Goal: Task Accomplishment & Management: Use online tool/utility

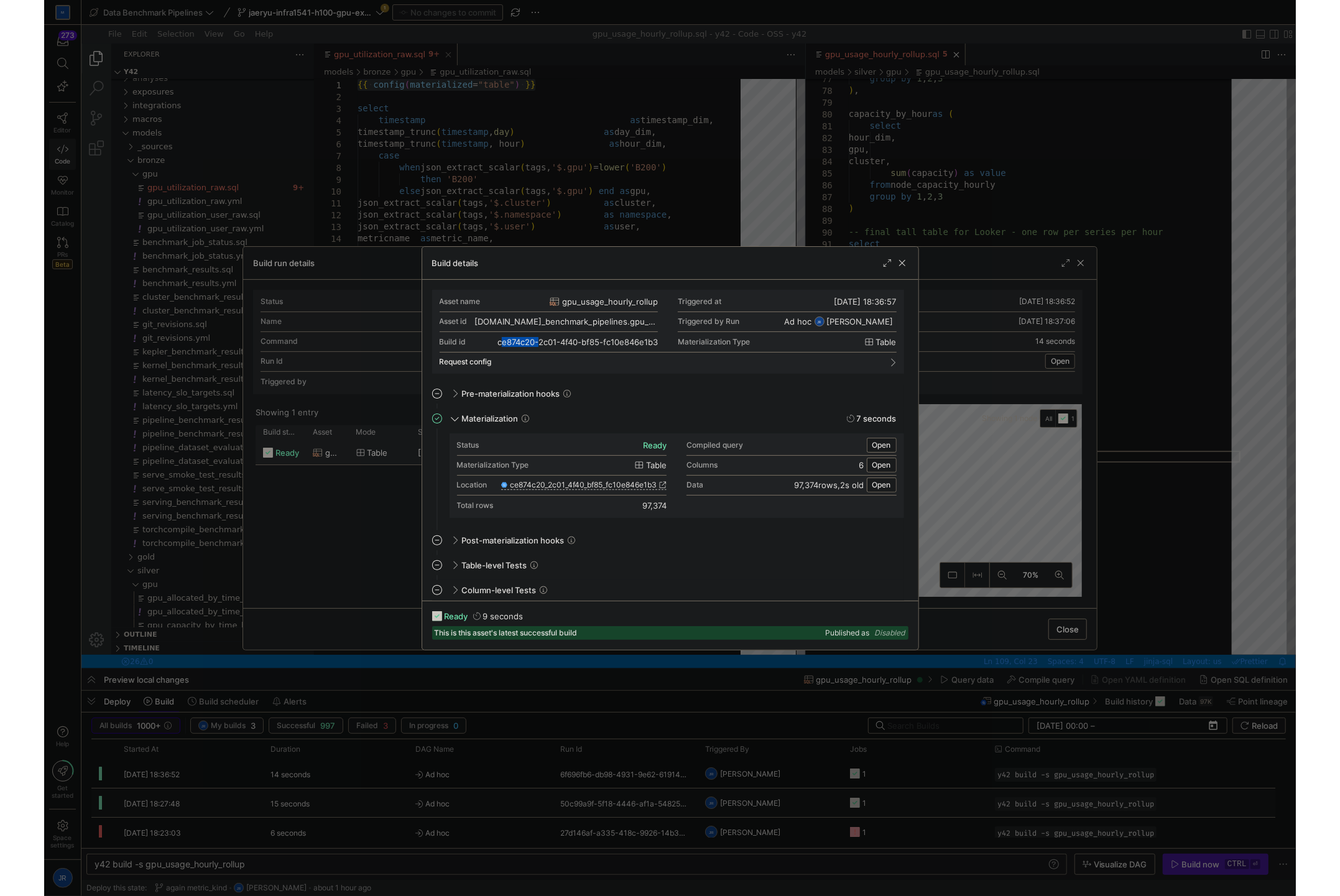
scroll to position [70, 156]
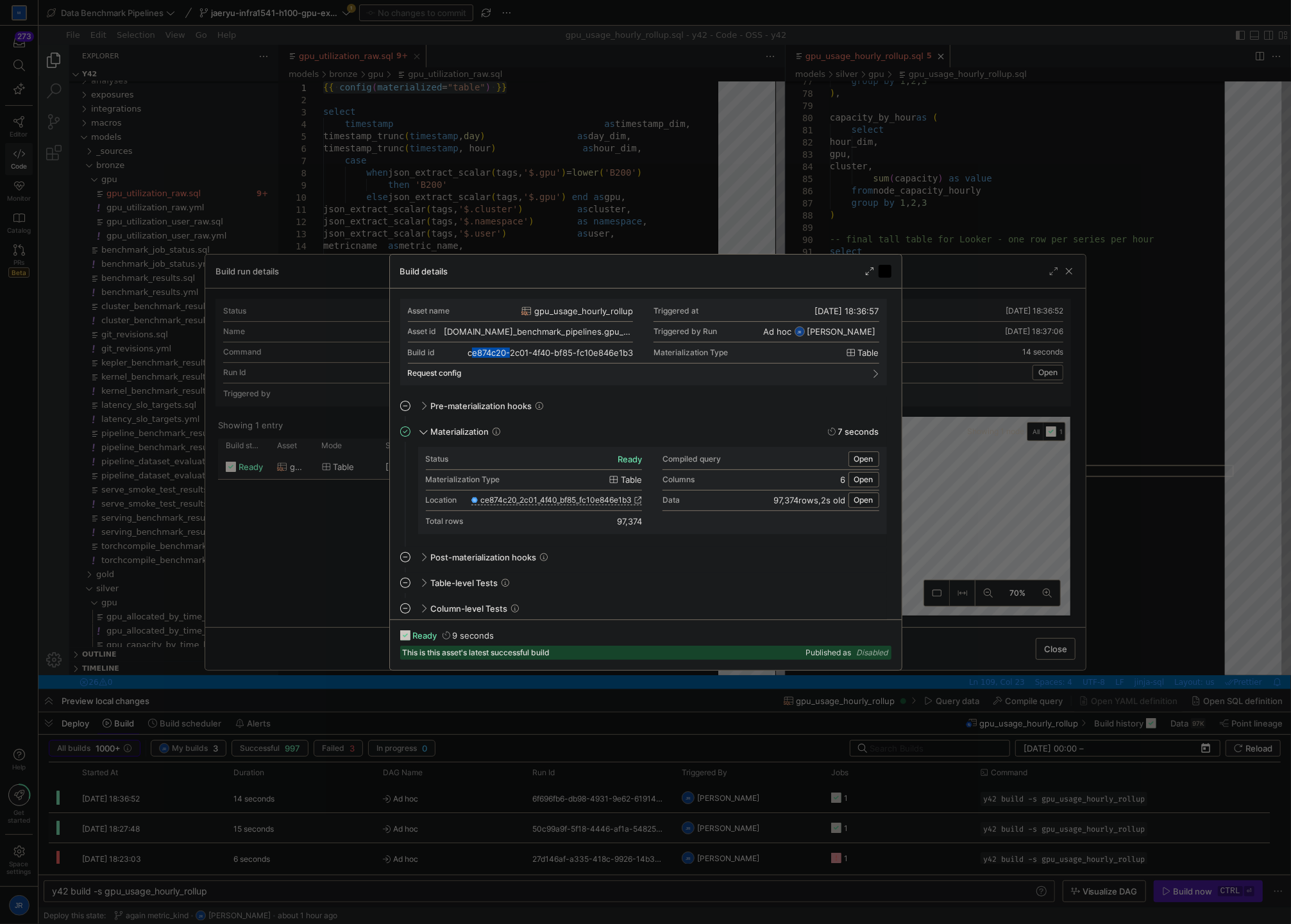
click at [883, 268] on span "button" at bounding box center [885, 271] width 13 height 13
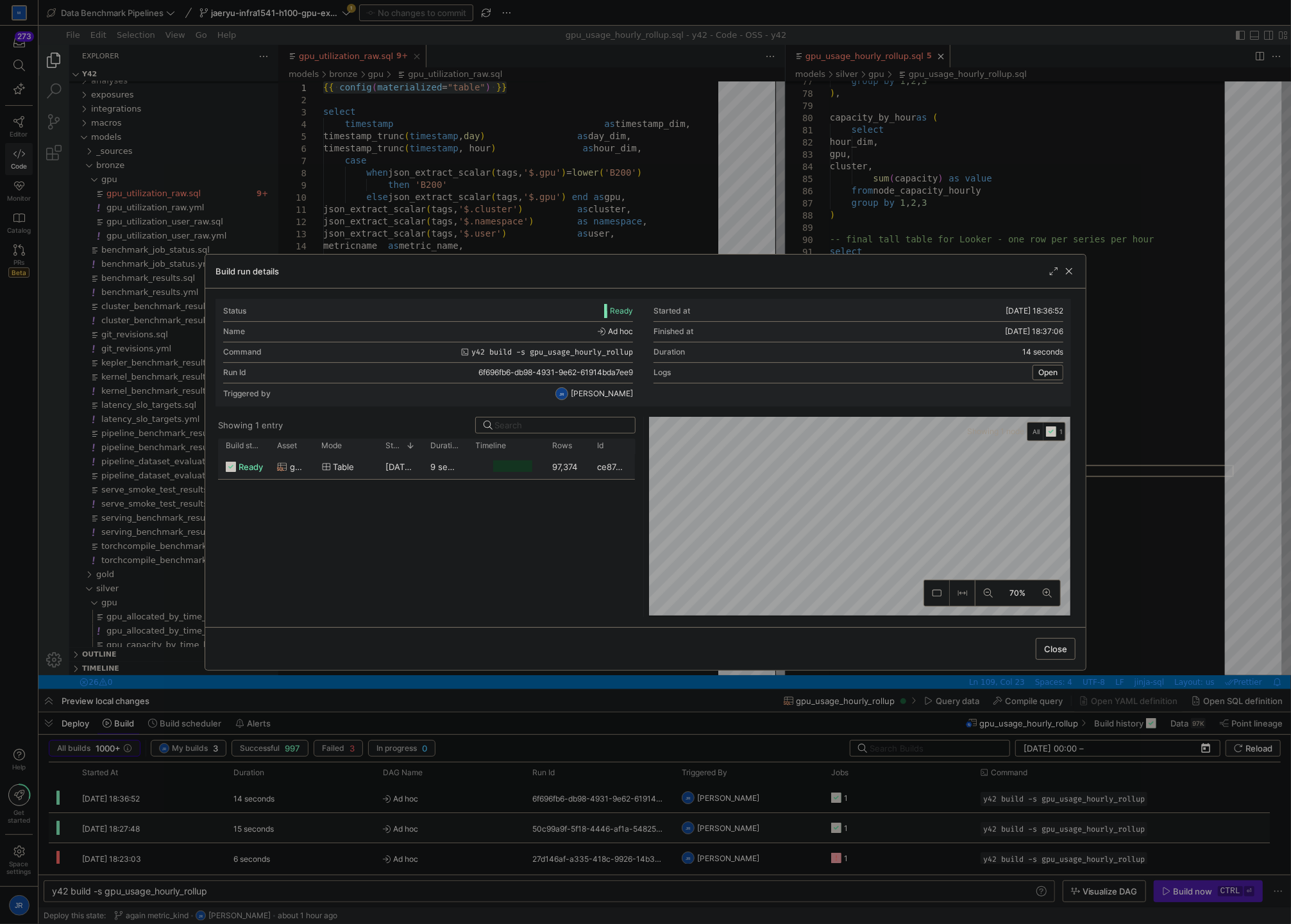
click at [883, 270] on div "Build run details" at bounding box center [645, 271] width 880 height 34
click at [1068, 270] on span "button" at bounding box center [1068, 271] width 13 height 13
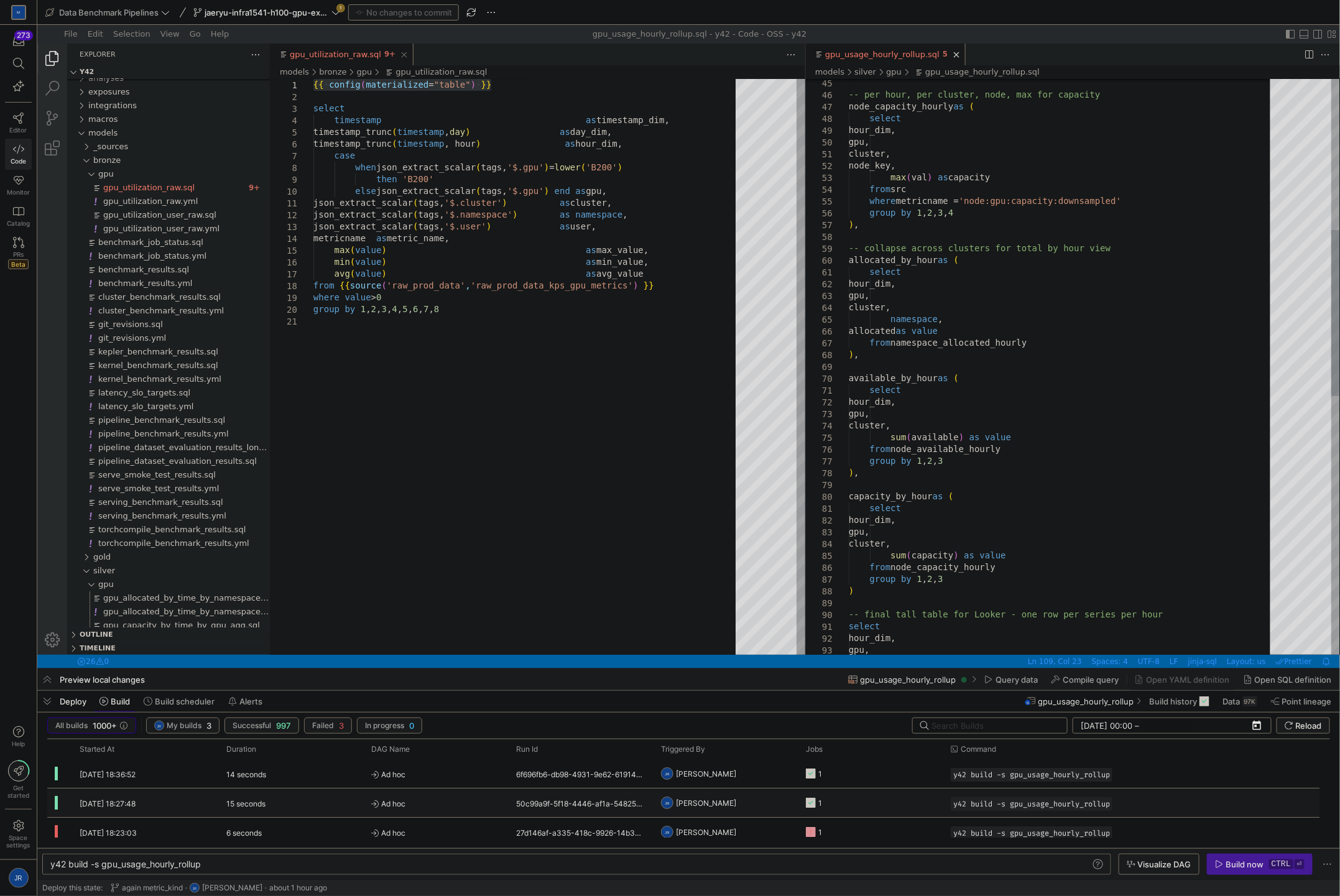
type textarea "select hour_dim, gpu, cluster, namespace, allocated as value from namespace_all…"
click at [984, 275] on div "gpu, cluster, sum ( capacity ) as value capacity_by_hour as ( select hour_dim, …" at bounding box center [1063, 552] width 430 height 1993
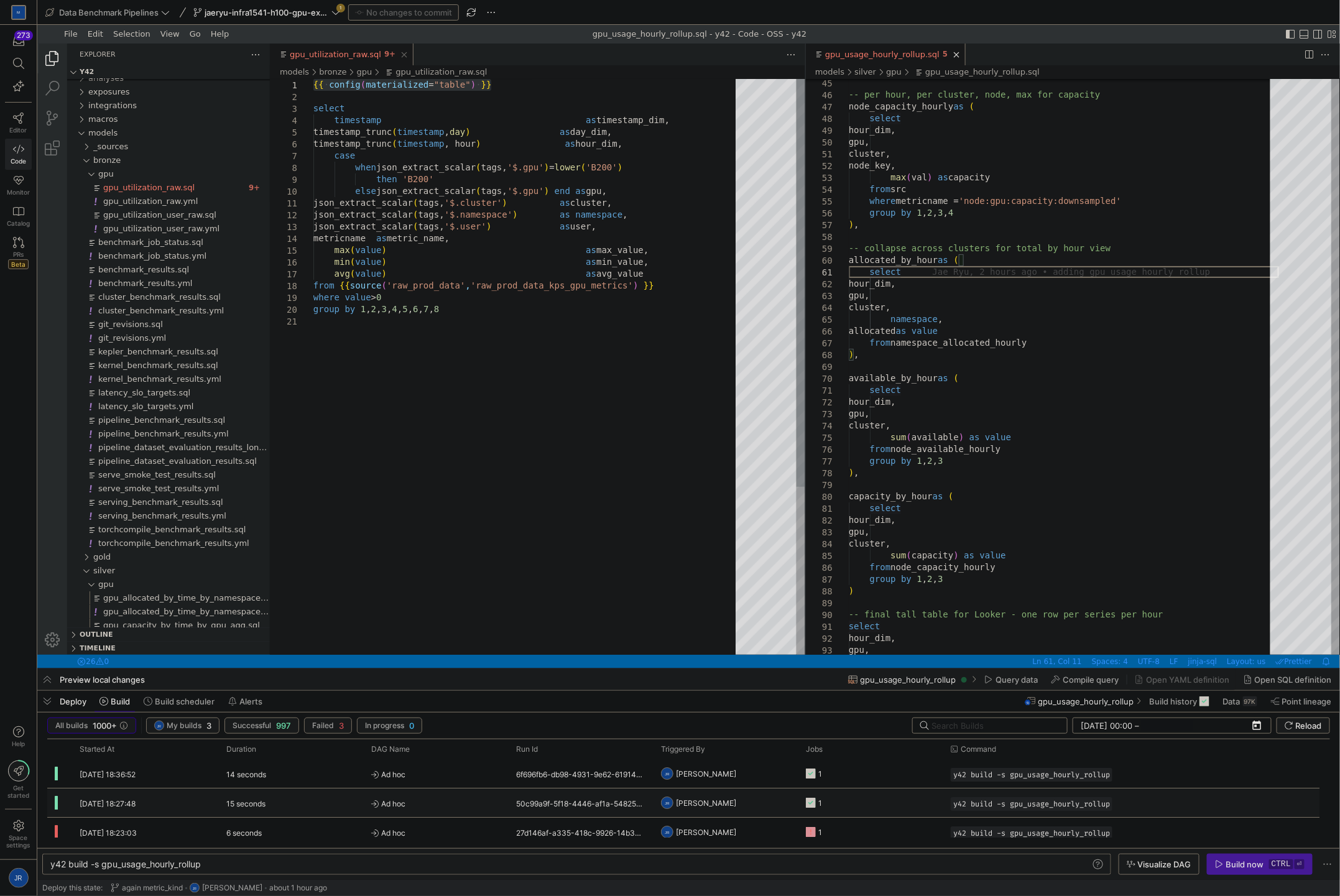
type textarea "json_extract_scalar(tags, '$.namespace') as namespace, json_extract_scalar(tags…"
type textarea "y42 build -s gpu_utilization_raw"
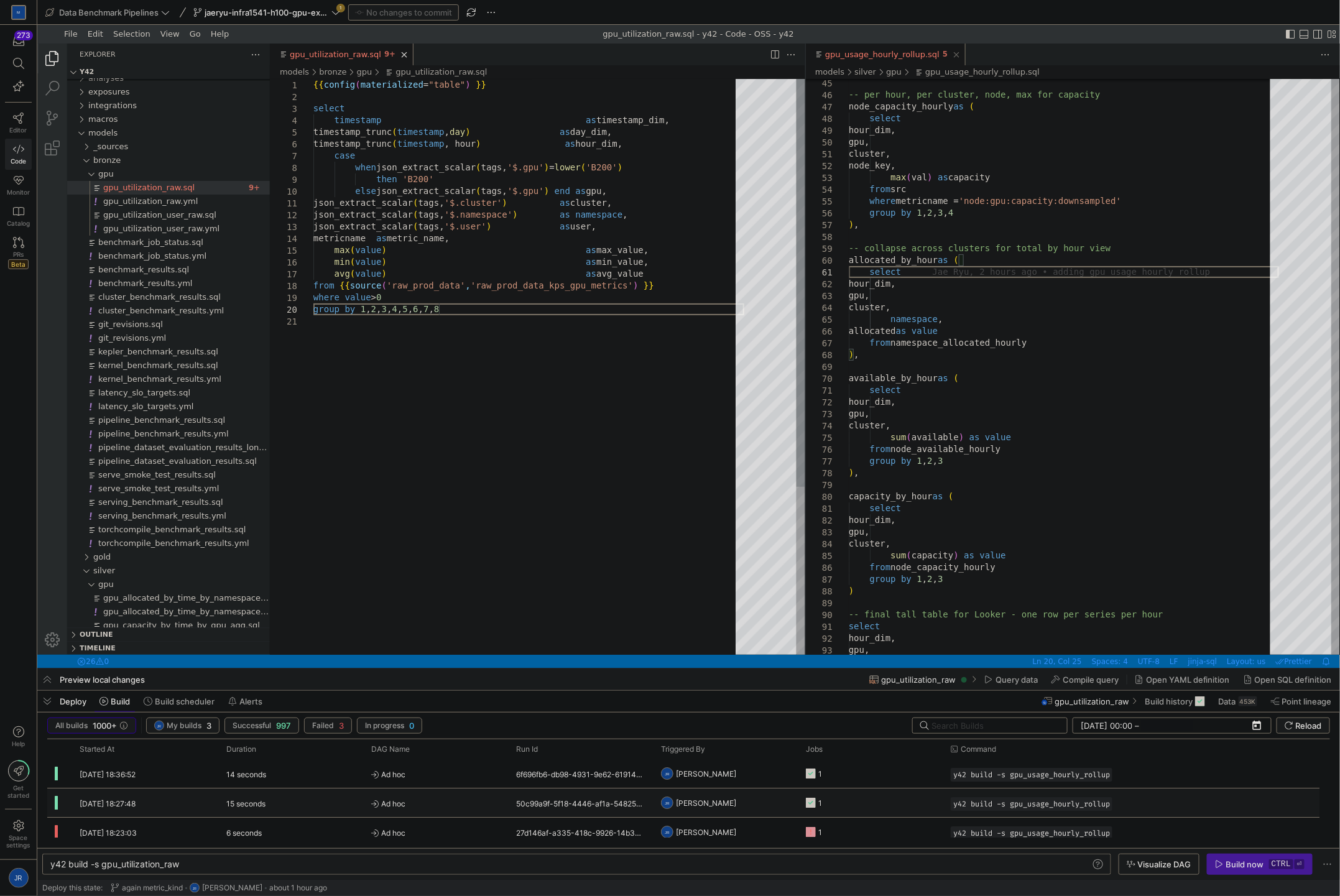
type textarea "{{ config(materialized="table") }} select timestamp as timestamp_dim, timestamp…"
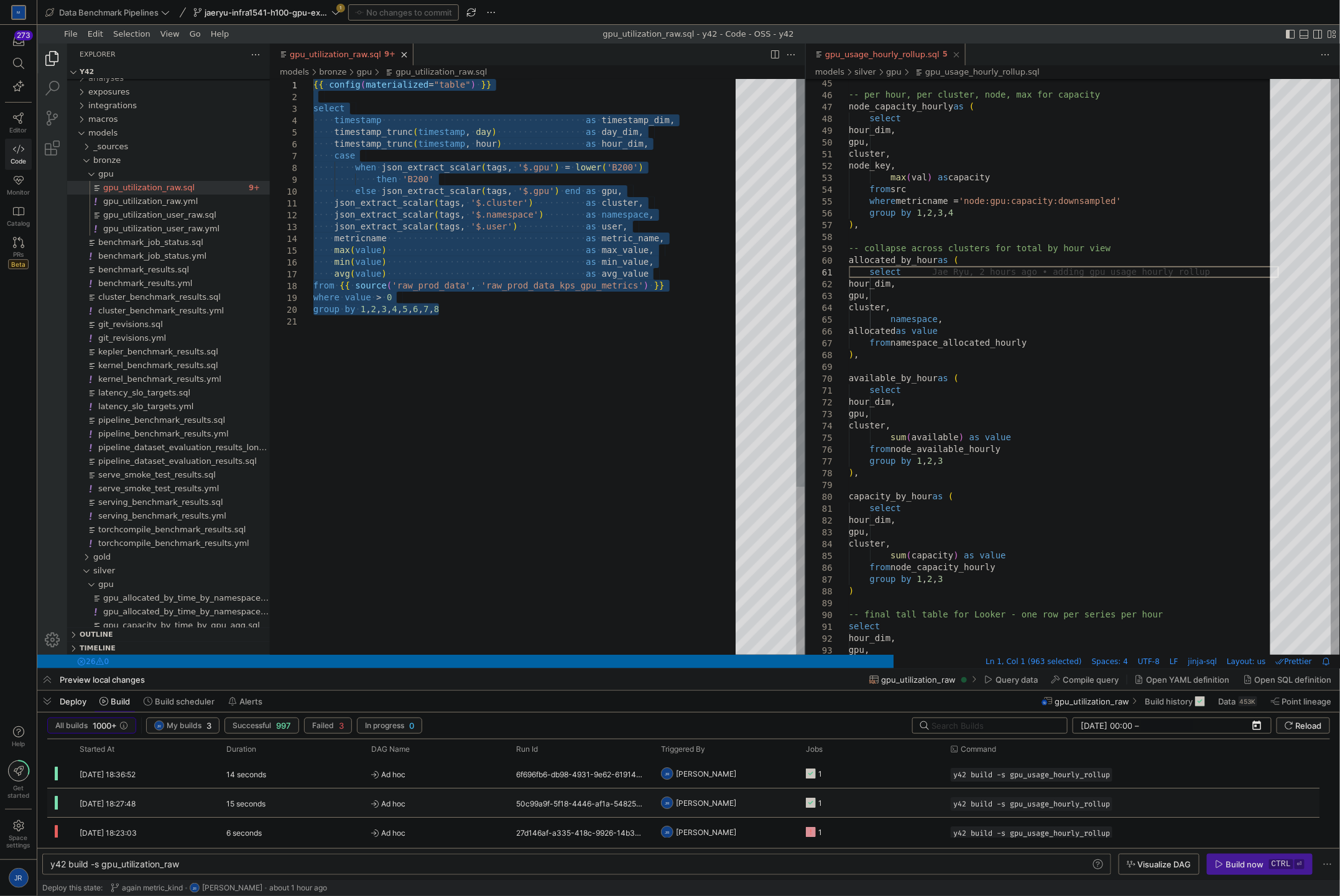
drag, startPoint x: 608, startPoint y: 308, endPoint x: 195, endPoint y: 86, distance: 468.9
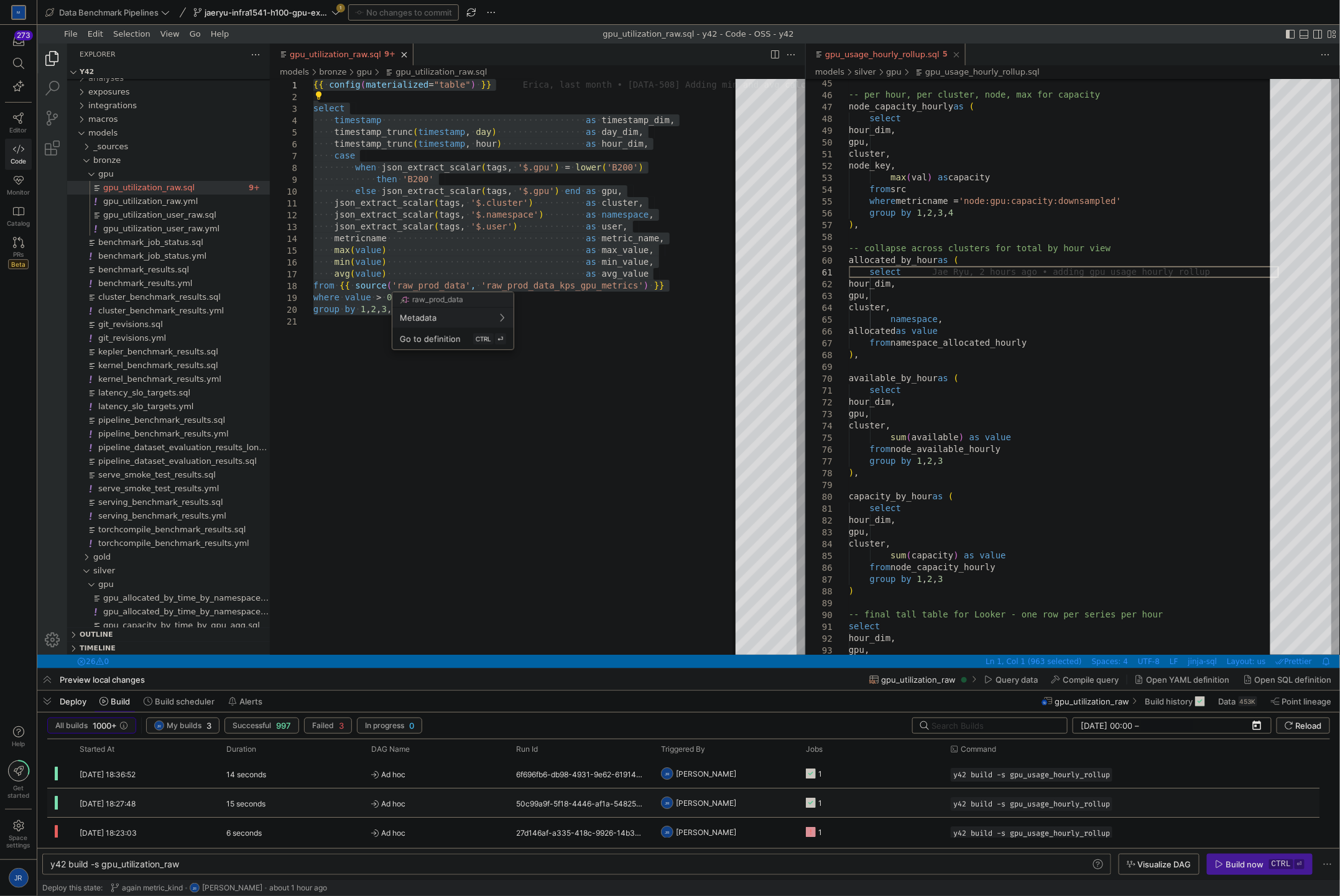
click at [552, 334] on div at bounding box center [670, 448] width 1340 height 896
click at [429, 350] on div "·‌·‌·‌·‌ timestamp_trunc ( timestamp , ·‌ hour ) ·‌·‌·‌·‌·‌·‌·‌·‌·‌·‌·‌·‌·‌·‌·‌…" at bounding box center [665, 484] width 705 height 812
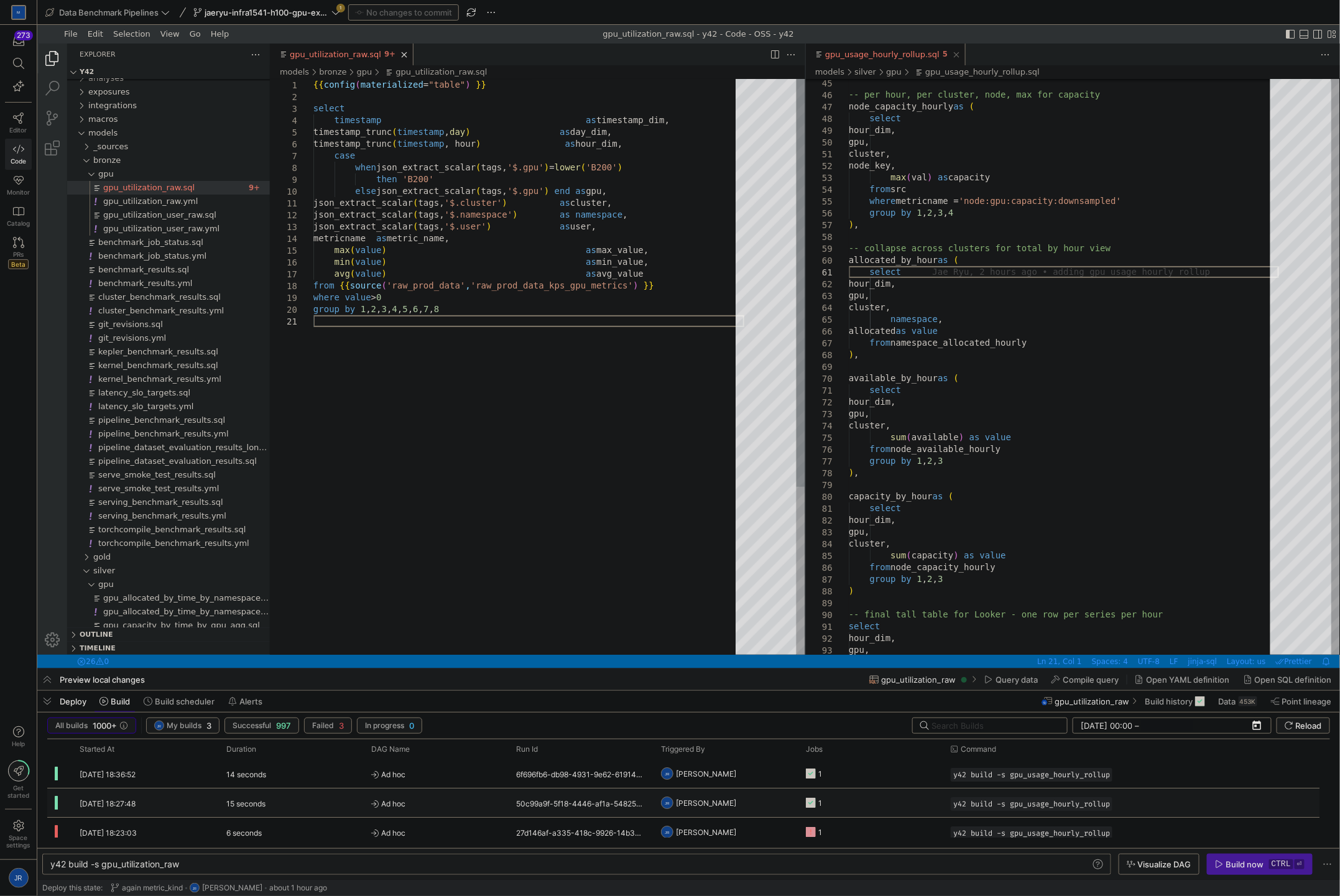
click at [599, 318] on div "timestamp_trunc ( timestamp , hour ) as hour_dim, case when json_extract_scalar…" at bounding box center [528, 484] width 431 height 812
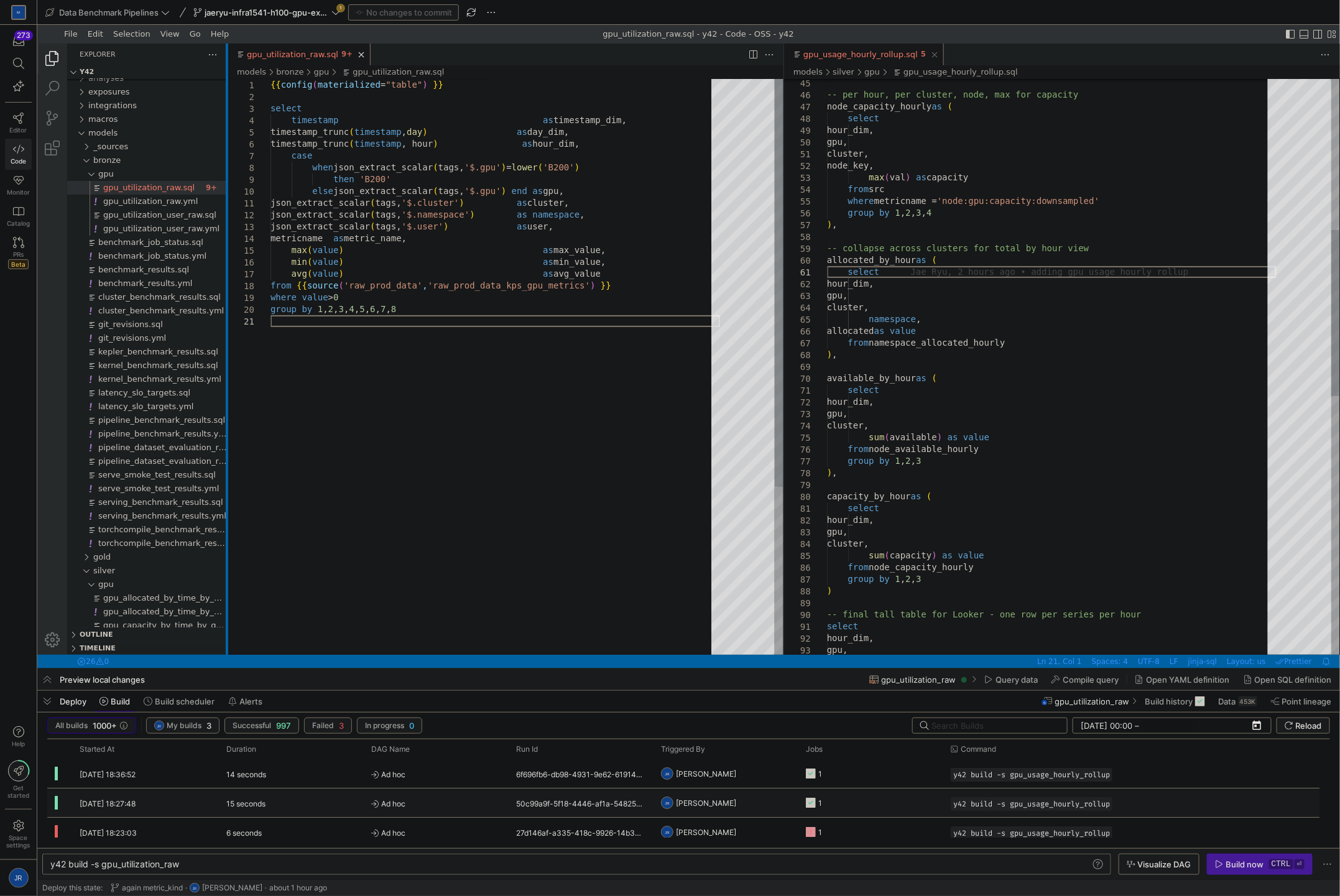
drag, startPoint x: 268, startPoint y: 221, endPoint x: 226, endPoint y: 222, distance: 42.0
click at [226, 222] on div at bounding box center [226, 348] width 2 height 611
type textarea "{{ config(materialized="table") }} select timestamp as timestamp_dim, timestamp…"
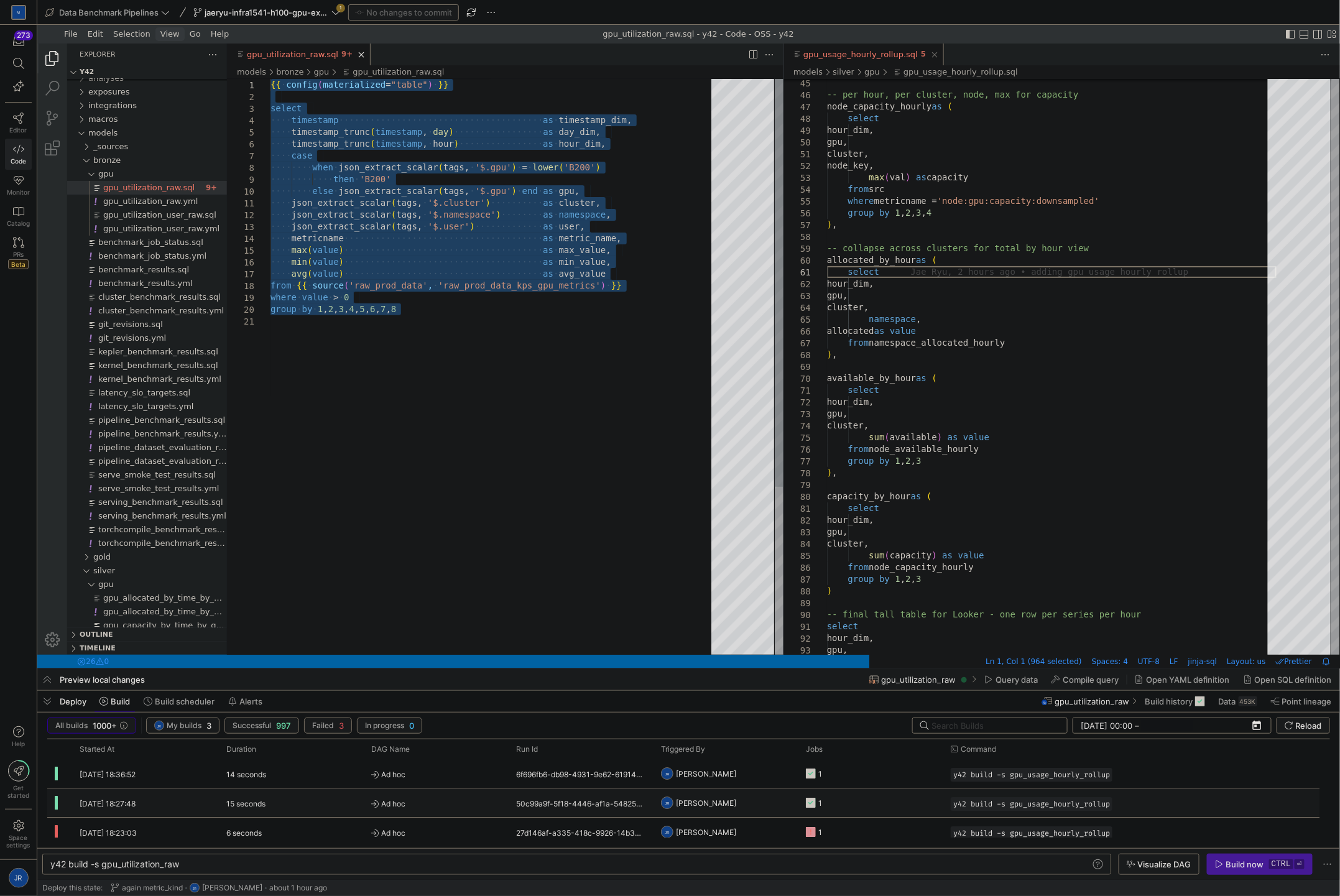
drag, startPoint x: 550, startPoint y: 386, endPoint x: 149, endPoint y: 26, distance: 538.9
click at [270, 78] on div "·‌·‌·‌·‌ timestamp_trunc ( timestamp , ·‌ hour ) ·‌·‌·‌·‌·‌·‌·‌·‌·‌·‌·‌·‌·‌·‌·‌…" at bounding box center [495, 484] width 450 height 812
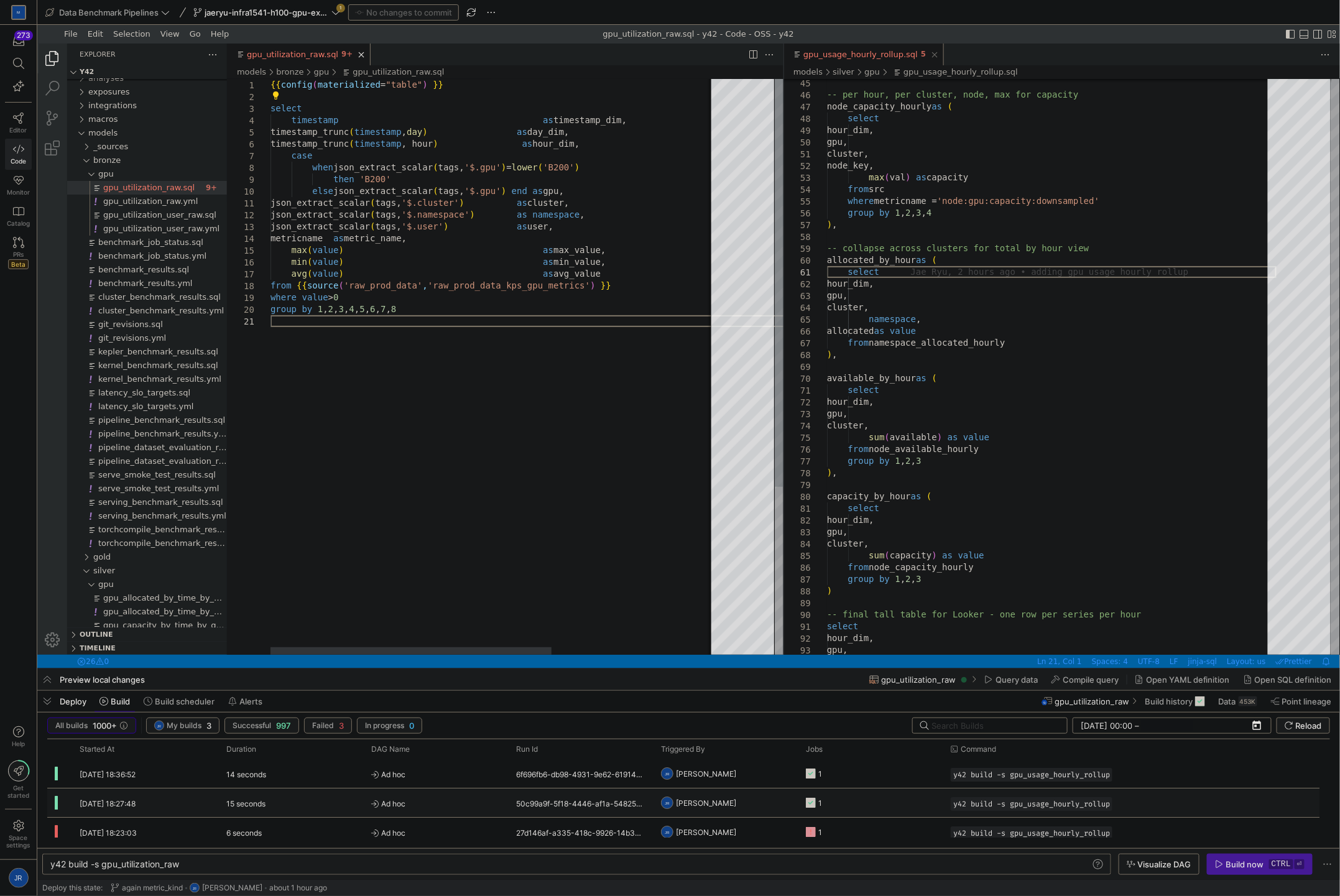
click at [514, 383] on div "timestamp_trunc ( timestamp , hour ) as hour_dim, case when json_extract_scalar…" at bounding box center [623, 484] width 705 height 812
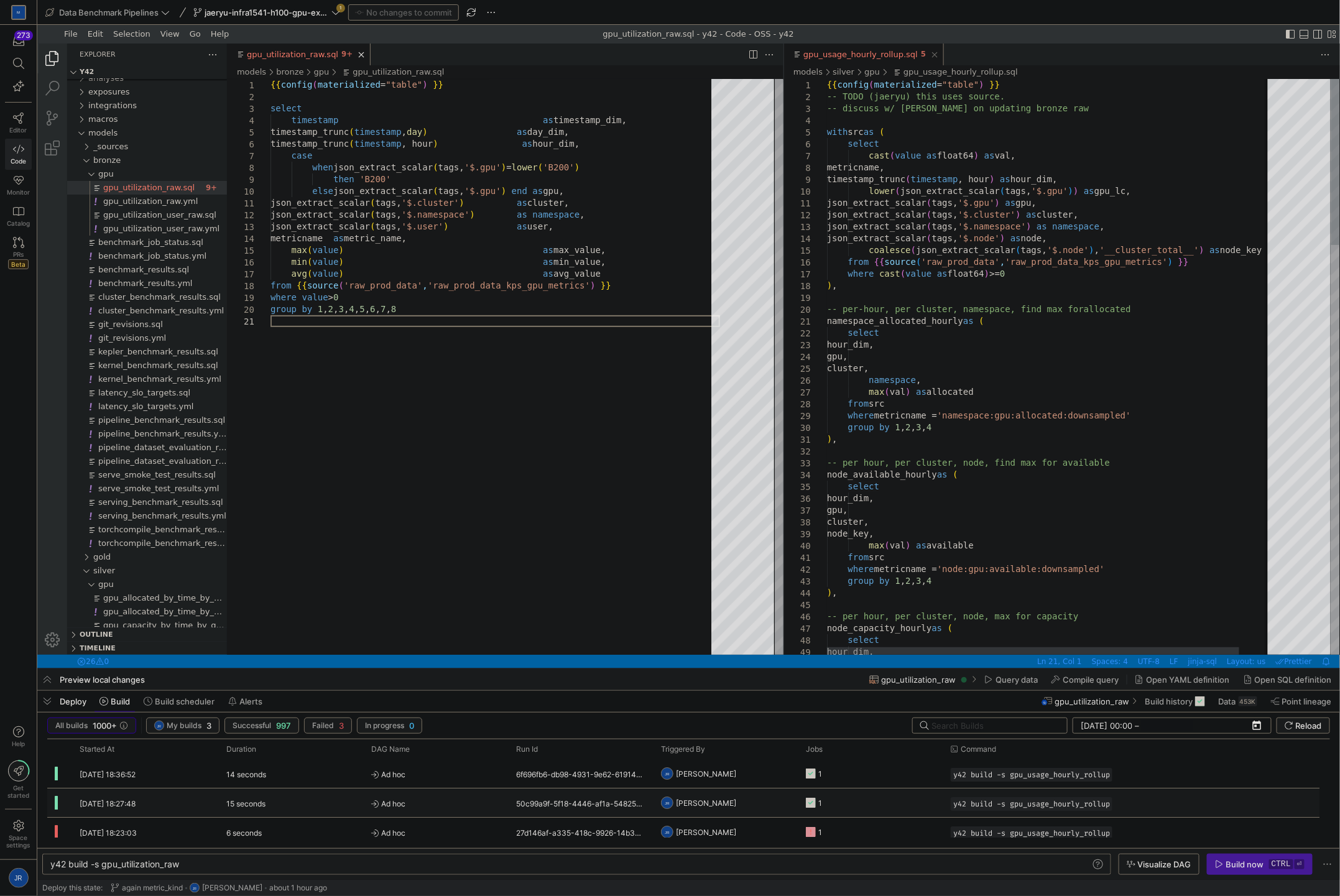
type textarea "{{ config(materialized="table") }} -- TODO (jaeryu) this uses source. -- discus…"
type textarea "y42 build -s gpu_usage_hourly_rollup"
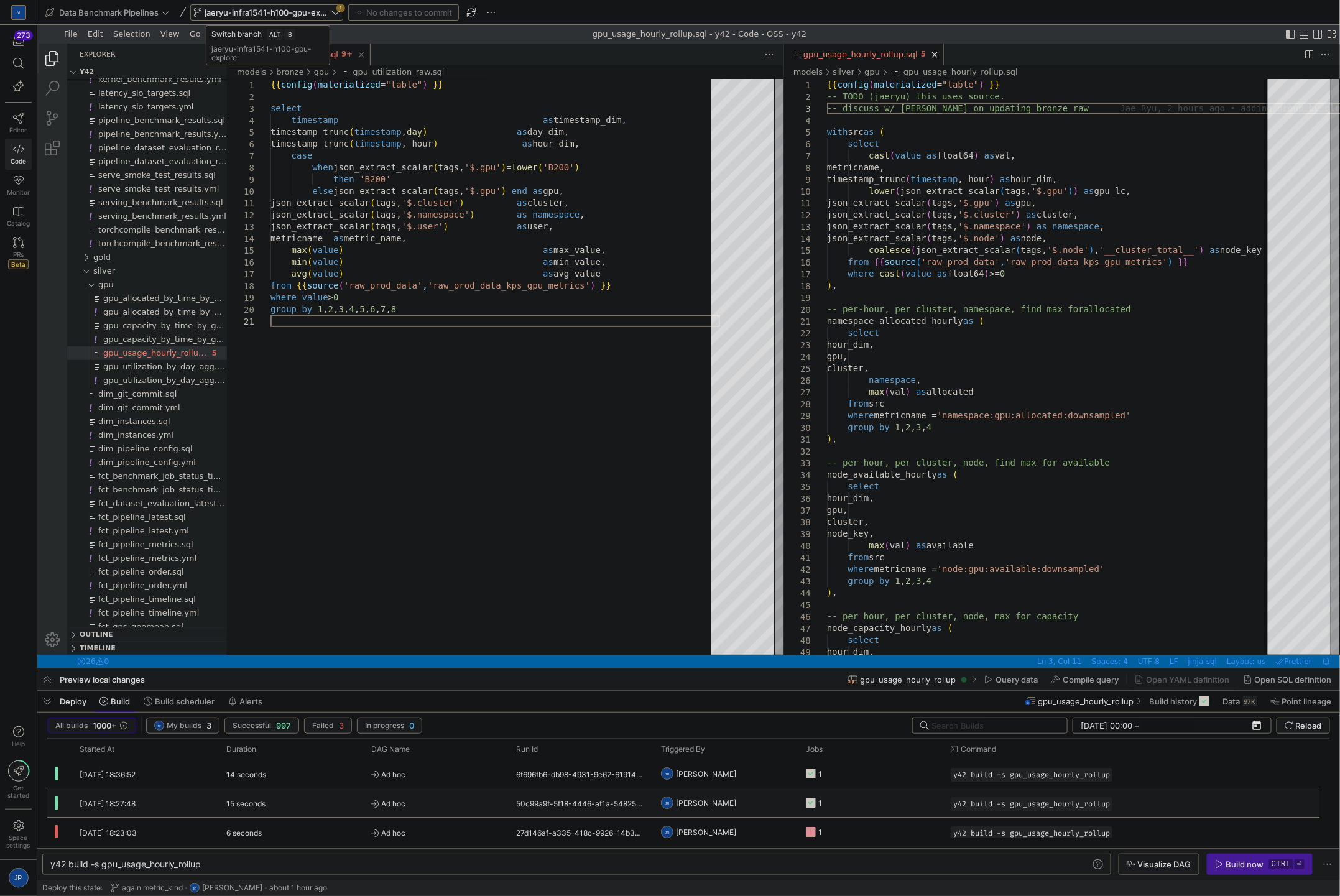
click at [293, 13] on span "jaeryu-infra1541-h100-gpu-explore" at bounding box center [266, 12] width 124 height 10
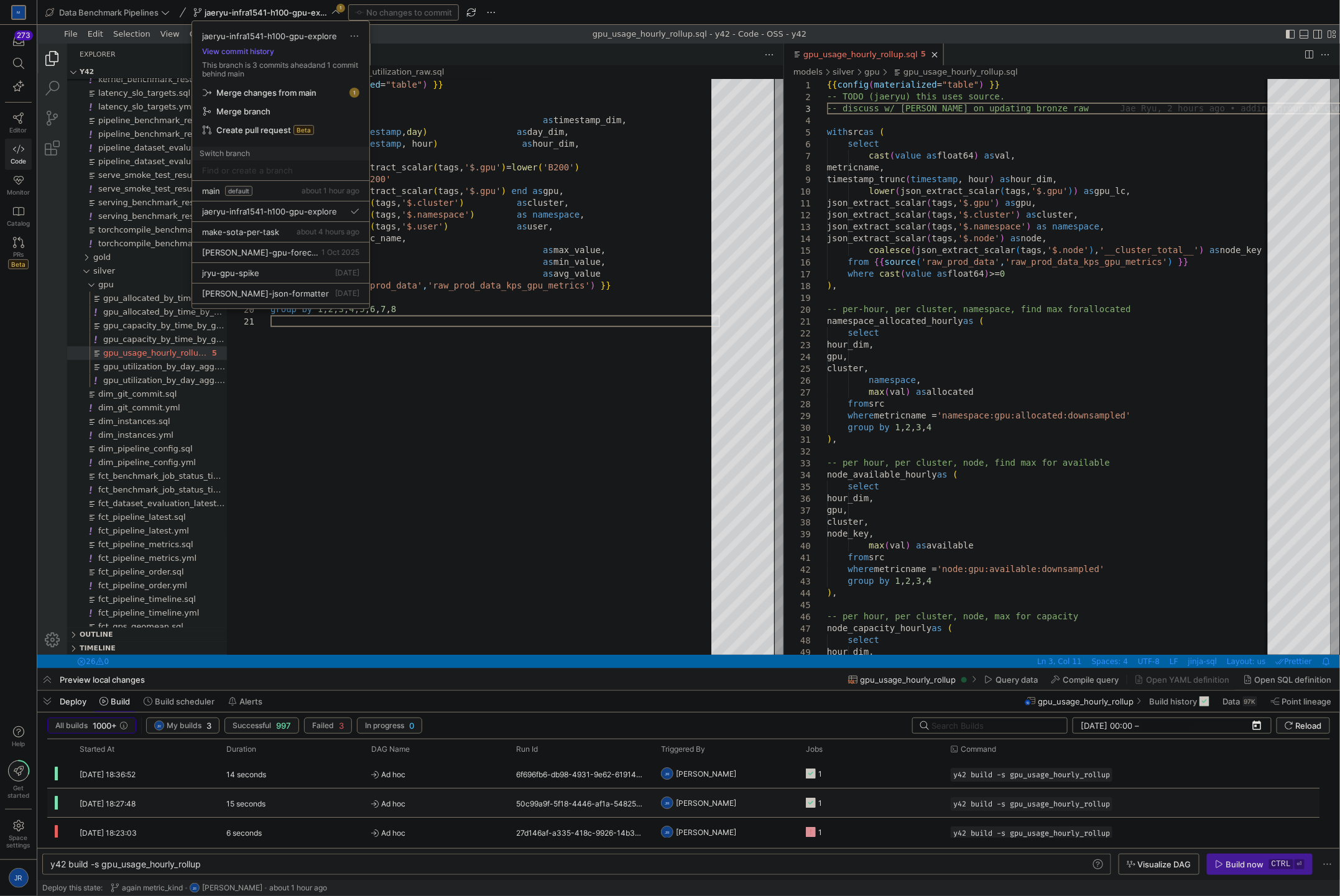
click at [872, 774] on div at bounding box center [670, 448] width 1340 height 896
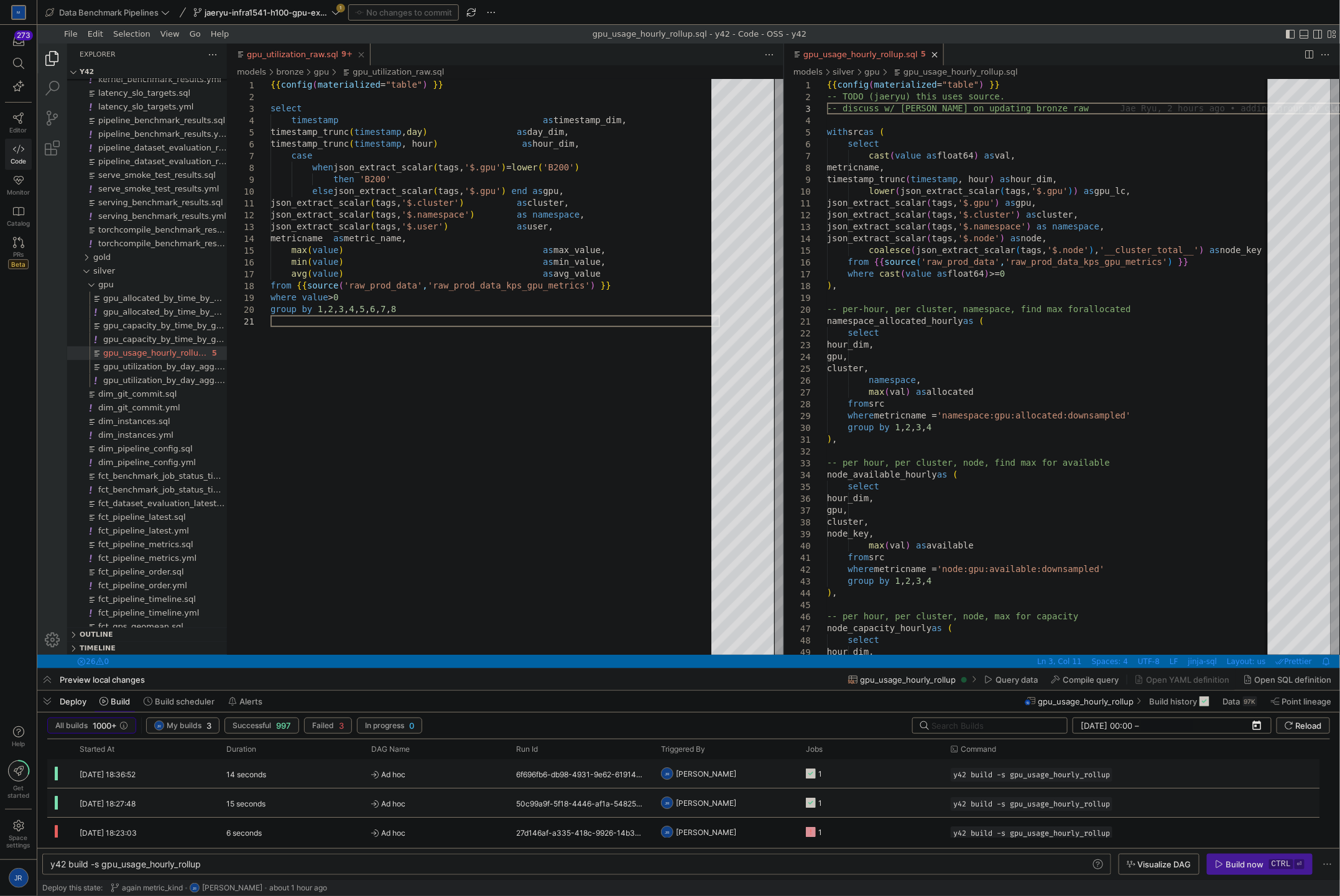
click at [871, 774] on y42-job-status-cell-renderer "1" at bounding box center [870, 773] width 129 height 27
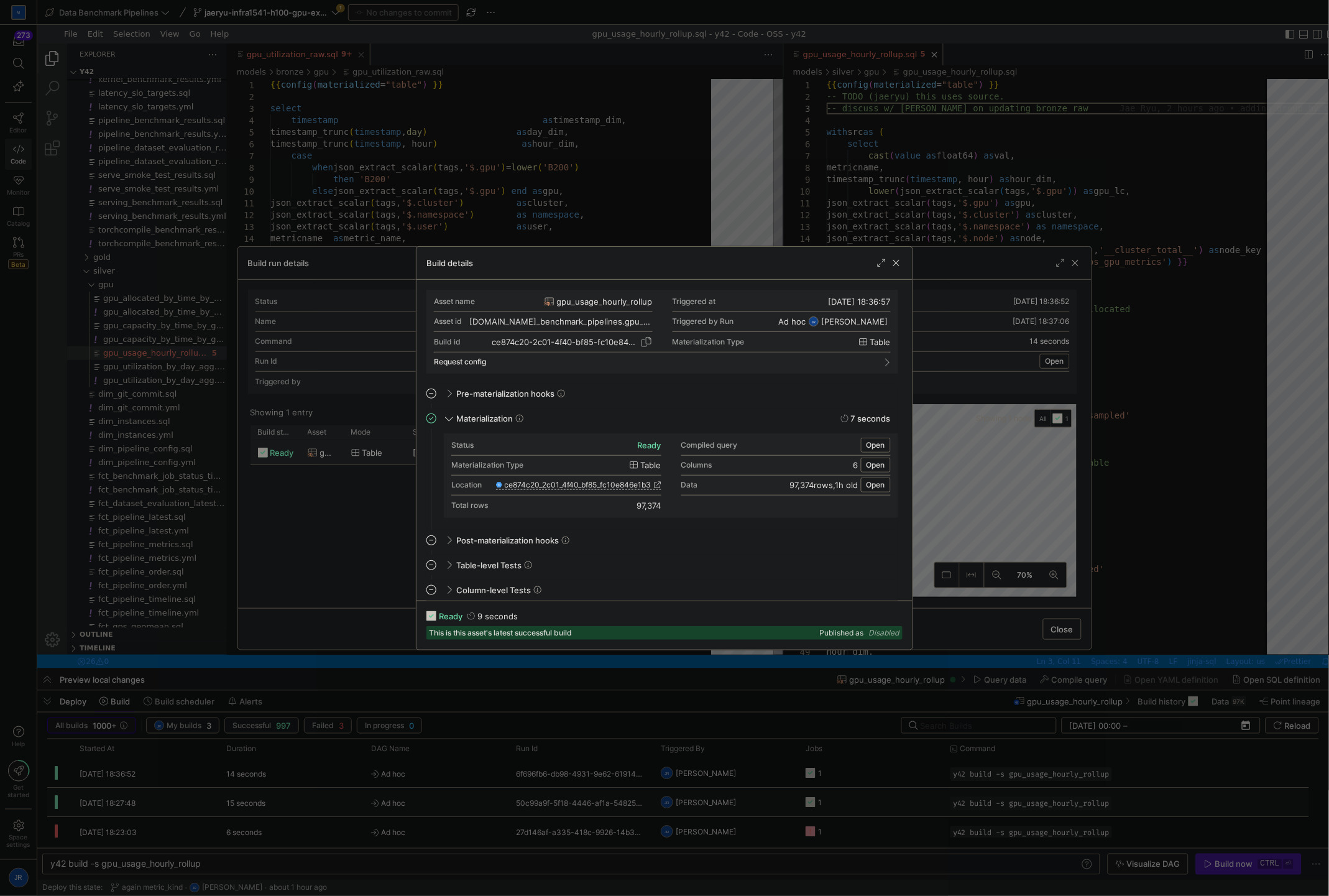
click at [500, 344] on div "ce874c20-2c01-4f40-bf85-fc10e846e1b3" at bounding box center [565, 341] width 146 height 10
copy div "ce874c20"
click at [1071, 265] on div at bounding box center [664, 448] width 1329 height 896
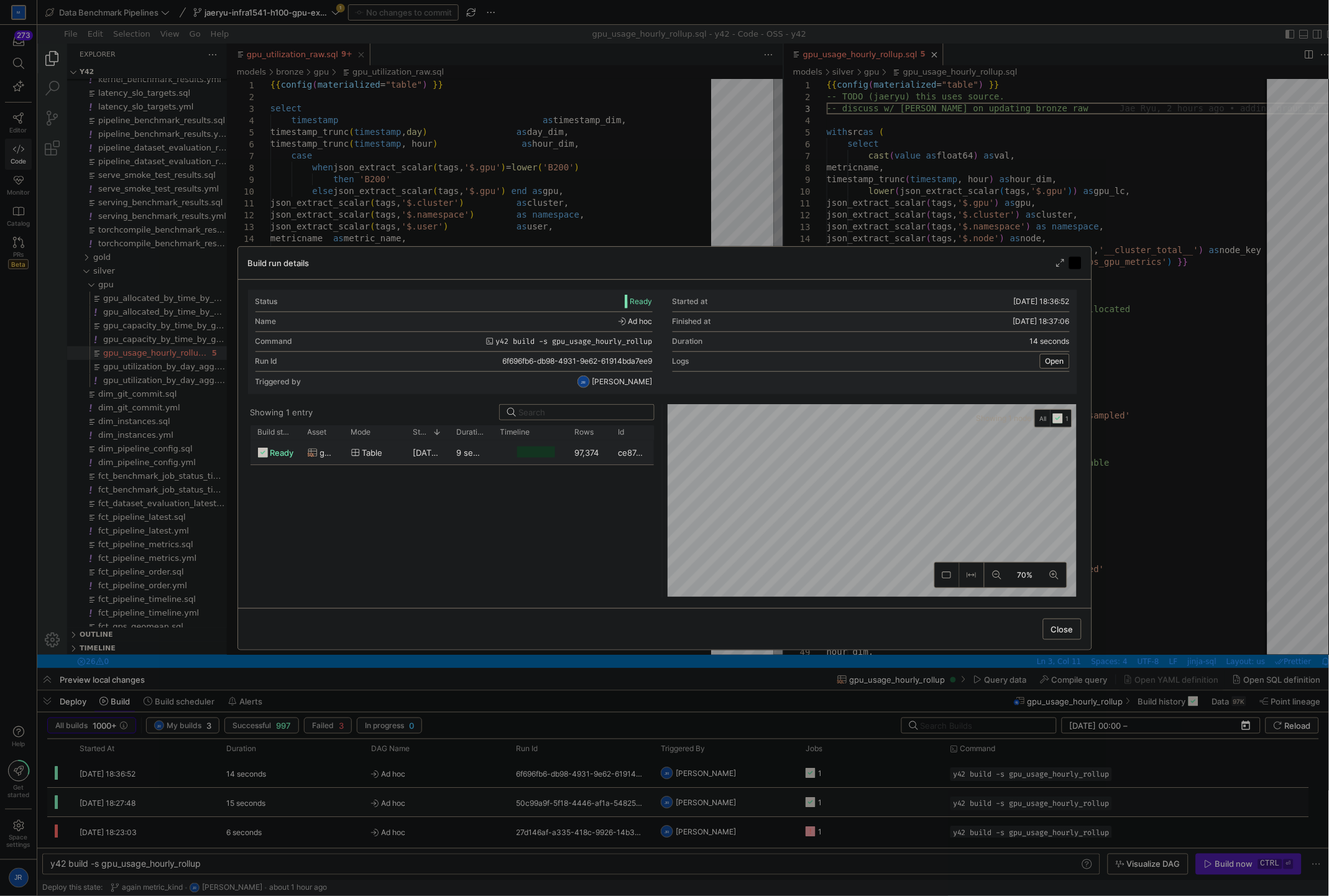
drag, startPoint x: 1073, startPoint y: 264, endPoint x: 592, endPoint y: 207, distance: 484.4
click at [1073, 264] on span "button" at bounding box center [1075, 263] width 13 height 13
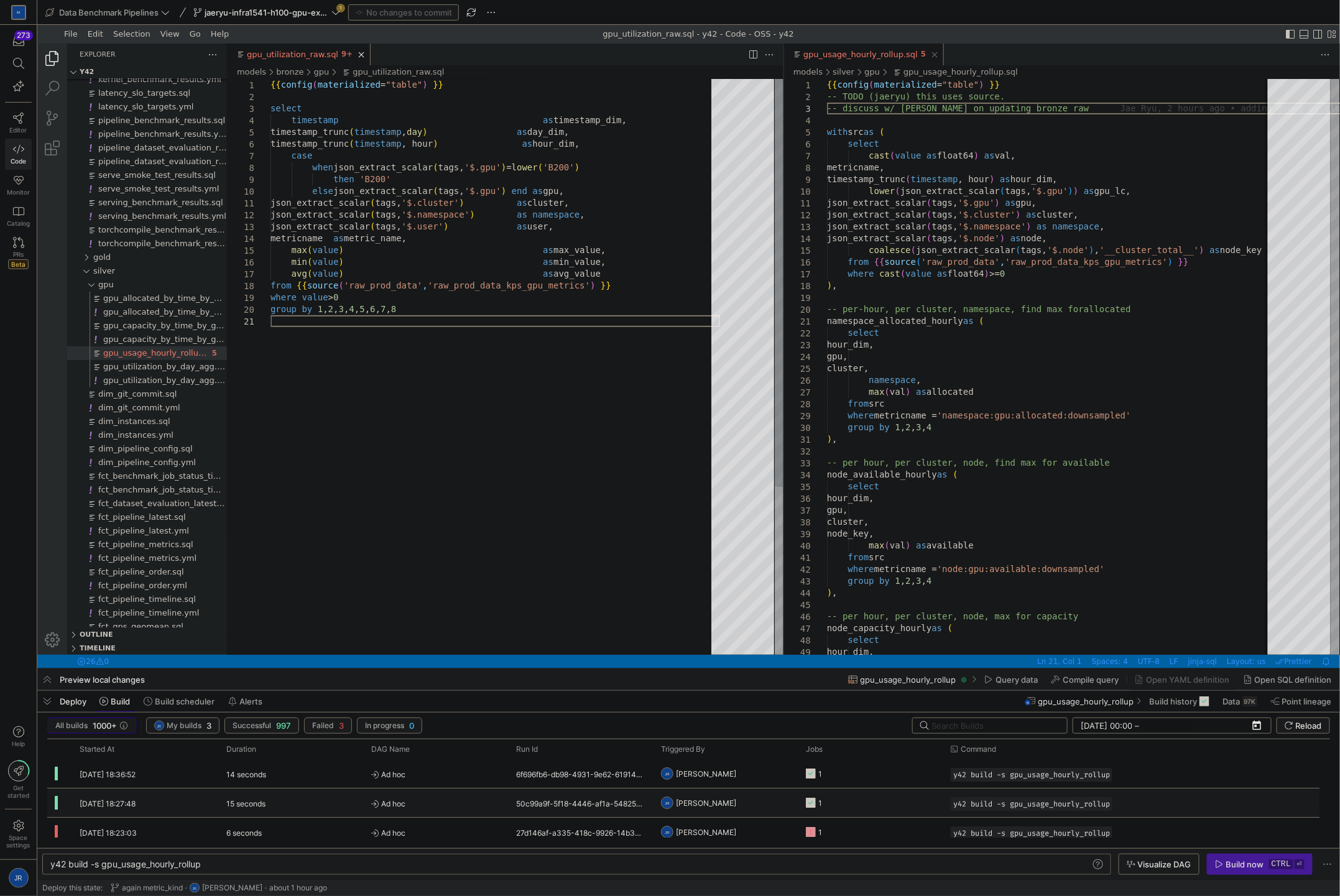
scroll to position [0, 0]
type textarea "y42 build -s gpu_utilization_raw"
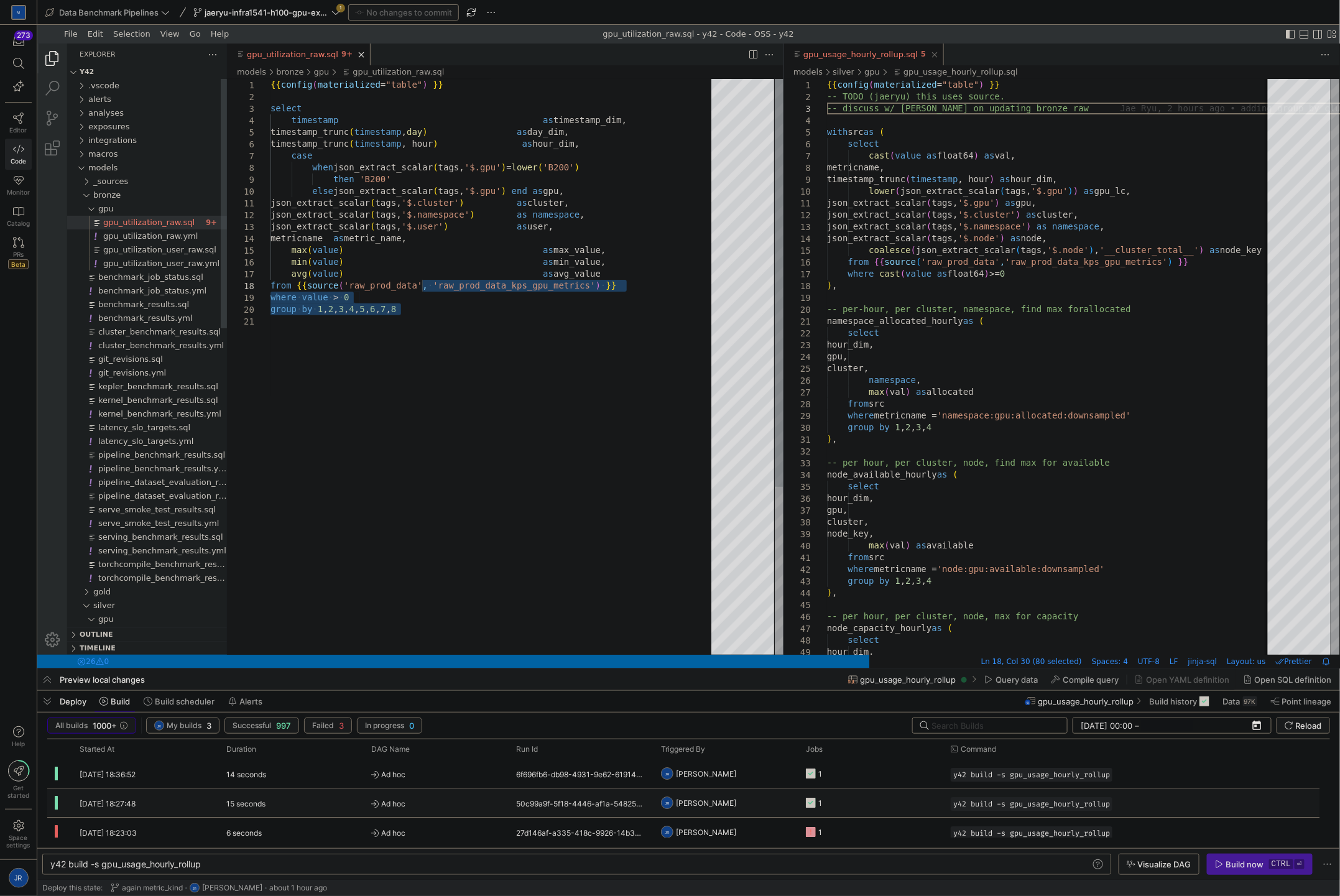
type textarea "json_extract_scalar(tags, '$.cluster') as cluster, json_extract_scalar(tags, '$…"
type textarea "{{ config(materialized="table") }} select timestamp as timestamp_dim, timestamp…"
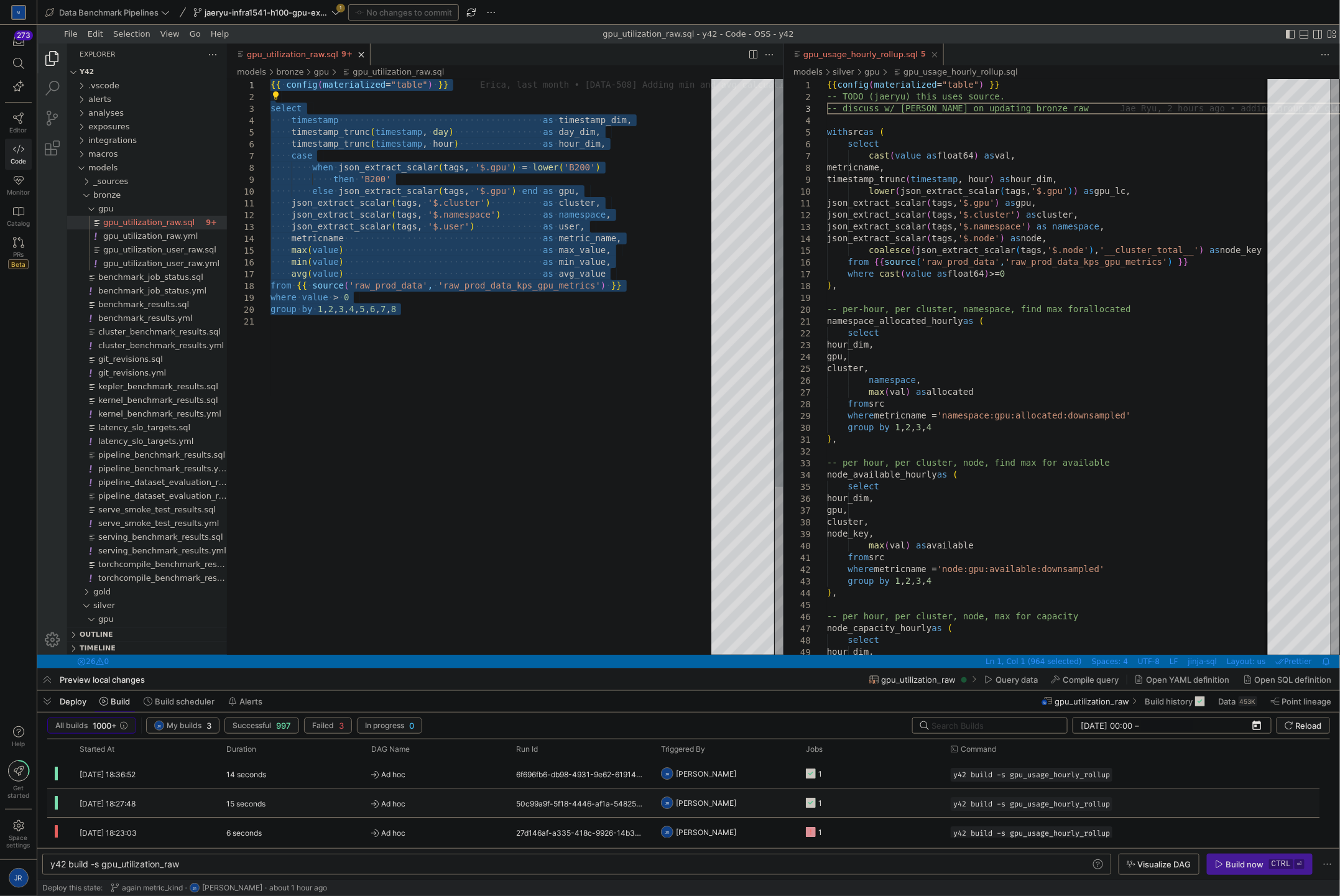
drag, startPoint x: 488, startPoint y: 371, endPoint x: 259, endPoint y: 89, distance: 363.3
click at [270, 89] on div "·‌·‌·‌·‌ timestamp_trunc ( timestamp , ·‌ hour ) ·‌·‌·‌·‌·‌·‌·‌·‌·‌·‌·‌·‌·‌·‌·‌…" at bounding box center [495, 484] width 450 height 812
click at [481, 350] on div "·‌·‌·‌·‌ timestamp_trunc ( timestamp , ·‌ hour ) ·‌·‌·‌·‌·‌·‌·‌·‌·‌·‌·‌·‌·‌·‌·‌…" at bounding box center [623, 484] width 705 height 812
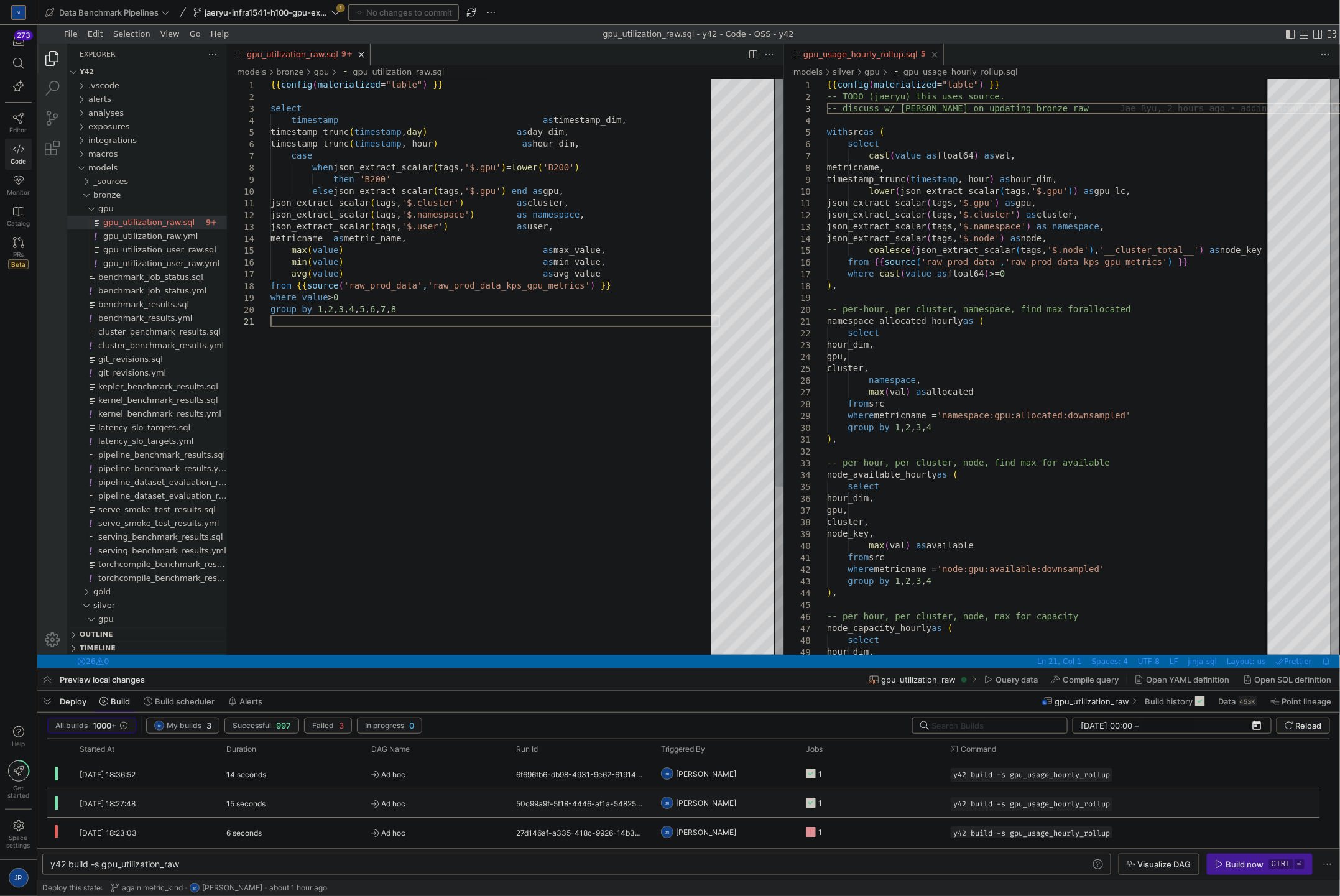
type textarea "json_extract_scalar(tags, '$.cluster') as cluster, json_extract_scalar(tags, '$…"
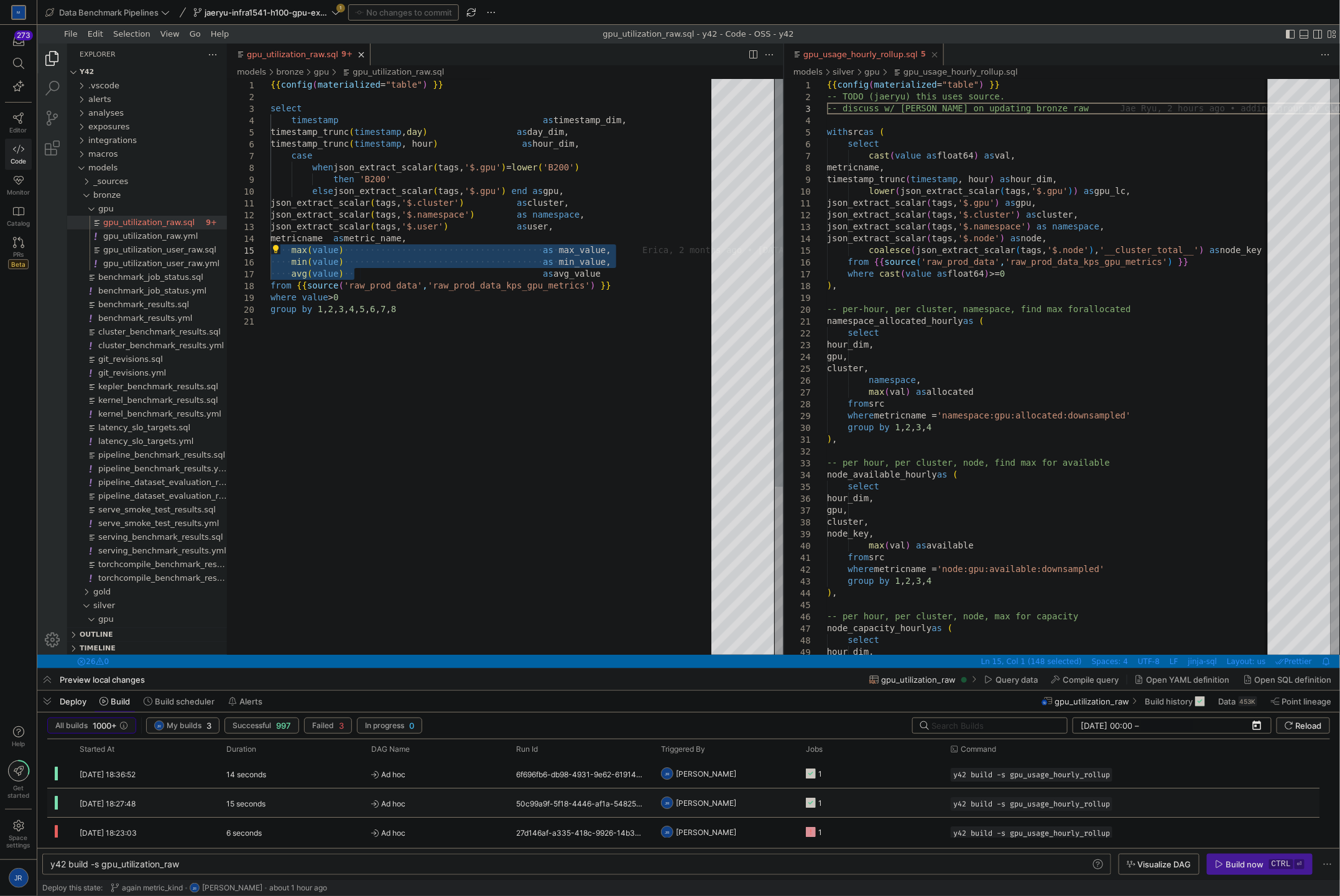
drag, startPoint x: 353, startPoint y: 271, endPoint x: 270, endPoint y: 246, distance: 86.7
click at [301, 270] on div "timestamp_trunc ( timestamp , hour ) as hour_dim, case when json_extract_scalar…" at bounding box center [678, 484] width 815 height 812
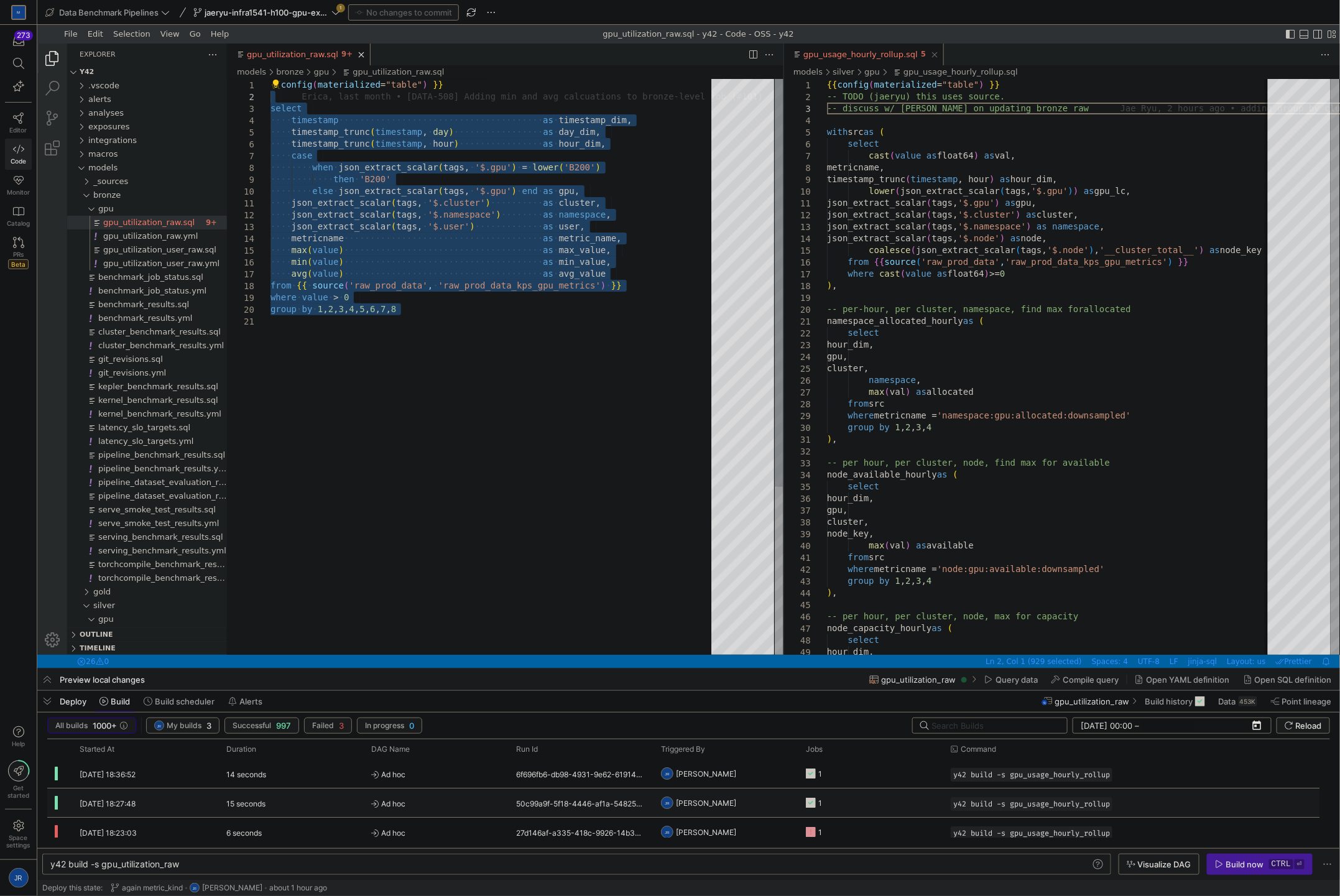
drag, startPoint x: 451, startPoint y: 325, endPoint x: 246, endPoint y: 95, distance: 308.1
click at [270, 95] on div "·‌·‌·‌·‌ timestamp_trunc ( timestamp , ·‌ hour ) ·‌·‌·‌·‌·‌·‌·‌·‌·‌·‌·‌·‌·‌·‌·‌…" at bounding box center [495, 484] width 450 height 812
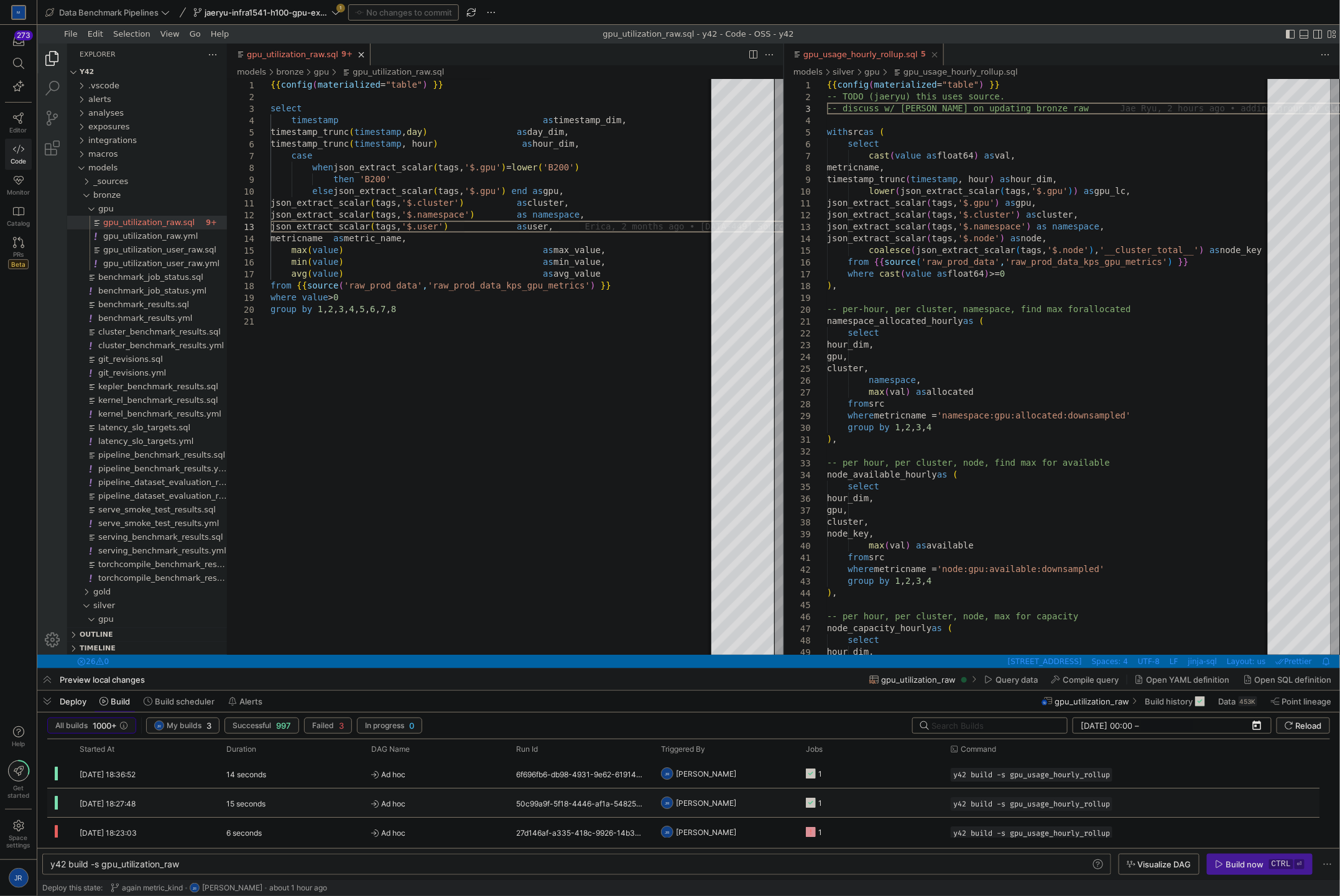
click at [60, 705] on span "Deploy" at bounding box center [73, 701] width 27 height 10
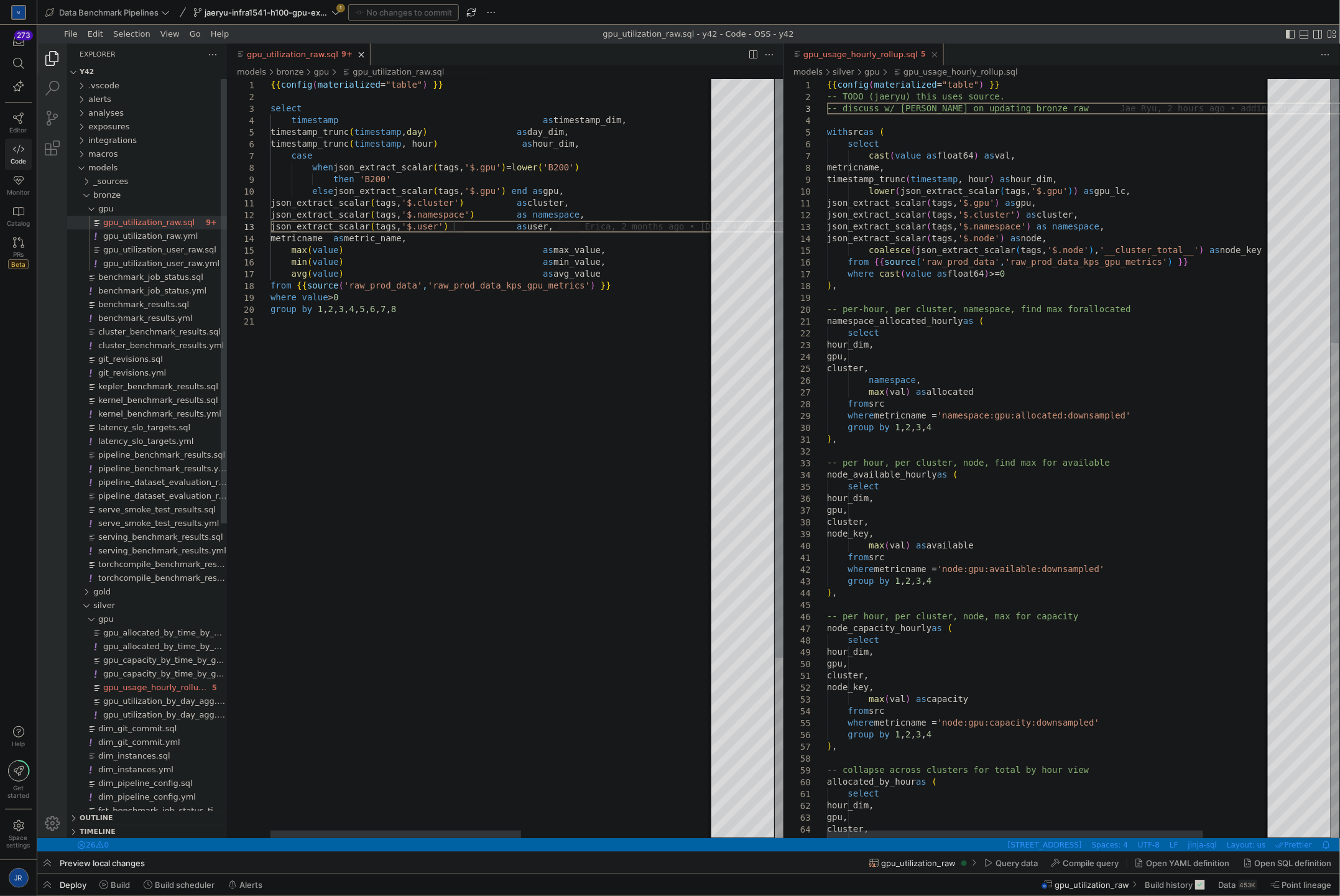
scroll to position [0, 183]
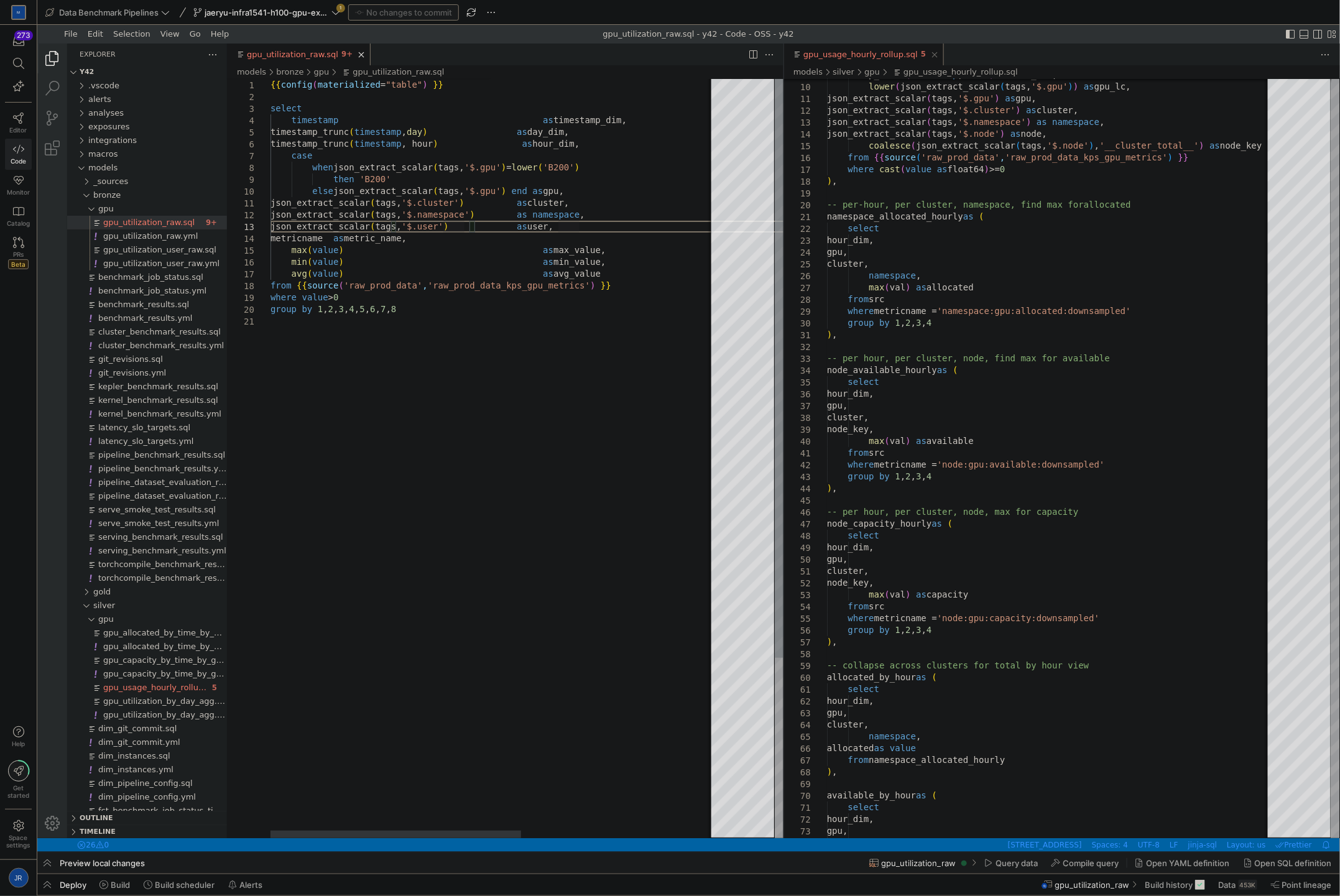
click at [423, 176] on div "timestamp_trunc ( timestamp , hour ) as hour_dim, case when json_extract_scalar…" at bounding box center [664, 576] width 789 height 995
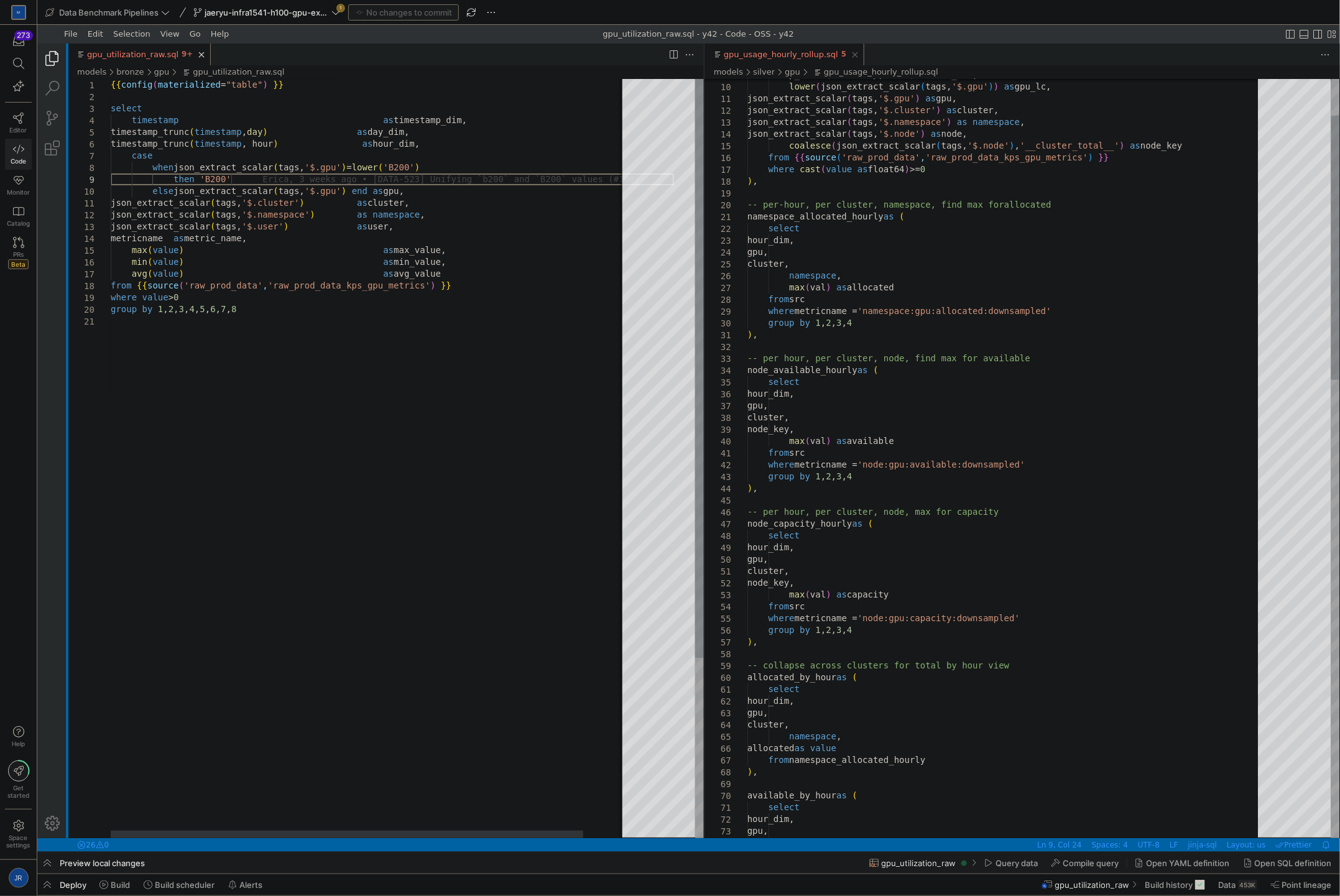
drag, startPoint x: 226, startPoint y: 75, endPoint x: 64, endPoint y: 83, distance: 162.2
click at [64, 83] on div "Explorer Show All Commands Ctrl + Shift + P Go to File Ctrl + P Find in Files C…" at bounding box center [688, 440] width 1302 height 795
type textarea "json_extract_scalar(tags, '$.cluster') as cluster, json_extract_scalar(tags, '$…"
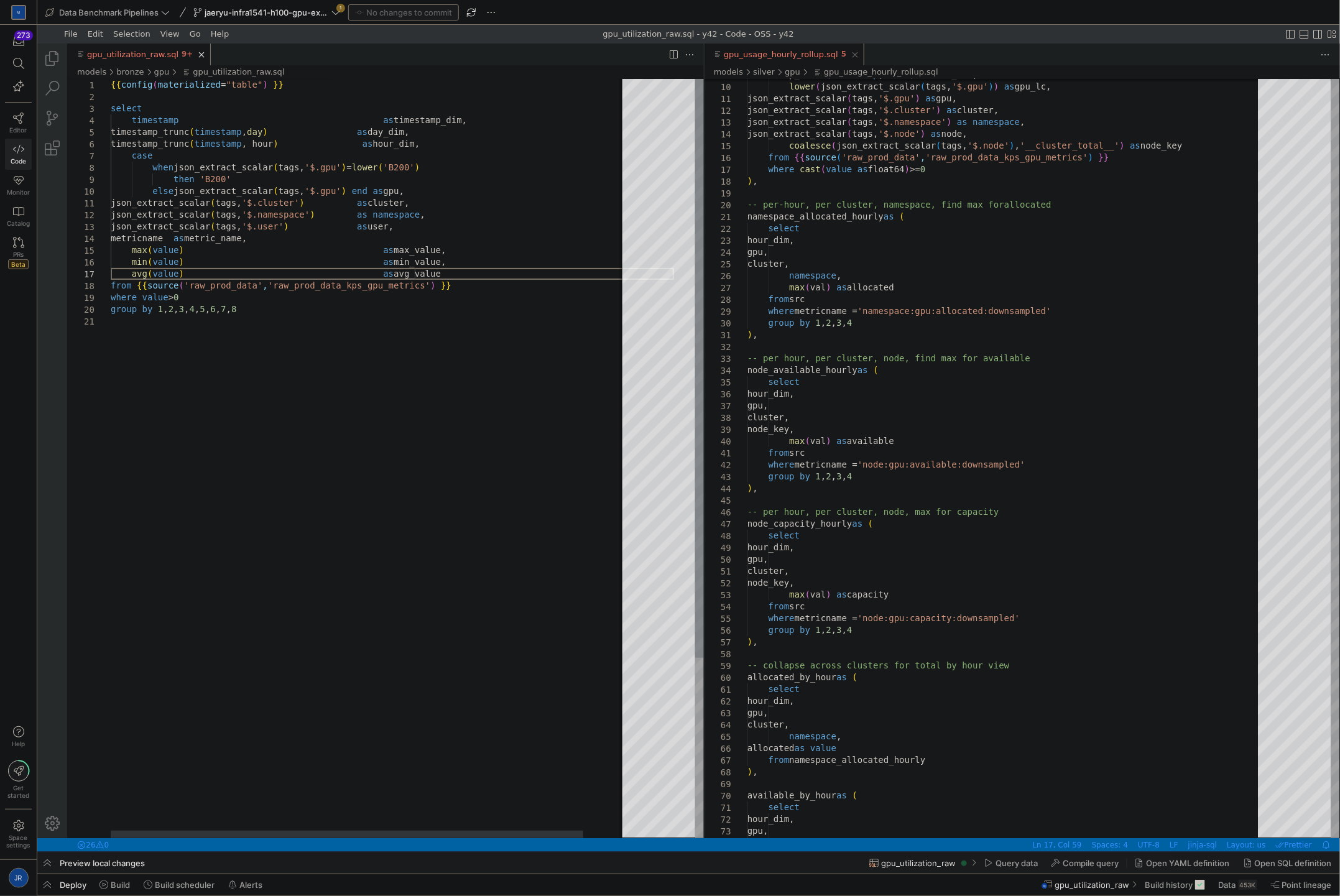
click at [414, 277] on div "timestamp_trunc ( timestamp , hour ) as hour_dim, case when json_extract_scalar…" at bounding box center [391, 576] width 563 height 995
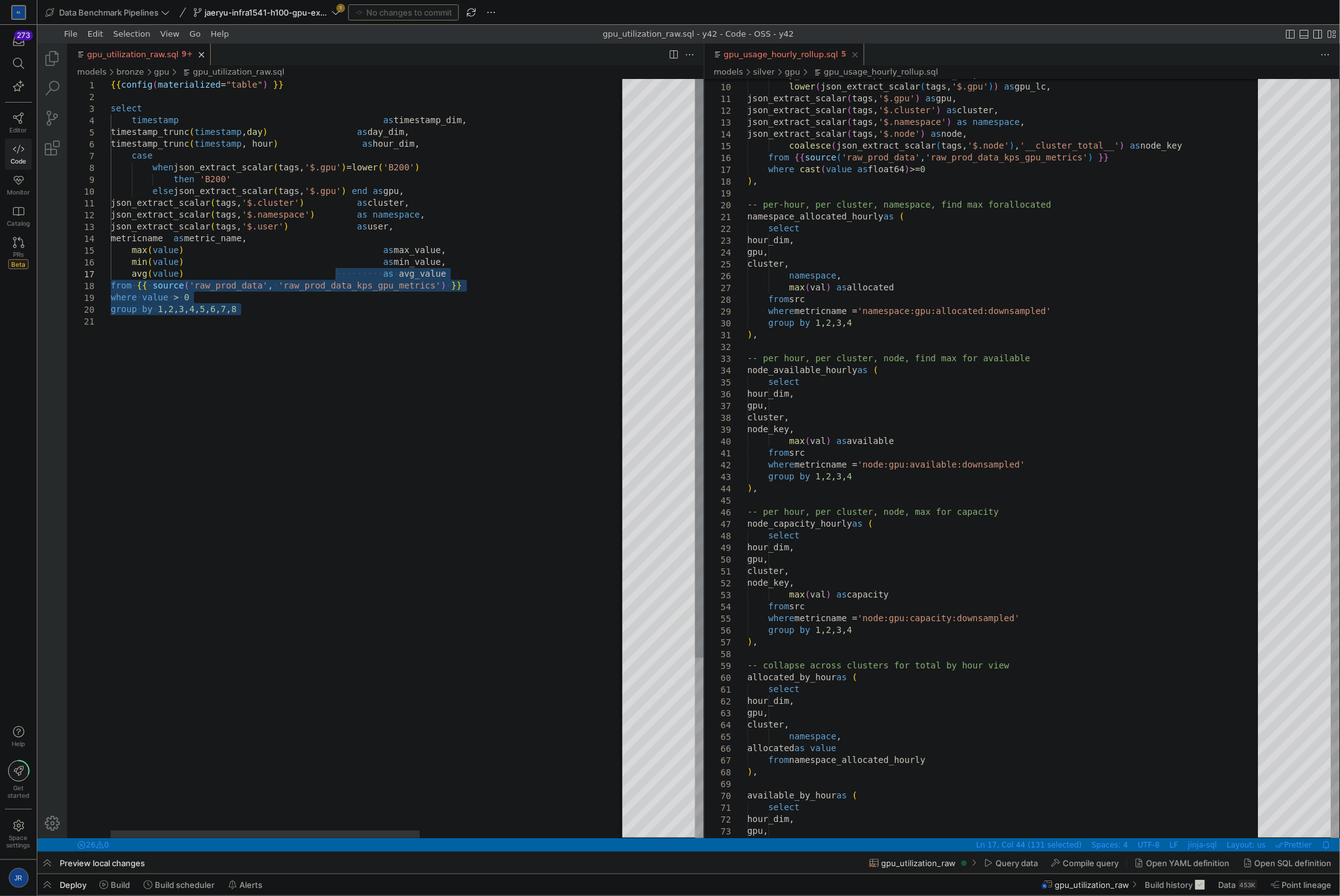
type textarea "{{ config(materialized="table") }} select timestamp as timestamp_dim, timestamp…"
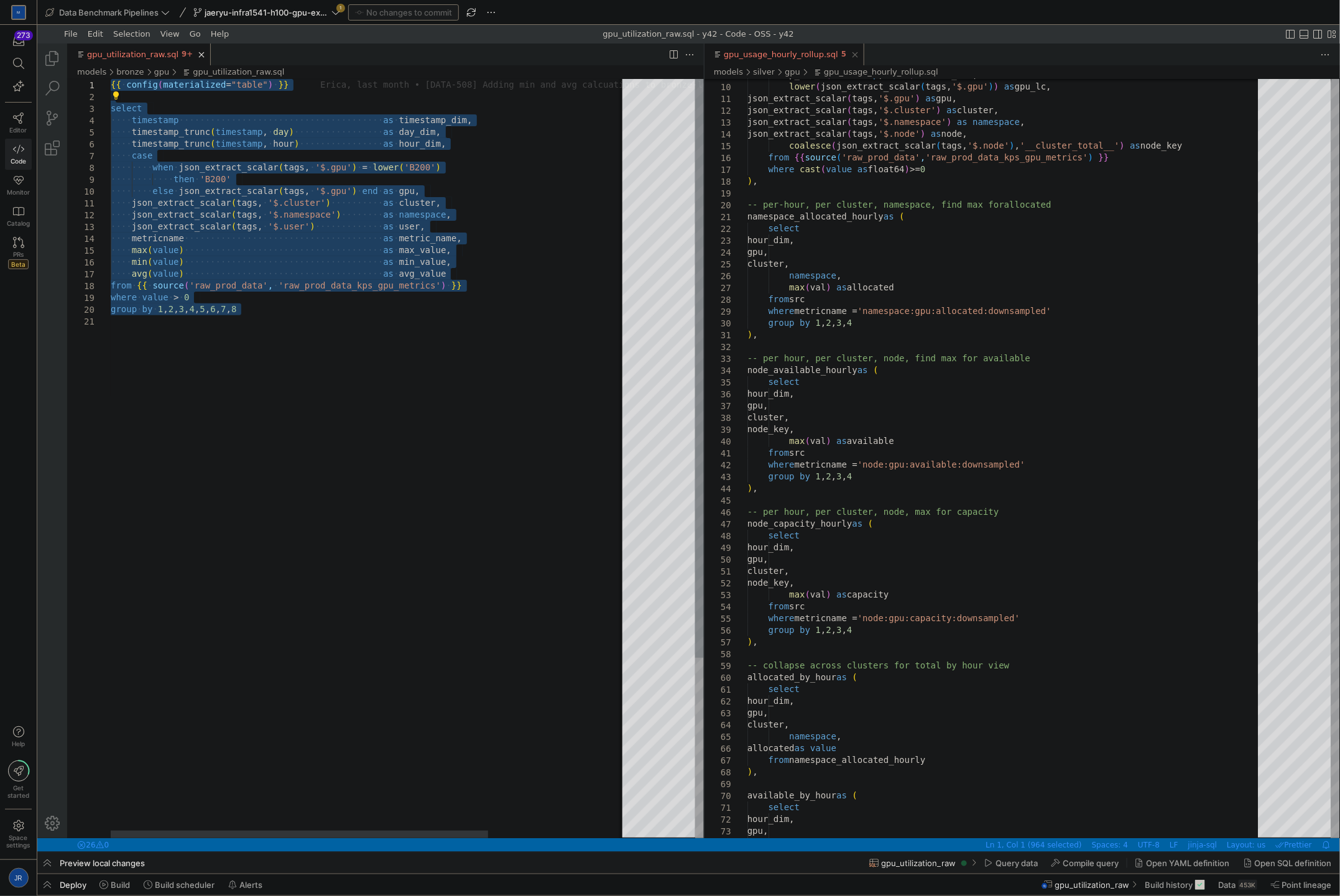
drag, startPoint x: 419, startPoint y: 315, endPoint x: 95, endPoint y: 83, distance: 398.5
click at [110, 83] on div "·‌·‌·‌·‌ timestamp_trunc ( timestamp , ·‌ hour ) ·‌·‌·‌·‌·‌·‌·‌·‌·‌·‌·‌·‌·‌·‌·‌…" at bounding box center [462, 576] width 705 height 995
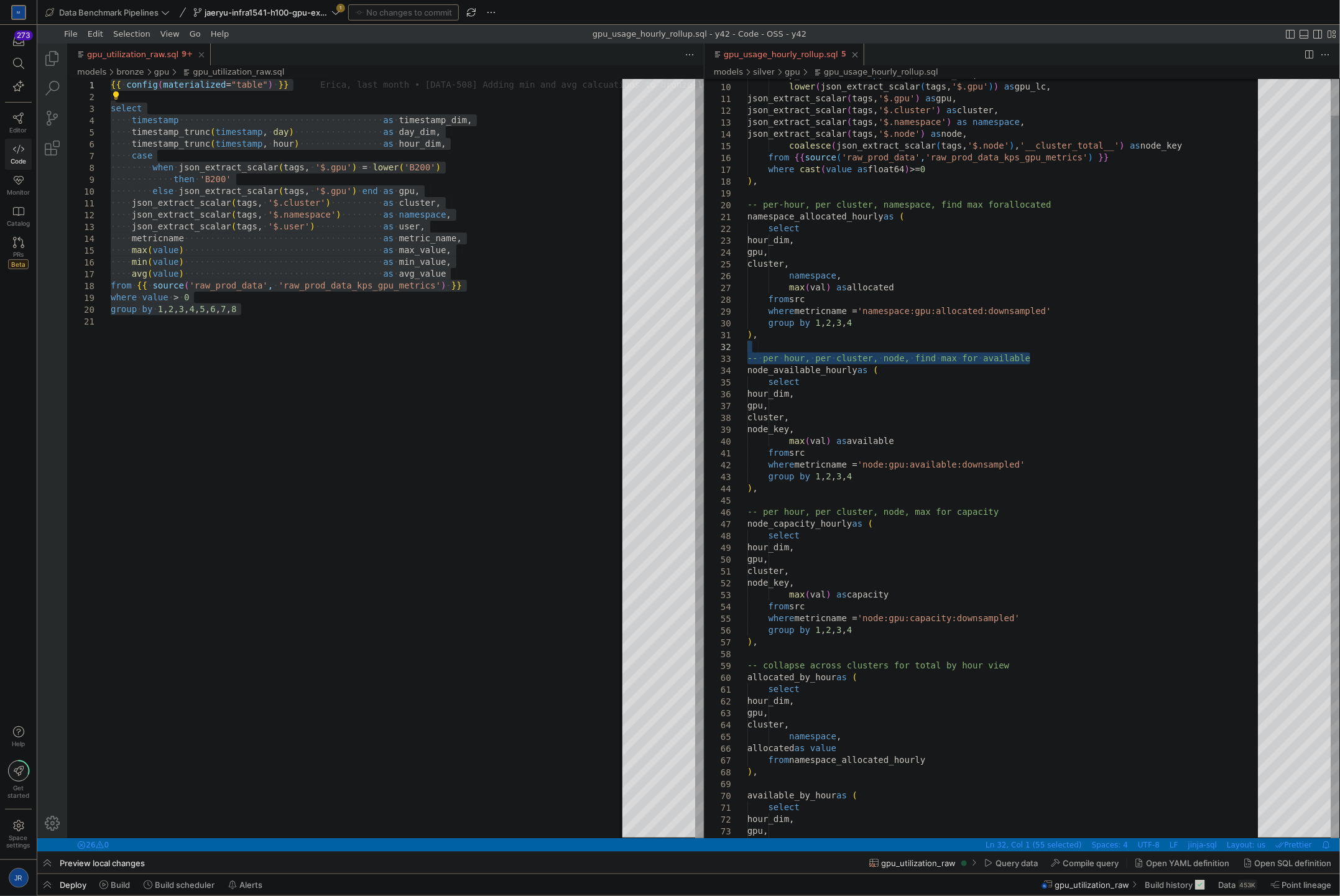
scroll to position [70, 51]
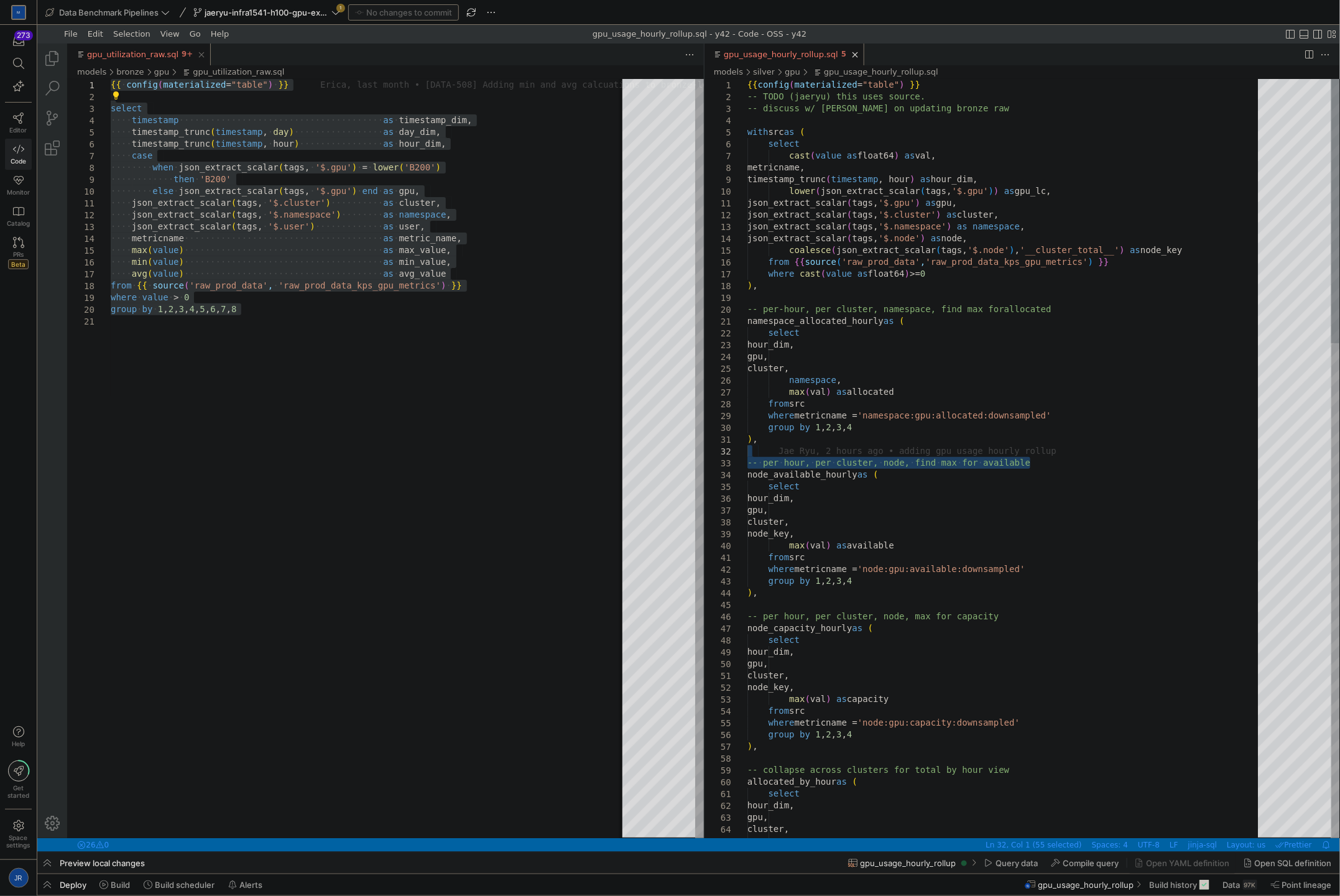
type textarea "json_extract_scalar(tags, '$.gpu') as gpu, json_extract_scalar(tags, '$.cluster…"
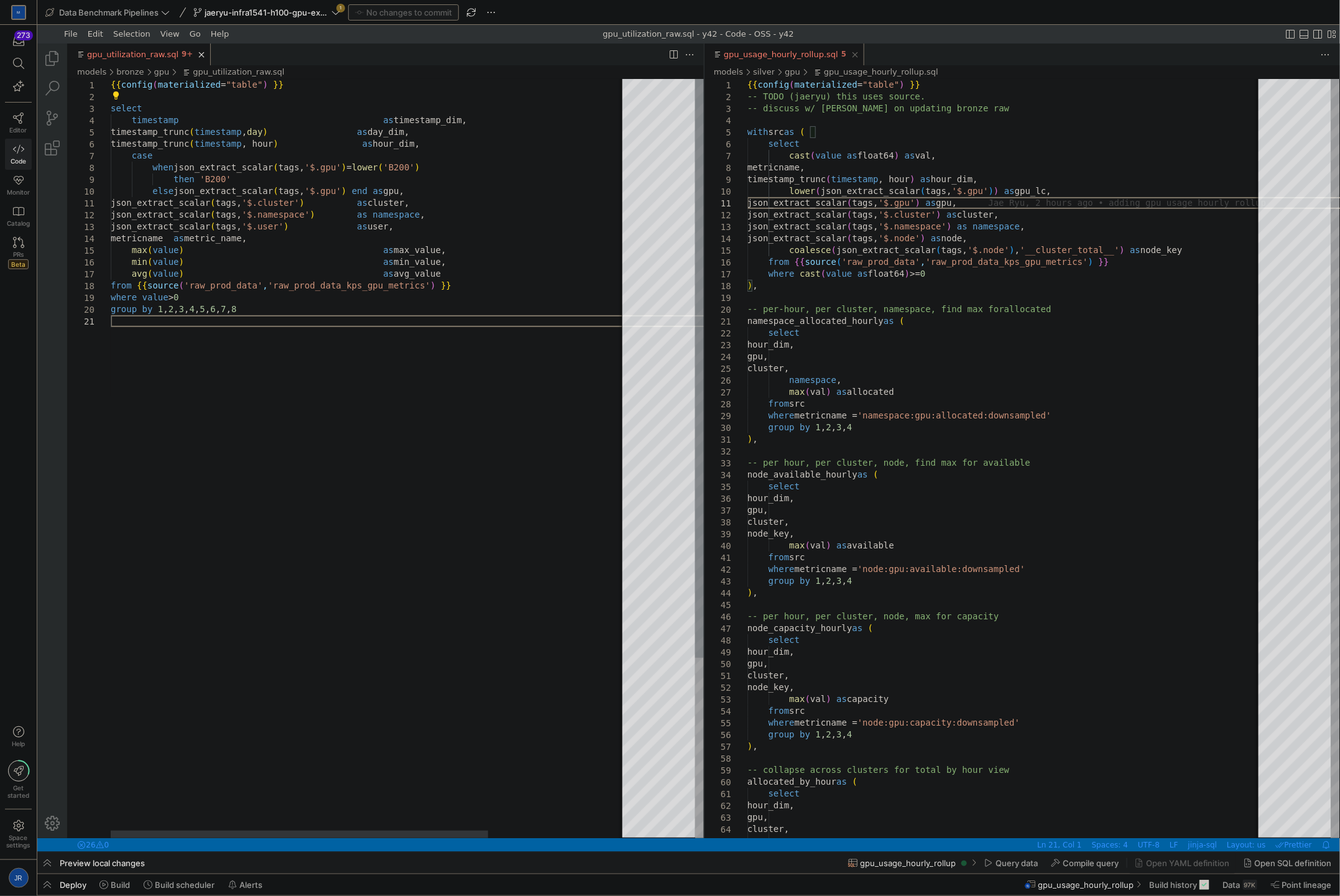
click at [416, 344] on div "timestamp_trunc ( timestamp , hour ) as hour_dim, case when json_extract_scalar…" at bounding box center [462, 576] width 705 height 995
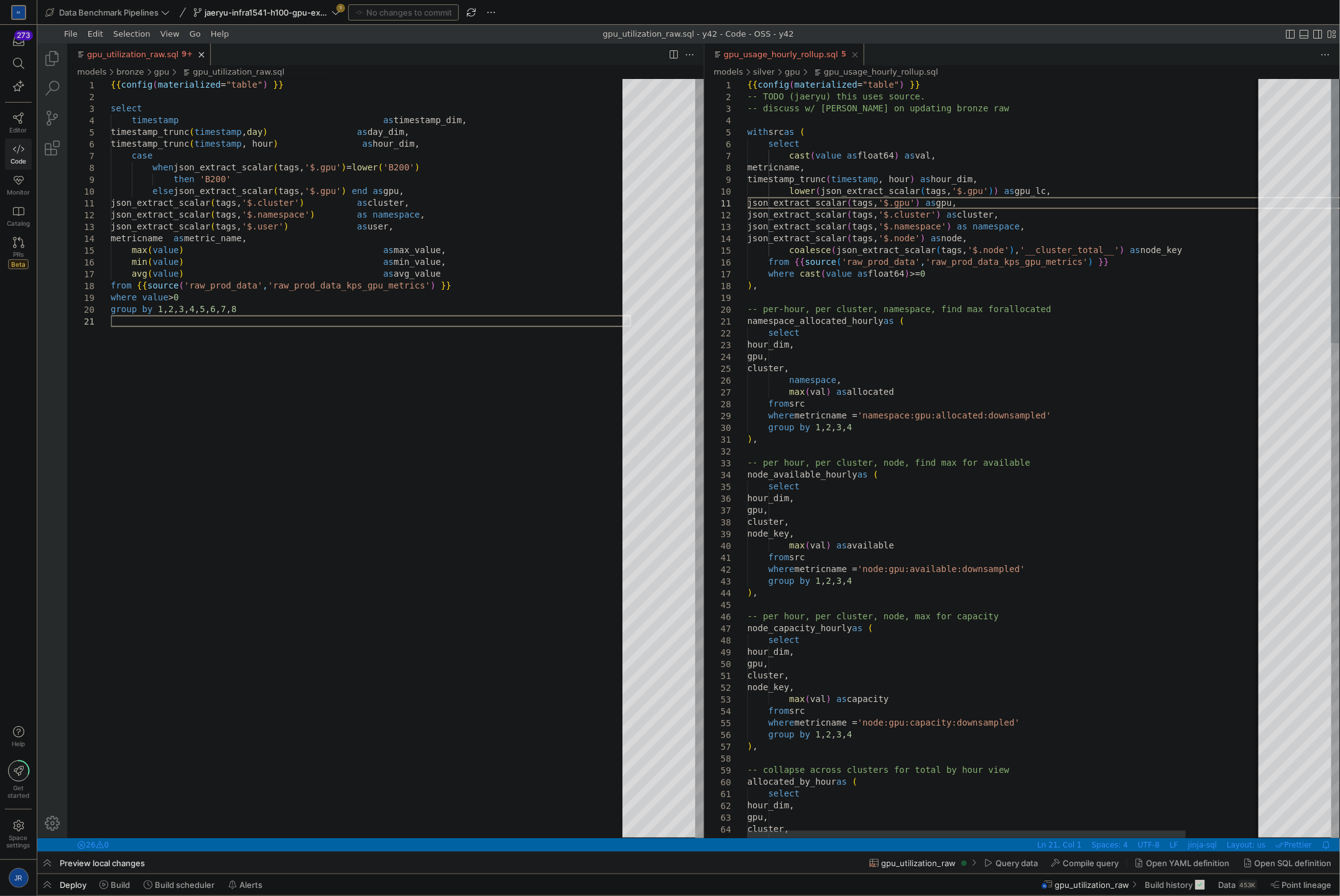
scroll to position [70, 114]
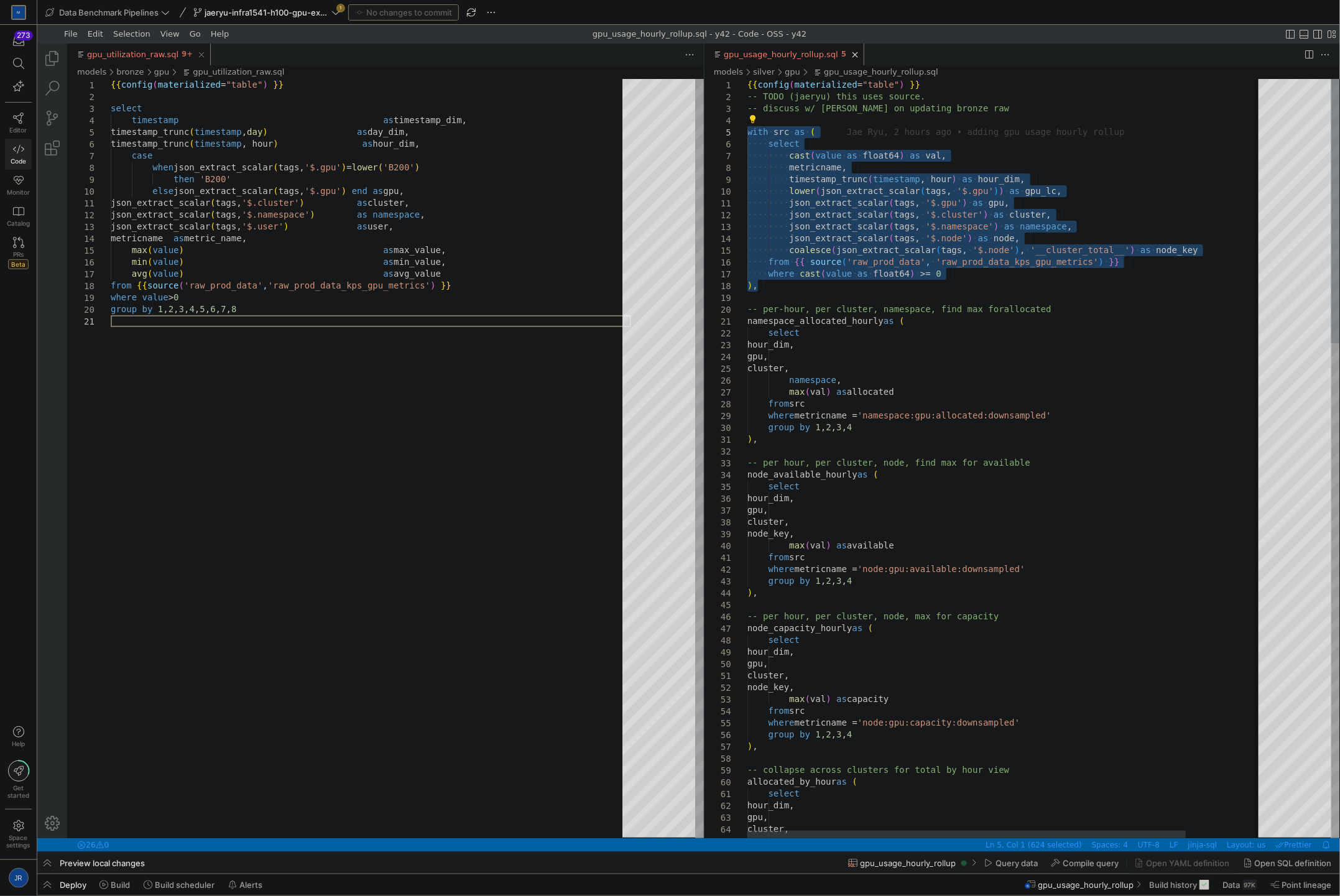
drag, startPoint x: 818, startPoint y: 289, endPoint x: 699, endPoint y: 128, distance: 200.2
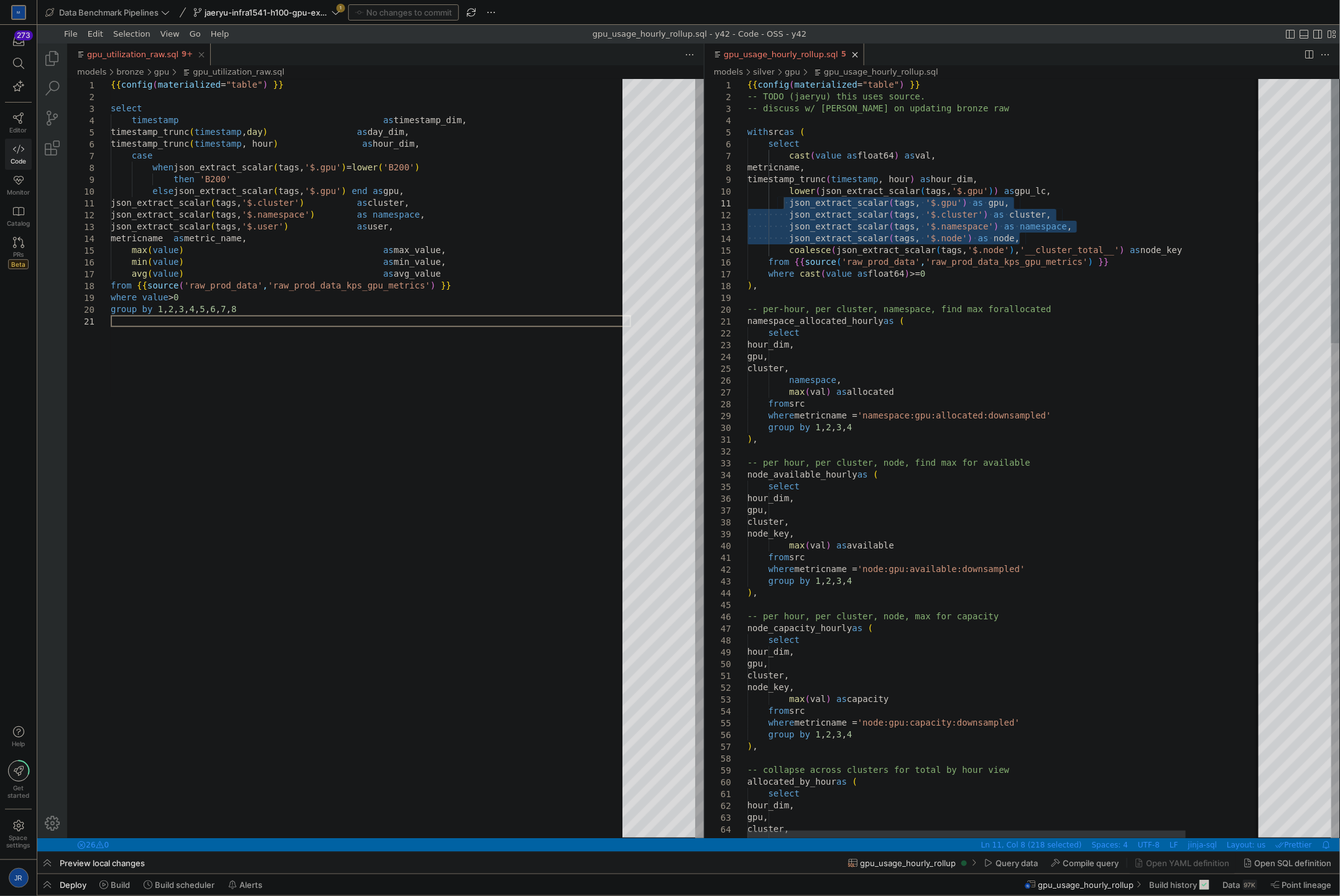
drag, startPoint x: 1060, startPoint y: 238, endPoint x: 781, endPoint y: 201, distance: 281.4
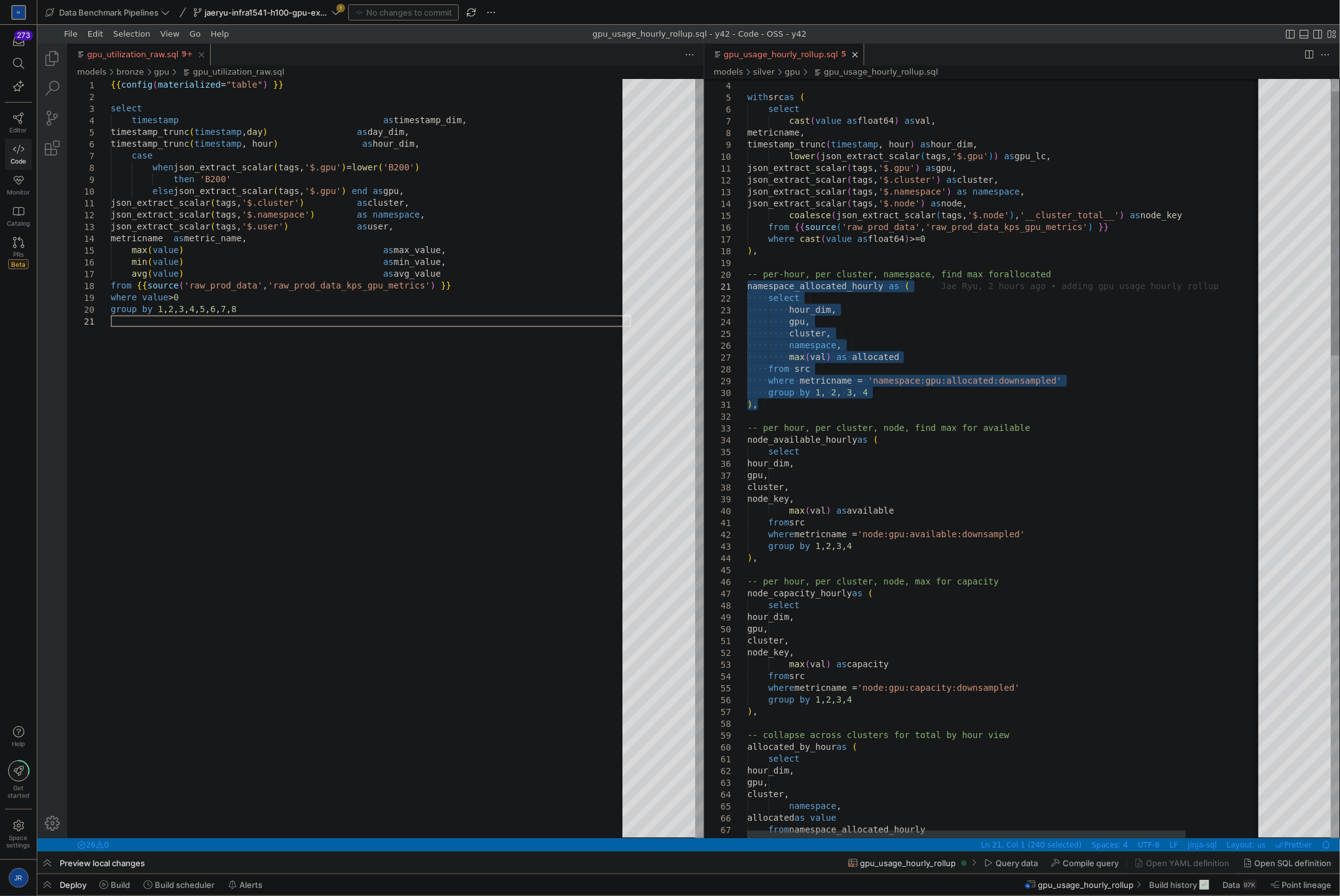
drag, startPoint x: 835, startPoint y: 402, endPoint x: 744, endPoint y: 282, distance: 150.6
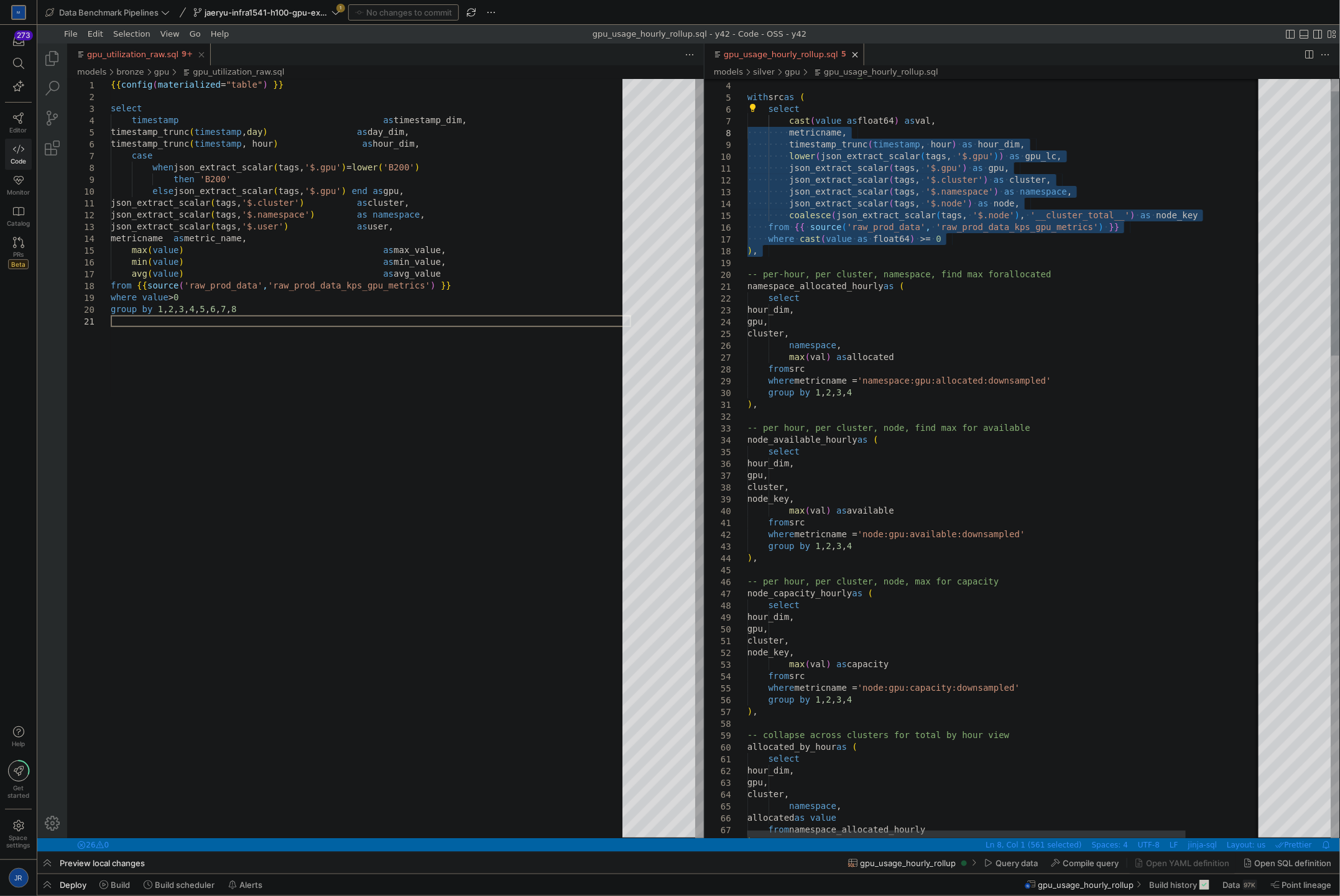
drag, startPoint x: 850, startPoint y: 260, endPoint x: 742, endPoint y: 133, distance: 166.7
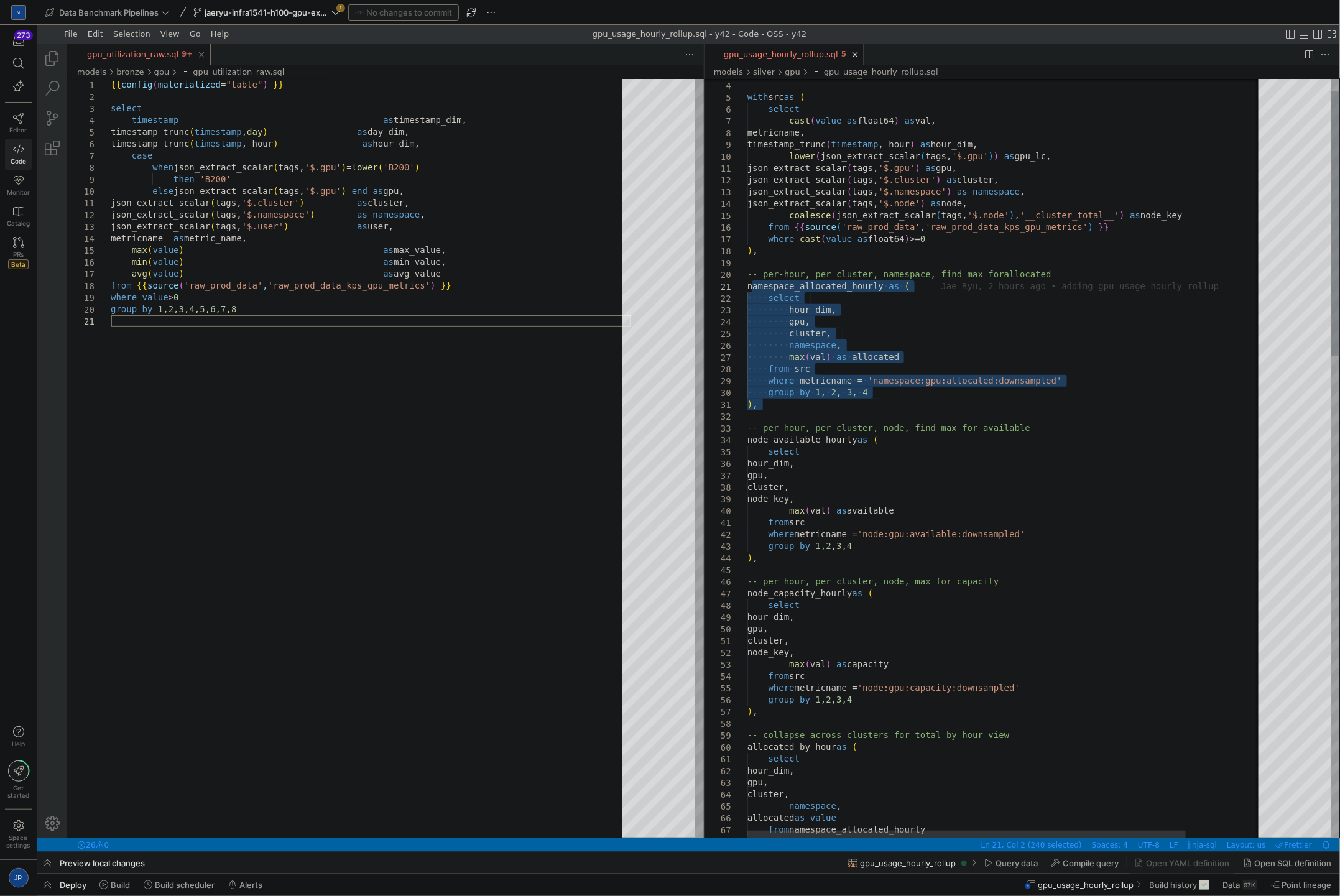
drag, startPoint x: 790, startPoint y: 407, endPoint x: 750, endPoint y: 289, distance: 124.6
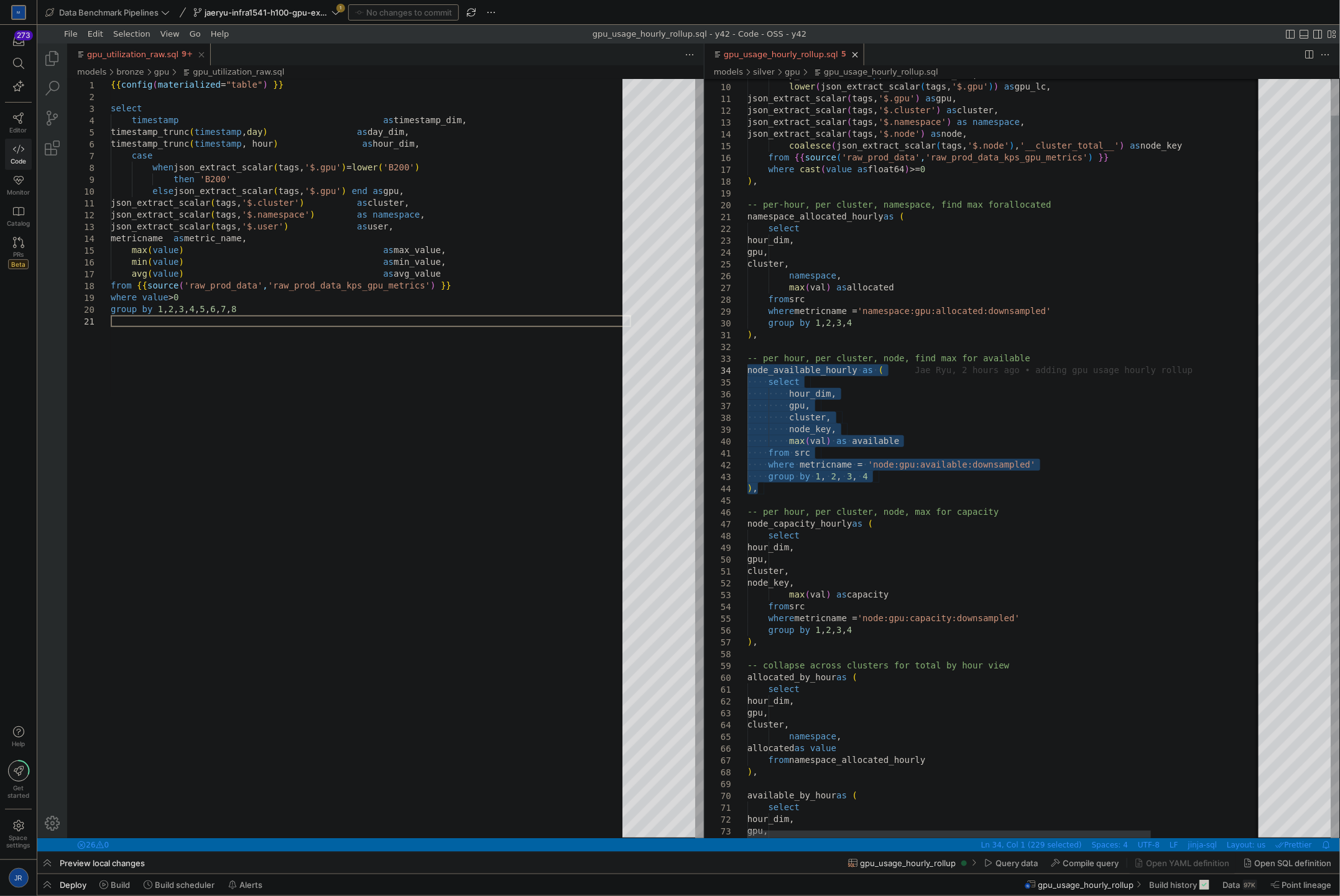
drag, startPoint x: 809, startPoint y: 489, endPoint x: 744, endPoint y: 368, distance: 137.4
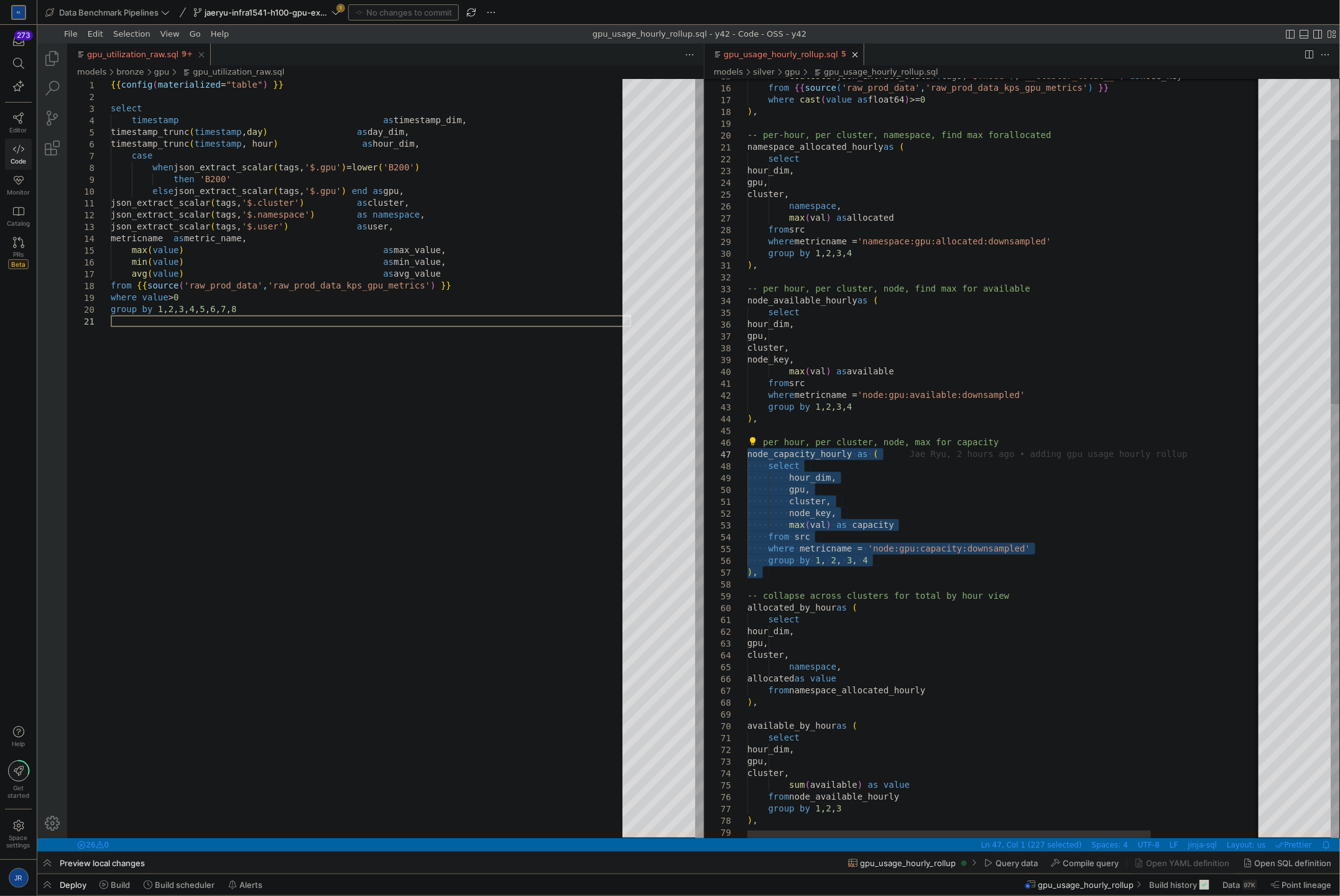
drag, startPoint x: 785, startPoint y: 583, endPoint x: 746, endPoint y: 458, distance: 130.9
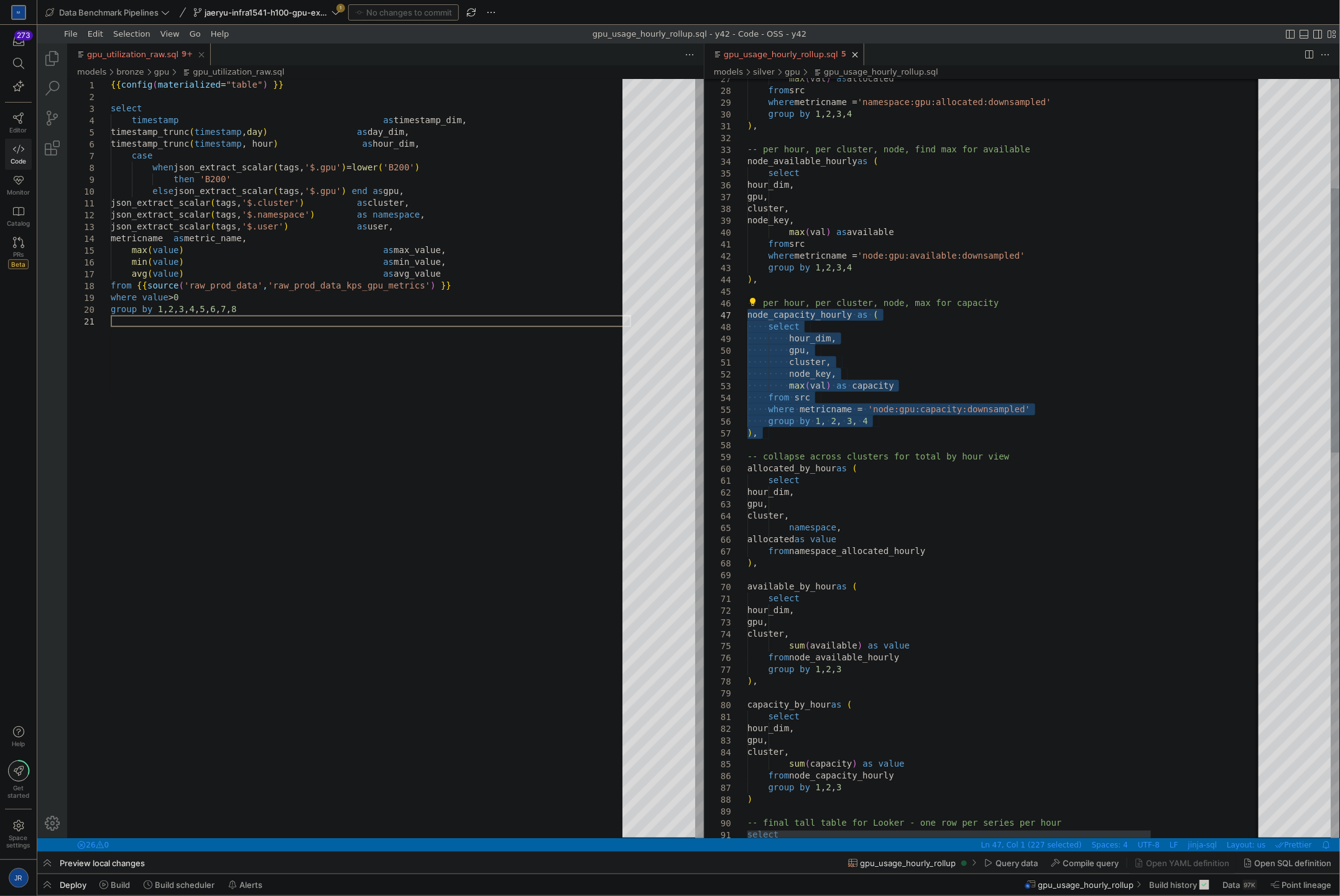
click at [954, 290] on div "·‌·‌·‌·‌ select ·‌·‌·‌·‌·‌·‌·‌·‌ hour_dim, -- per hour, per cluster, node, max …" at bounding box center [1075, 852] width 658 height 2176
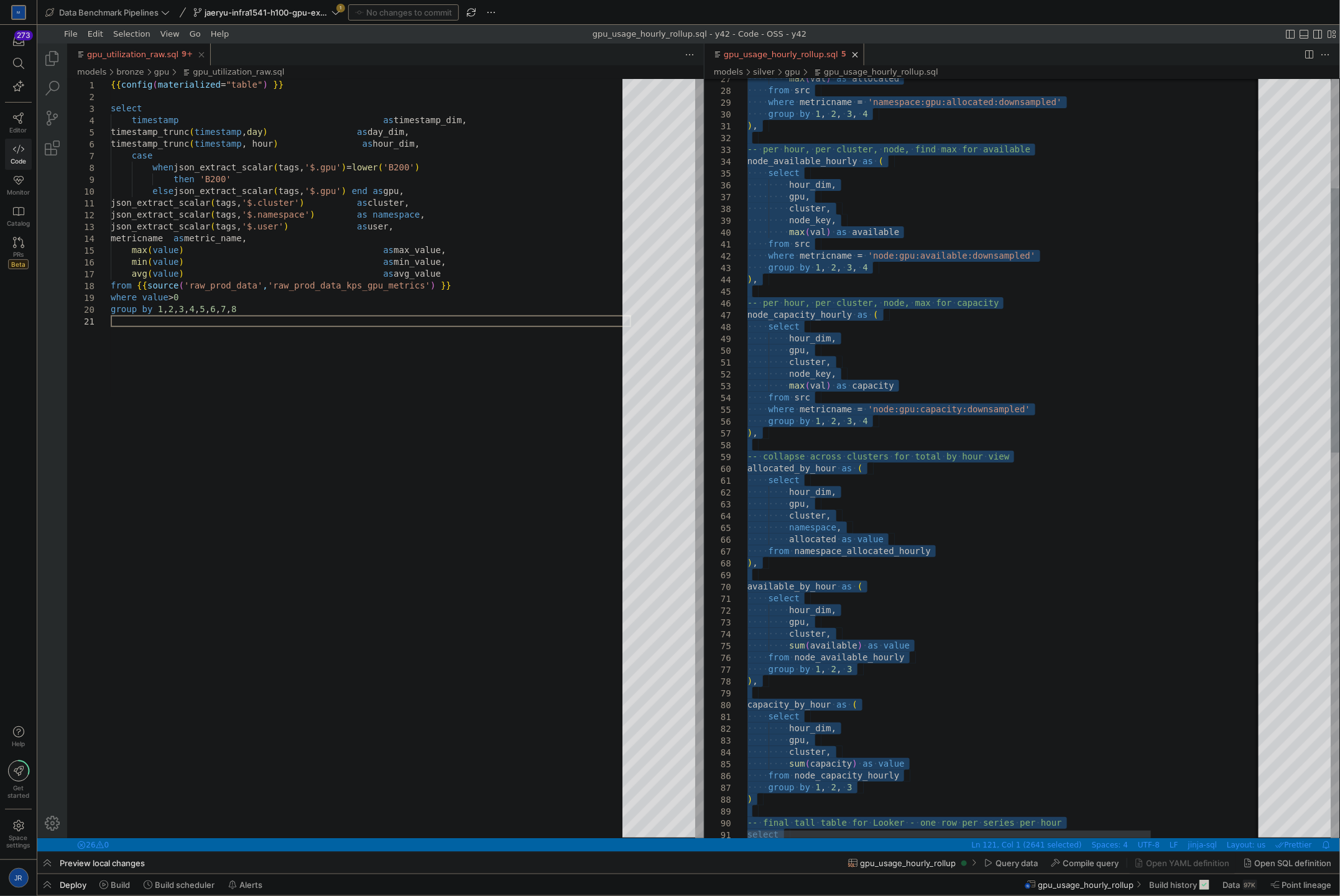
type textarea "select hour_dim, gpu, cluster, namespace, allocated as value from namespace_all…"
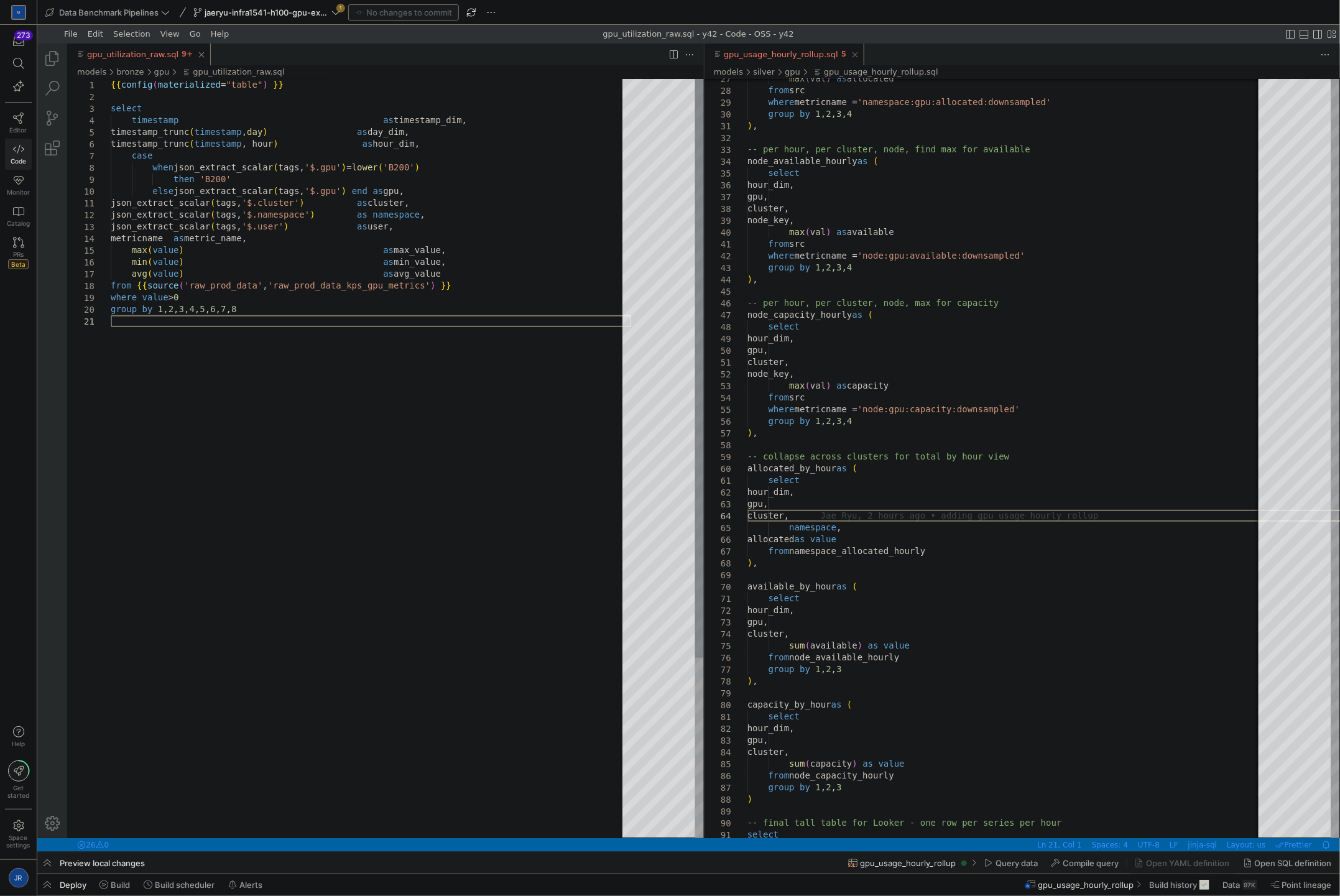
click at [457, 363] on div "timestamp_trunc ( timestamp , hour ) as hour_dim, case when json_extract_scalar…" at bounding box center [370, 576] width 520 height 995
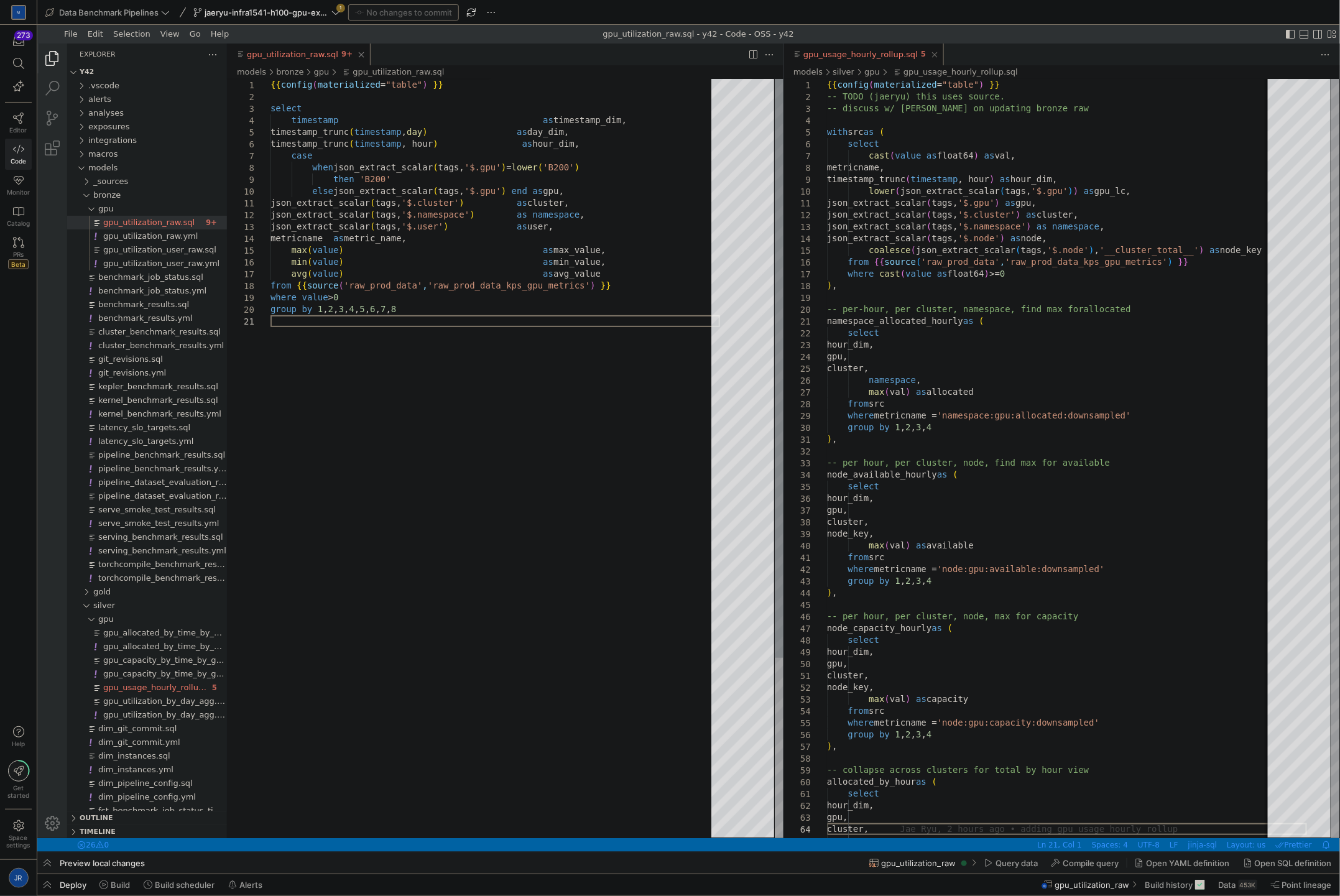
type textarea "{{ config(materialized="table") }} select timestamp as timestamp_dim, timestamp…"
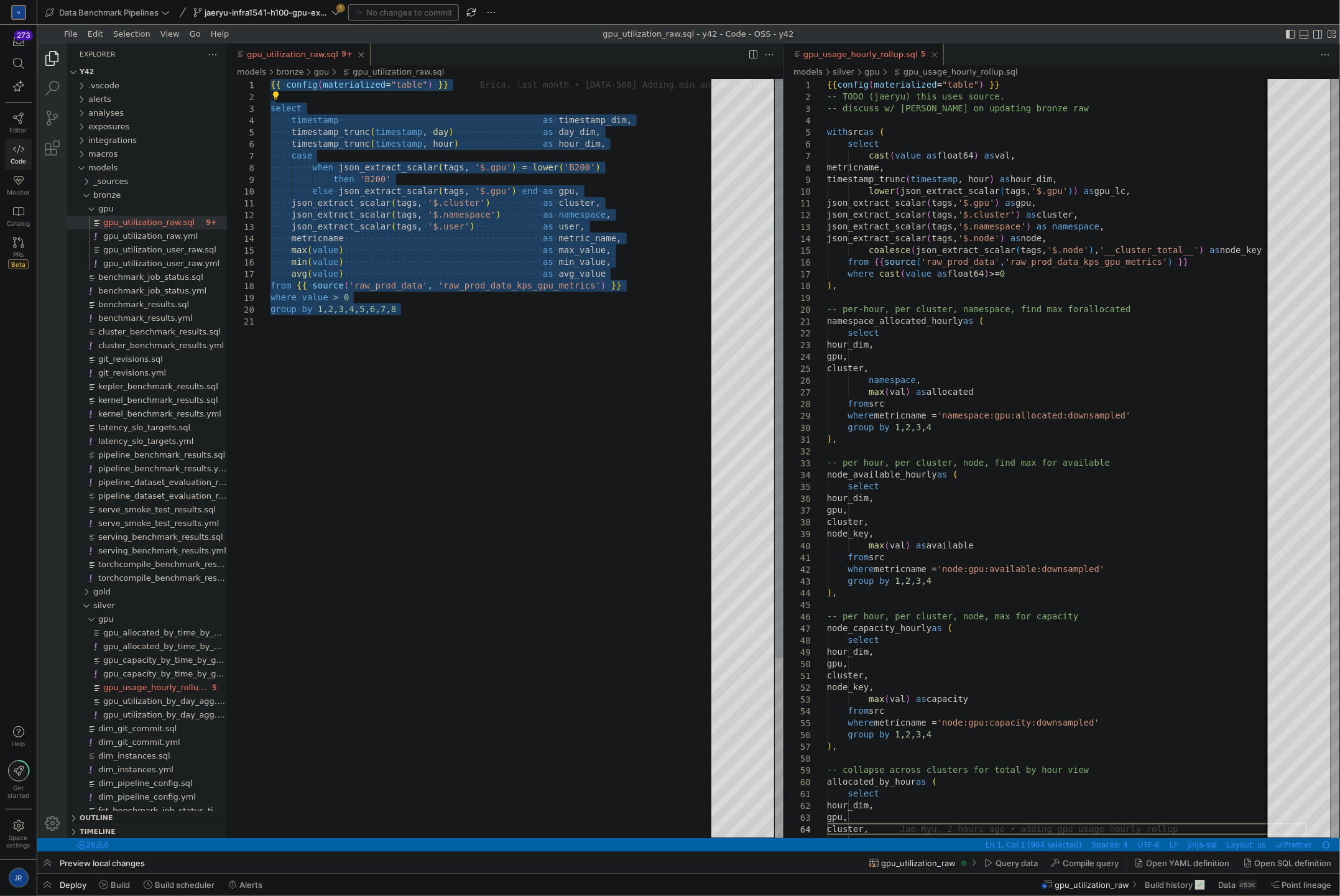
drag, startPoint x: 420, startPoint y: 361, endPoint x: 243, endPoint y: 77, distance: 334.6
click at [270, 78] on div "·‌·‌·‌·‌ timestamp_trunc ( timestamp , ·‌ hour ) ·‌·‌·‌·‌·‌·‌·‌·‌·‌·‌·‌·‌·‌·‌·‌…" at bounding box center [495, 576] width 450 height 995
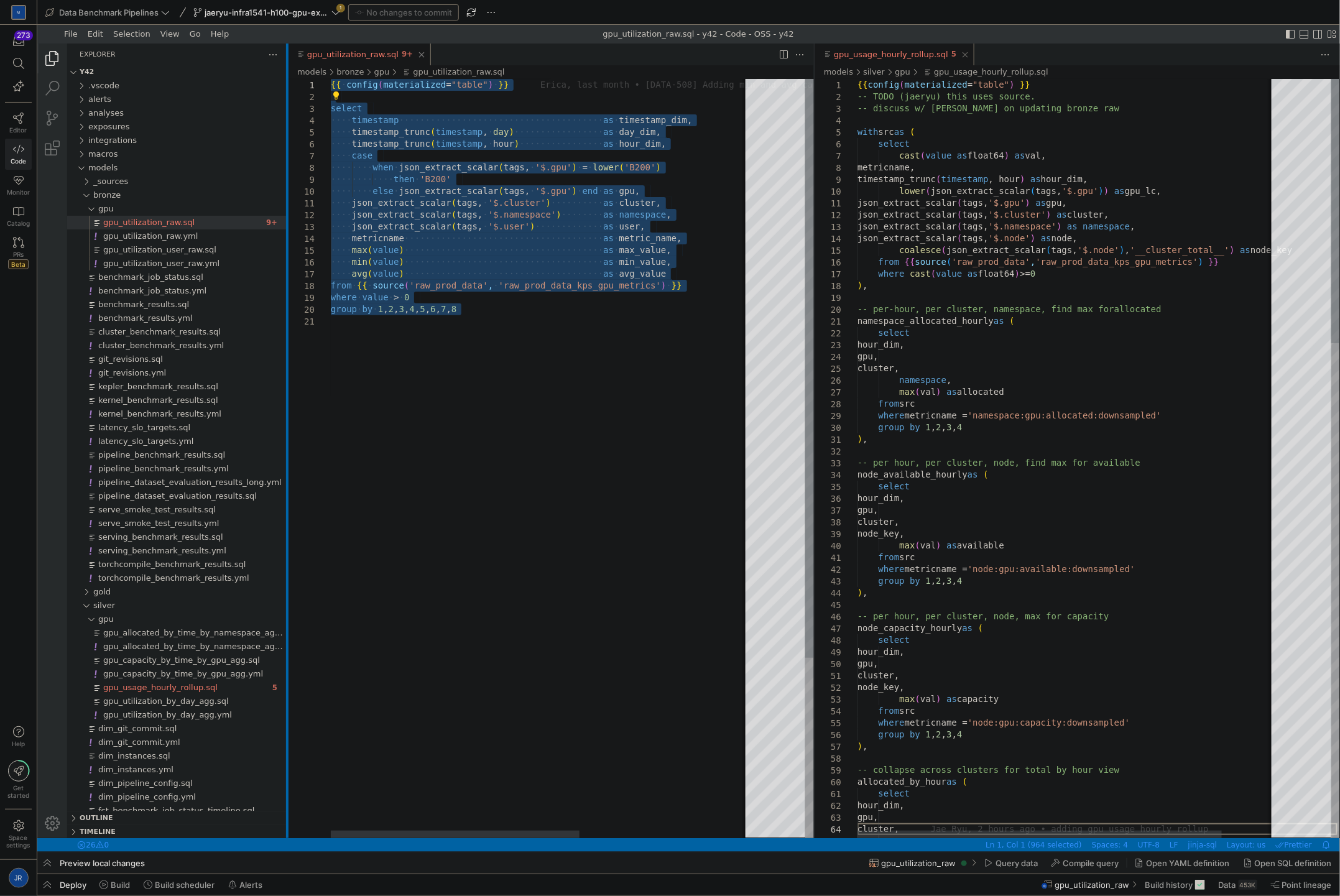
drag, startPoint x: 226, startPoint y: 586, endPoint x: 286, endPoint y: 580, distance: 60.3
click at [286, 580] on div at bounding box center [286, 440] width 2 height 795
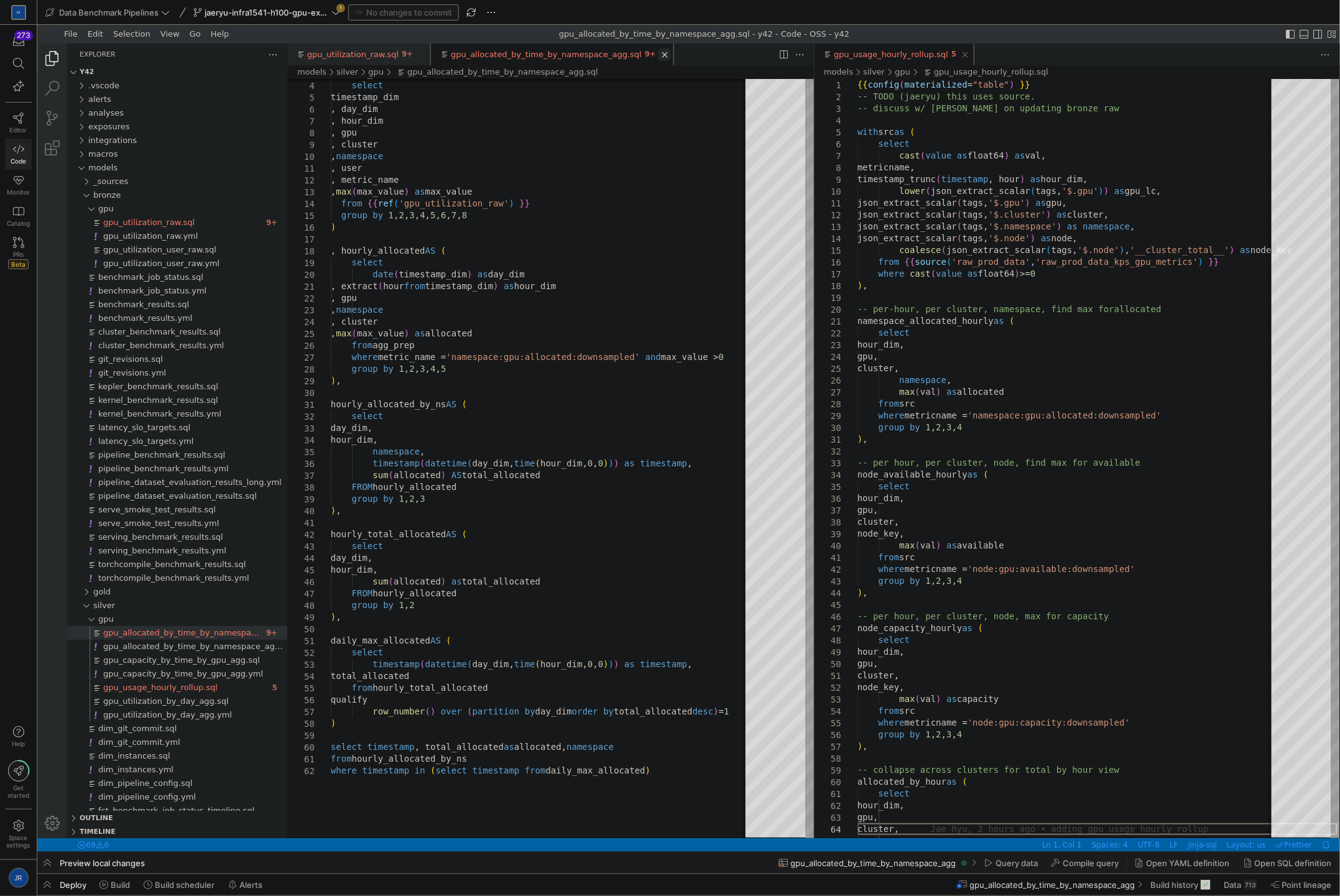
click at [658, 56] on link "Close (Ctrl+W)" at bounding box center [664, 54] width 13 height 13
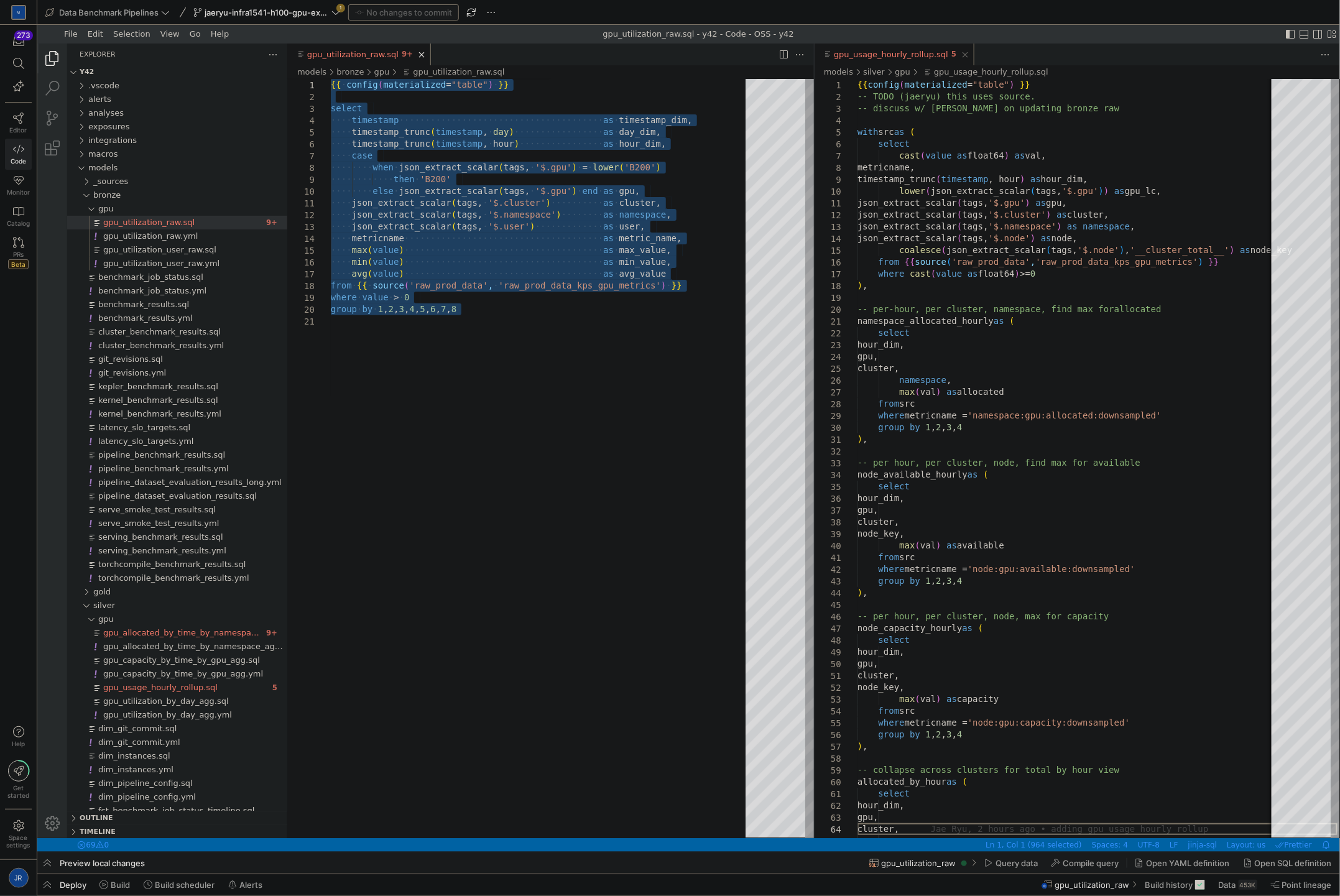
scroll to position [0, 4]
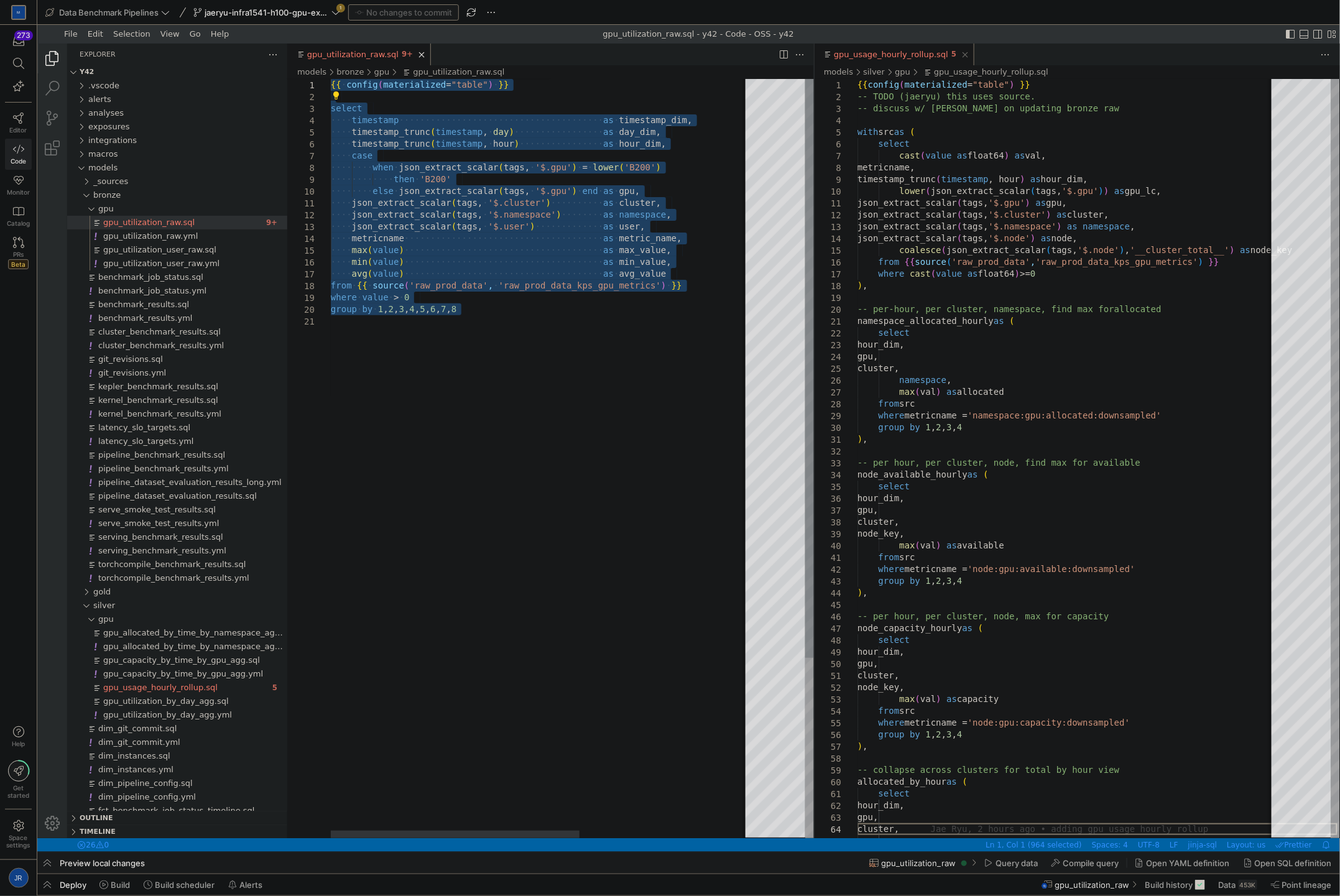
click at [678, 425] on div "{{ ·‌ config ( materialized = "table" ) ·‌ }} select ·‌·‌·‌·‌ timestamp ·‌·‌·‌·…" at bounding box center [683, 576] width 705 height 995
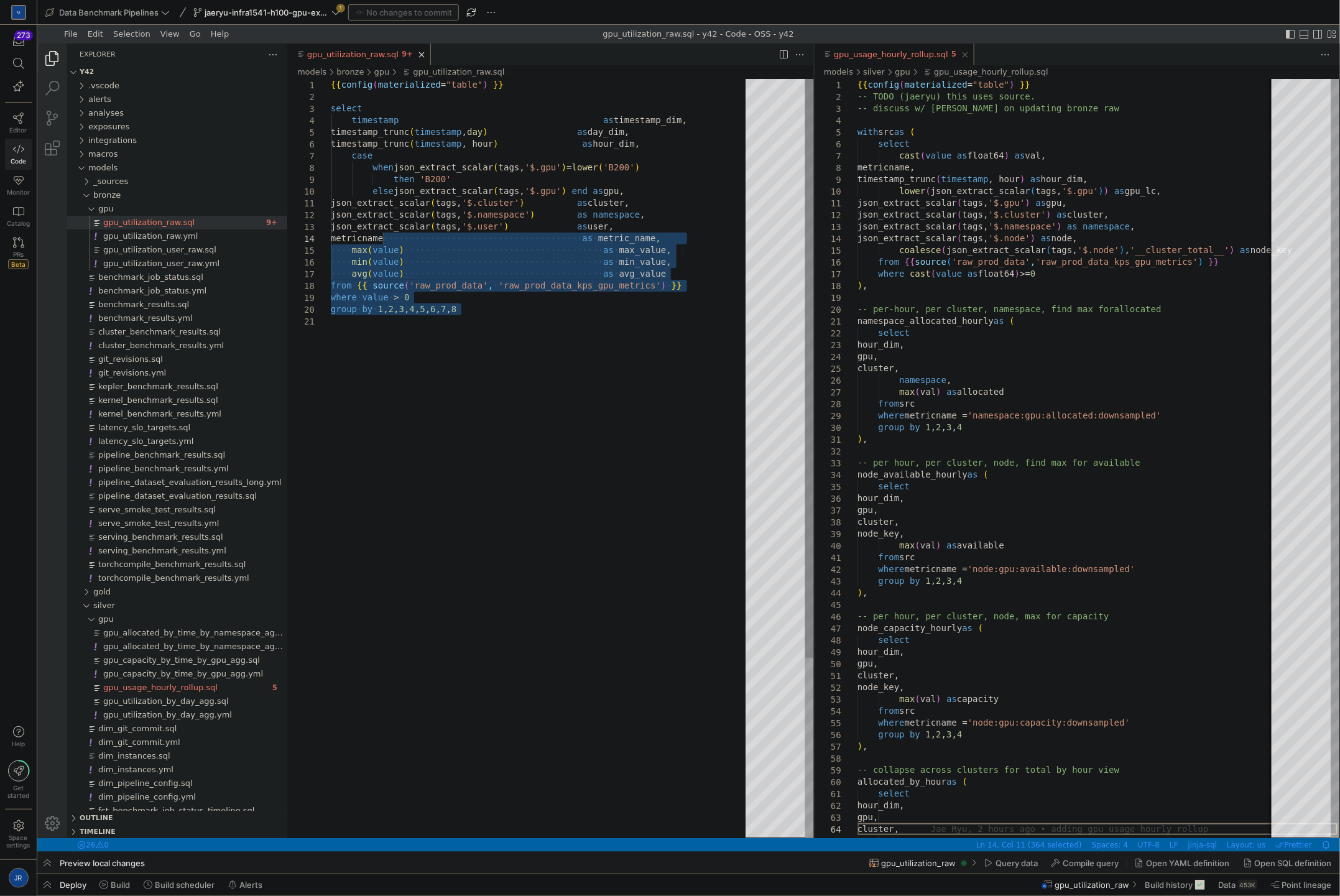
type textarea "{{ config(materialized="table") }} select timestamp as timestamp_dim, timestamp…"
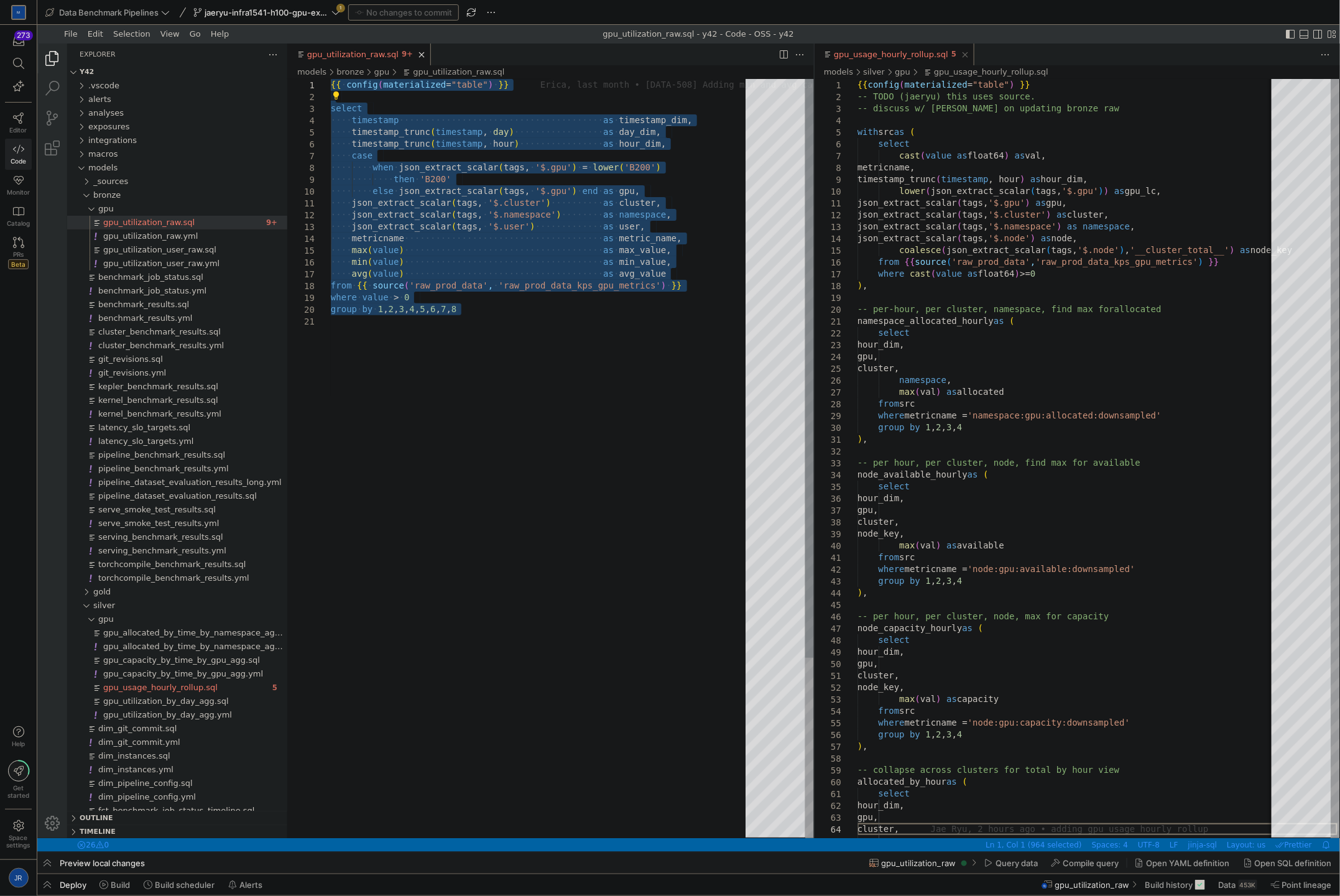
drag, startPoint x: 451, startPoint y: 346, endPoint x: 287, endPoint y: 80, distance: 312.5
click at [330, 80] on div "{{ ·‌ config ( materialized = "table" ) ·‌ }} select ·‌·‌·‌·‌ timestamp ·‌·‌·‌·…" at bounding box center [541, 576] width 423 height 995
click at [371, 314] on div "{{ ·‌ config ( materialized = "table" ) ·‌ }} select ·‌·‌·‌·‌ timestamp ·‌·‌·‌·…" at bounding box center [683, 576] width 705 height 995
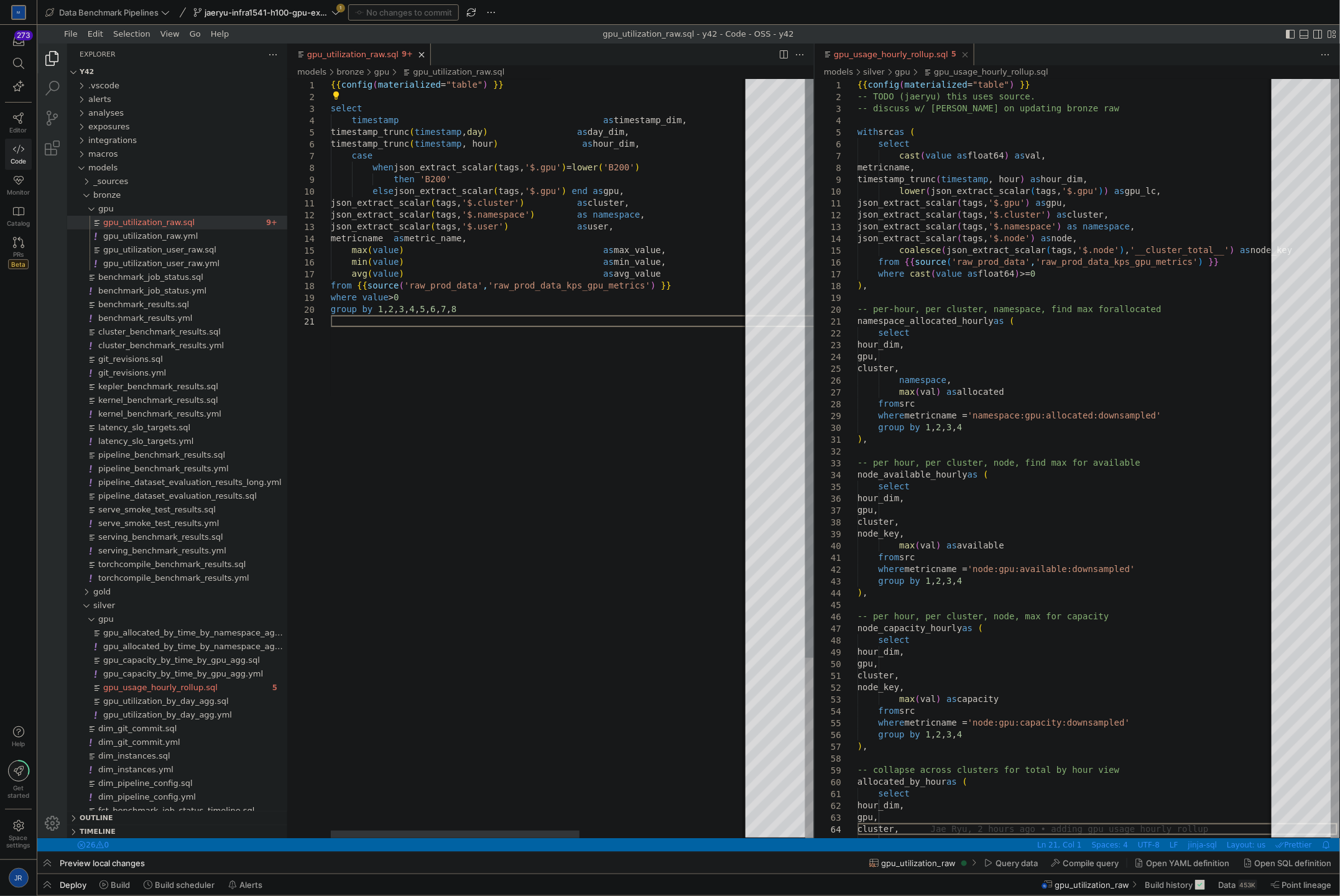
click at [371, 314] on div "{{ config ( materialized = "table" ) }} select timestamp as timestamp_dim, time…" at bounding box center [683, 576] width 705 height 995
click at [372, 312] on div "{{ config ( materialized = "table" ) }} select timestamp as timestamp_dim, time…" at bounding box center [683, 576] width 705 height 995
type textarea "json_extract_scalar(tags, '$.cluster') as cluster, json_extract_scalar(tags, '$…"
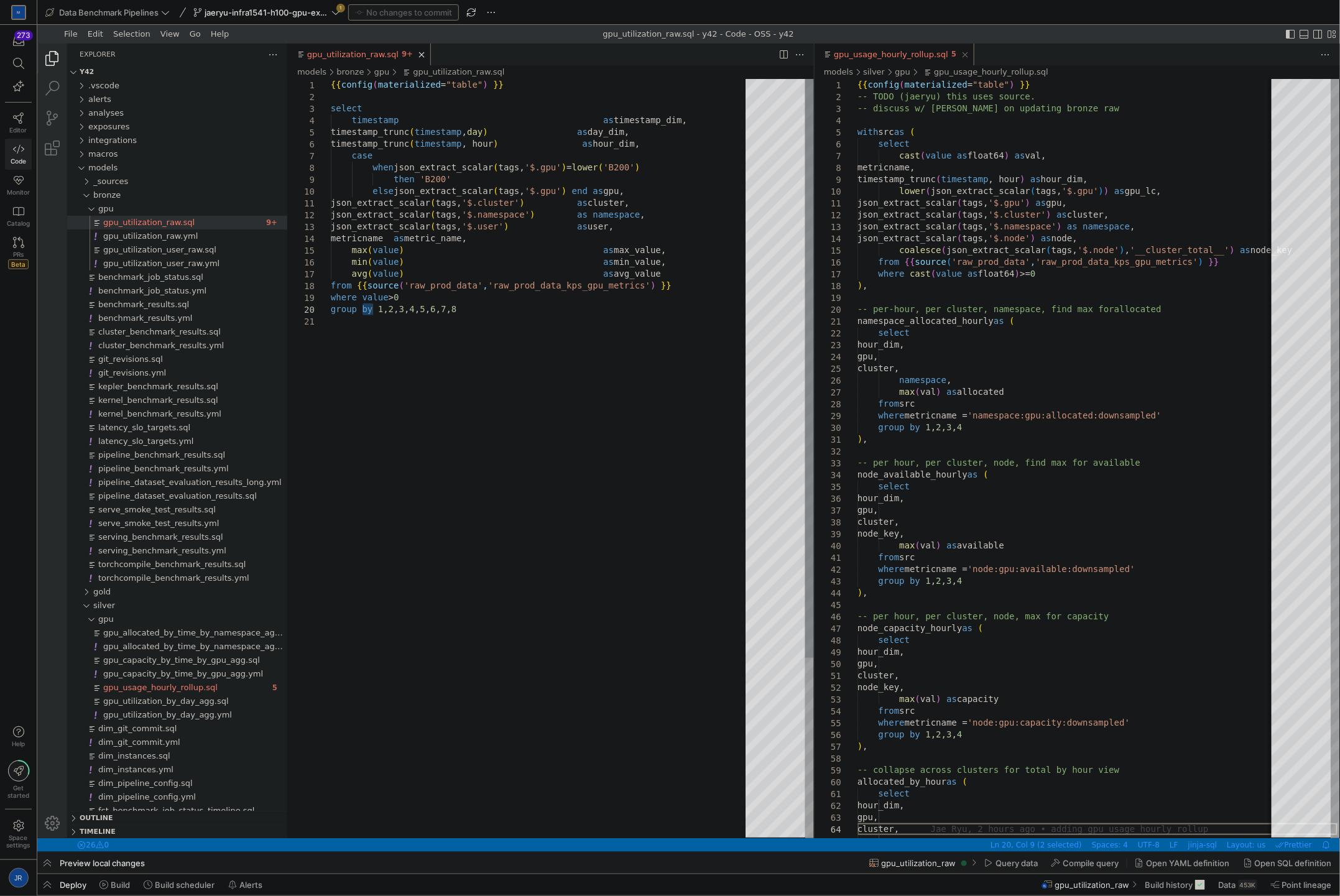
click at [390, 247] on div "{{ config ( materialized = "table" ) }} select timestamp as timestamp_dim, time…" at bounding box center [541, 576] width 423 height 995
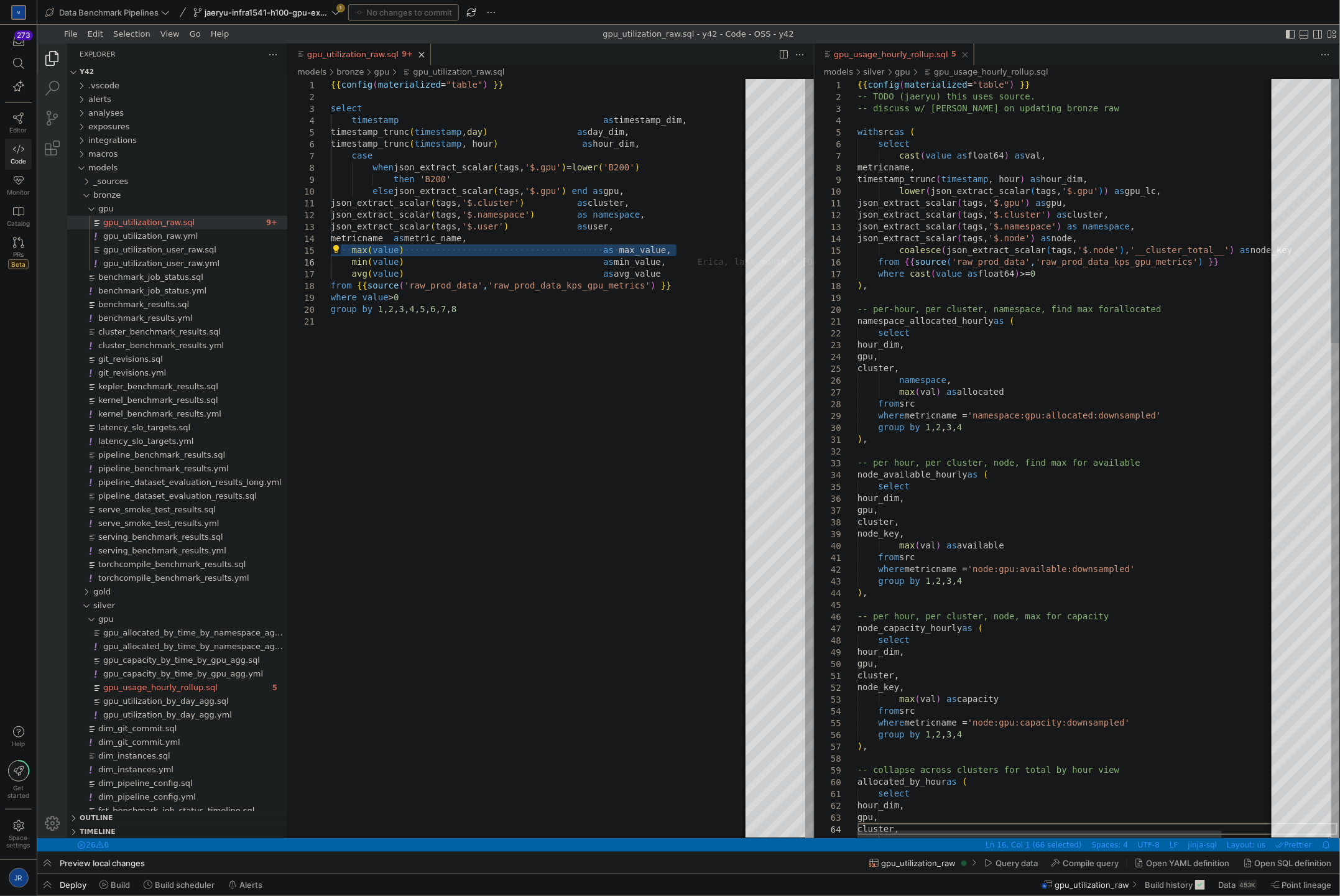
scroll to position [70, 83]
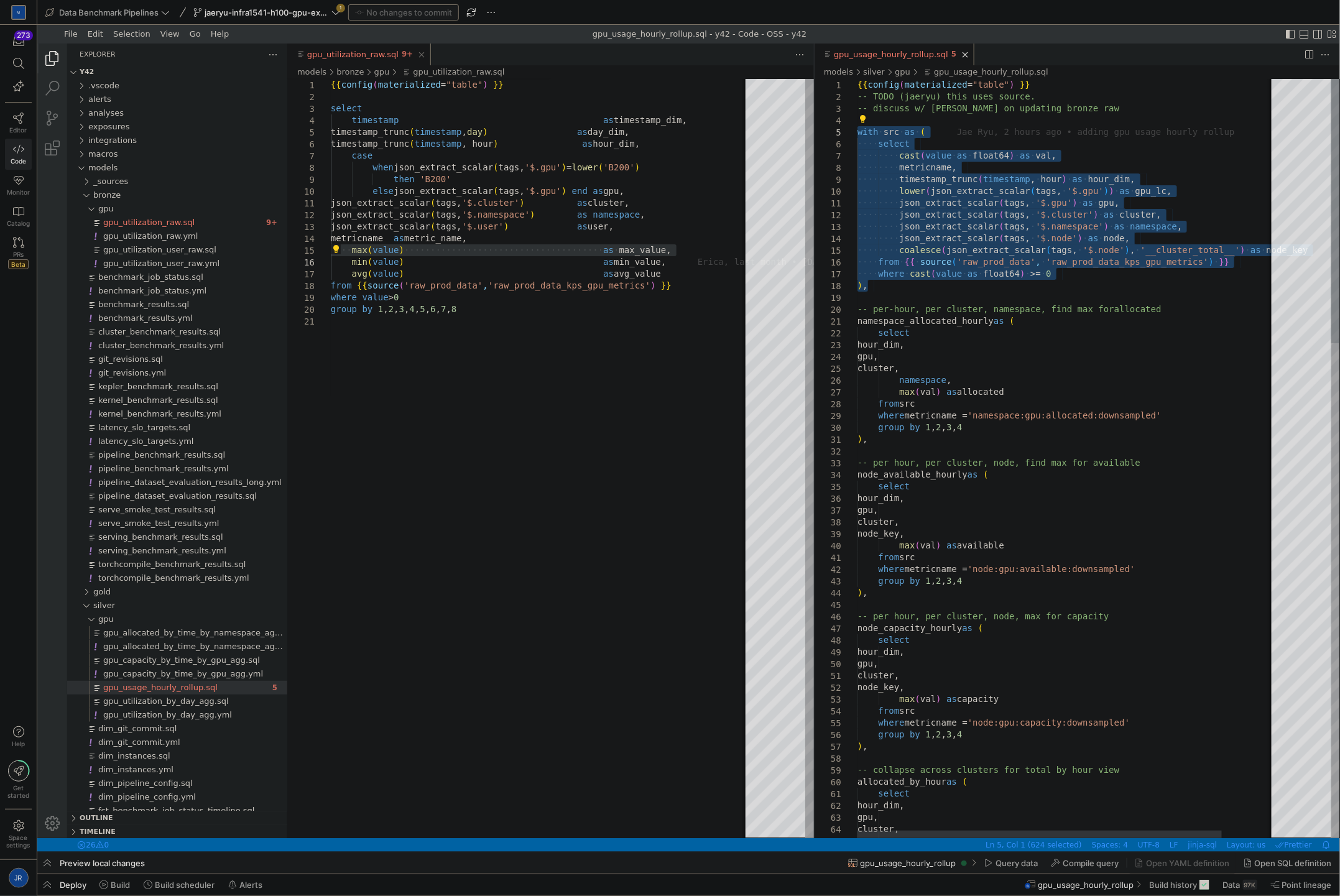
drag, startPoint x: 1005, startPoint y: 286, endPoint x: 810, endPoint y: 126, distance: 252.2
drag, startPoint x: 1008, startPoint y: 278, endPoint x: 886, endPoint y: 156, distance: 172.5
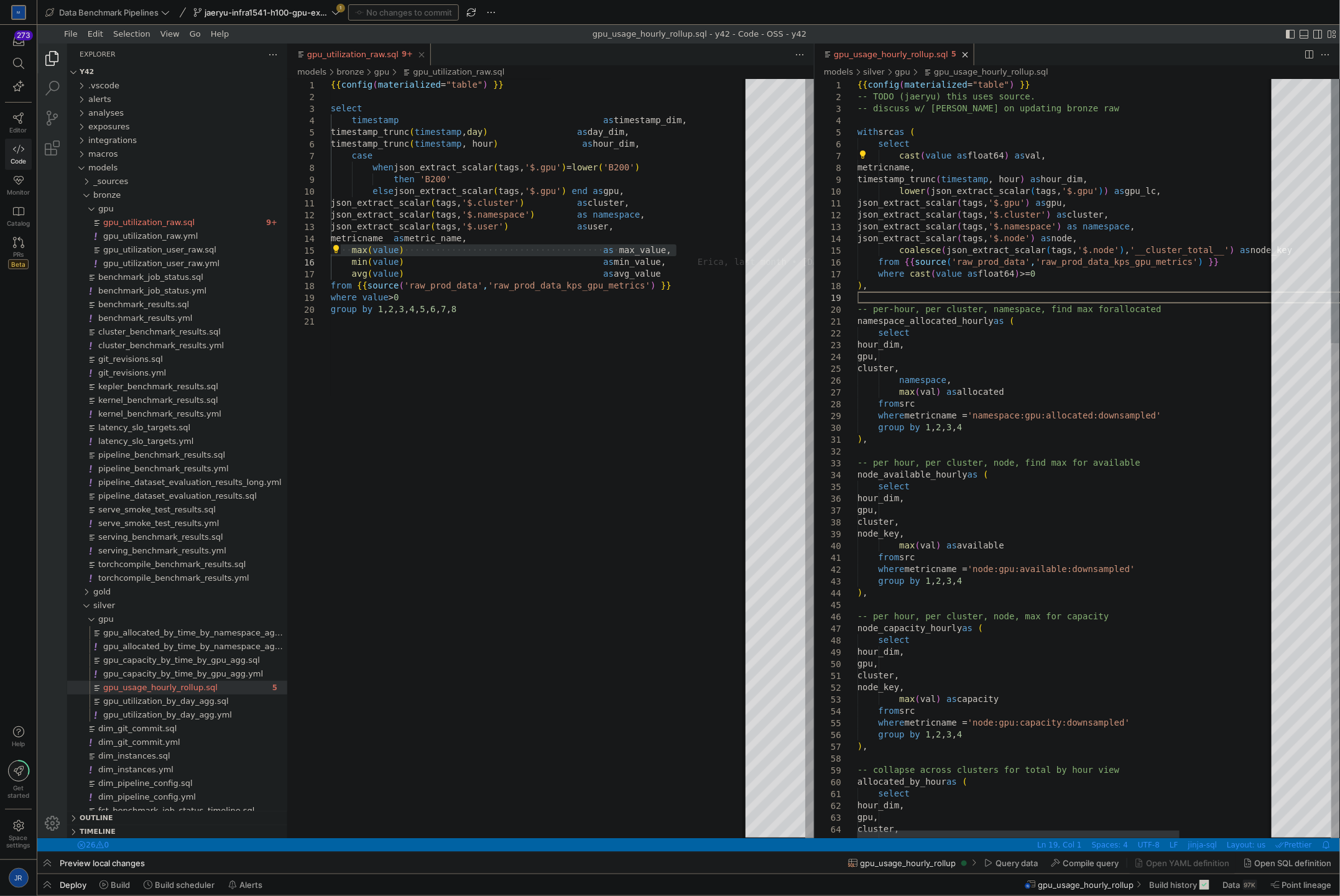
click at [990, 469] on div at bounding box center [670, 448] width 1340 height 896
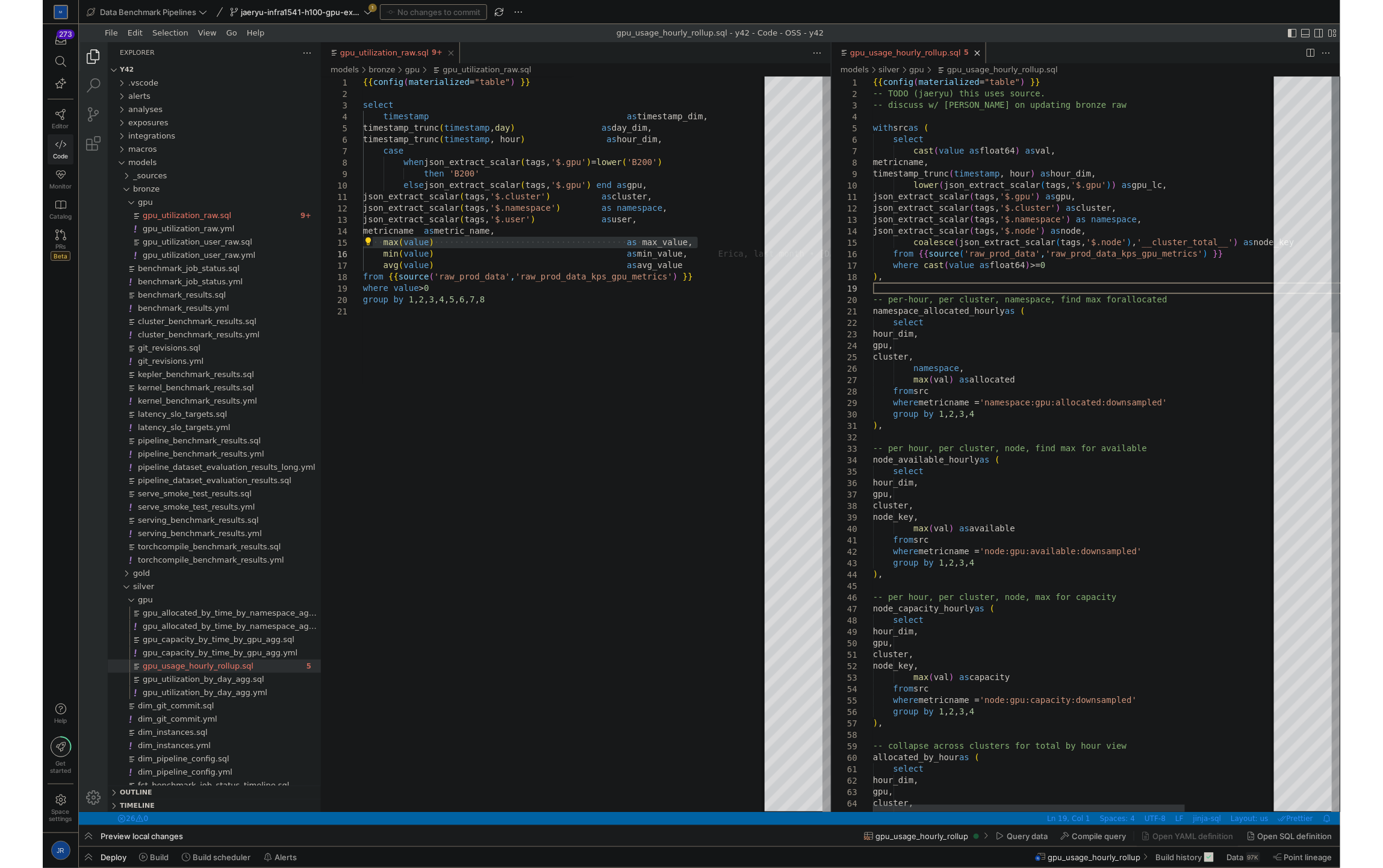
scroll to position [68, 0]
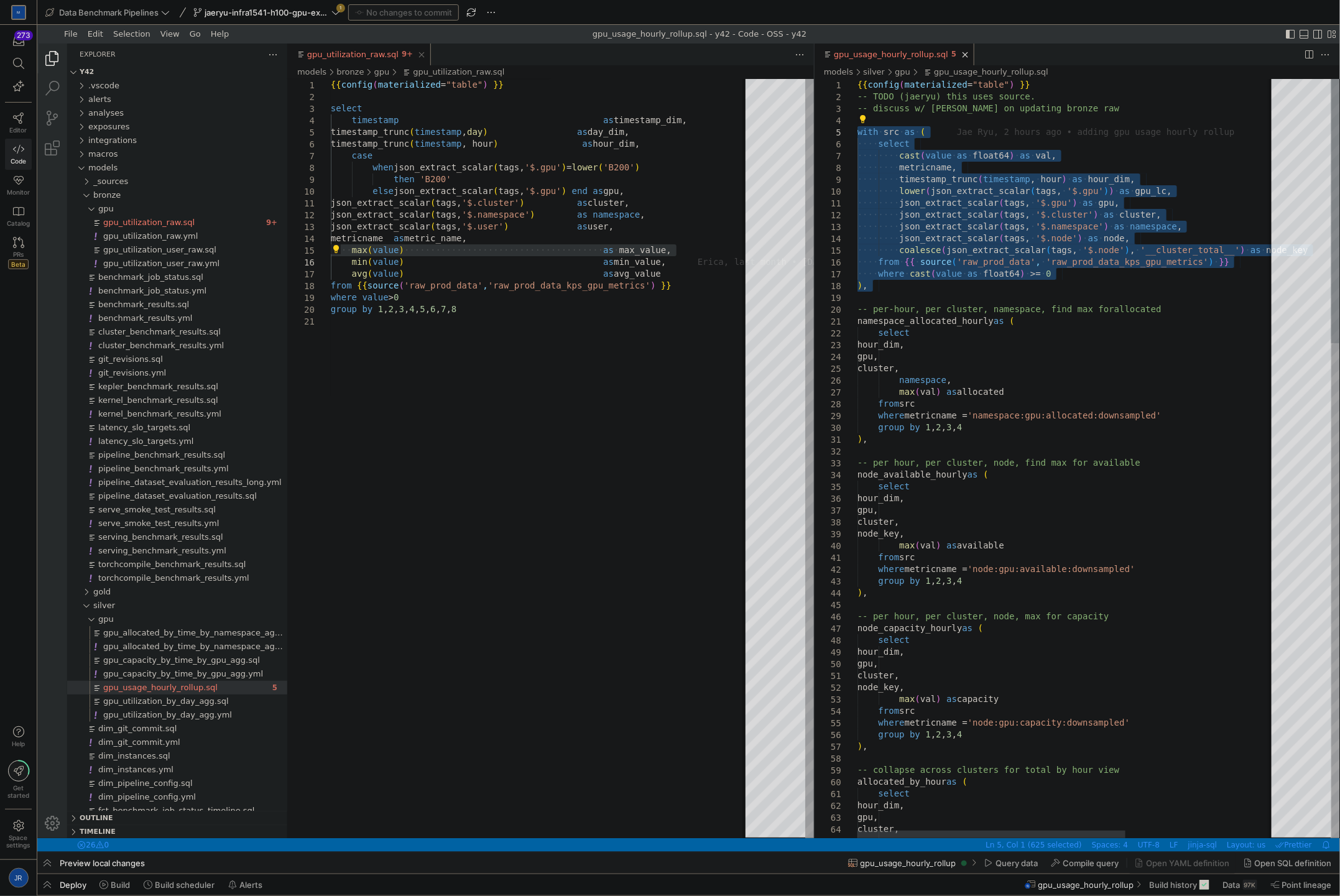
drag, startPoint x: 950, startPoint y: 294, endPoint x: 824, endPoint y: 132, distance: 205.2
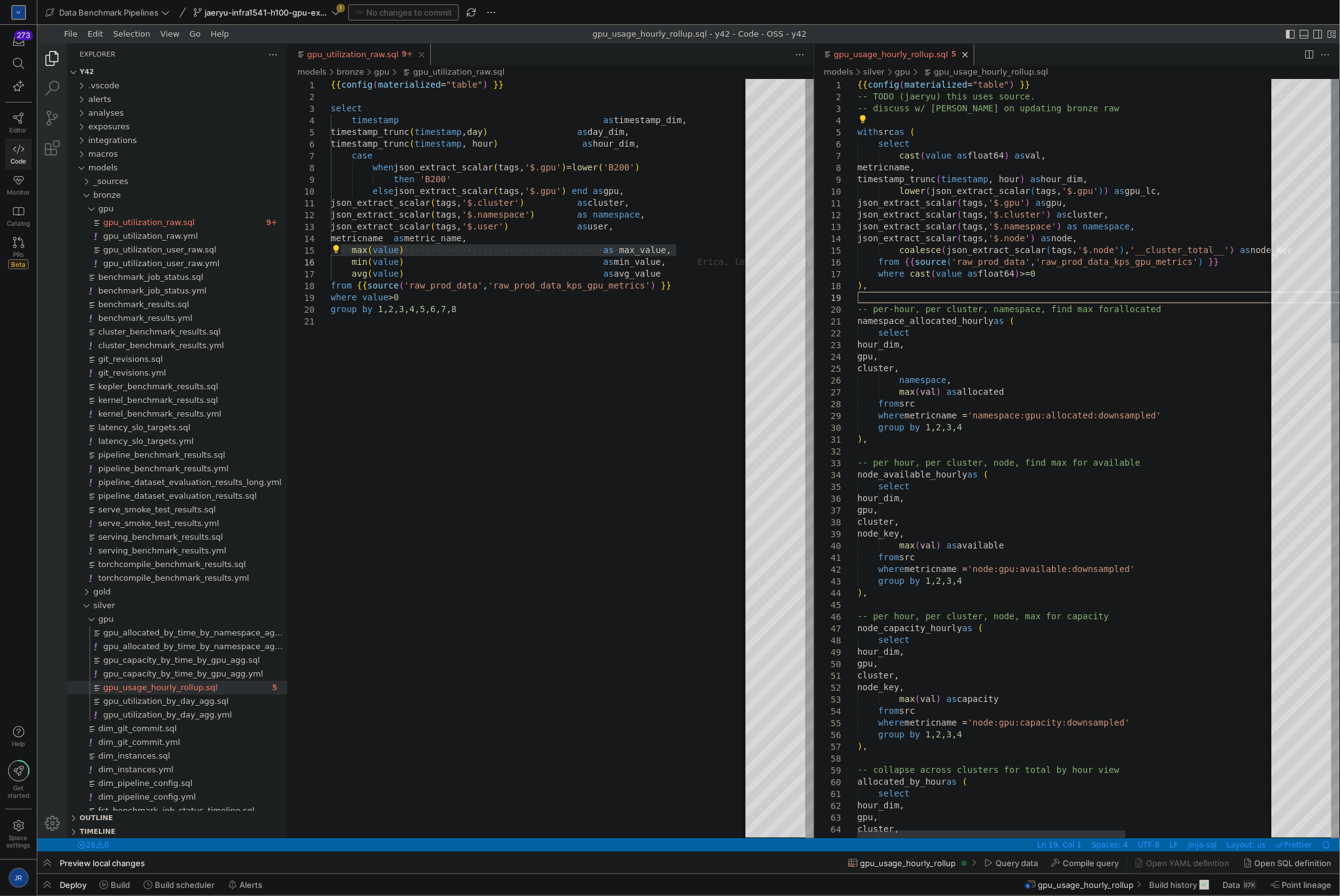
type textarea "{{ config(materialized="table") }} -- TODO (jaeryu) this uses source. -- discus…"
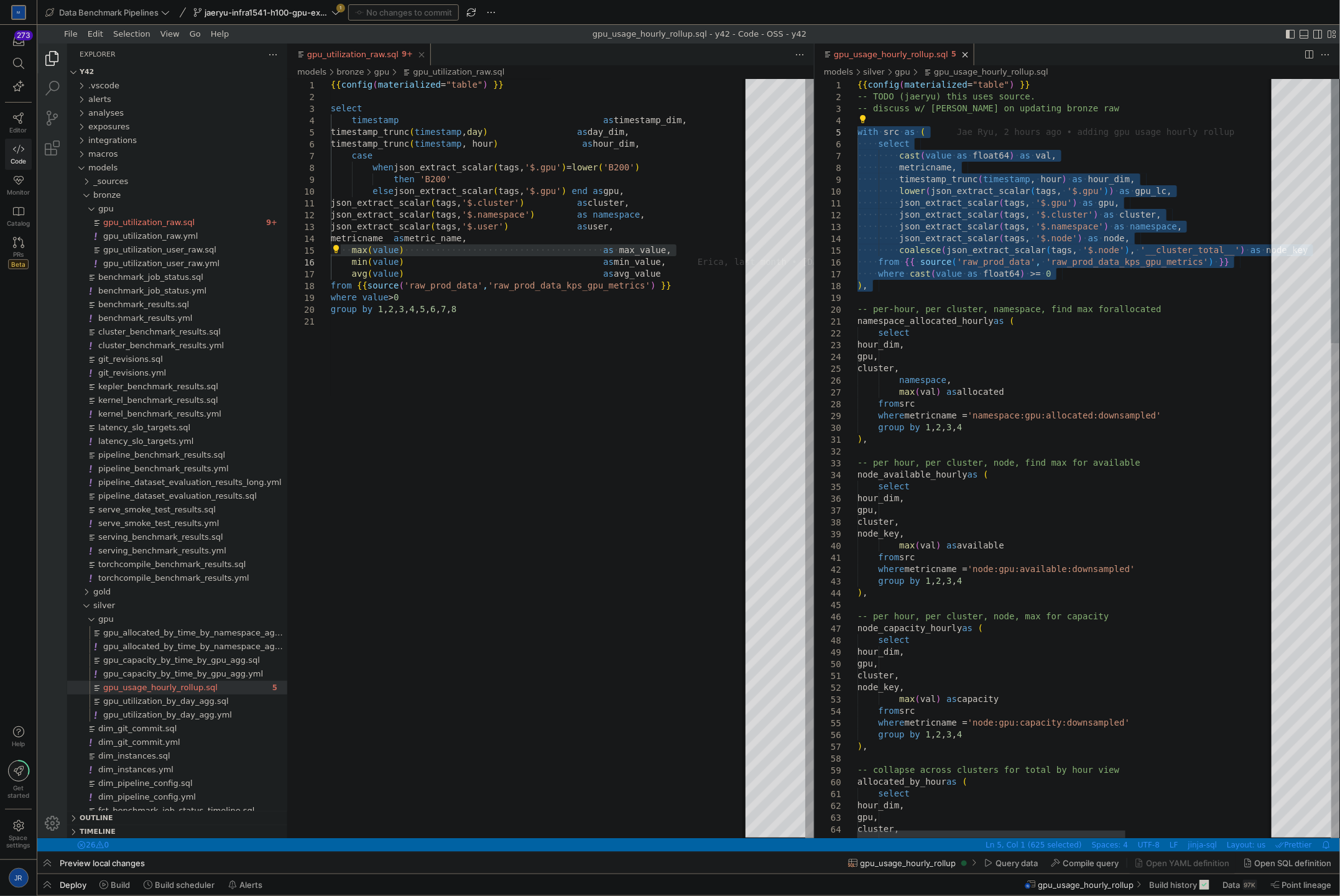
drag, startPoint x: 953, startPoint y: 295, endPoint x: 859, endPoint y: 129, distance: 190.8
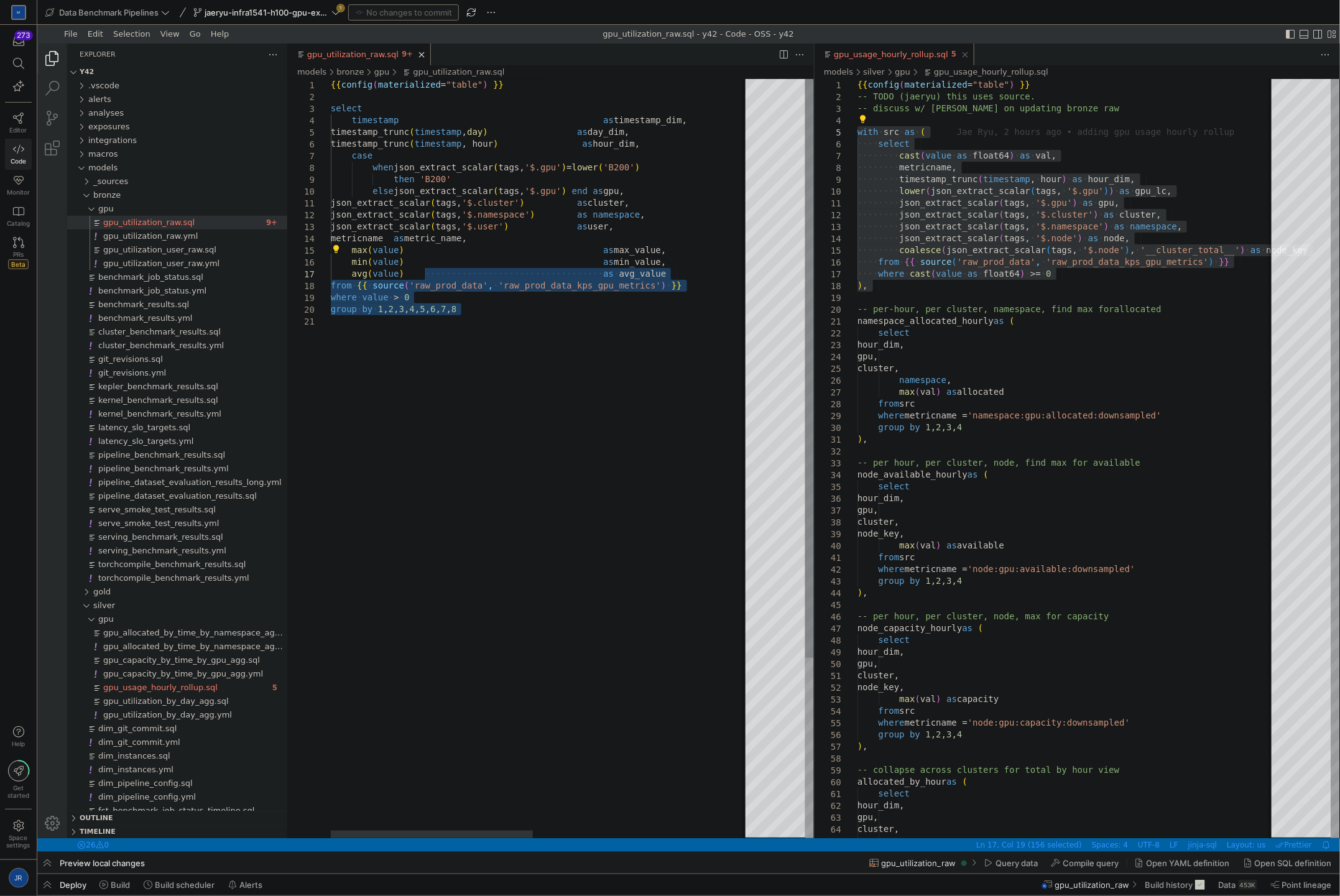
type textarea "{{ config(materialized="table") }} select timestamp as timestamp_dim, timestamp…"
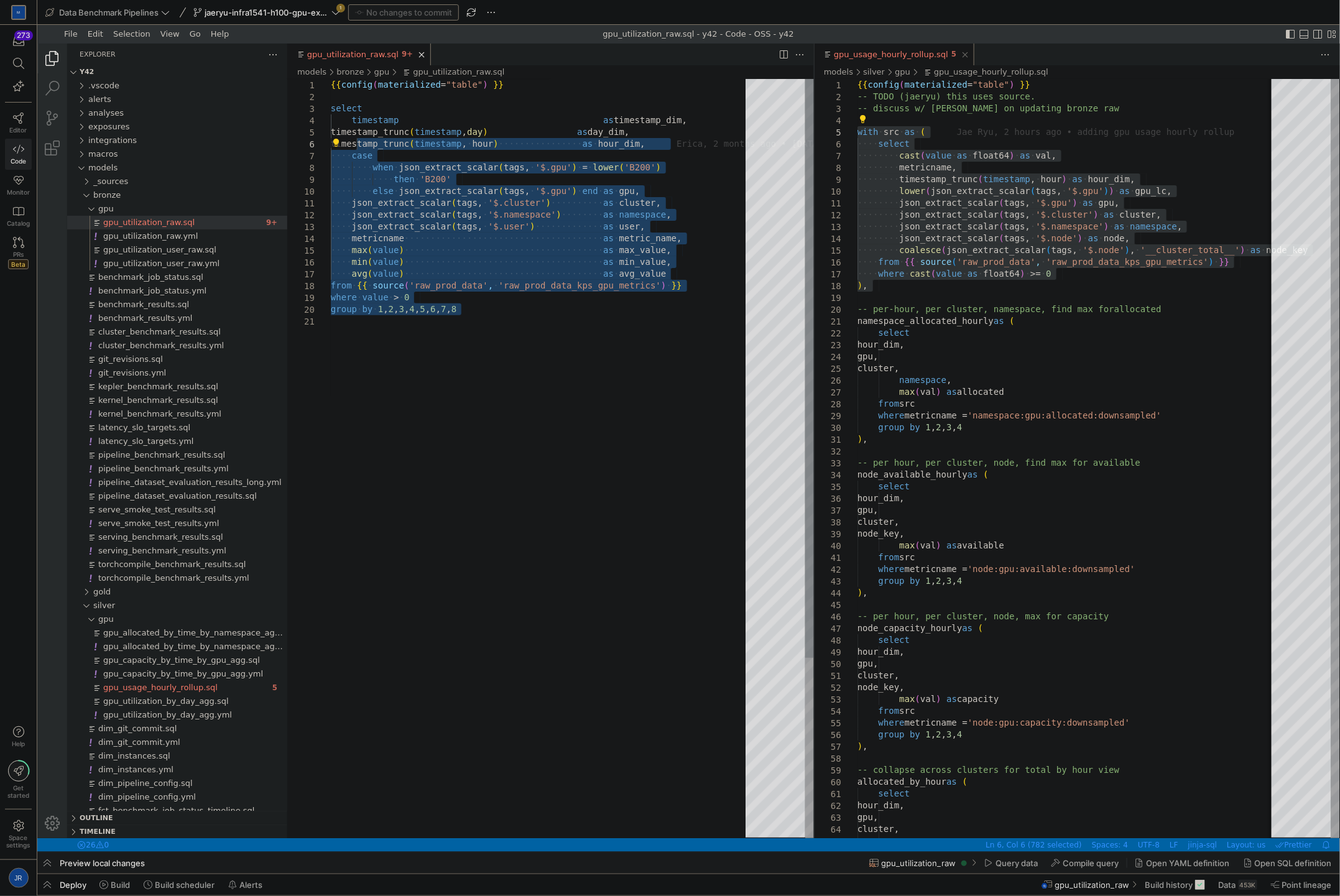
drag, startPoint x: 561, startPoint y: 460, endPoint x: 361, endPoint y: 141, distance: 376.5
click at [361, 141] on div "{{ config ( materialized = "table" ) }} select timestamp as timestamp_dim, time…" at bounding box center [541, 576] width 423 height 995
click at [498, 387] on div "{{ config ( materialized = "table" ) }} select timestamp as timestamp_dim, time…" at bounding box center [735, 576] width 810 height 995
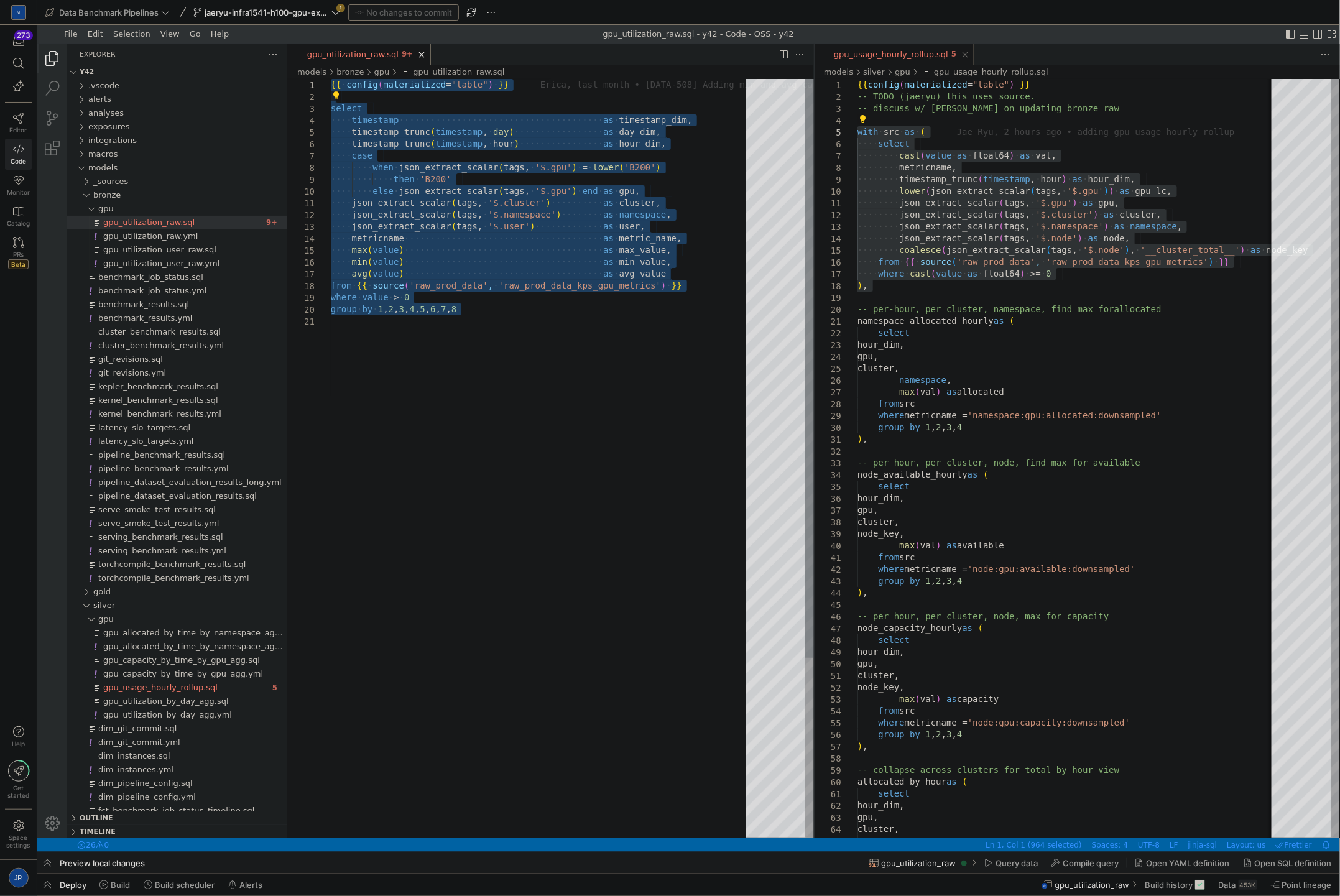
drag, startPoint x: 498, startPoint y: 387, endPoint x: 380, endPoint y: 208, distance: 214.4
click at [344, 78] on div "{{ ·‌ config ( materialized = "table" ) ·‌ }} select ·‌·‌·‌·‌ timestamp ·‌·‌·‌·…" at bounding box center [541, 576] width 423 height 995
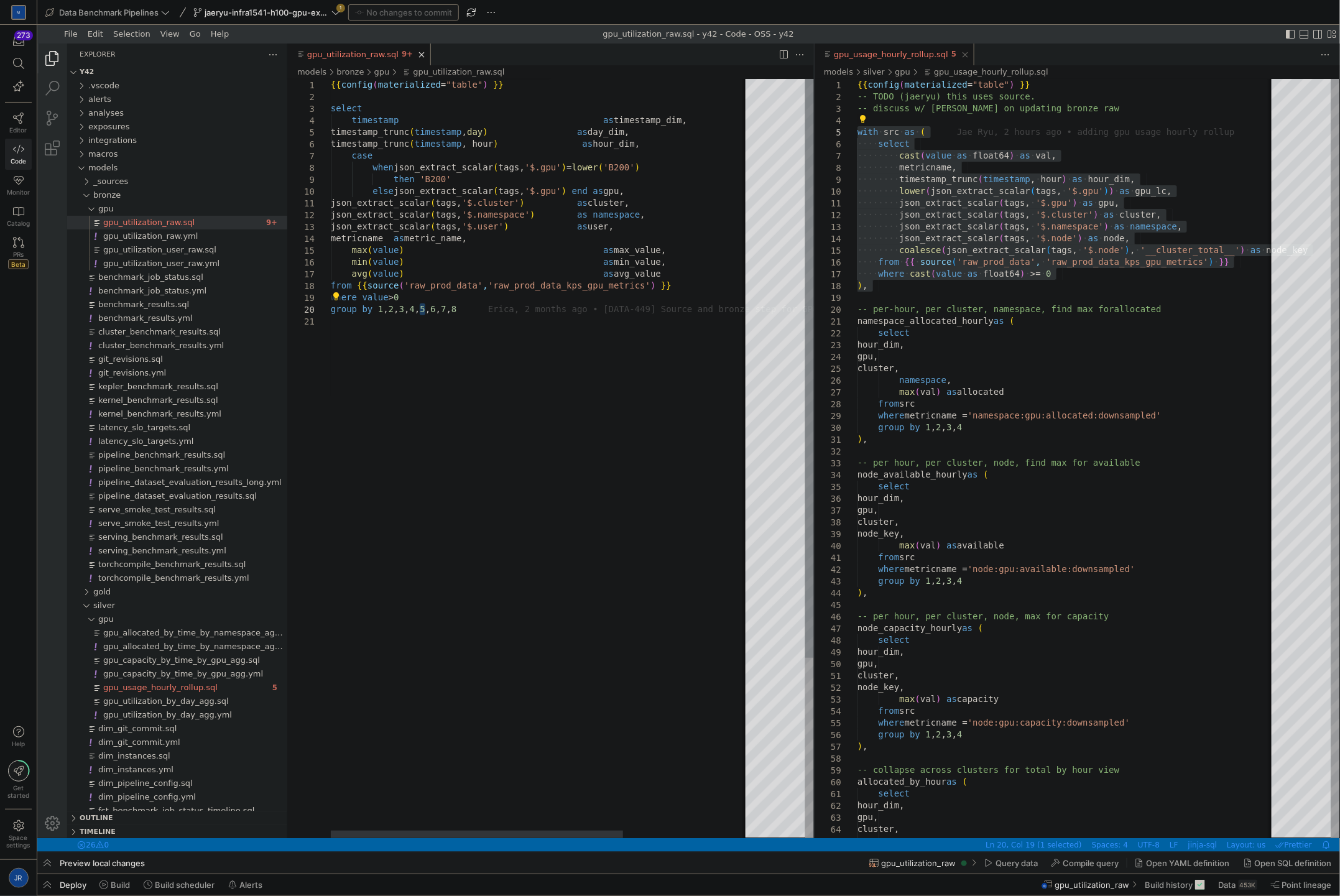
type textarea "uster, json_extract_scalar(tags, '$.namespace') as namespace, json_extract_scal…"
click at [568, 411] on div "{{ config ( materialized = "table" ) }} select timestamp as timestamp_dim, time…" at bounding box center [630, 576] width 600 height 995
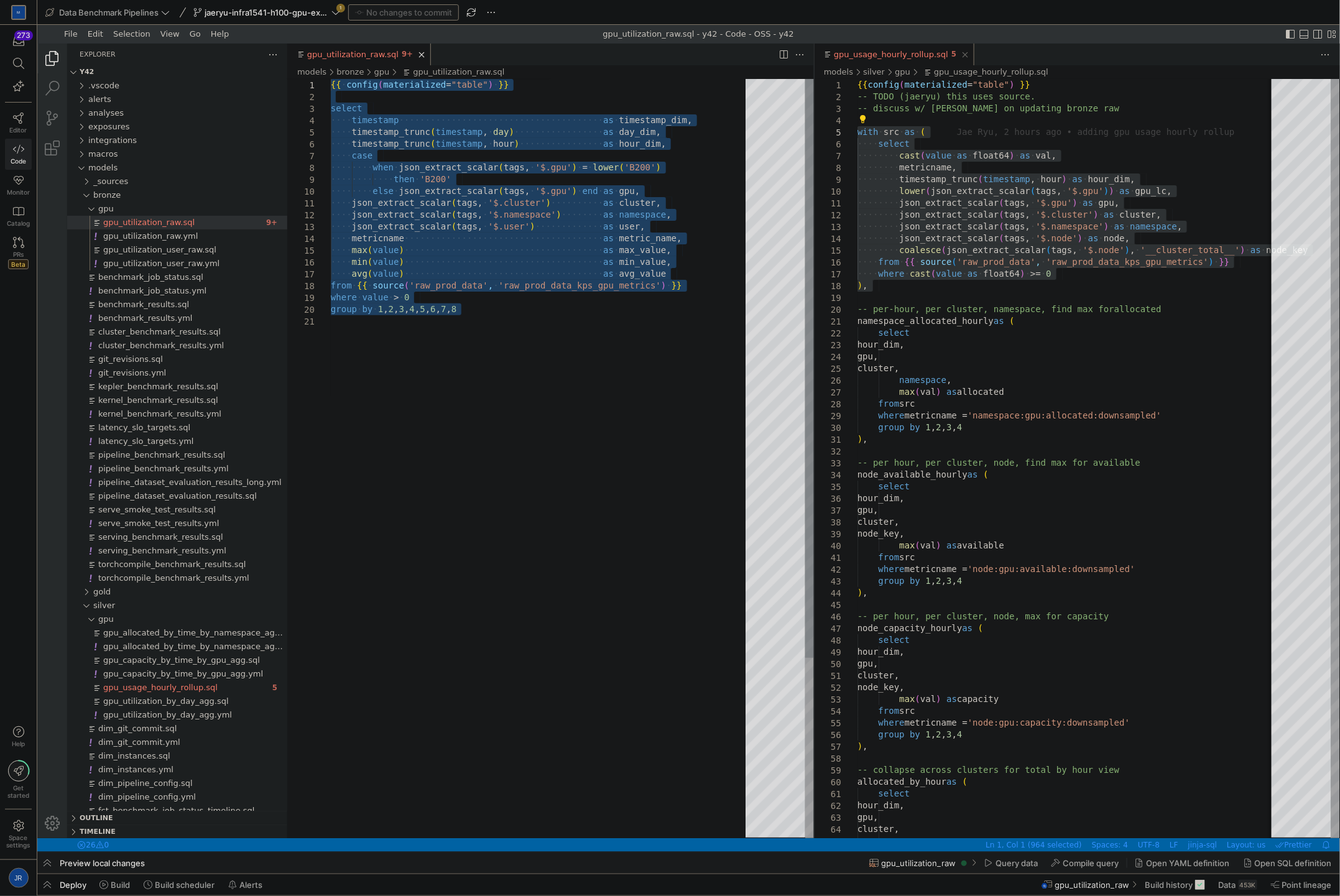
drag, startPoint x: 568, startPoint y: 411, endPoint x: 349, endPoint y: 63, distance: 411.2
click at [349, 78] on div "{{ ·‌ config ( materialized = "table" ) ·‌ }} select ·‌·‌·‌·‌ timestamp ·‌·‌·‌·…" at bounding box center [541, 576] width 423 height 995
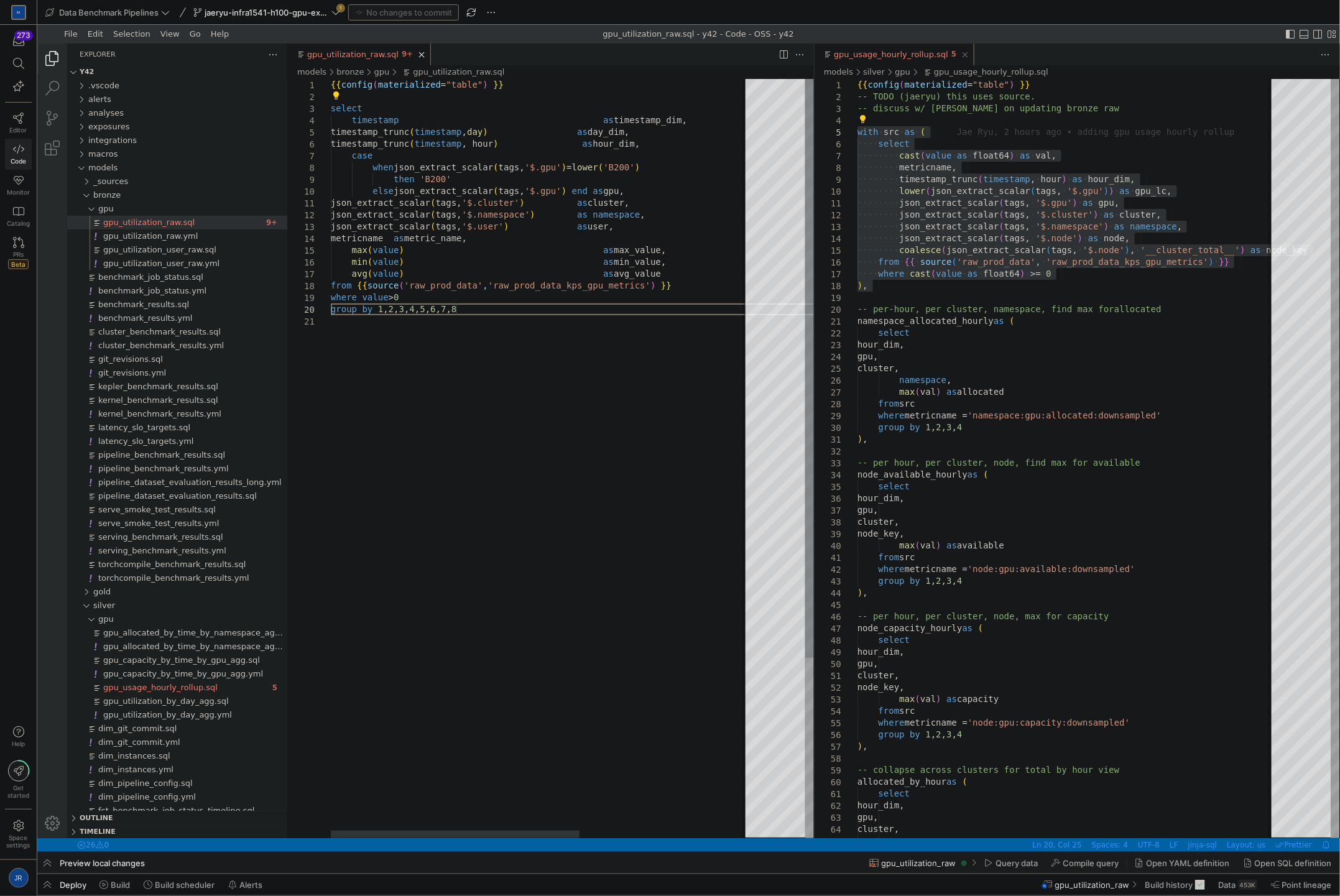
click at [559, 314] on div "{{ config ( materialized = "table" ) }} select timestamp as timestamp_dim, time…" at bounding box center [683, 576] width 705 height 995
type textarea "json_extract_scalar(tags, '$.cluster') as cluster, json_extract_scalar(tags, '$…"
drag, startPoint x: 685, startPoint y: 276, endPoint x: 493, endPoint y: 242, distance: 195.0
click at [456, 361] on div "{{ config ( materialized = "table" ) }} select timestamp as timestamp_dim, time…" at bounding box center [742, 576] width 825 height 995
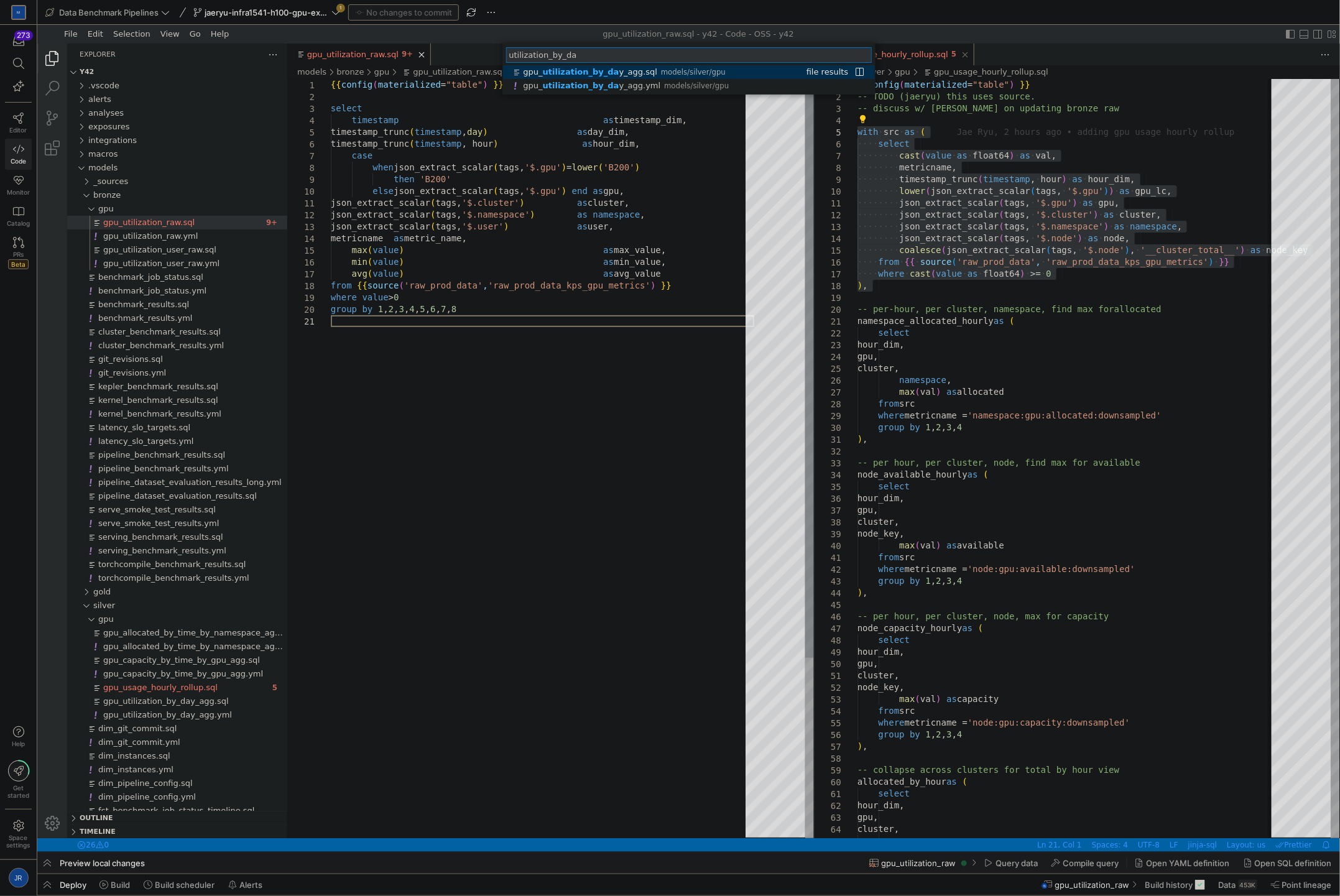
type input "utilization_by_day"
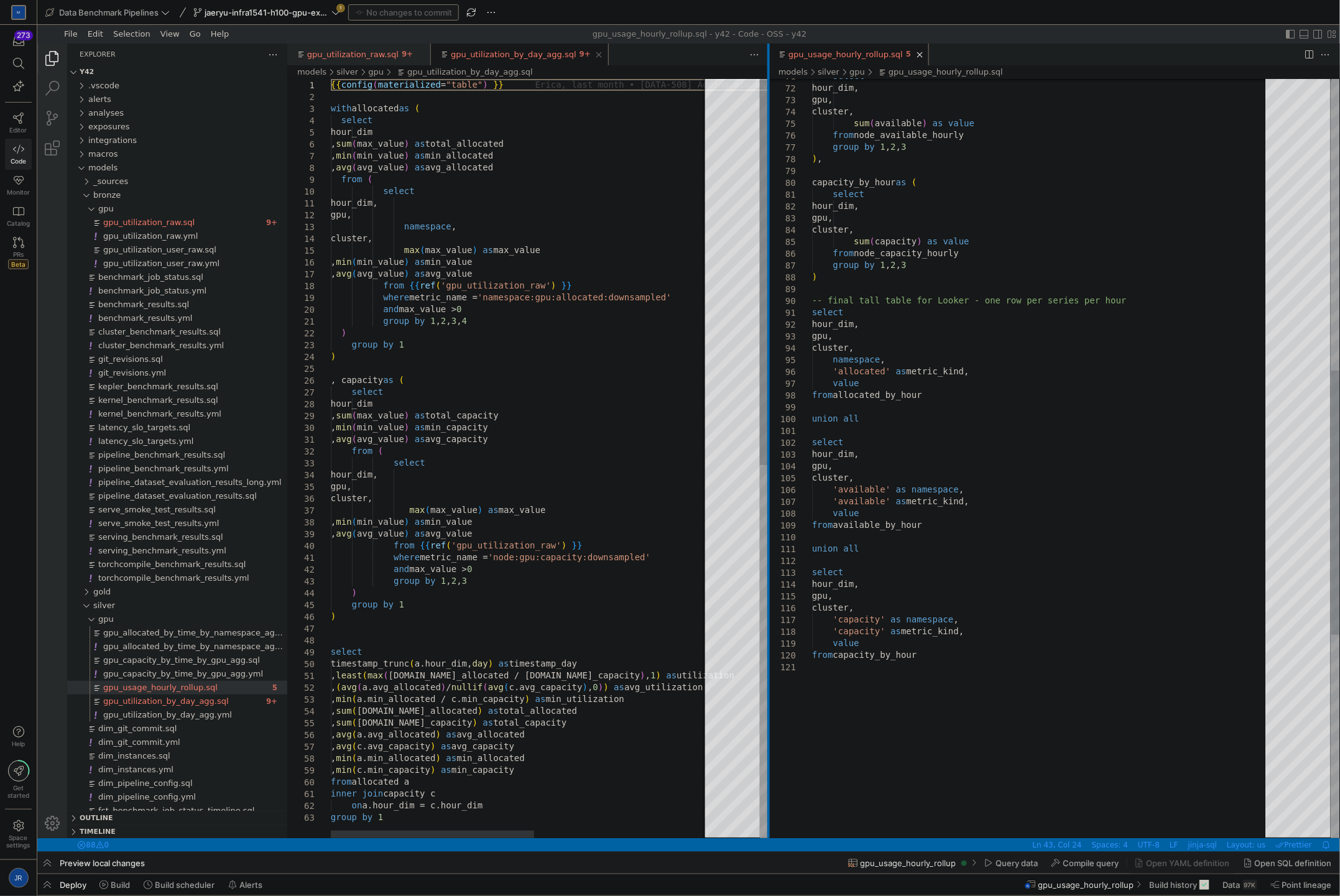
drag, startPoint x: 812, startPoint y: 357, endPoint x: 767, endPoint y: 357, distance: 45.0
click at [767, 357] on div at bounding box center [768, 440] width 2 height 795
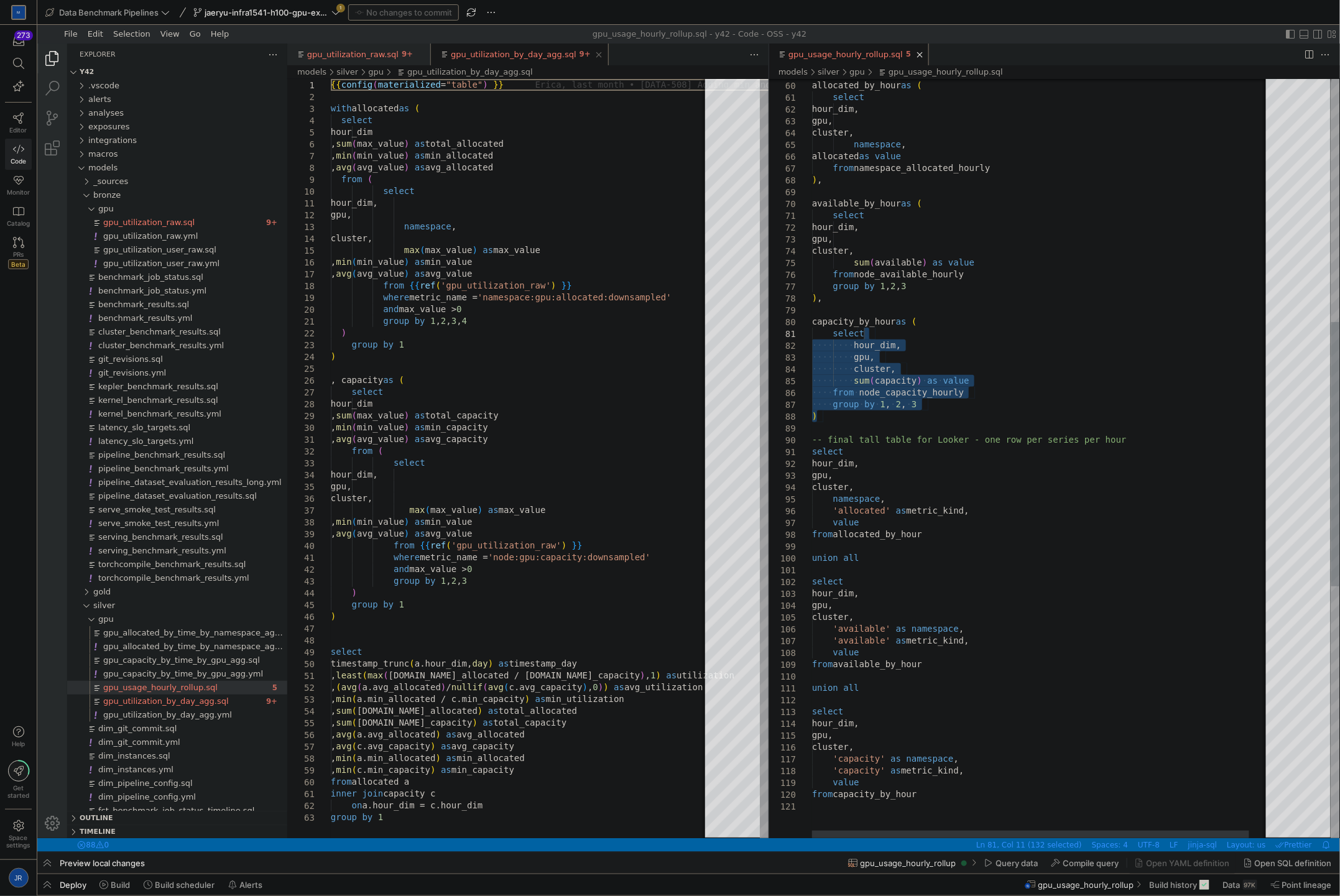
drag, startPoint x: 893, startPoint y: 417, endPoint x: 886, endPoint y: 331, distance: 86.3
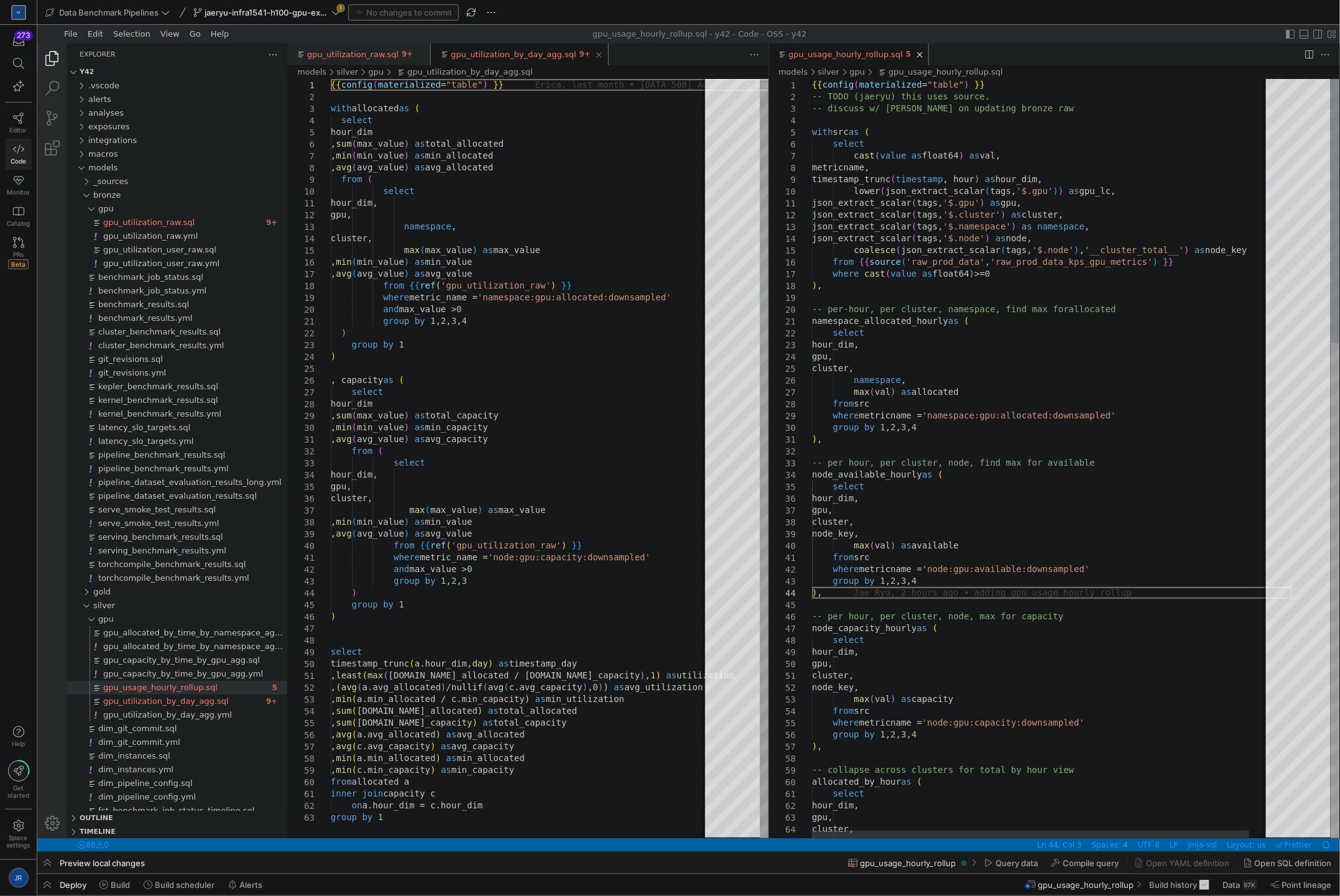
type textarea "json_extract_scalar(tags, '$.gpu') as gpu, json_extract_scalar(tags, '$.cluster…"
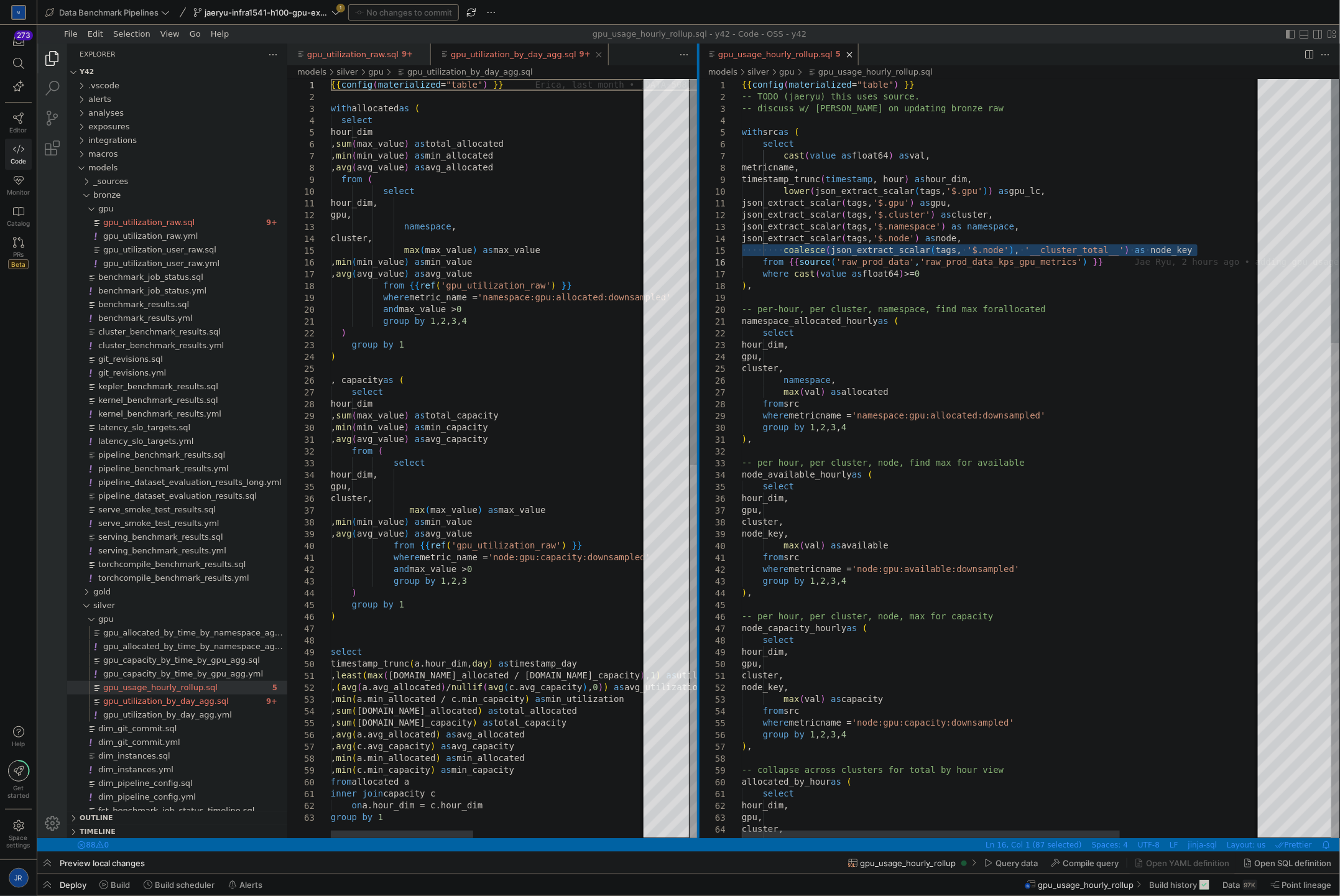
drag, startPoint x: 767, startPoint y: 232, endPoint x: 696, endPoint y: 243, distance: 71.8
click at [696, 243] on div at bounding box center [697, 440] width 2 height 795
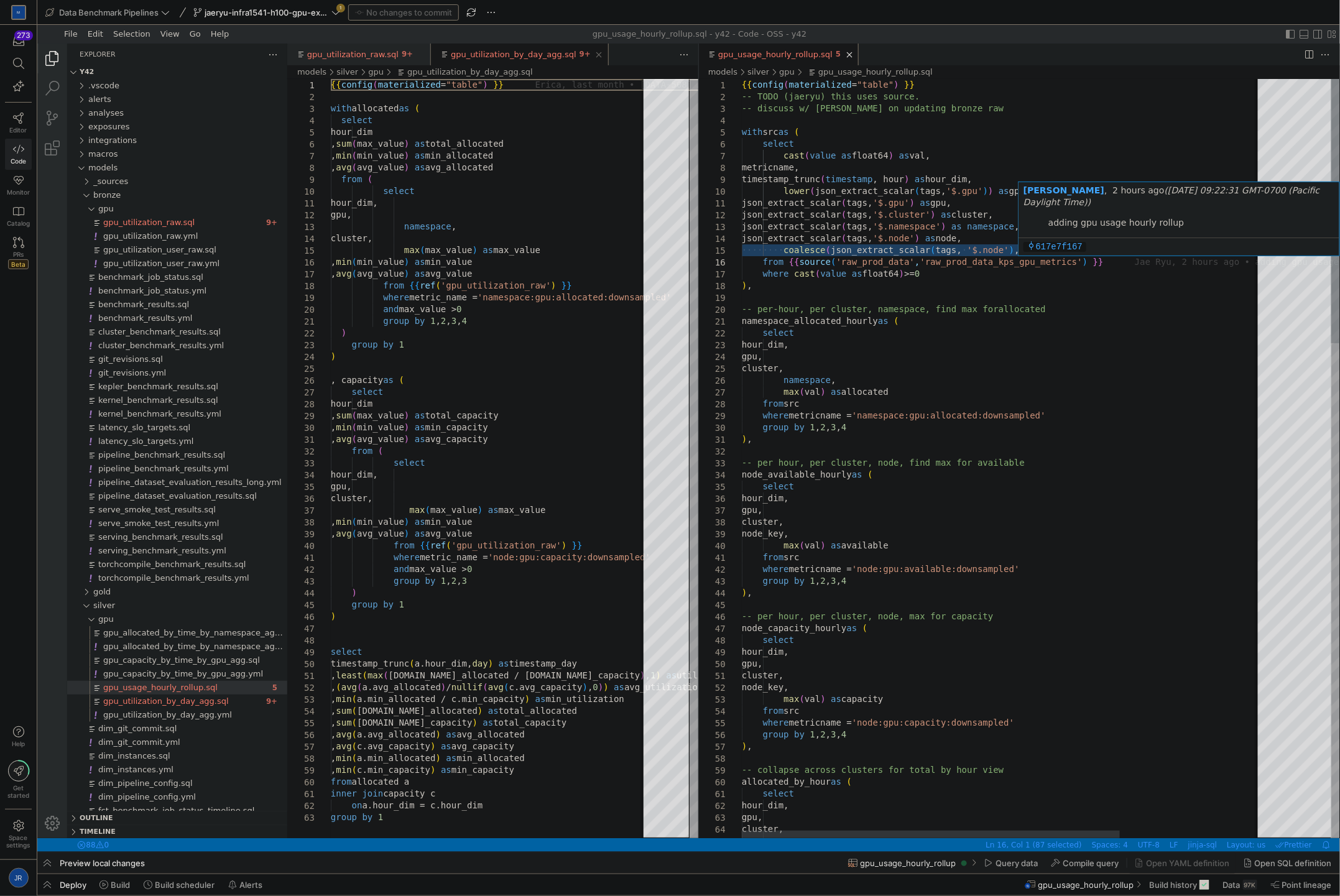
click at [1181, 246] on p "617e7f167" at bounding box center [1178, 246] width 311 height 13
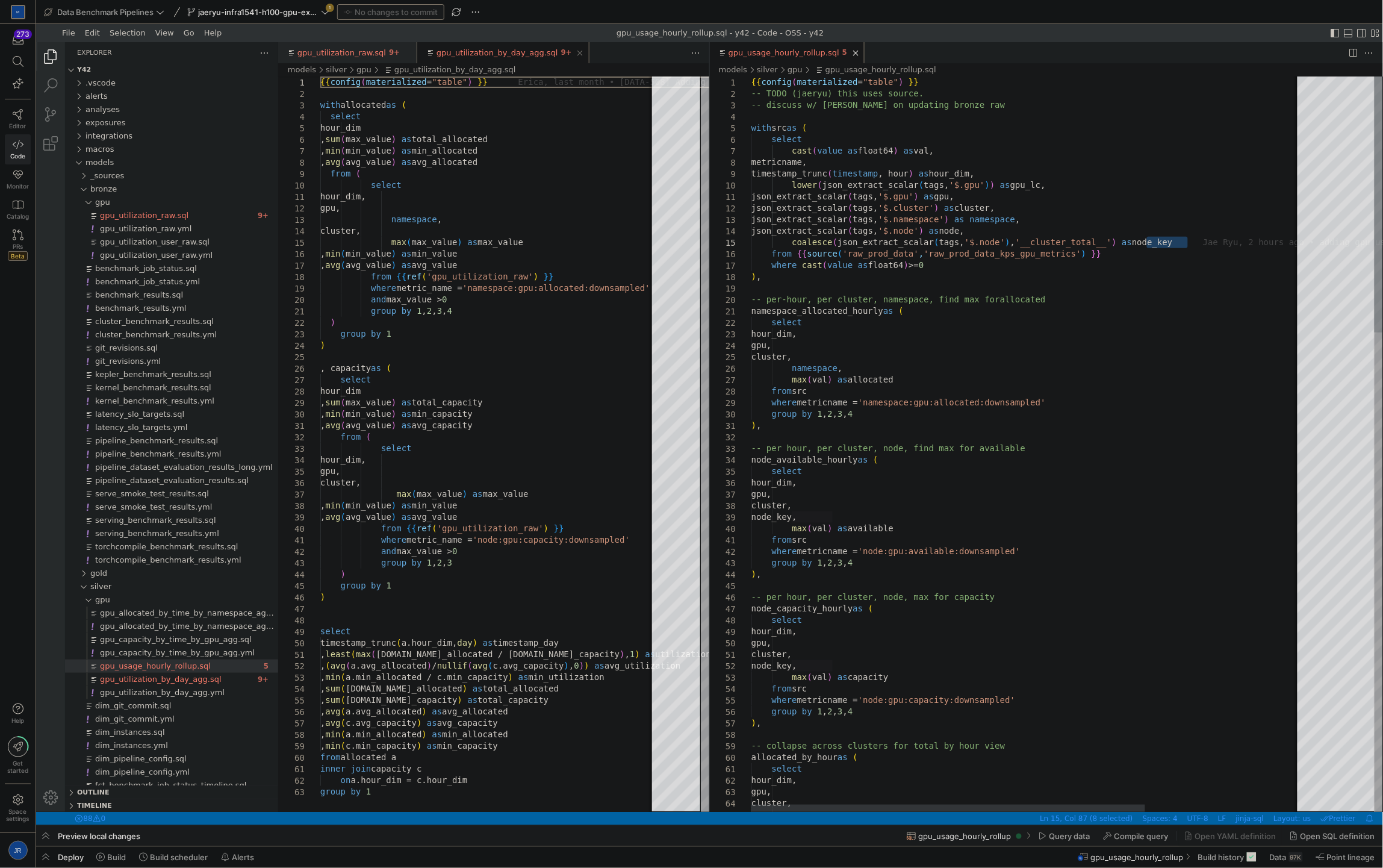
type input ">"
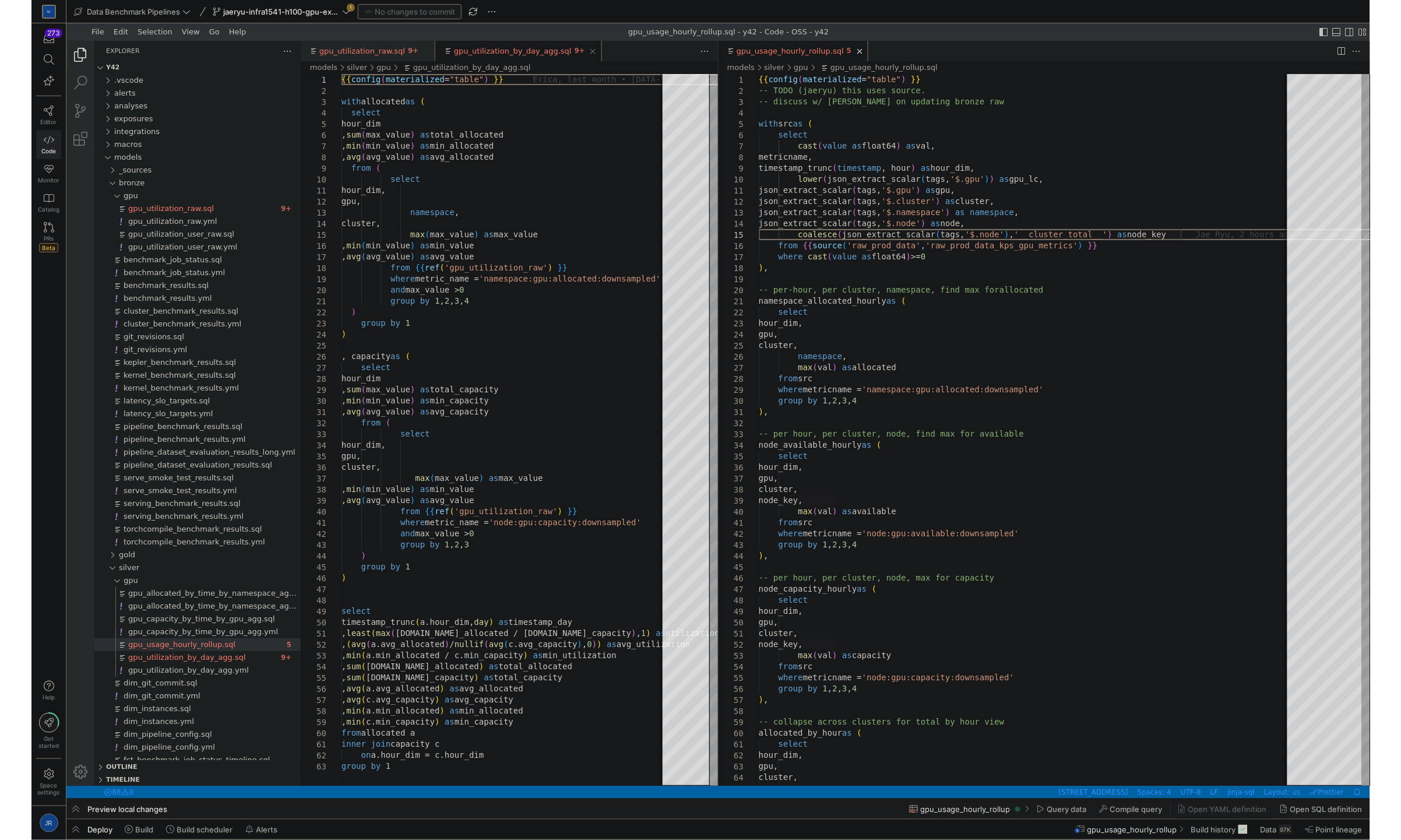
scroll to position [49, 421]
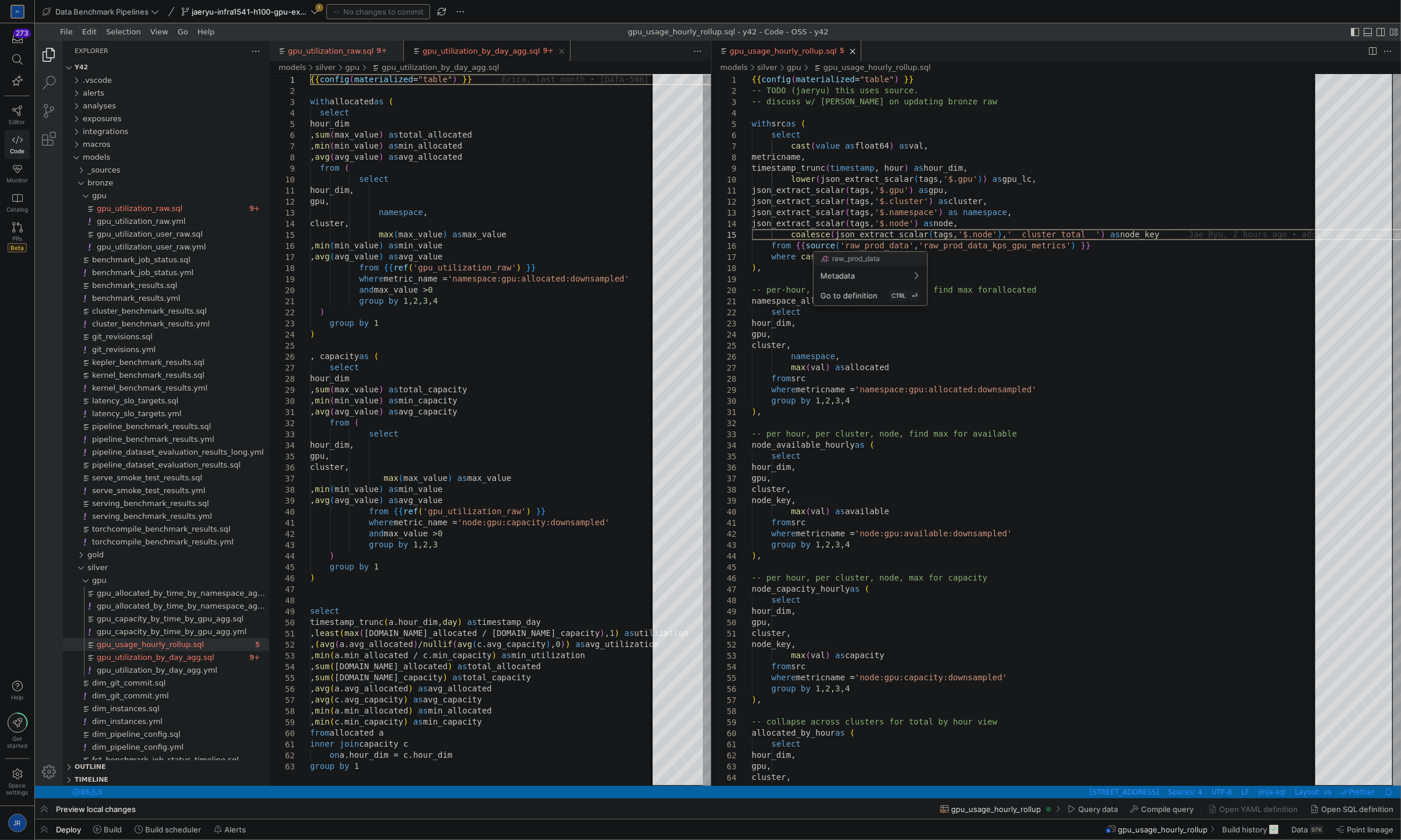
click at [1000, 170] on div at bounding box center [700, 420] width 1401 height 840
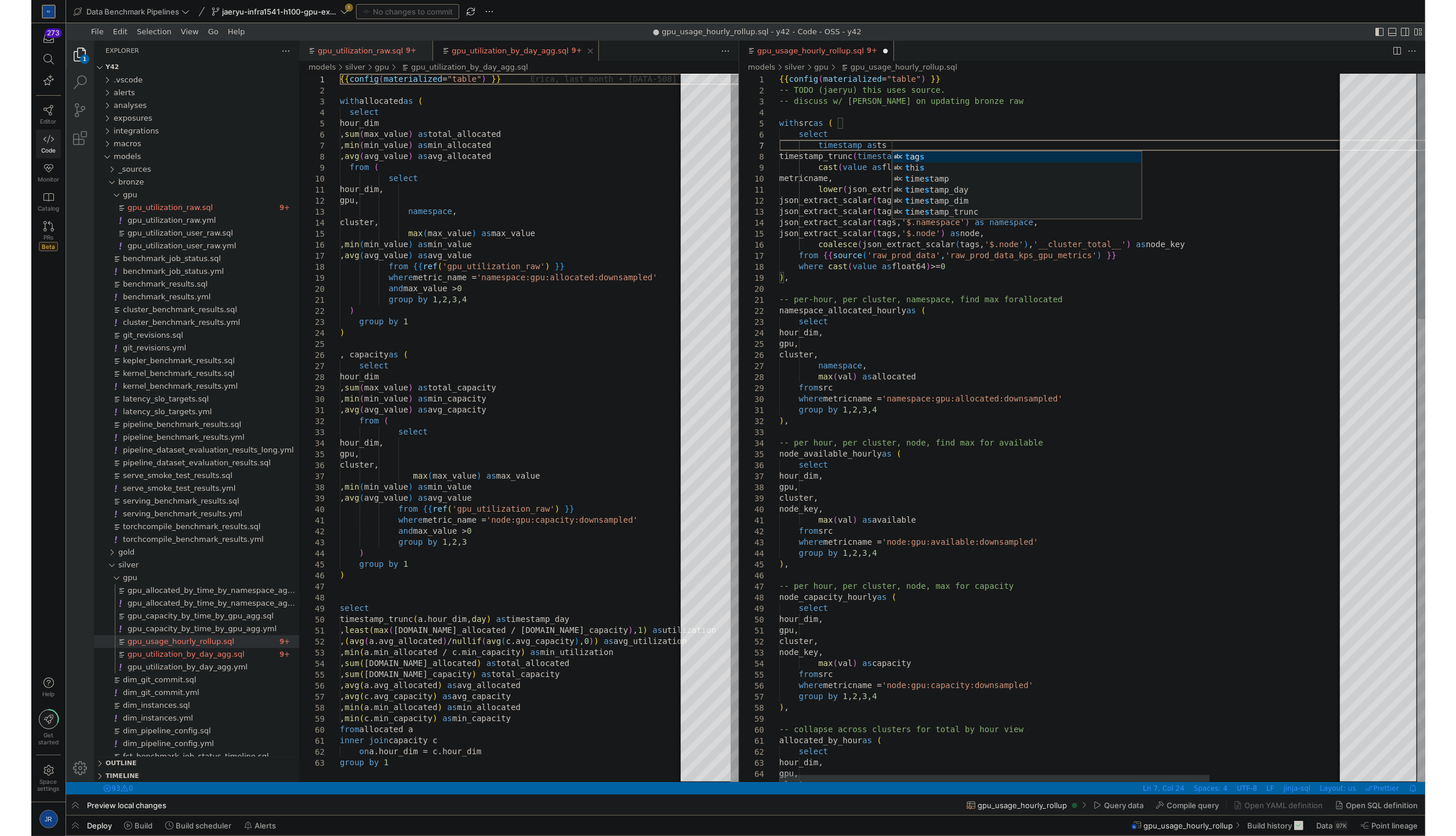
scroll to position [66, 115]
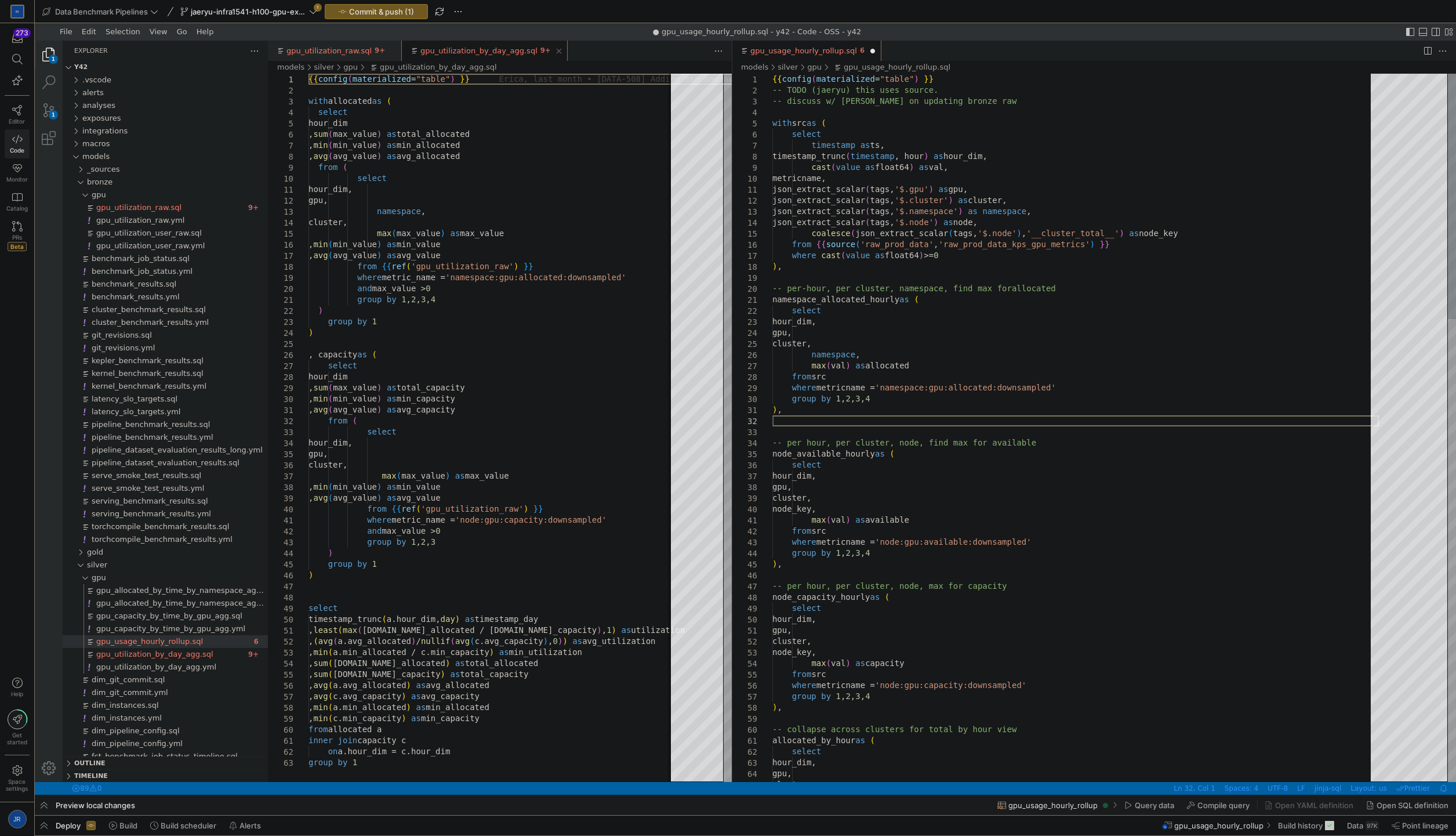
scroll to position [21, 0]
paste textarea "where metricname = 'namespace:gpu:allocated:downsampled' group by 1,2,3,4 ) ), …"
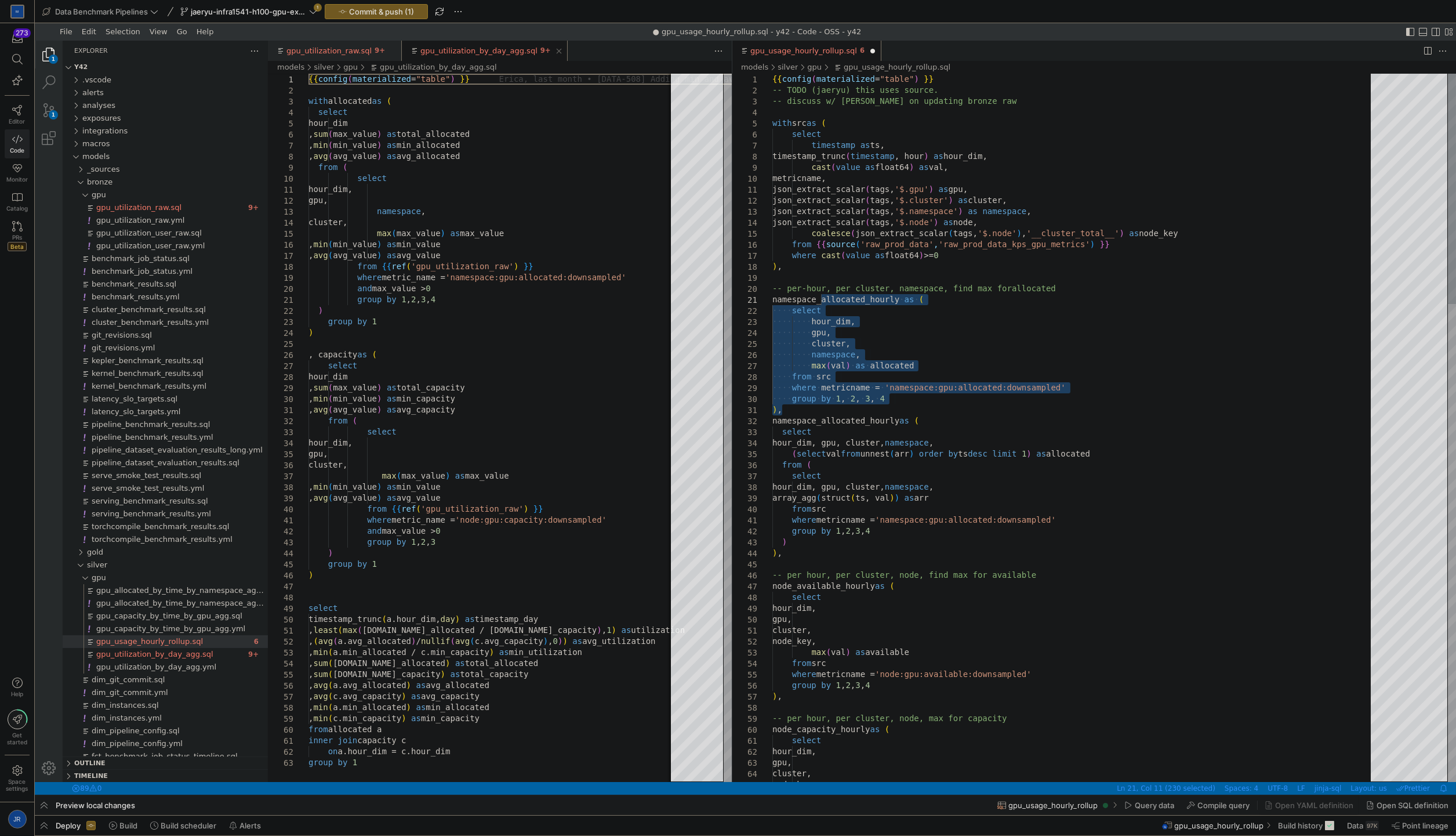
drag, startPoint x: 877, startPoint y: 405, endPoint x: 823, endPoint y: 298, distance: 119.9
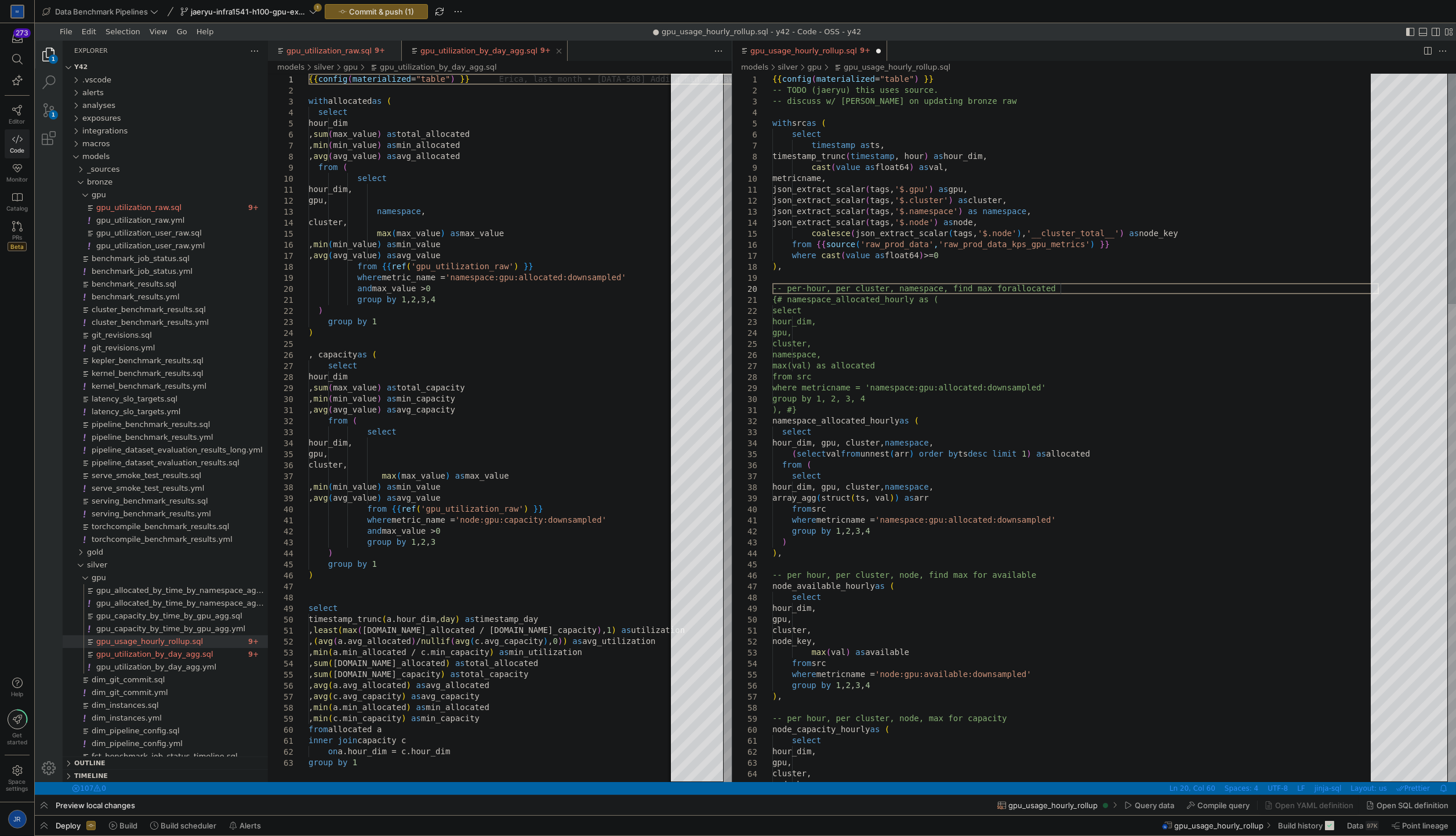
type textarea "json_extract_scalar(tags, '$.gpu') as gpu, json_extract_scalar(tags, '$.cluster…"
drag, startPoint x: 1074, startPoint y: 290, endPoint x: 788, endPoint y: 288, distance: 286.0
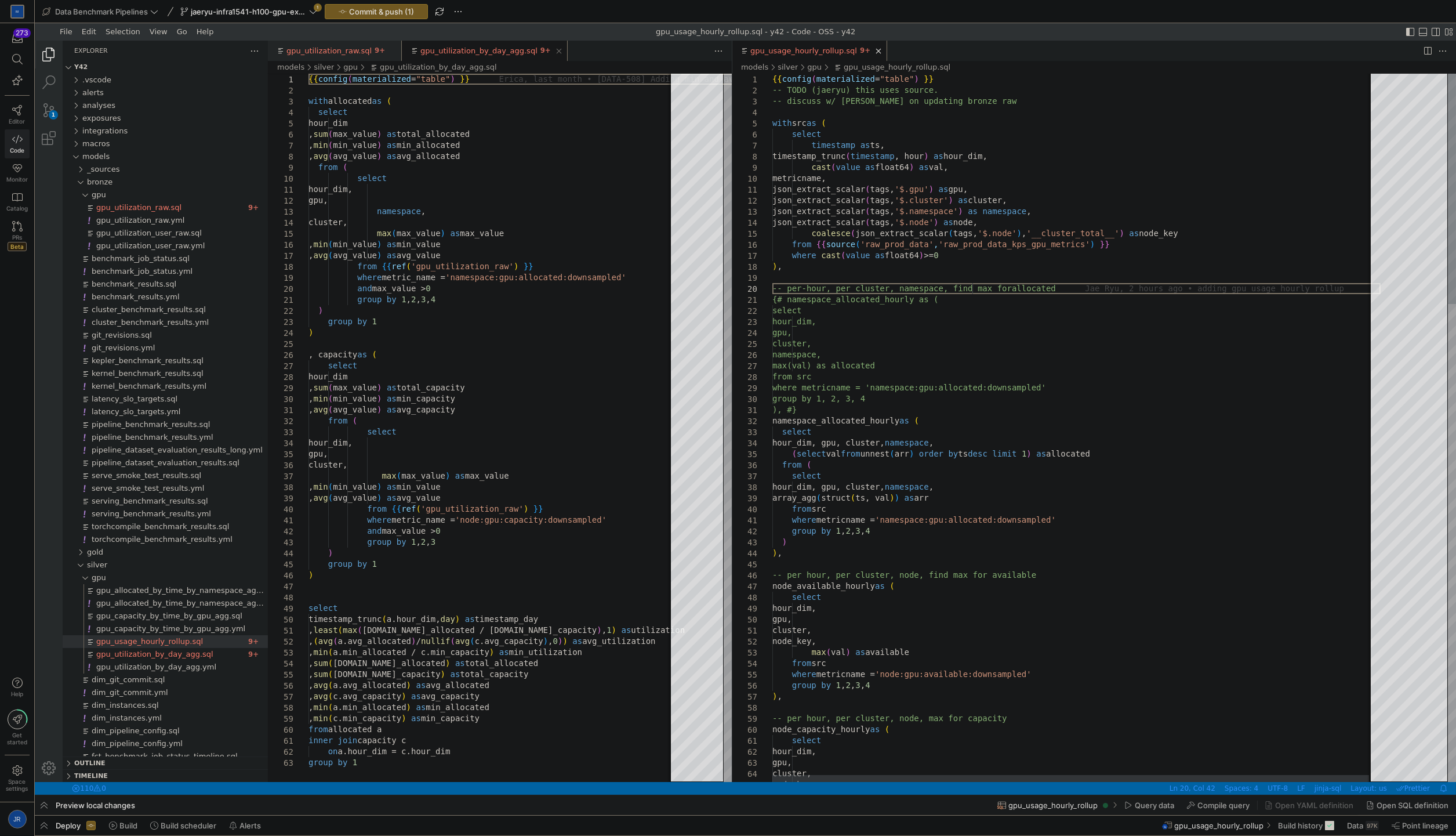
paste textarea "gpu_usage_hourly_rollup.sql, Editor Group 2"
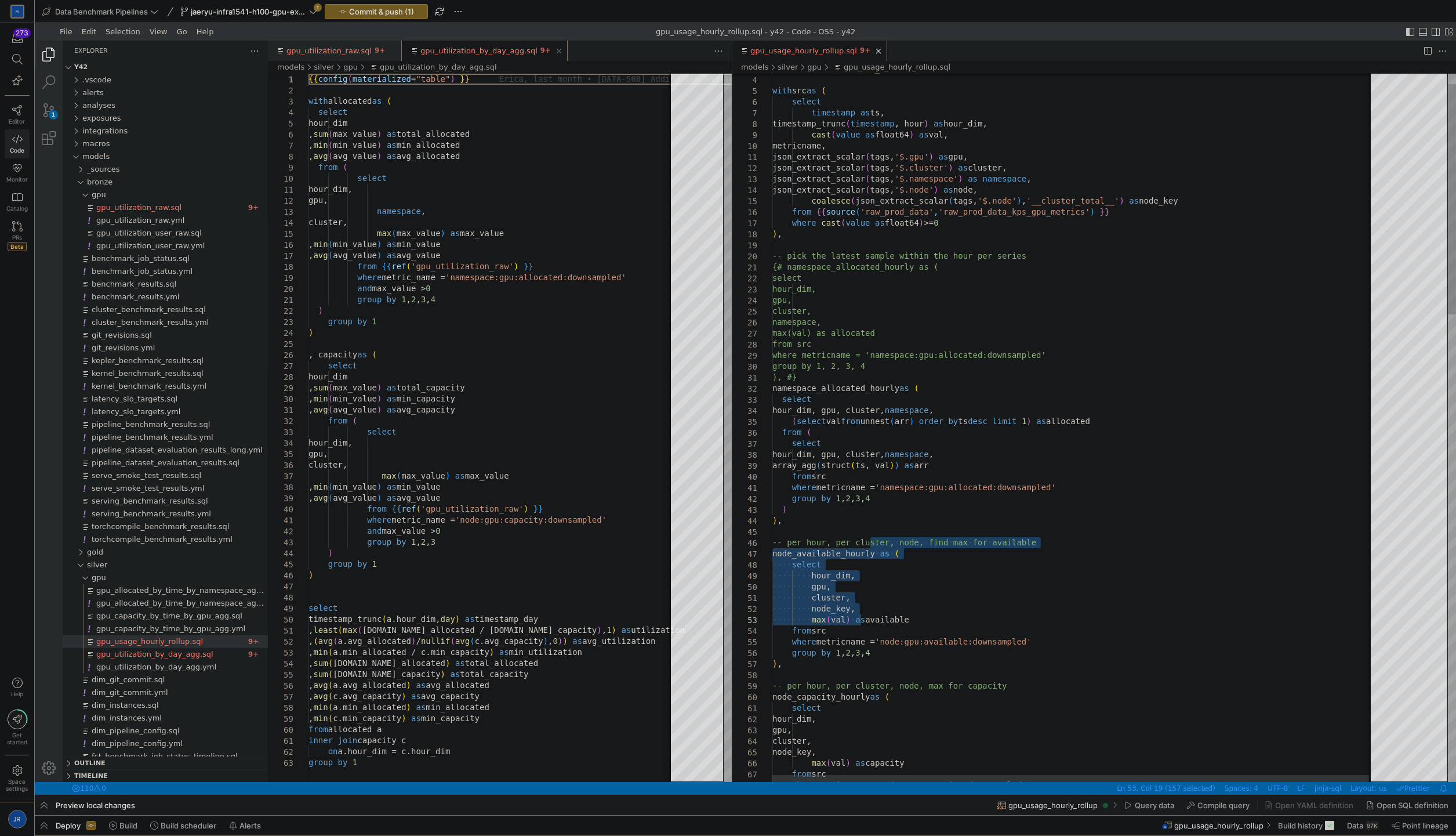
drag, startPoint x: 870, startPoint y: 543, endPoint x: 862, endPoint y: 626, distance: 83.4
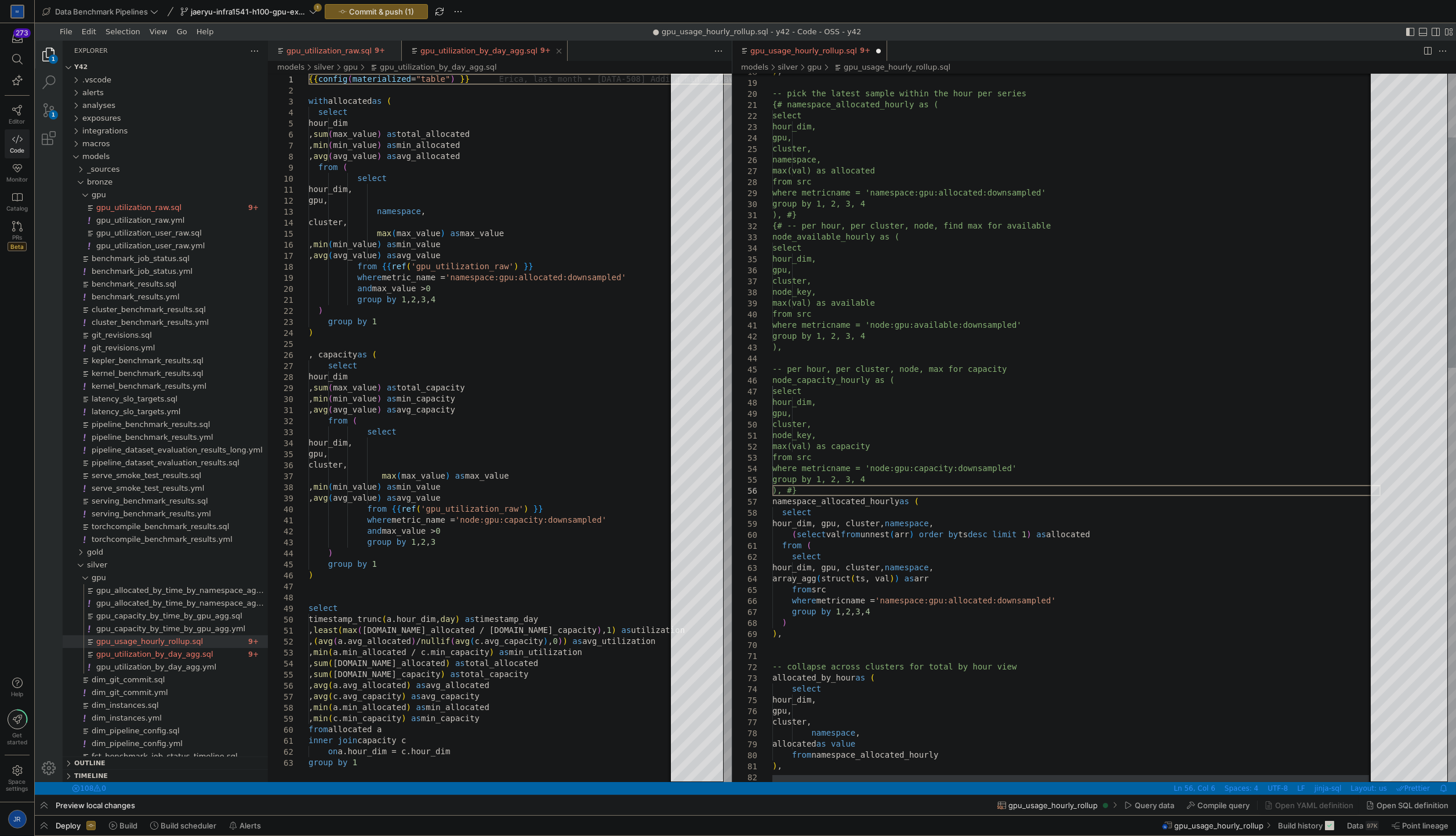
paste textarea ") ), -- collapse across clusters for total by hour view allocated_by_hour as ( …"
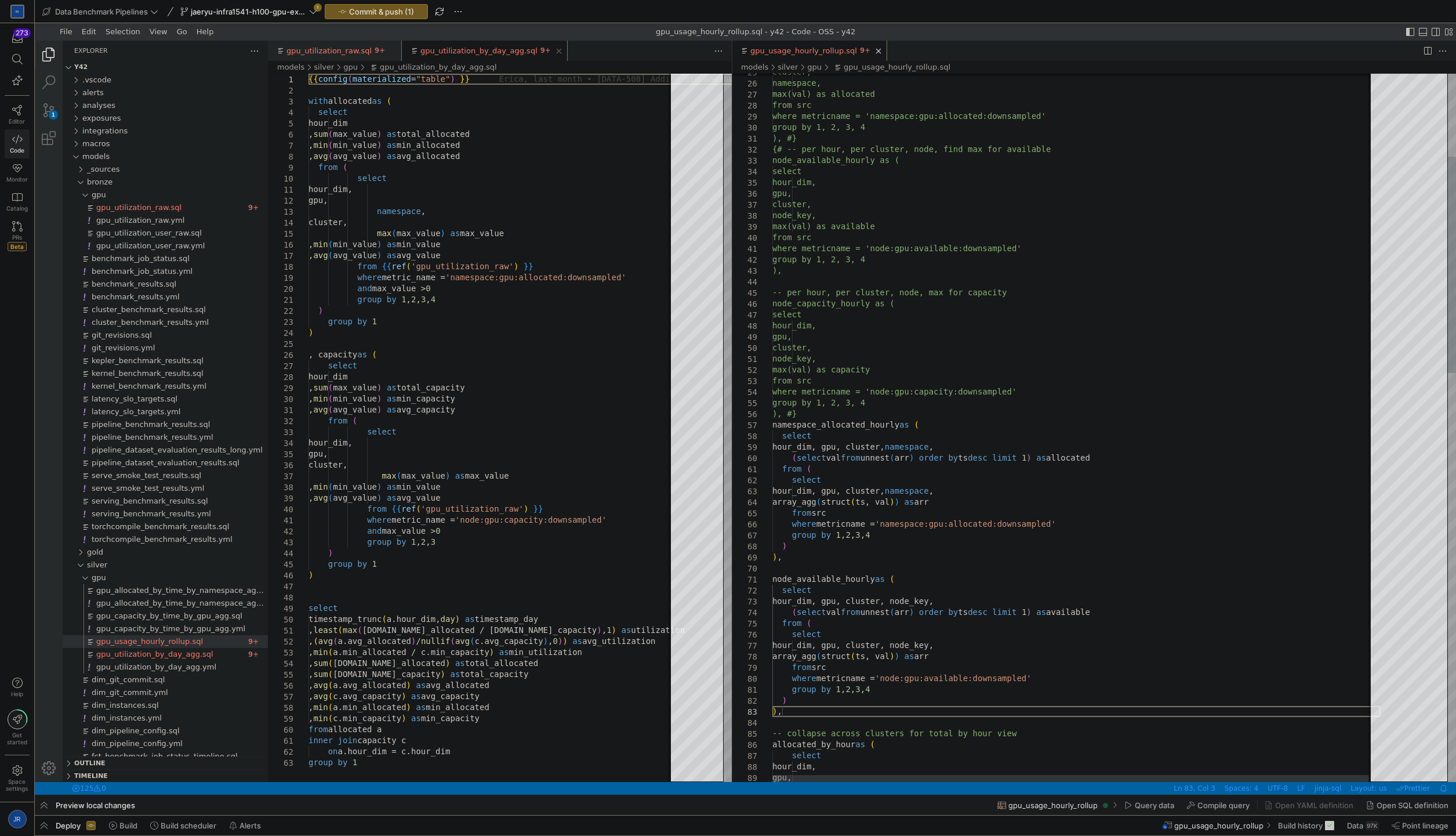
paste textarea "hour_dim, gpu, cluster, node_key, array_agg(struct(ts, val)) as arr from src wh…"
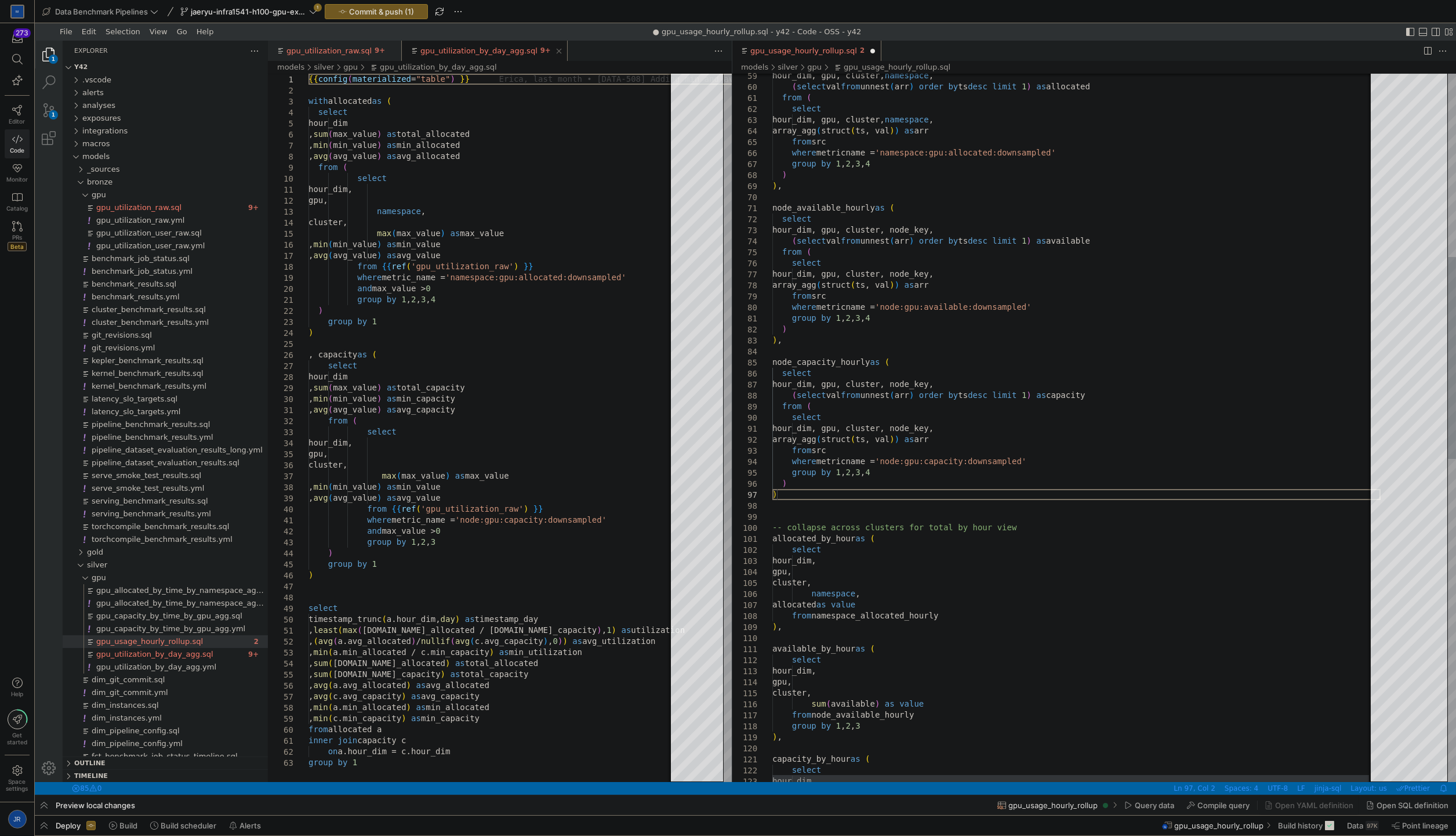
click at [915, 497] on div "node_available_hourly as ( ) , ) group by 1 , 2 , 3 , 4 where metricname = 'nam…" at bounding box center [1076, 672] width 608 height 2482
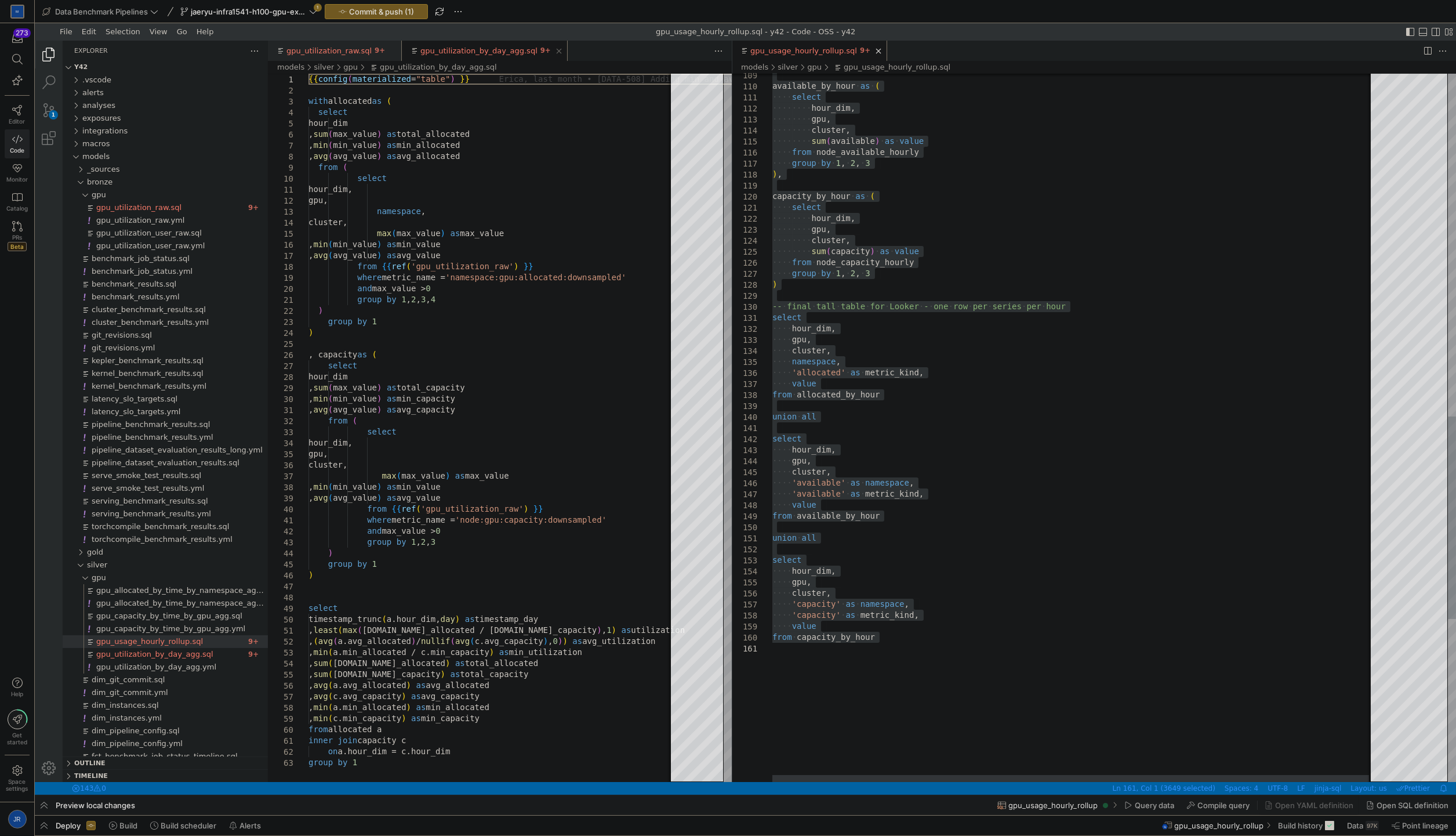
type textarea "select hour_dim, gpu, cluster, namespace, 'allocated' as metric_kind, value fro…"
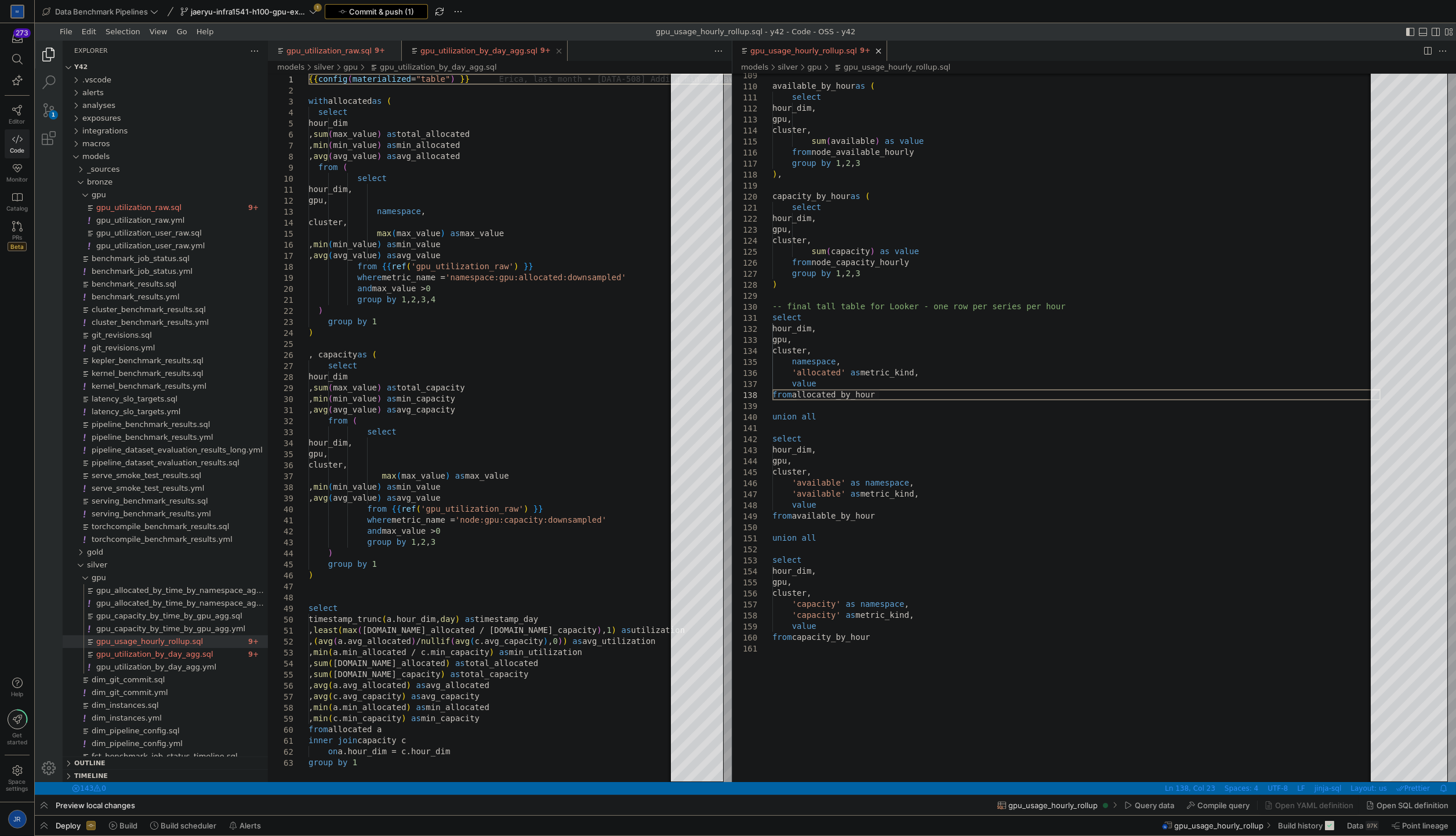
click at [390, 7] on span "Commit & push (1)" at bounding box center [382, 11] width 65 height 9
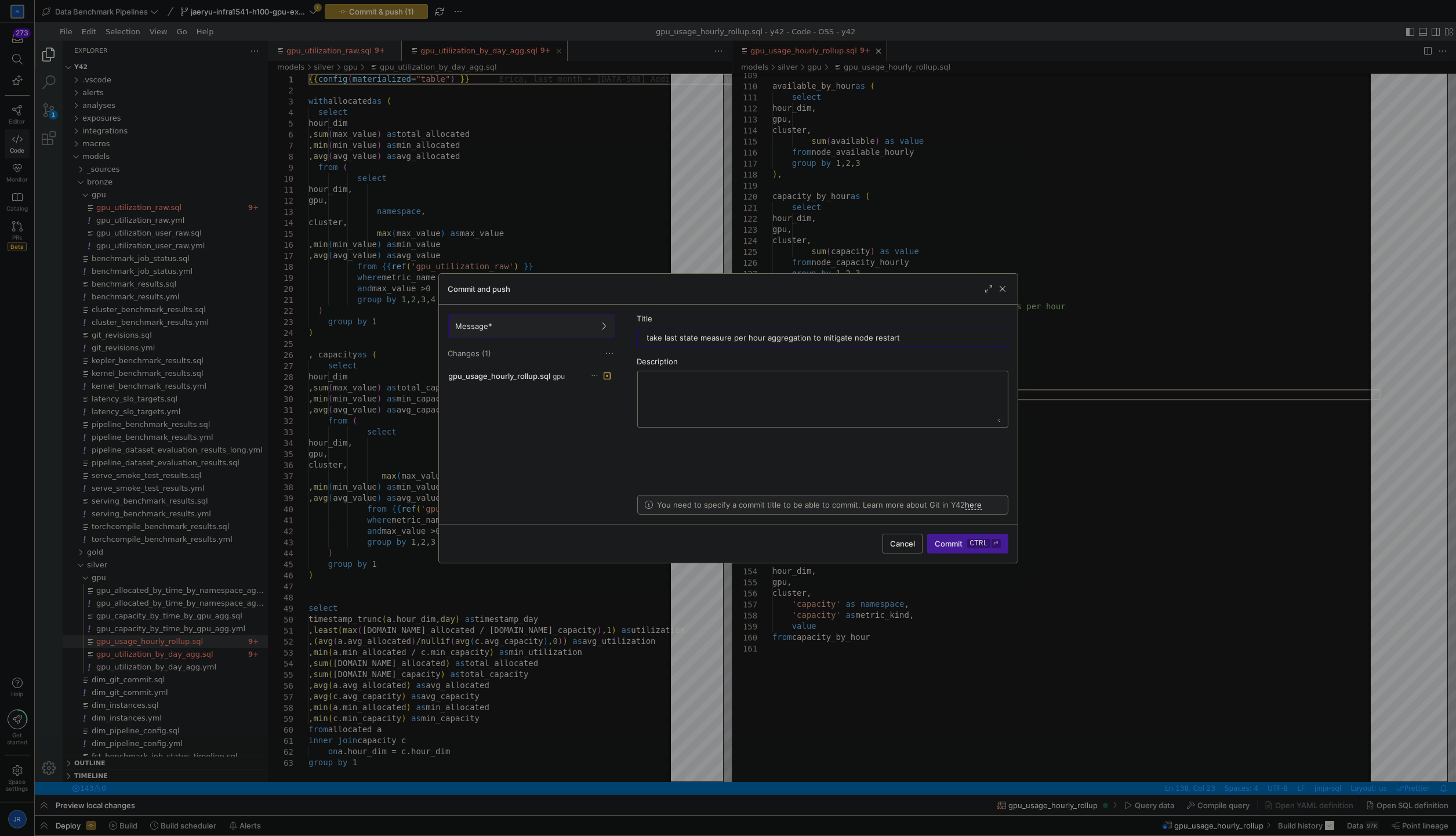
type input "take last state measure per hour aggregation to mitigate node restarts"
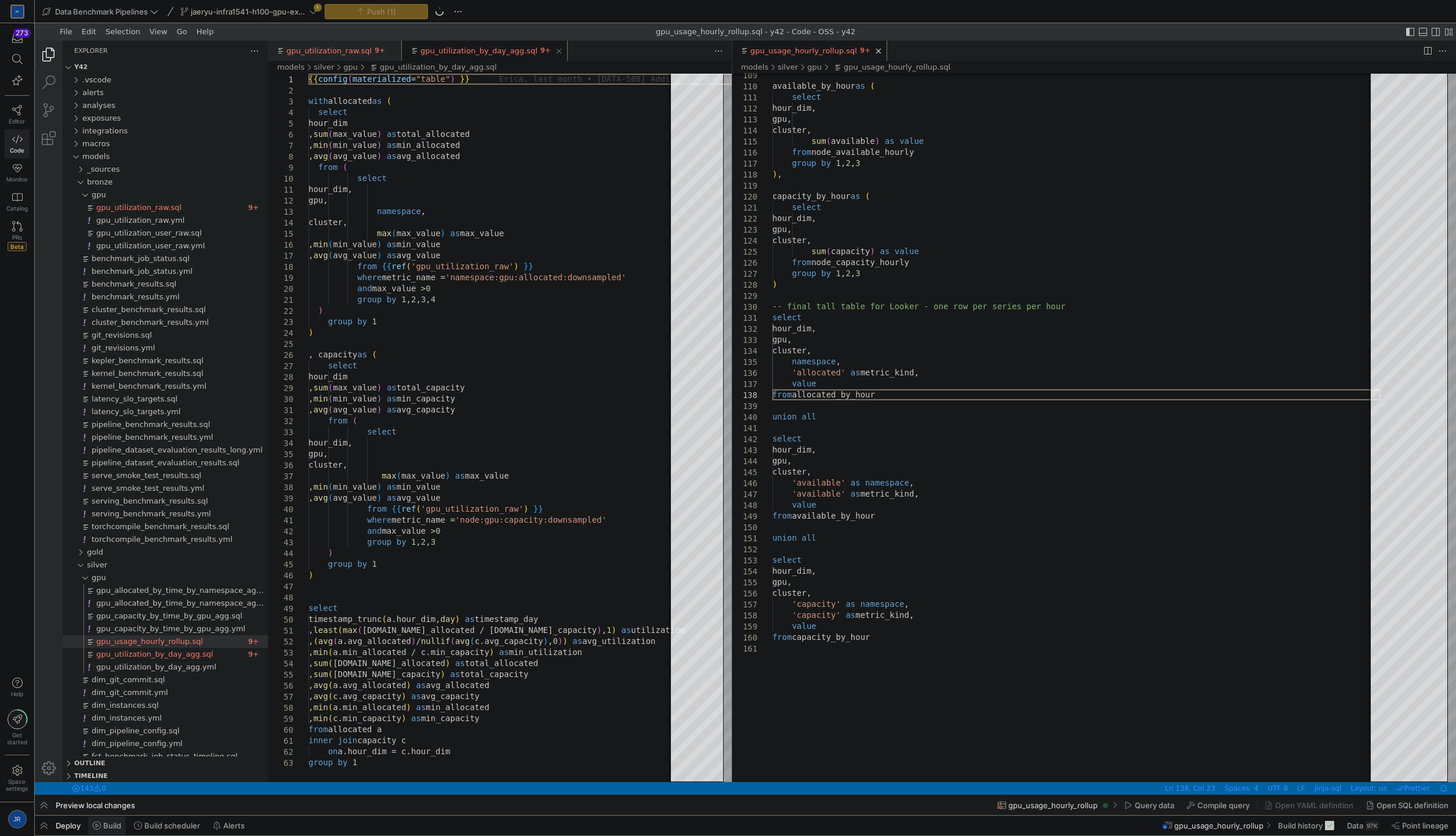
click at [102, 830] on span at bounding box center [107, 825] width 38 height 18
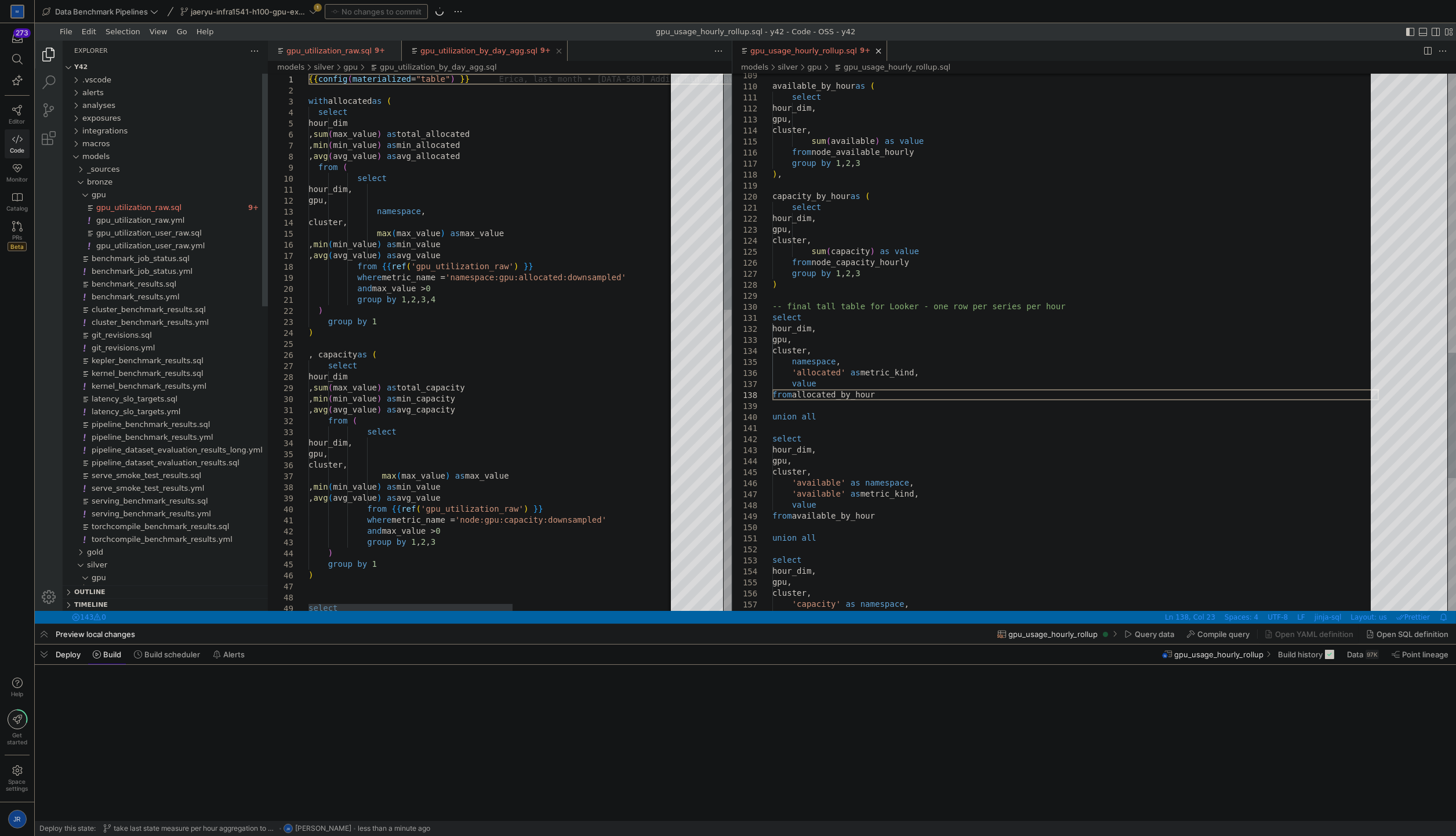
scroll to position [66, 106]
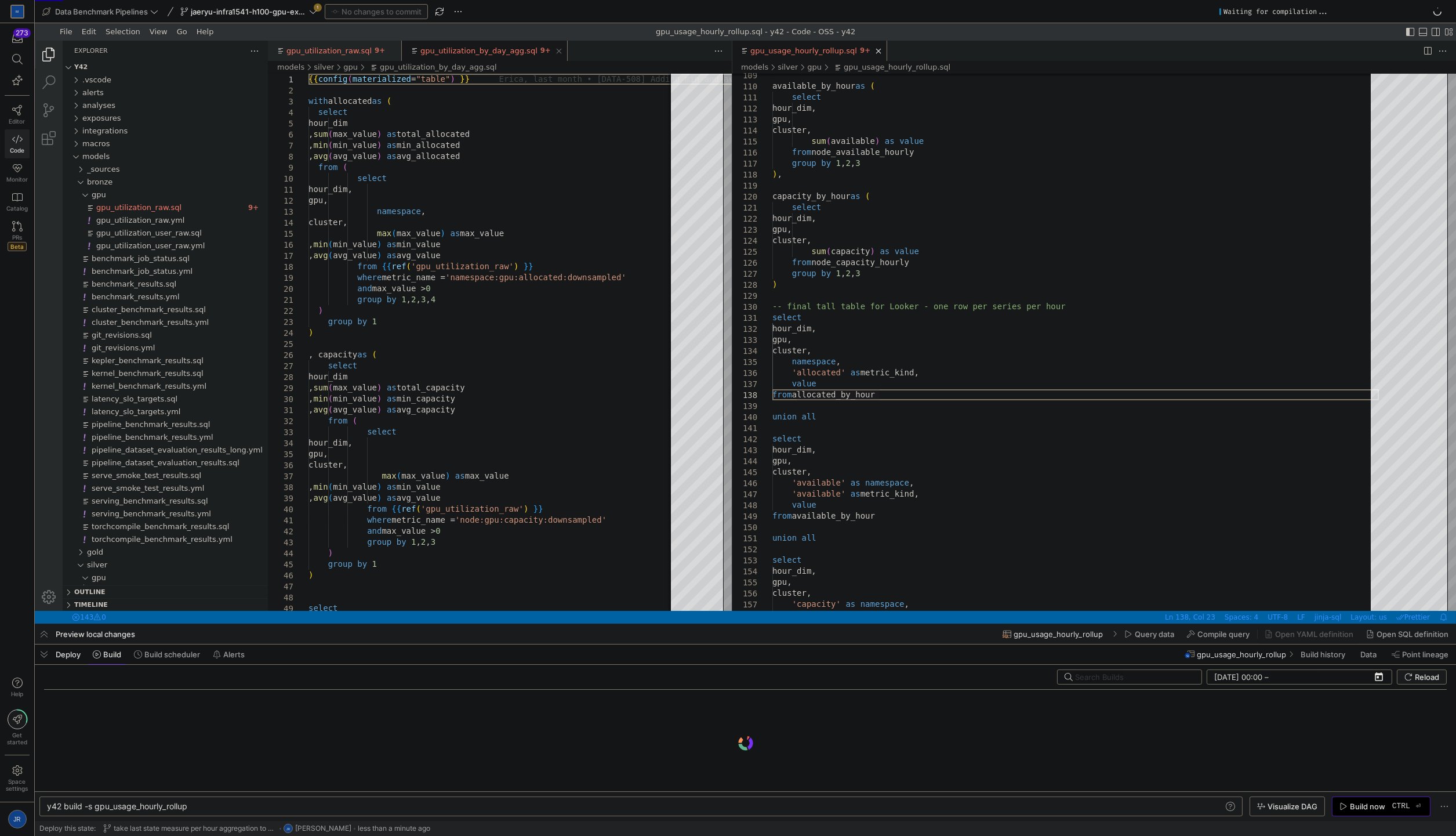
click at [1167, 804] on kbd "ctrl" at bounding box center [1401, 806] width 22 height 9
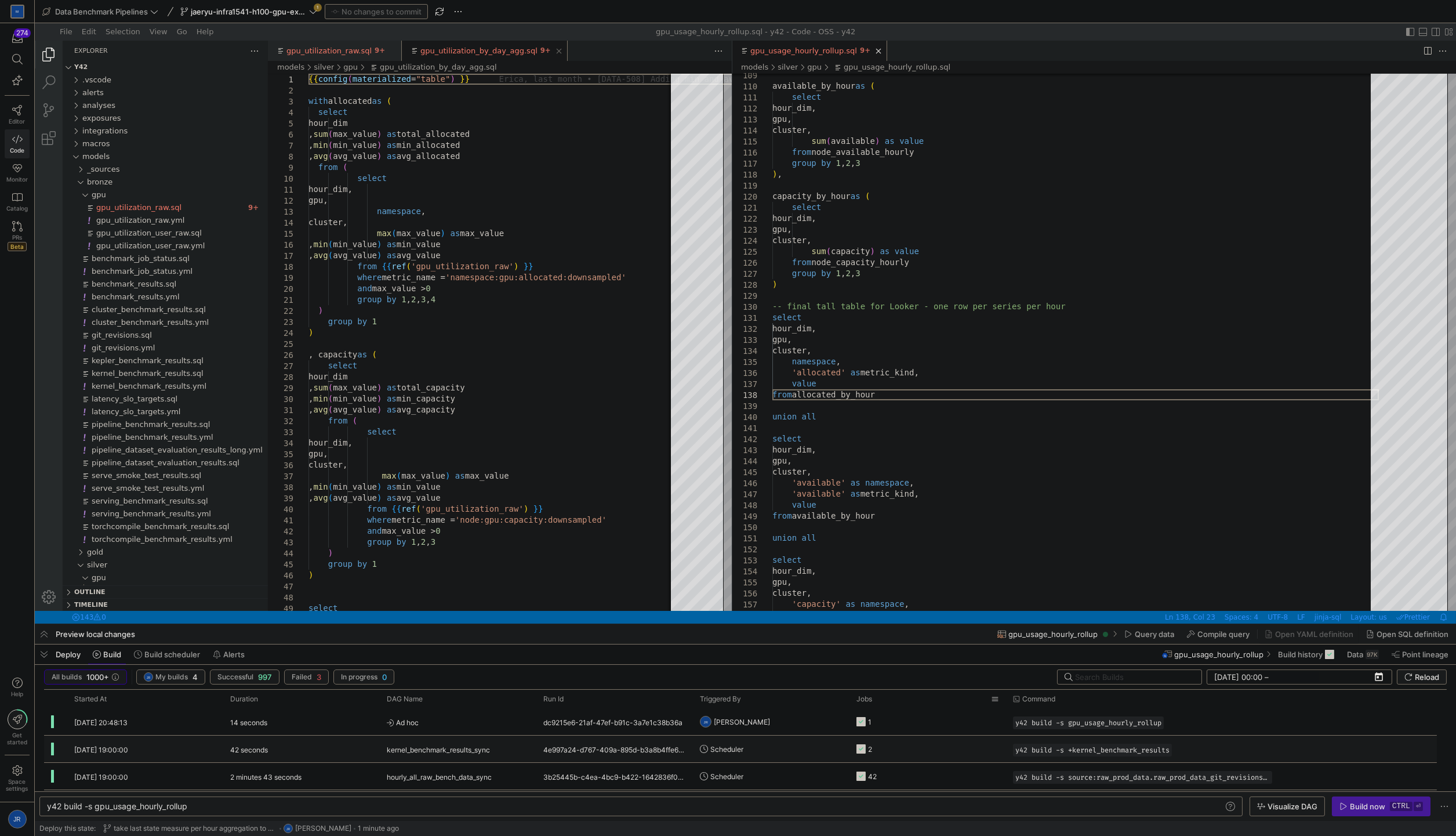
click at [885, 719] on y42-job-status-cell-renderer "1" at bounding box center [927, 722] width 142 height 25
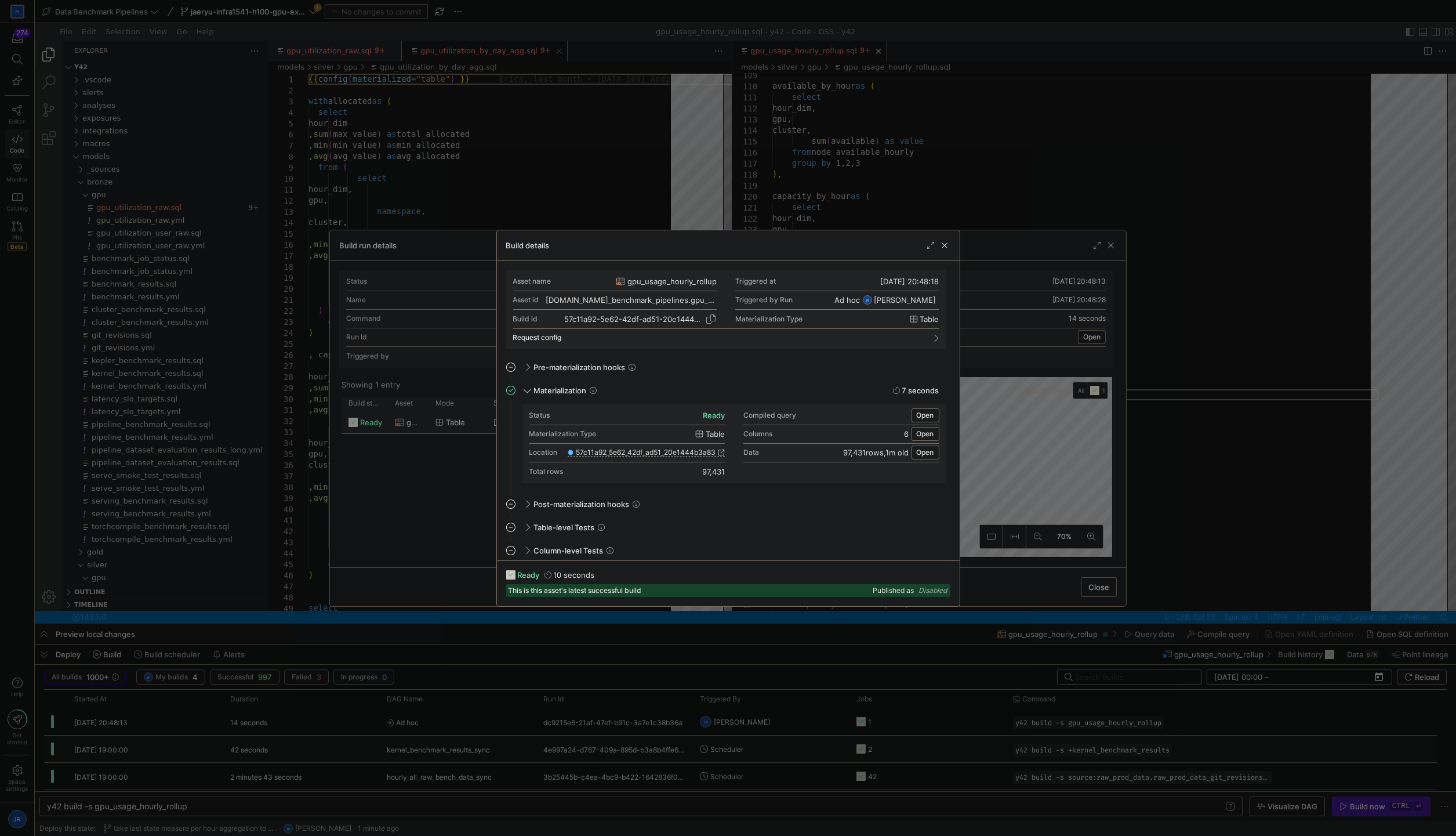
click at [708, 316] on span "button" at bounding box center [711, 319] width 12 height 12
click at [960, 138] on div at bounding box center [728, 418] width 1456 height 836
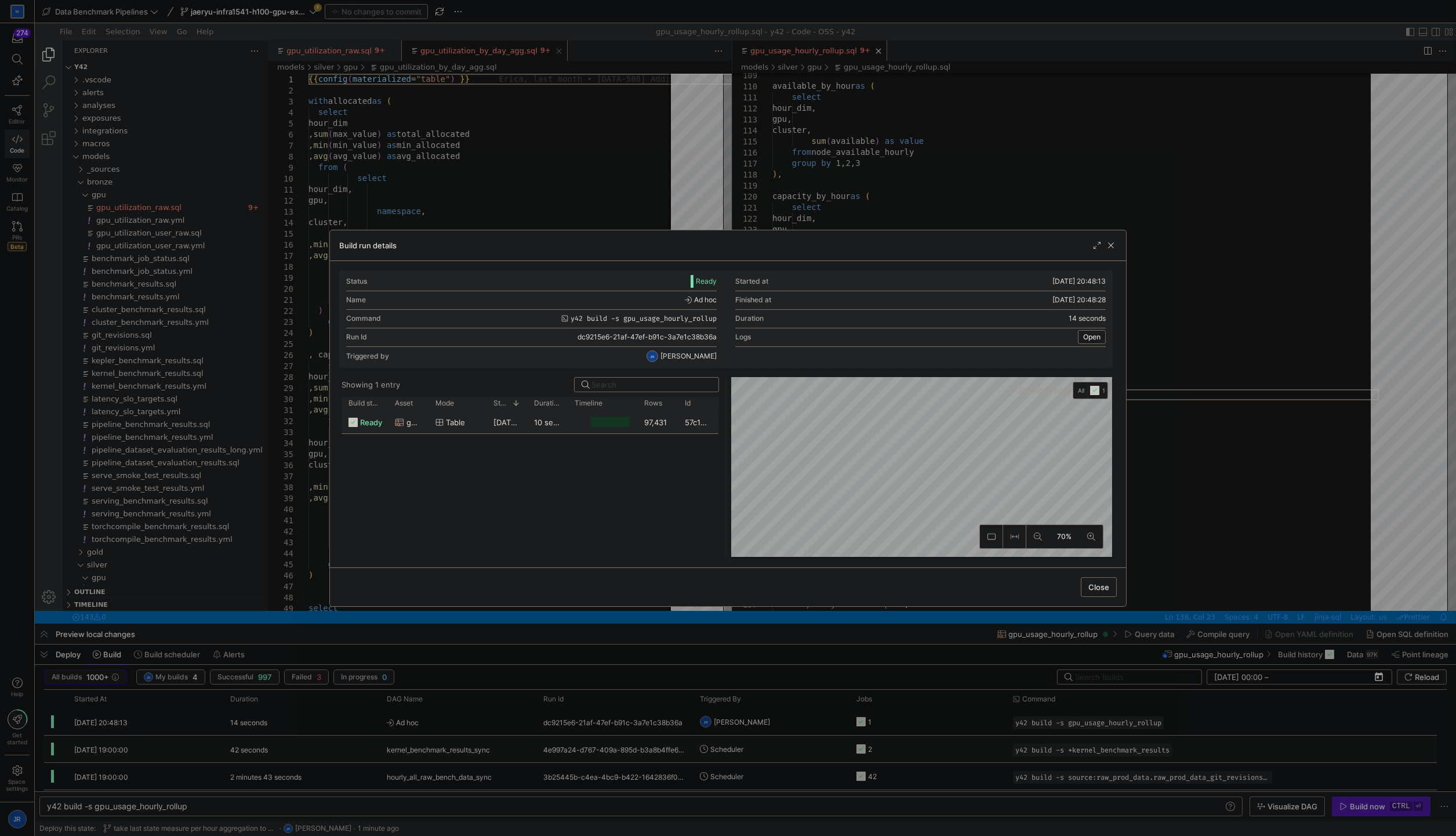
click at [1104, 243] on div at bounding box center [1104, 245] width 25 height 12
click at [1107, 243] on span "button" at bounding box center [1111, 245] width 12 height 12
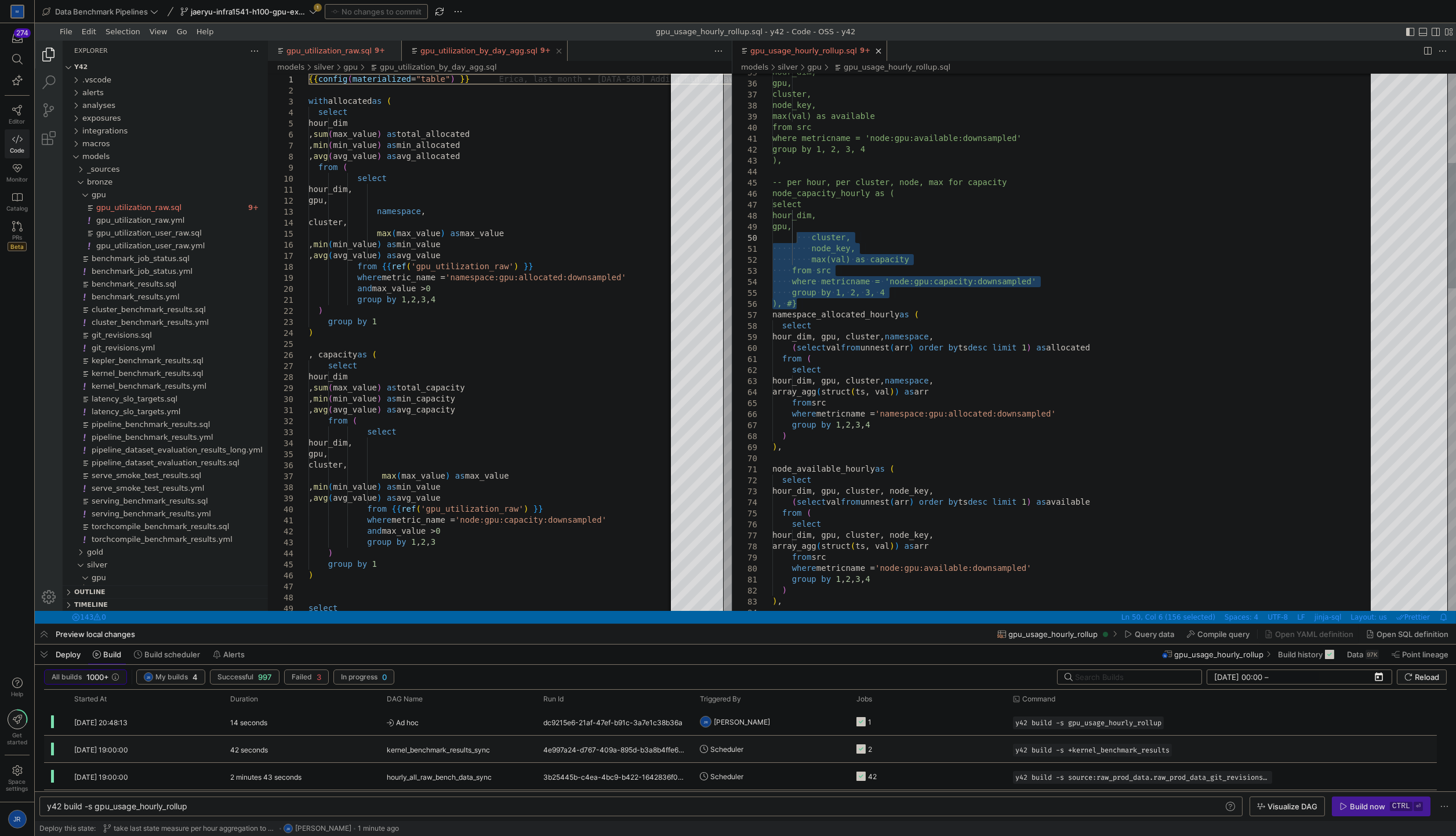
drag, startPoint x: 832, startPoint y: 303, endPoint x: 786, endPoint y: 206, distance: 107.4
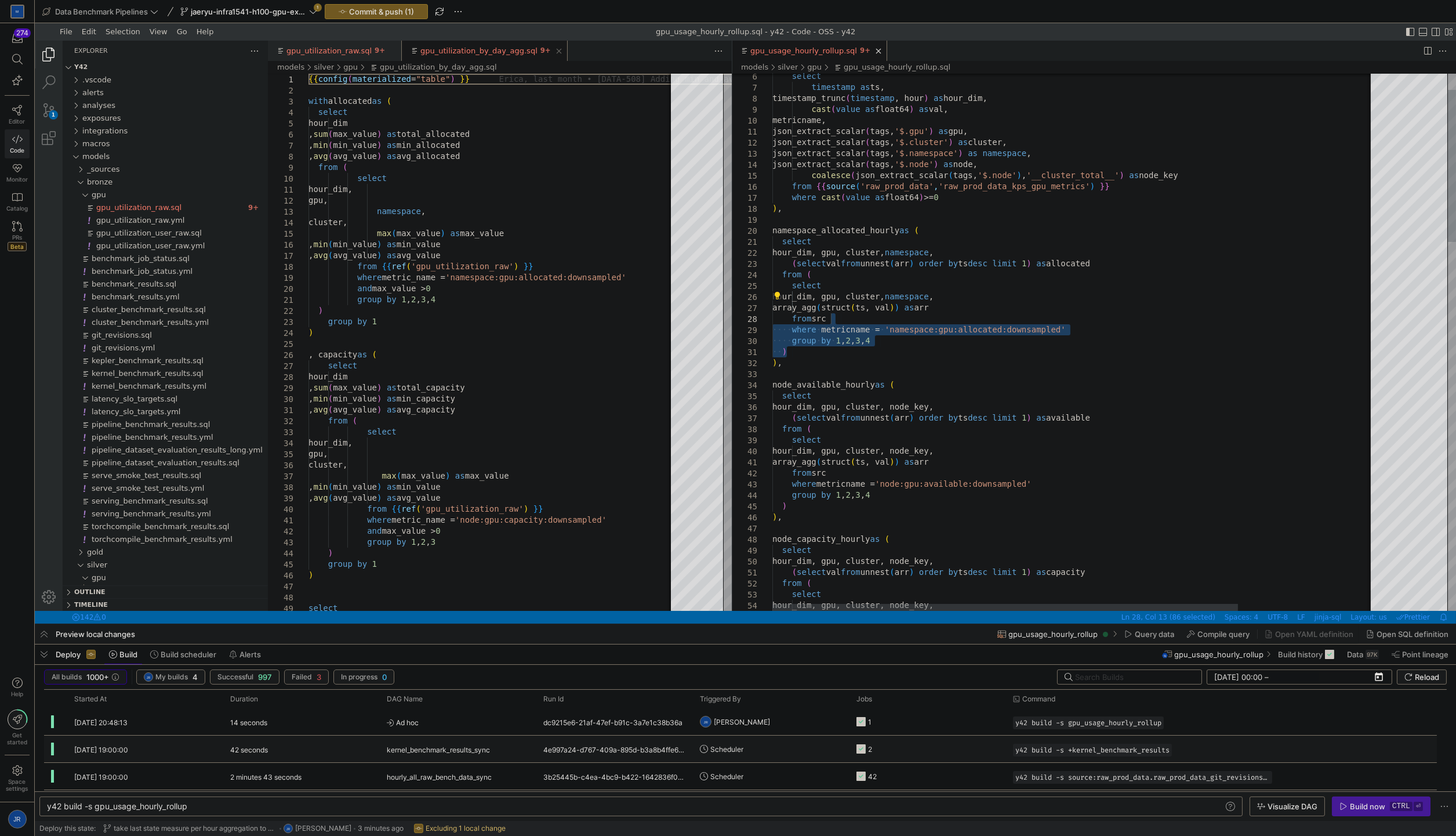
drag, startPoint x: 863, startPoint y: 350, endPoint x: 841, endPoint y: 315, distance: 41.3
paste textarea "select *, row_number() over (partition by hour_dim,gpu,cluster,namespace order …"
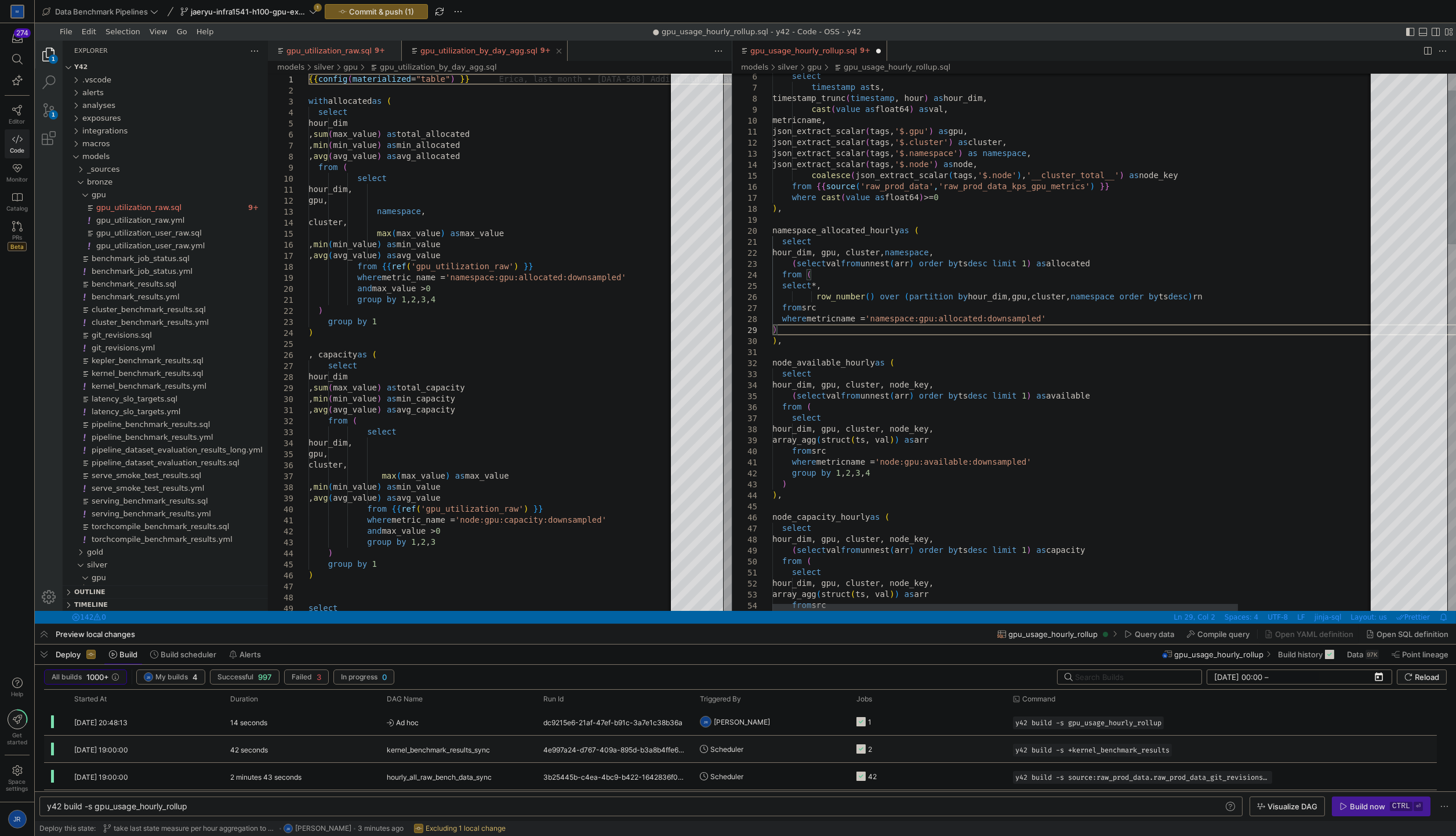
drag, startPoint x: 850, startPoint y: 288, endPoint x: 847, endPoint y: 314, distance: 26.2
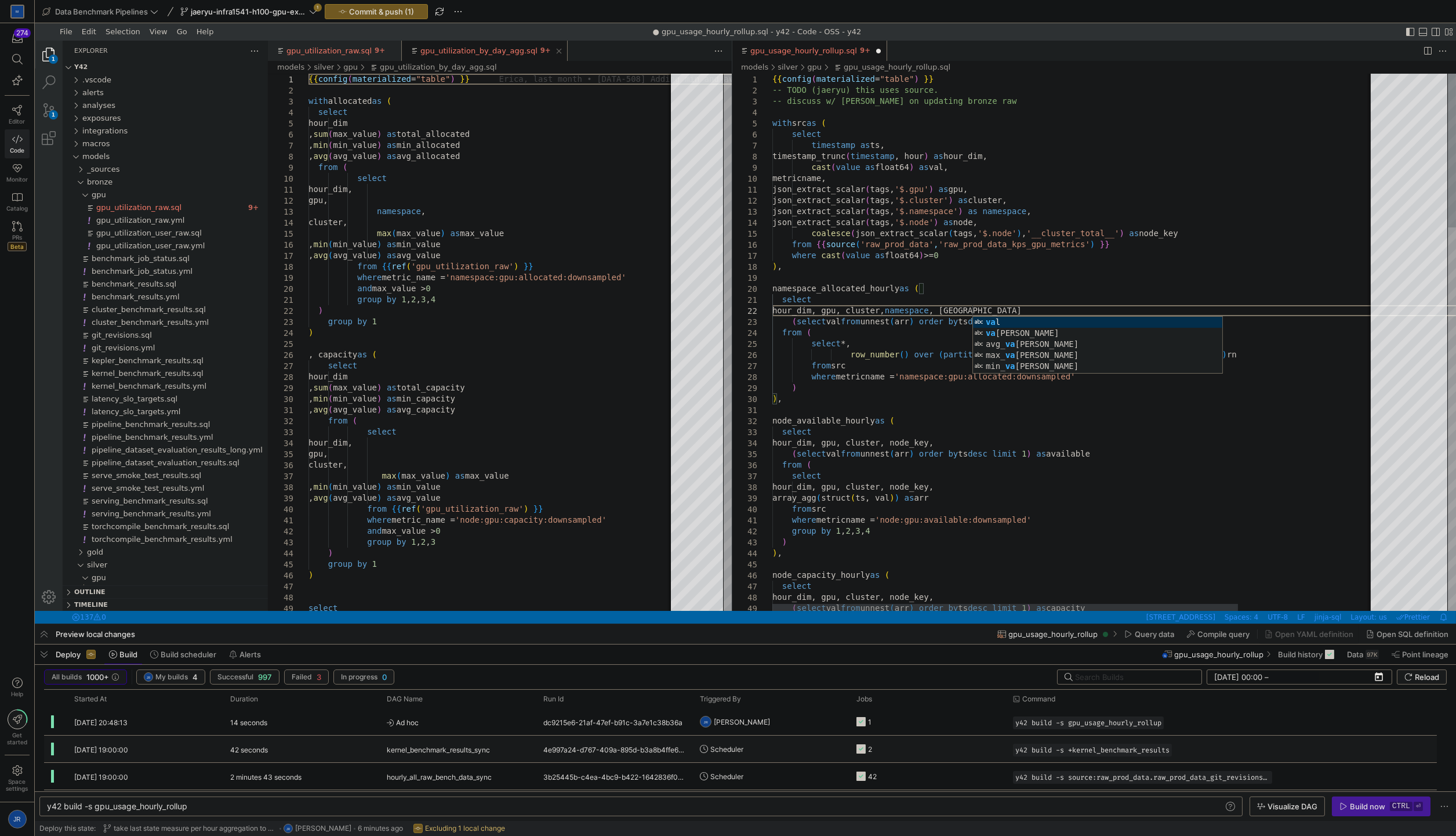
scroll to position [21, 204]
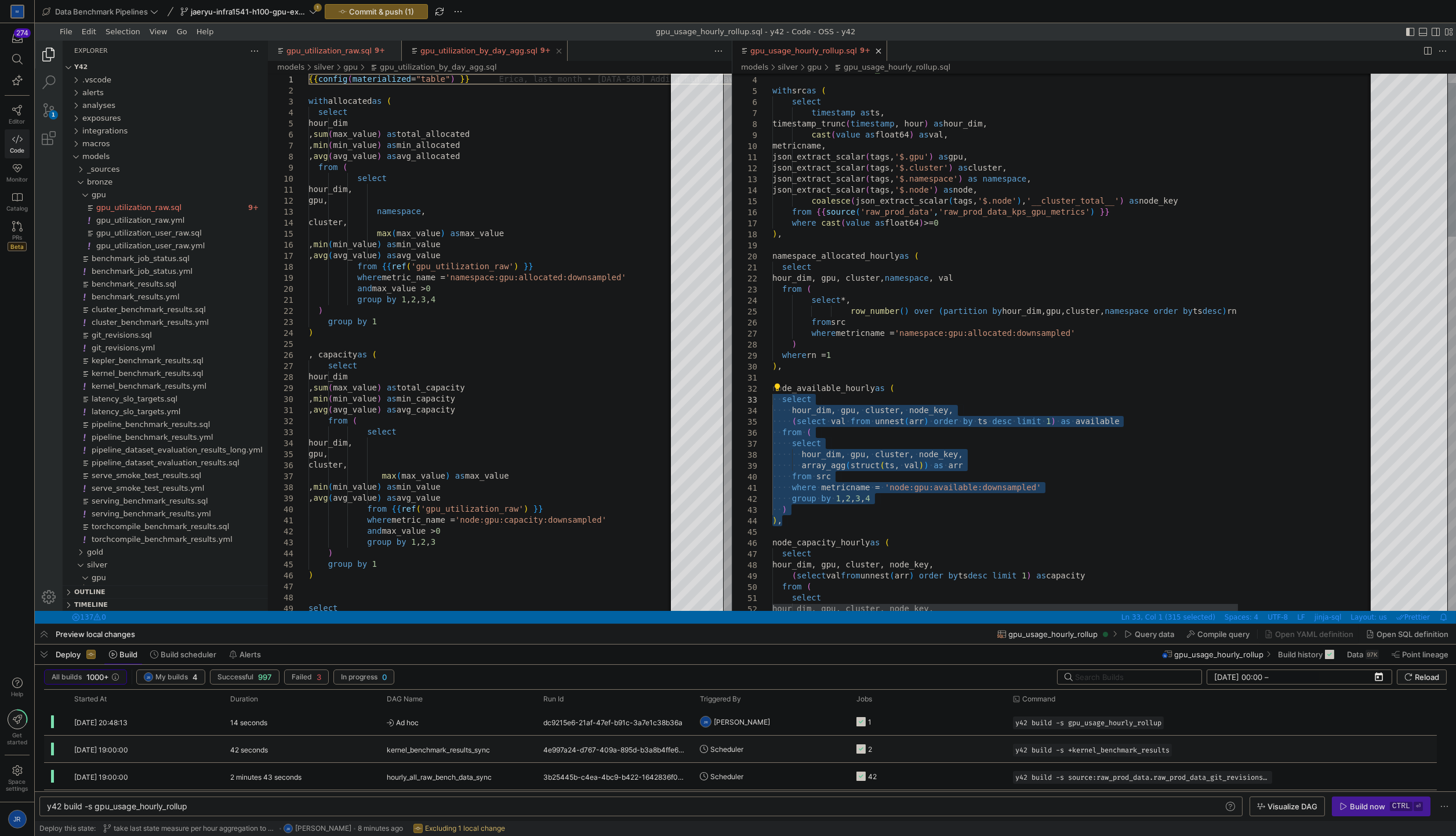
drag, startPoint x: 805, startPoint y: 518, endPoint x: 757, endPoint y: 397, distance: 130.2
paste textarea "where metricname = 'node:gpu:available:downsampled' ) where rn = 1"
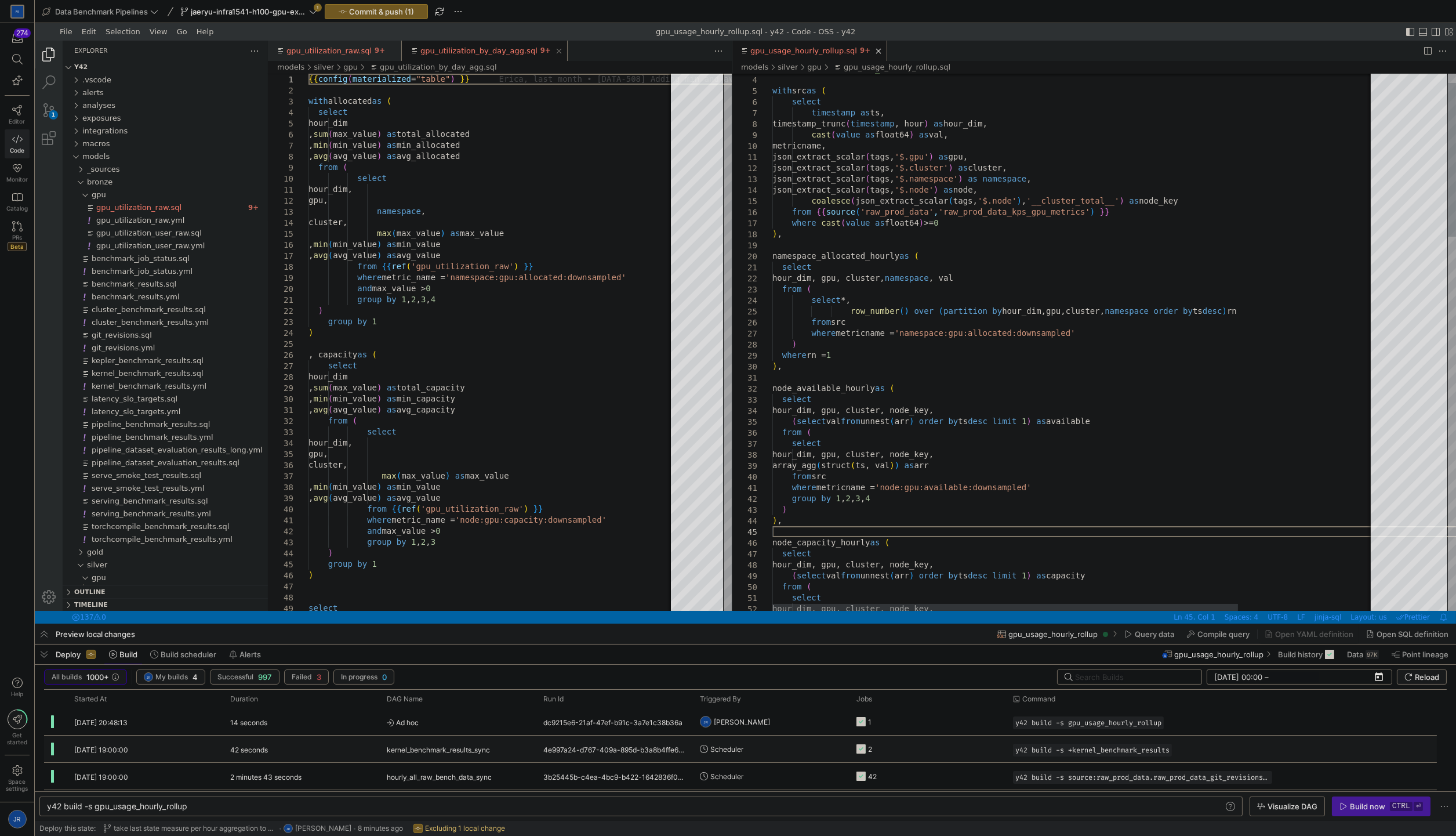
paste textarea "order by ts desc ) rn from src where metricname = 'node:gpu:available:downsampl…"
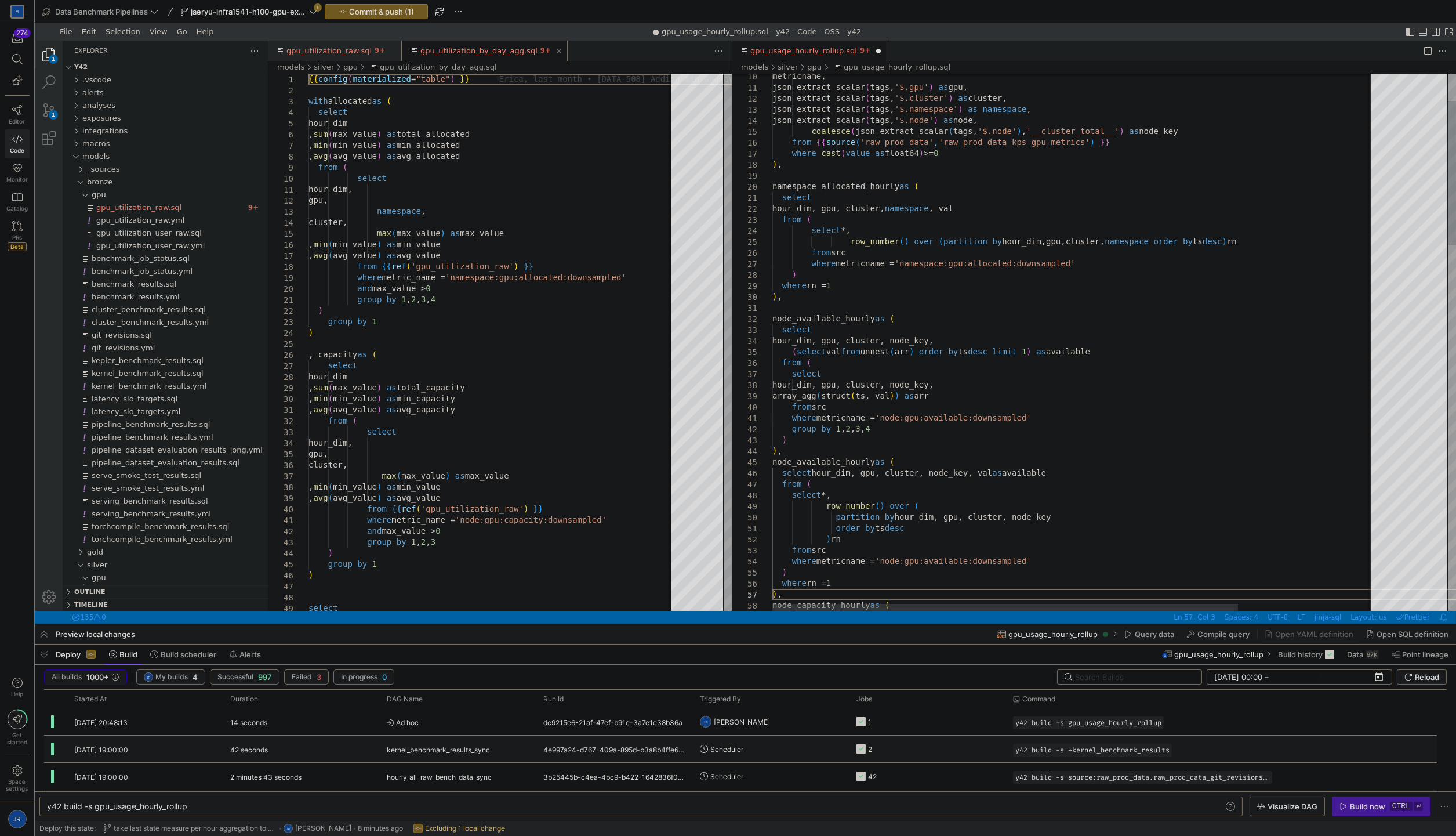
scroll to position [88, 0]
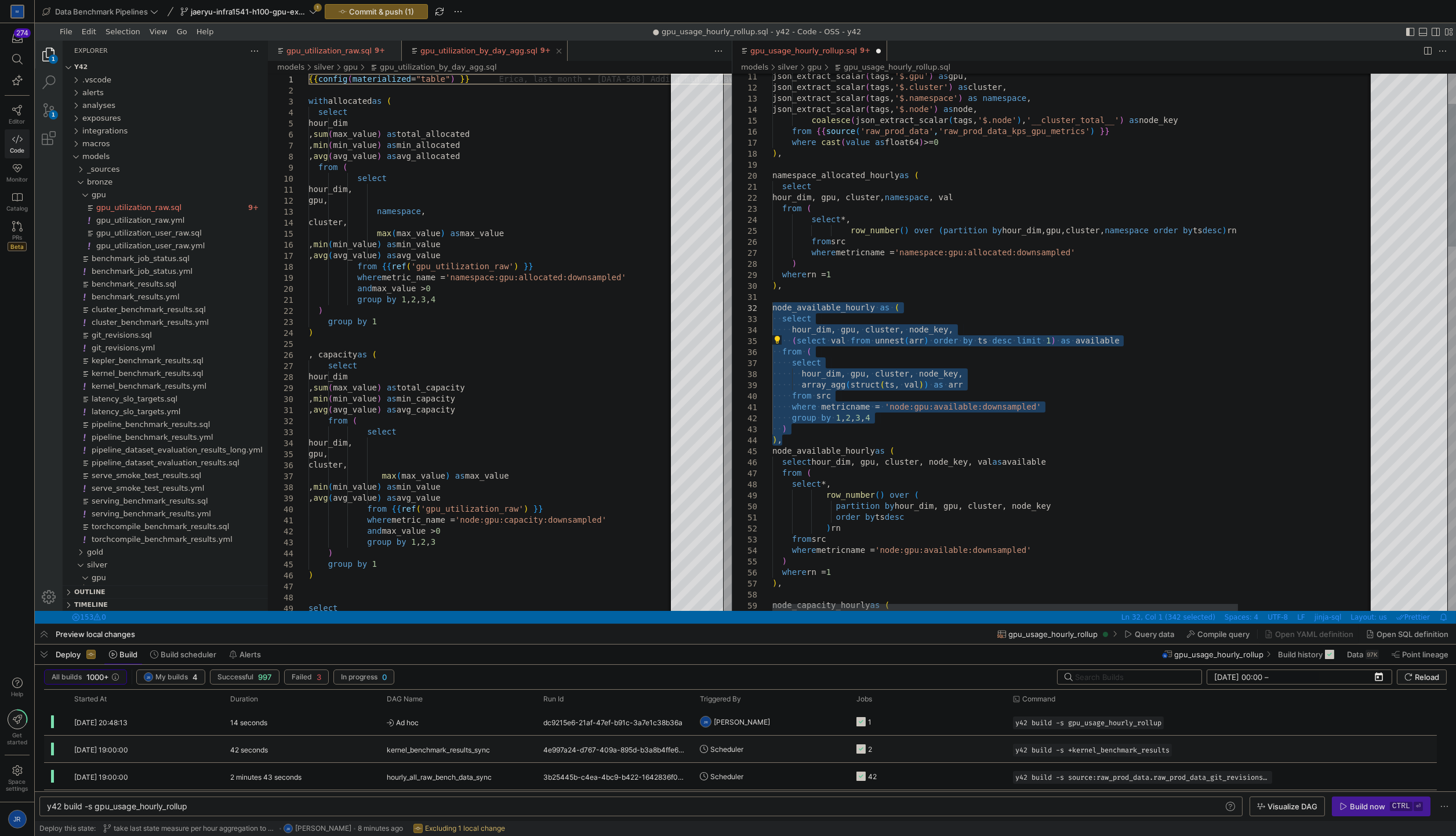
drag, startPoint x: 856, startPoint y: 440, endPoint x: 757, endPoint y: 307, distance: 165.8
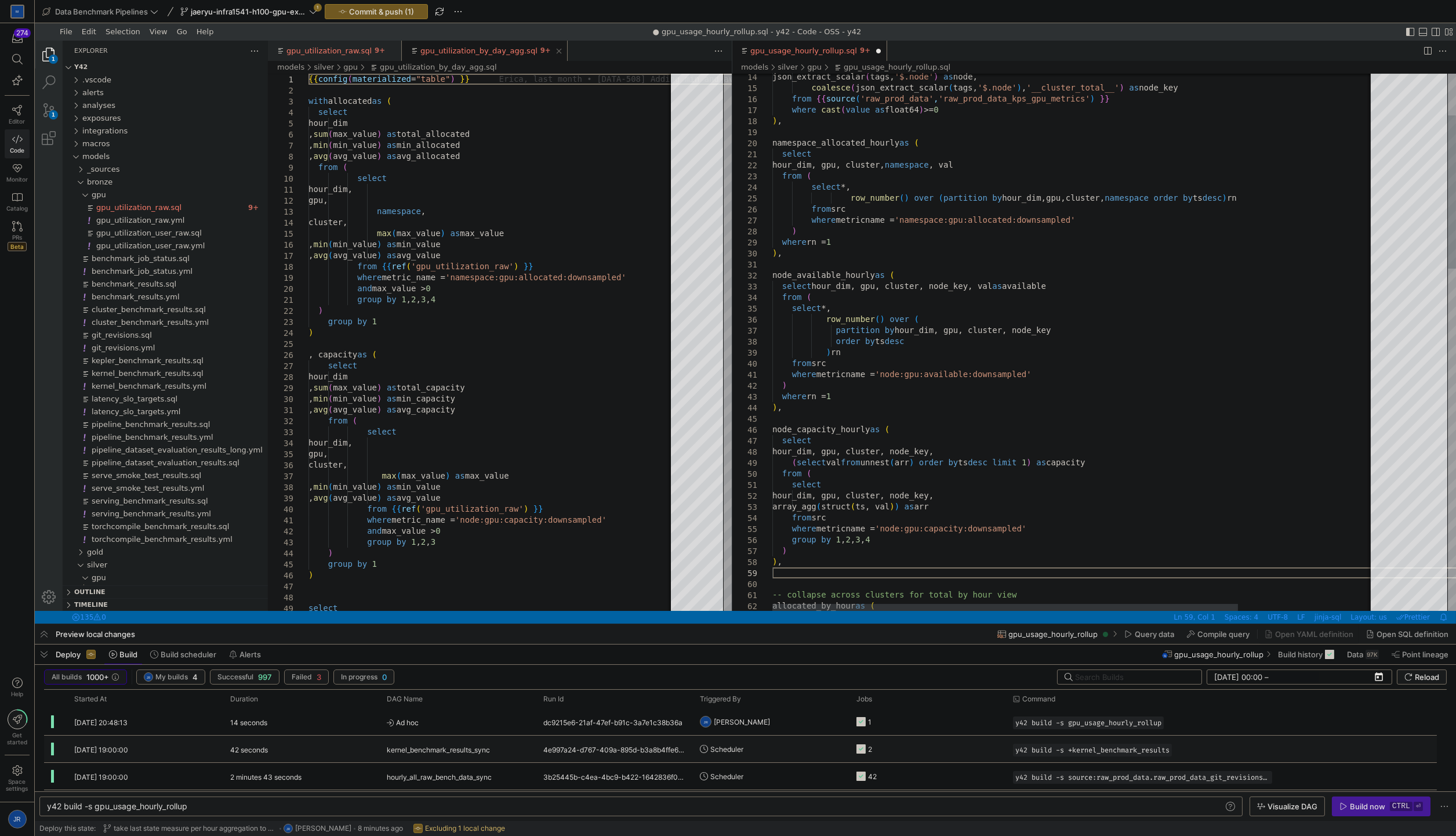
paste textarea "), -- collapse across clusters for total by hour view allocated_by_hour as ( se…"
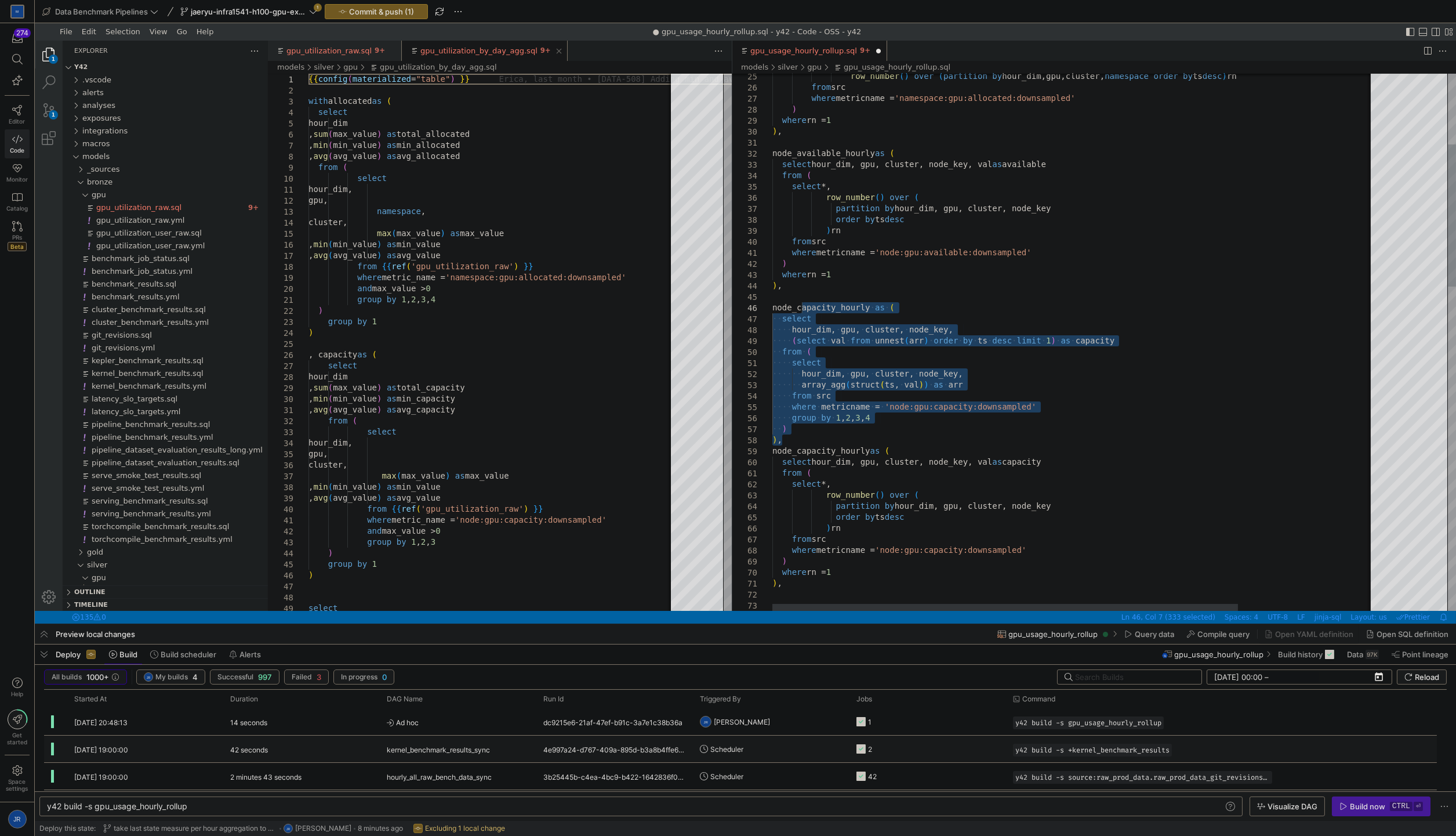
drag, startPoint x: 803, startPoint y: 442, endPoint x: 801, endPoint y: 306, distance: 136.0
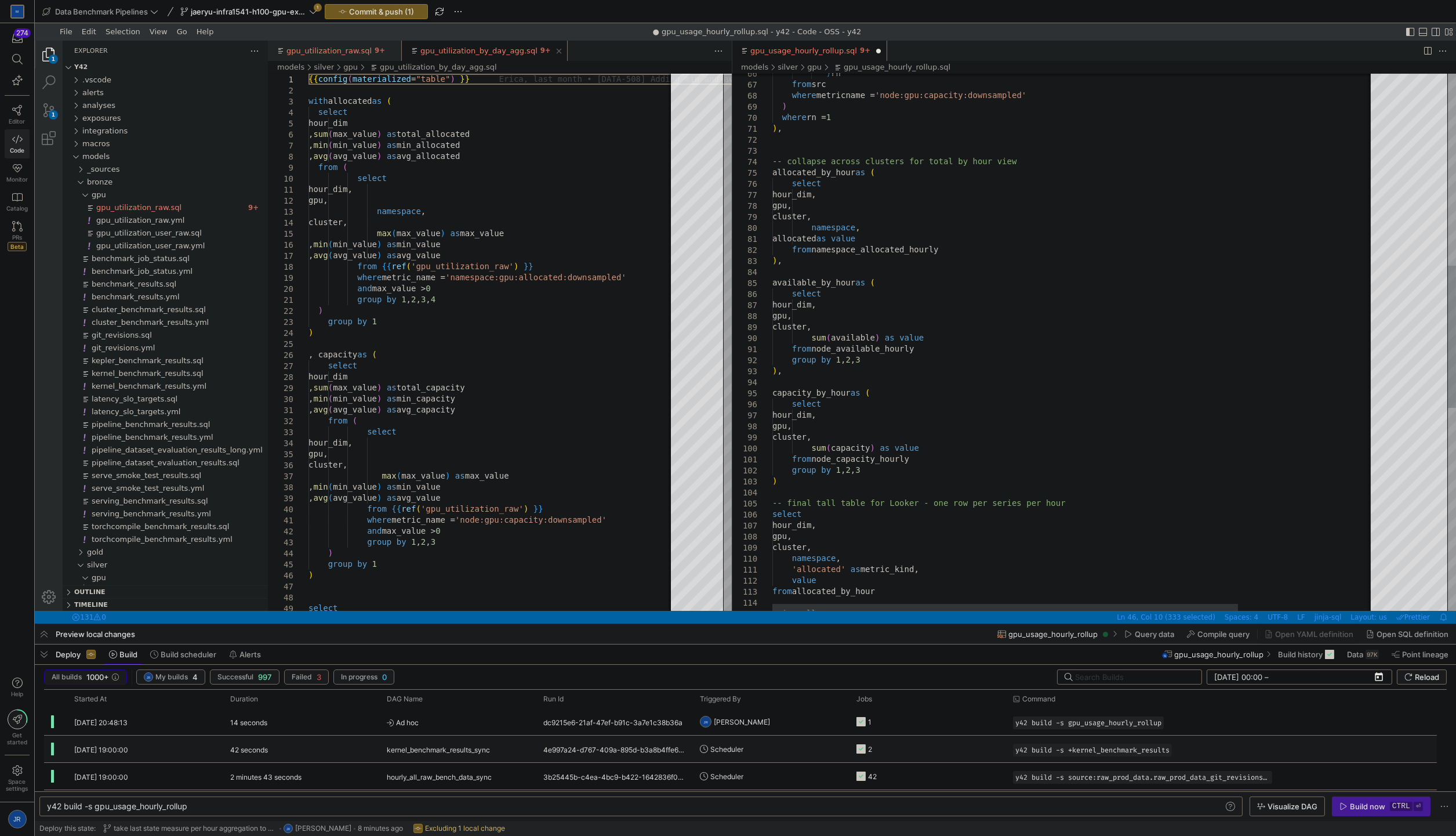
click at [996, 372] on div "gpu, cluster, namespace , allocated as value from namespace_allocated_hourly ) …" at bounding box center [1161, 363] width 779 height 2025
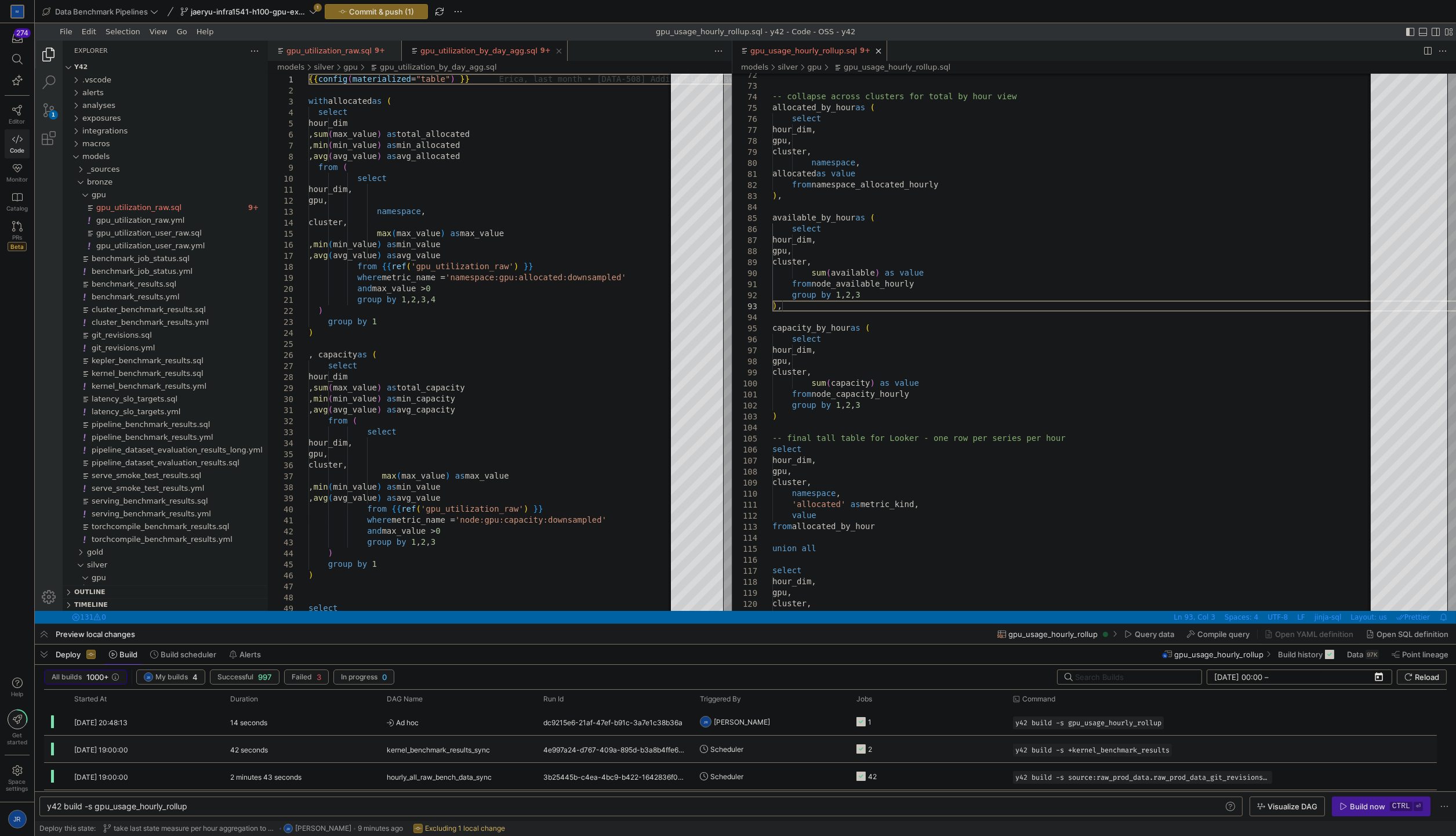
type textarea "from node_available_hourly group by 1, 2, 3 ), capacity_by_hour as ( select hou…"
click at [399, 10] on span "Commit & push (1)" at bounding box center [382, 11] width 65 height 9
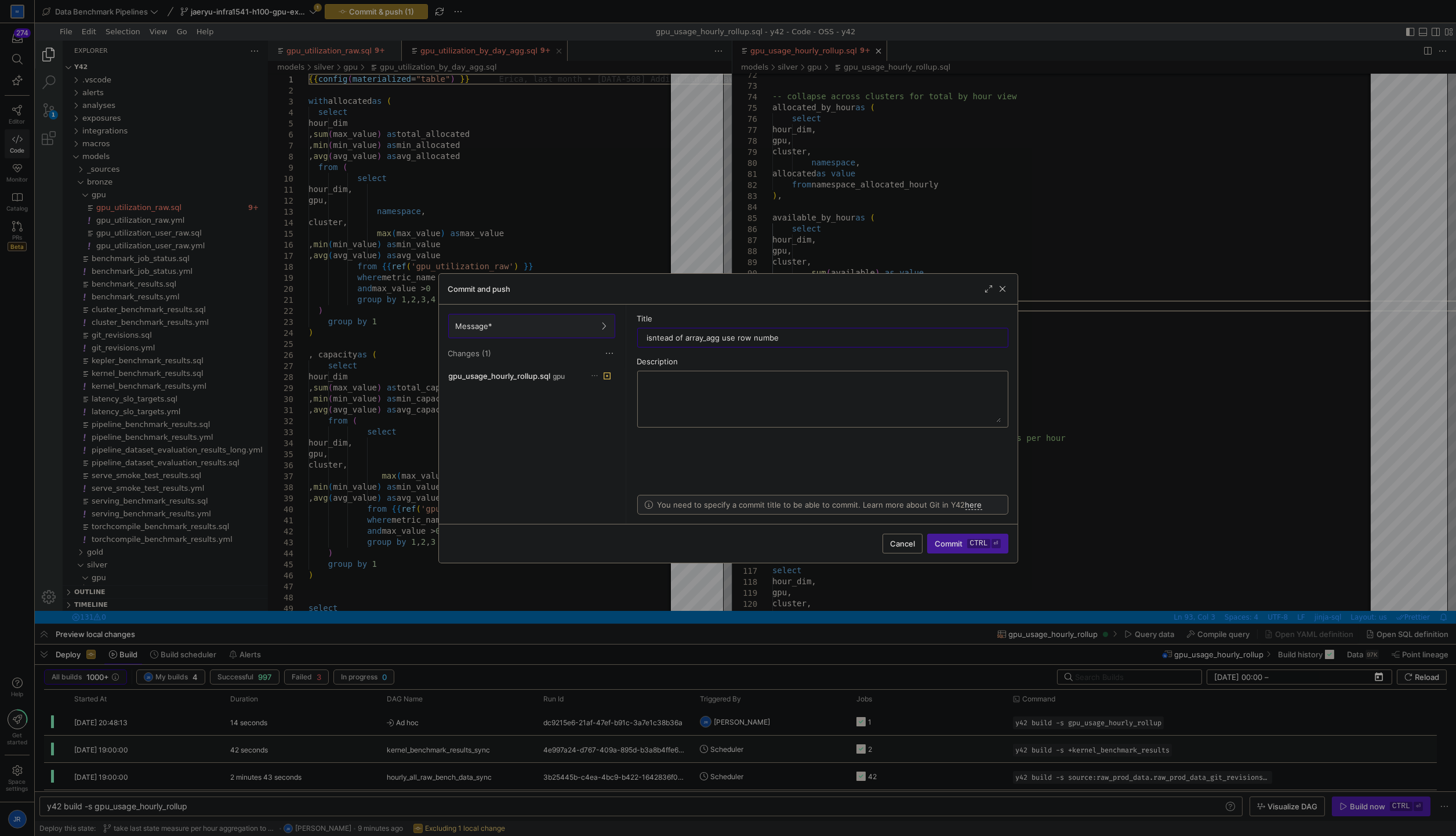
type input "isntead of array_agg use row number"
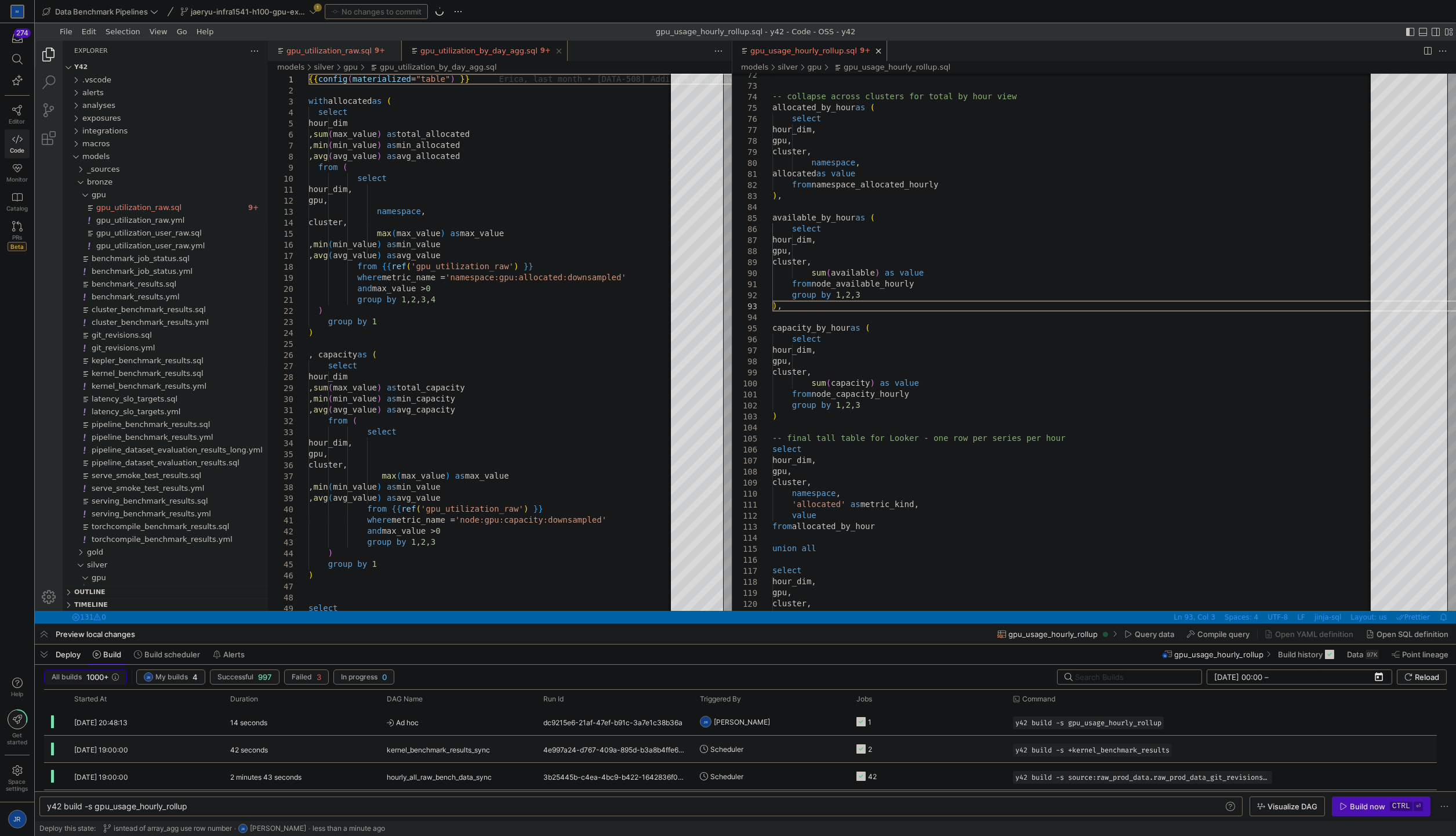
click at [1167, 809] on div "Build now" at bounding box center [1368, 806] width 35 height 9
click at [890, 719] on y42-job-status-cell-renderer "1" at bounding box center [927, 722] width 142 height 25
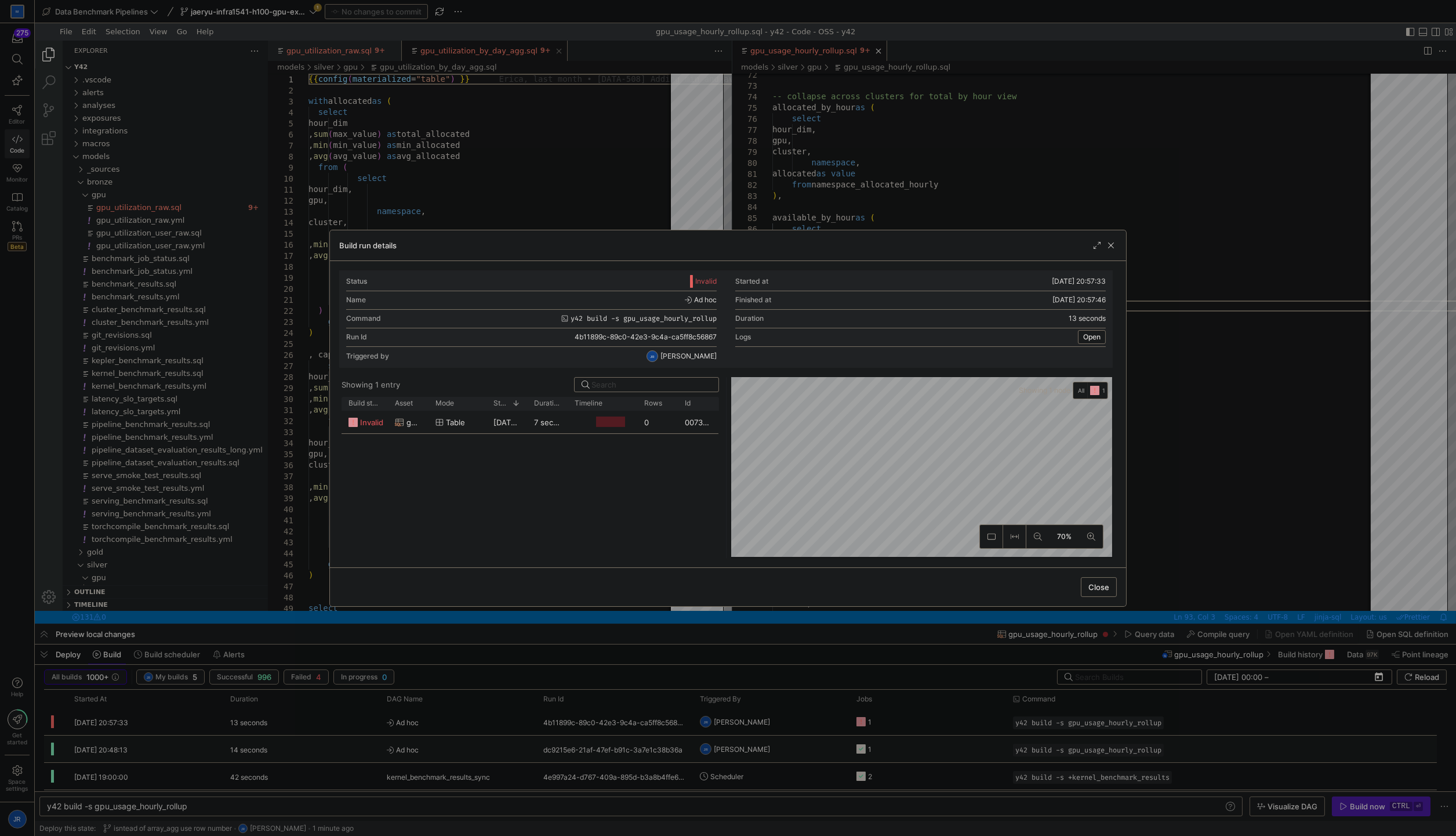
click at [1167, 377] on div at bounding box center [728, 418] width 1456 height 836
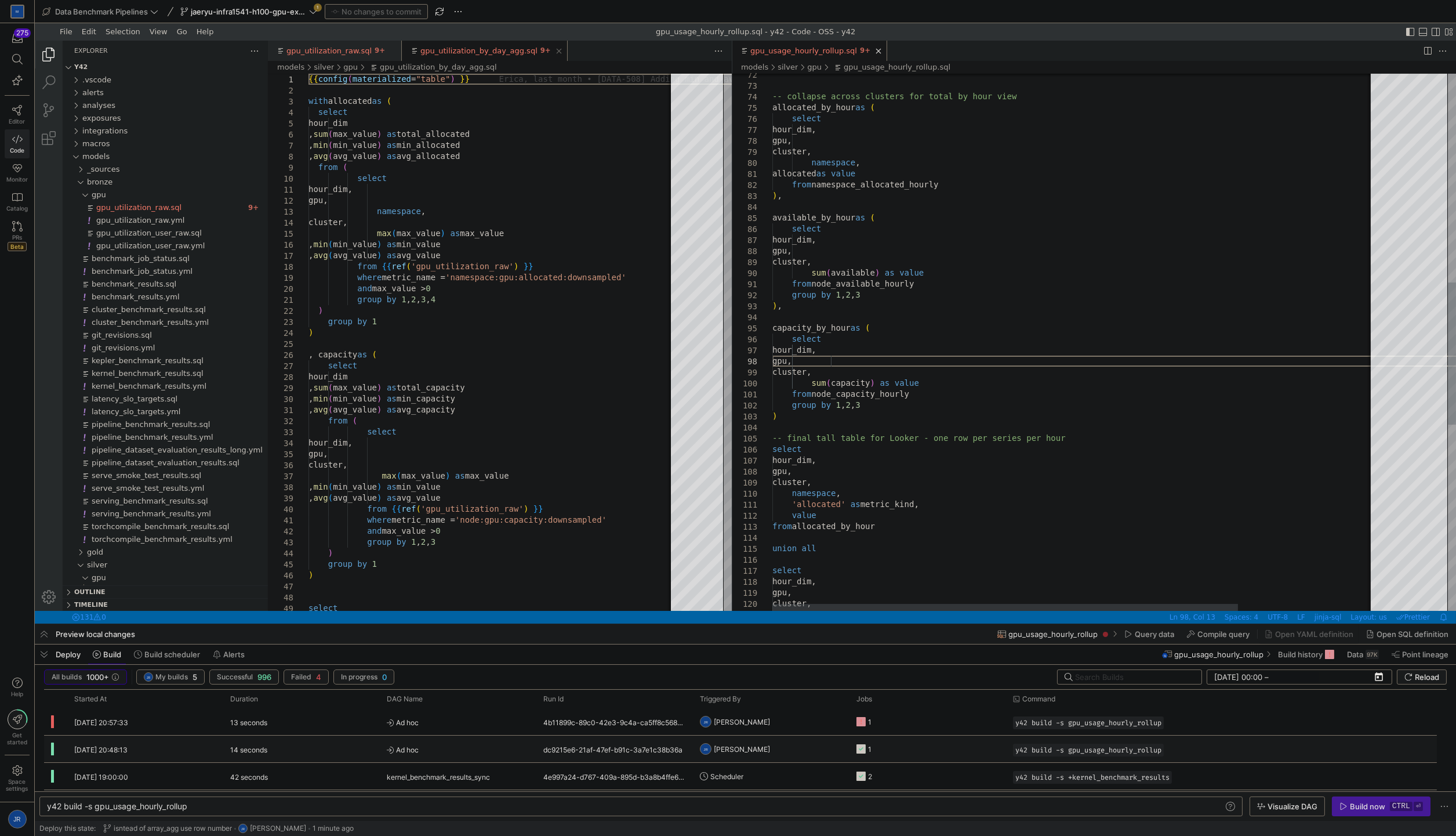
click at [1110, 360] on div "gpu, cluster, namespace , allocated as value from namespace_allocated_hourly ) …" at bounding box center [1161, 299] width 779 height 2025
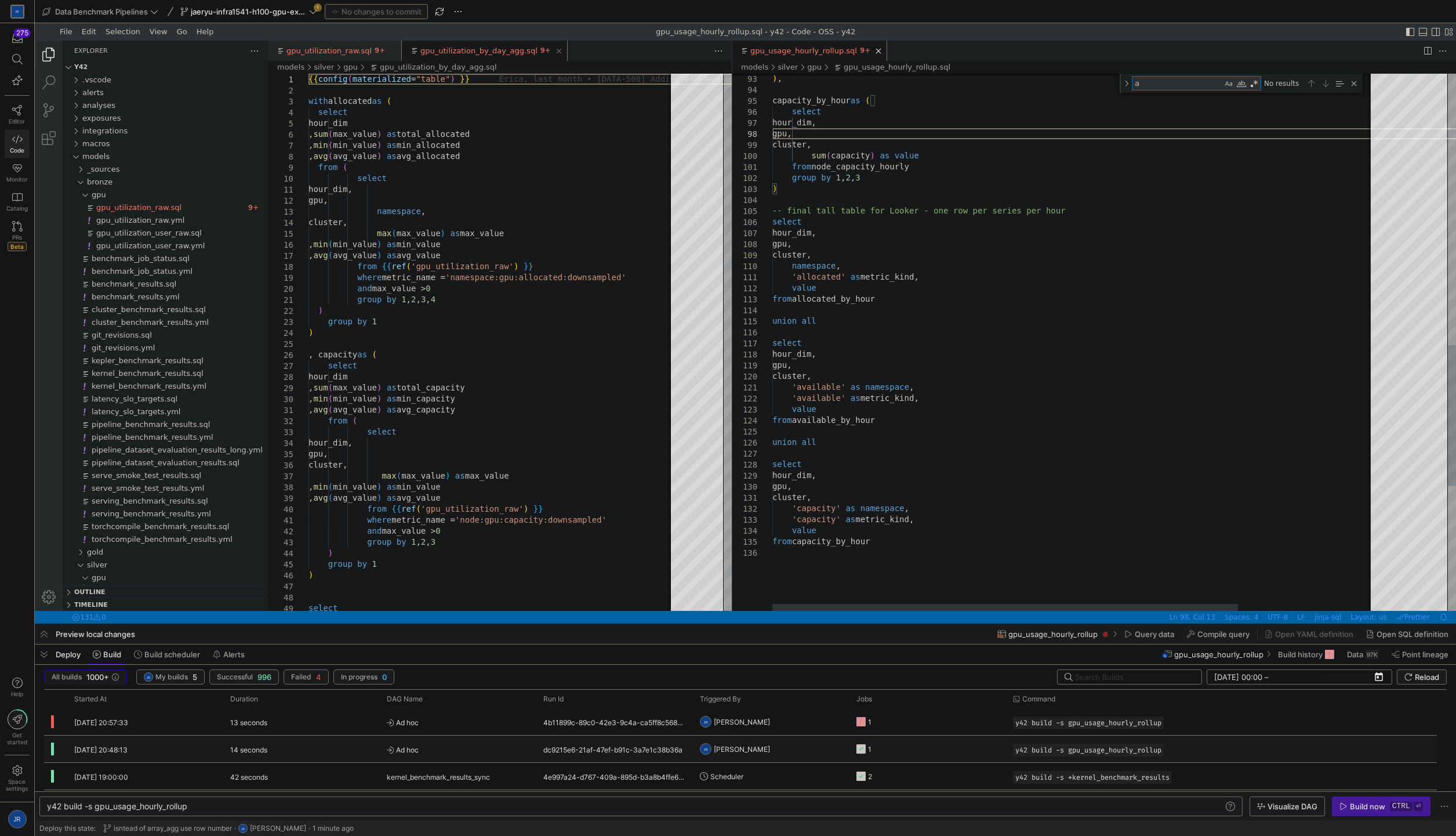
type textarea "al"
type textarea "from node_capacity_hourly group by 1, 2, 3 ) -- final tall table for Looker - o…"
type textarea "all"
type textarea "'allocated' as metric_kind, value from allocated_by_hour union all select hour_…"
type textarea "allocated"
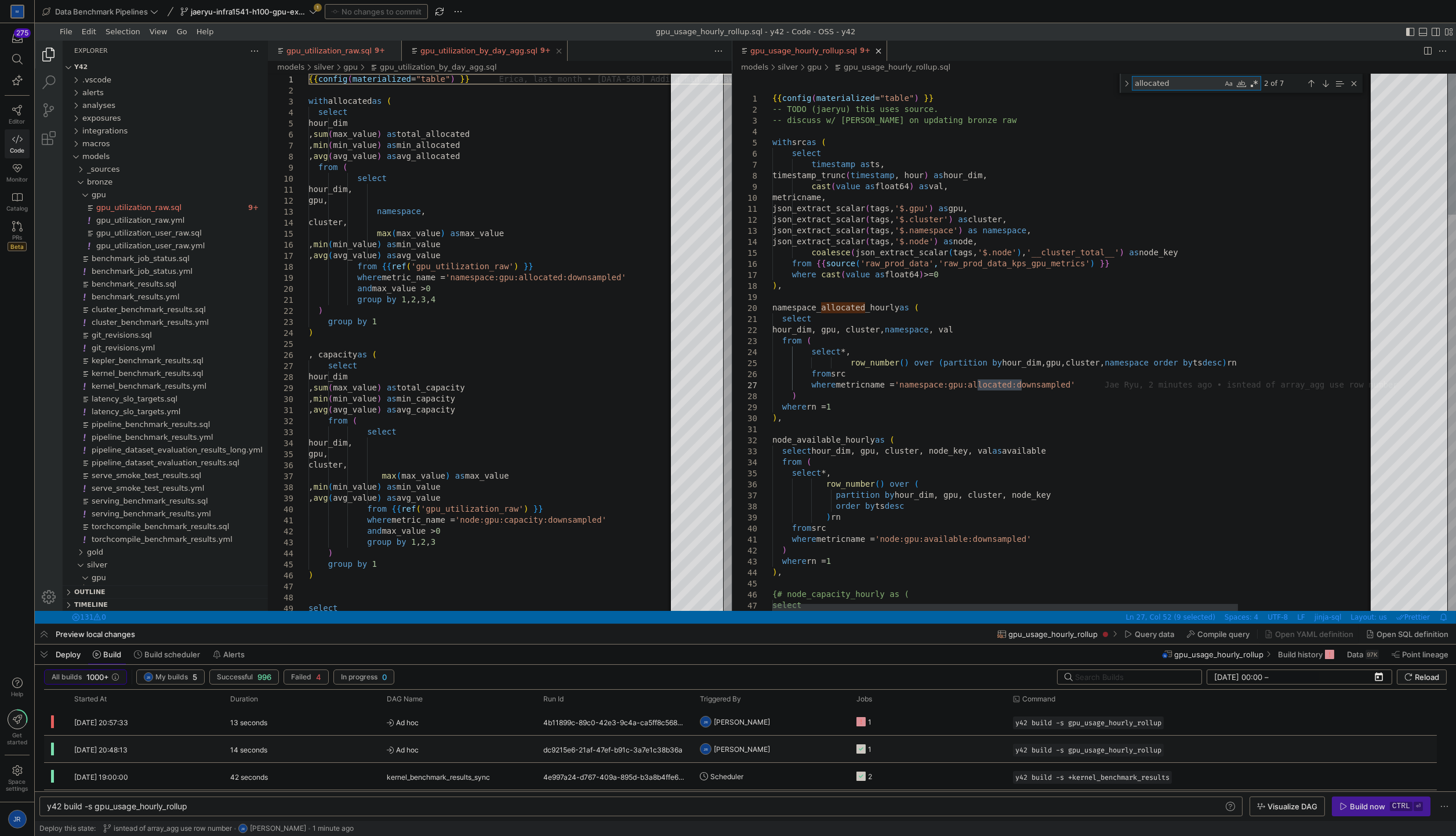
type textarea "), -- collapse across clusters for total by hour view allocated_by_hour as ( se…"
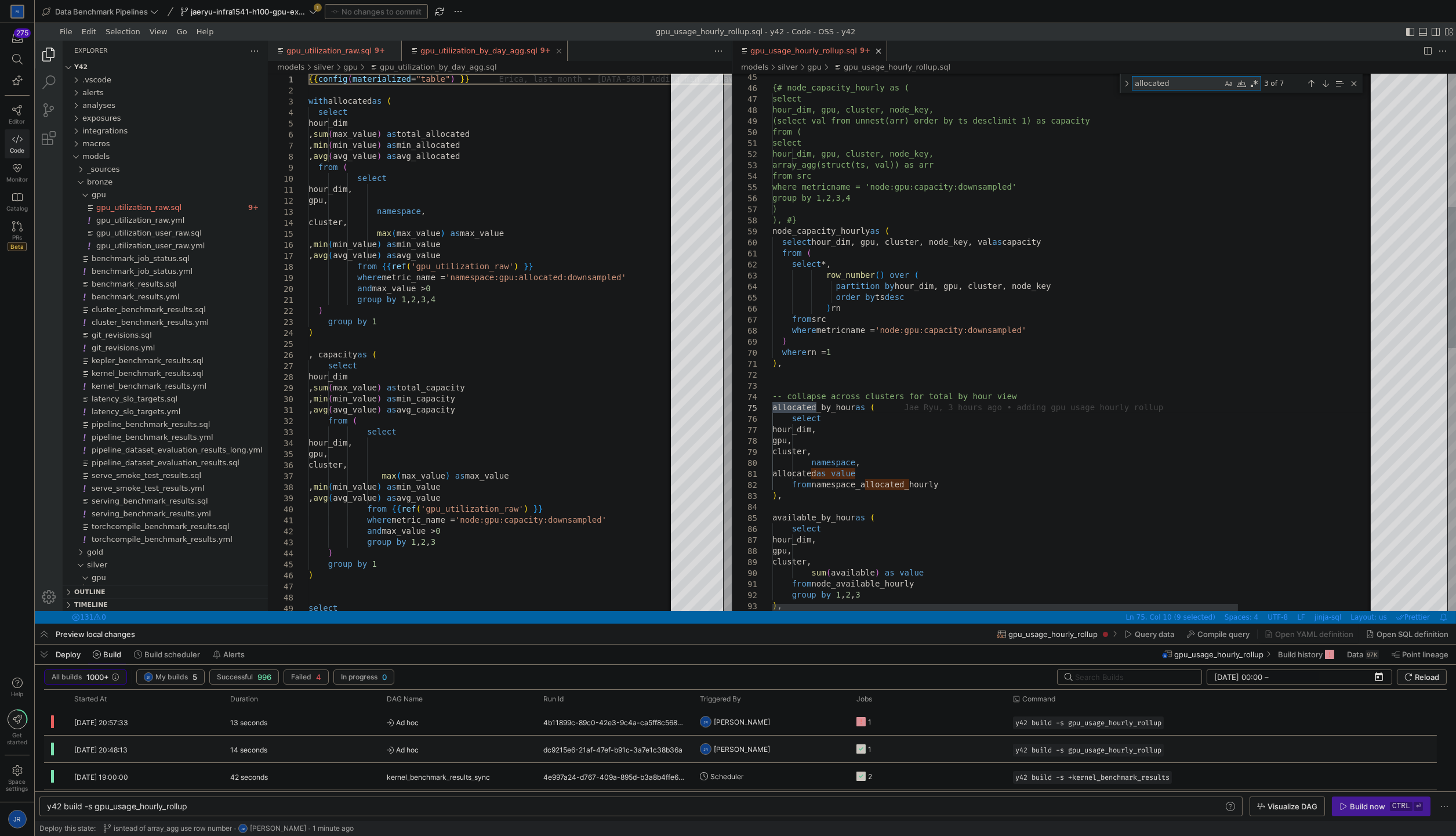
type textarea "allocated"
click at [838, 474] on div "select hour_dim, gpu, cluster, node_key, array_agg(struct(ts, val)) as arr from…" at bounding box center [1161, 589] width 779 height 2044
click at [924, 430] on div "select hour_dim, gpu, cluster, node_key, array_agg(struct(ts, val)) as arr from…" at bounding box center [1161, 589] width 779 height 2044
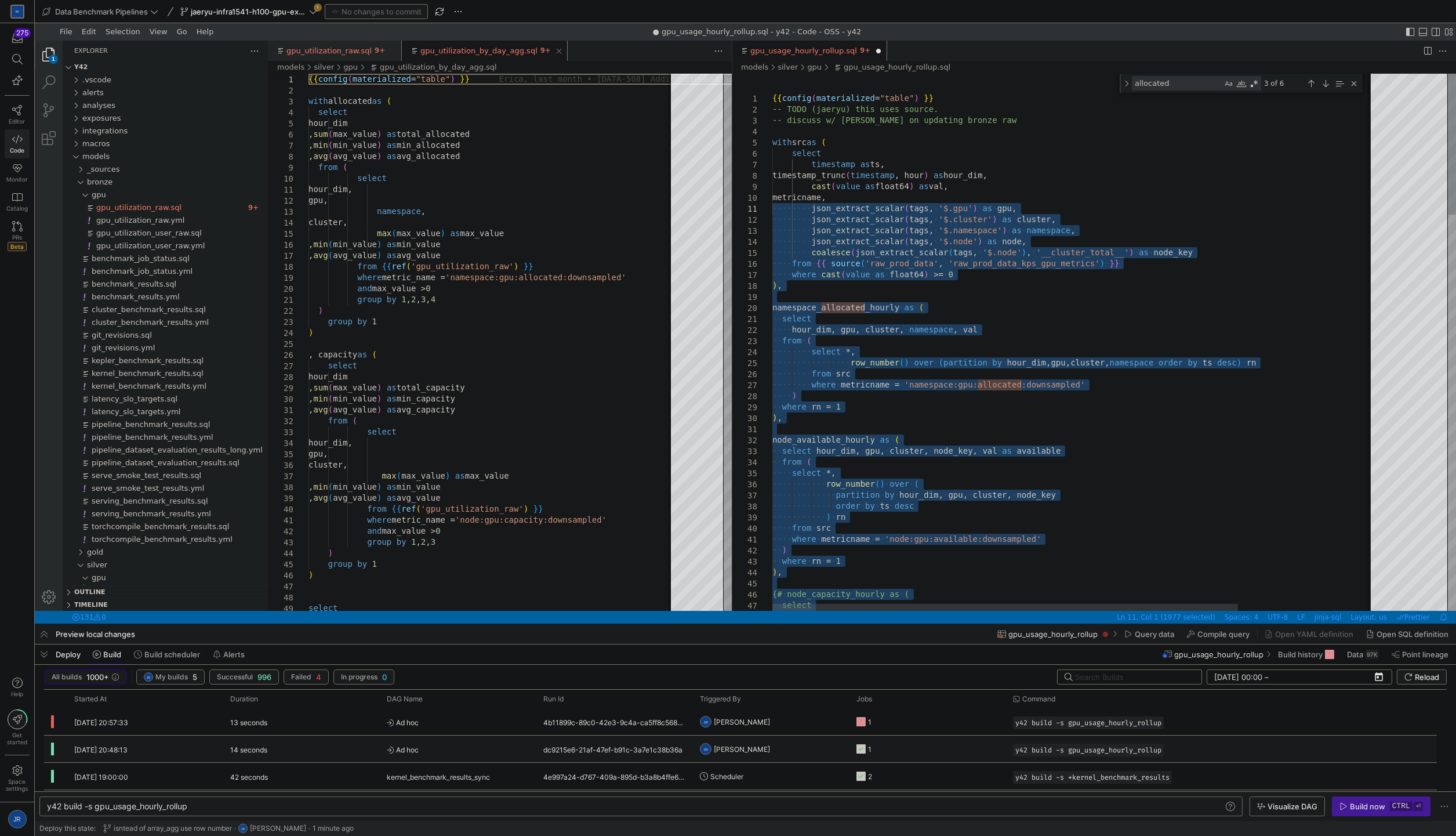
drag, startPoint x: 799, startPoint y: 507, endPoint x: 698, endPoint y: 264, distance: 263.2
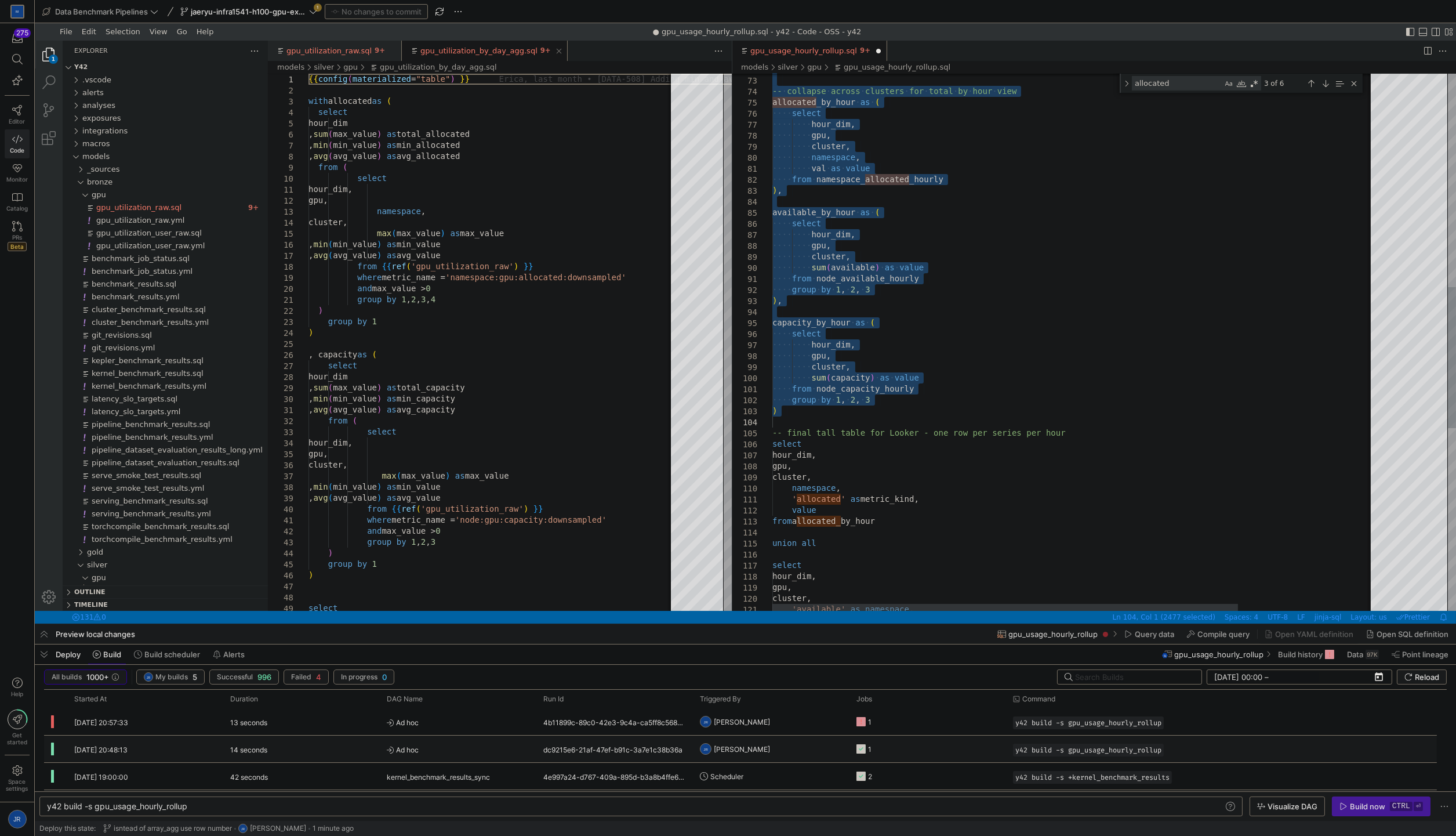
click at [828, 421] on div "-- ·‌ collapse ·‌ across ·‌ clusters ·‌ for ·‌ total ·‌ by ·‌ hour ·‌ view allo…" at bounding box center [1161, 284] width 779 height 2044
type textarea "{{ config(materialized="table") }} -- TODO (jaeryu) this uses source. -- discus…"
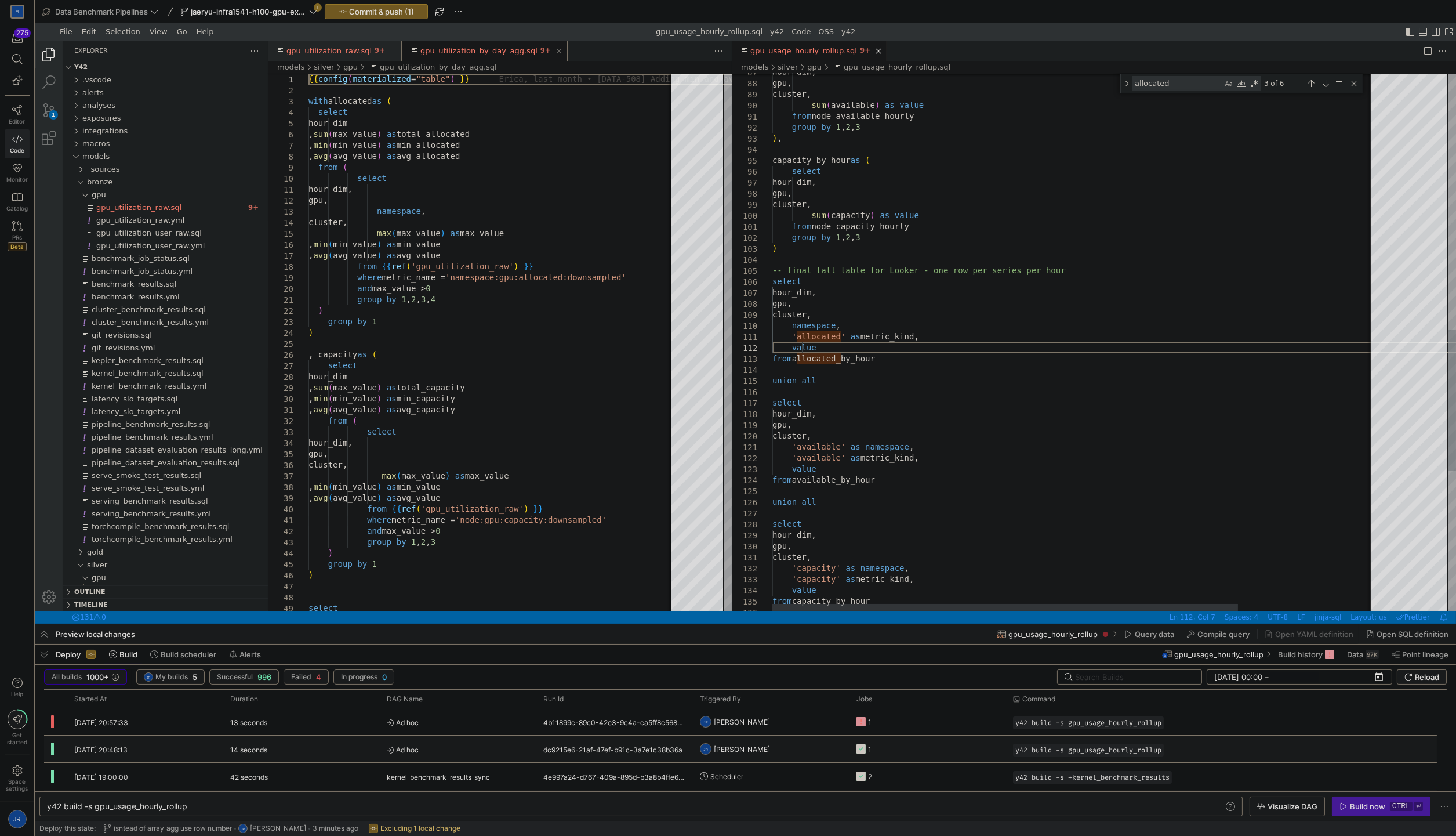
click at [802, 350] on div "hour_dim, gpu, cluster, sum ( available ) as value from node_available_hourly g…" at bounding box center [1161, 122] width 779 height 2044
click at [850, 327] on div "hour_dim, gpu, cluster, sum ( available ) as value from node_available_hourly g…" at bounding box center [1161, 122] width 779 height 2044
click at [820, 452] on div "hour_dim, gpu, cluster, sum ( available ) as value from node_available_hourly g…" at bounding box center [1161, 122] width 779 height 2044
click at [844, 447] on div "hour_dim, gpu, cluster, sum ( available ) as value from node_available_hourly g…" at bounding box center [1161, 122] width 779 height 2044
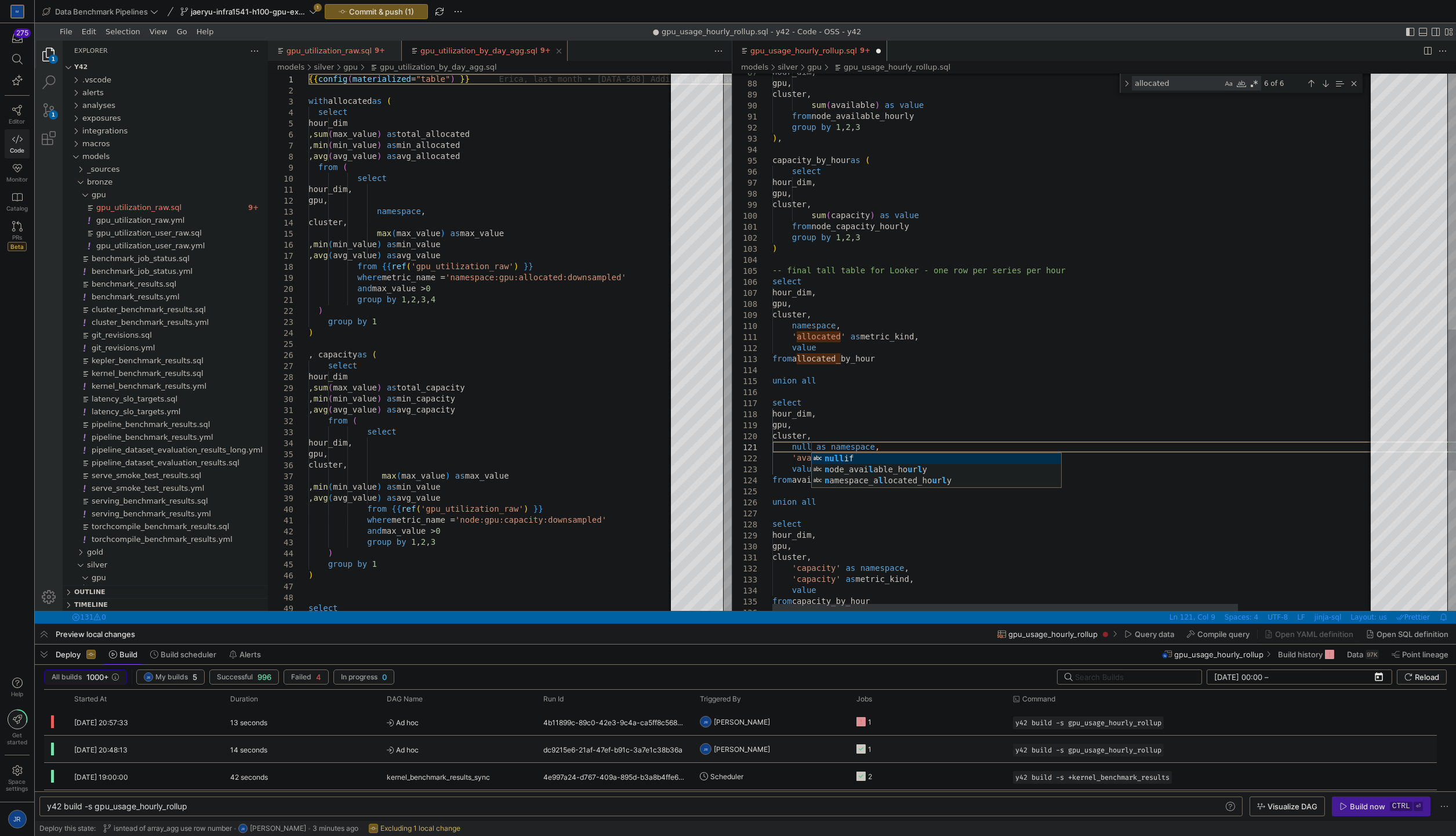
scroll to position [9, 39]
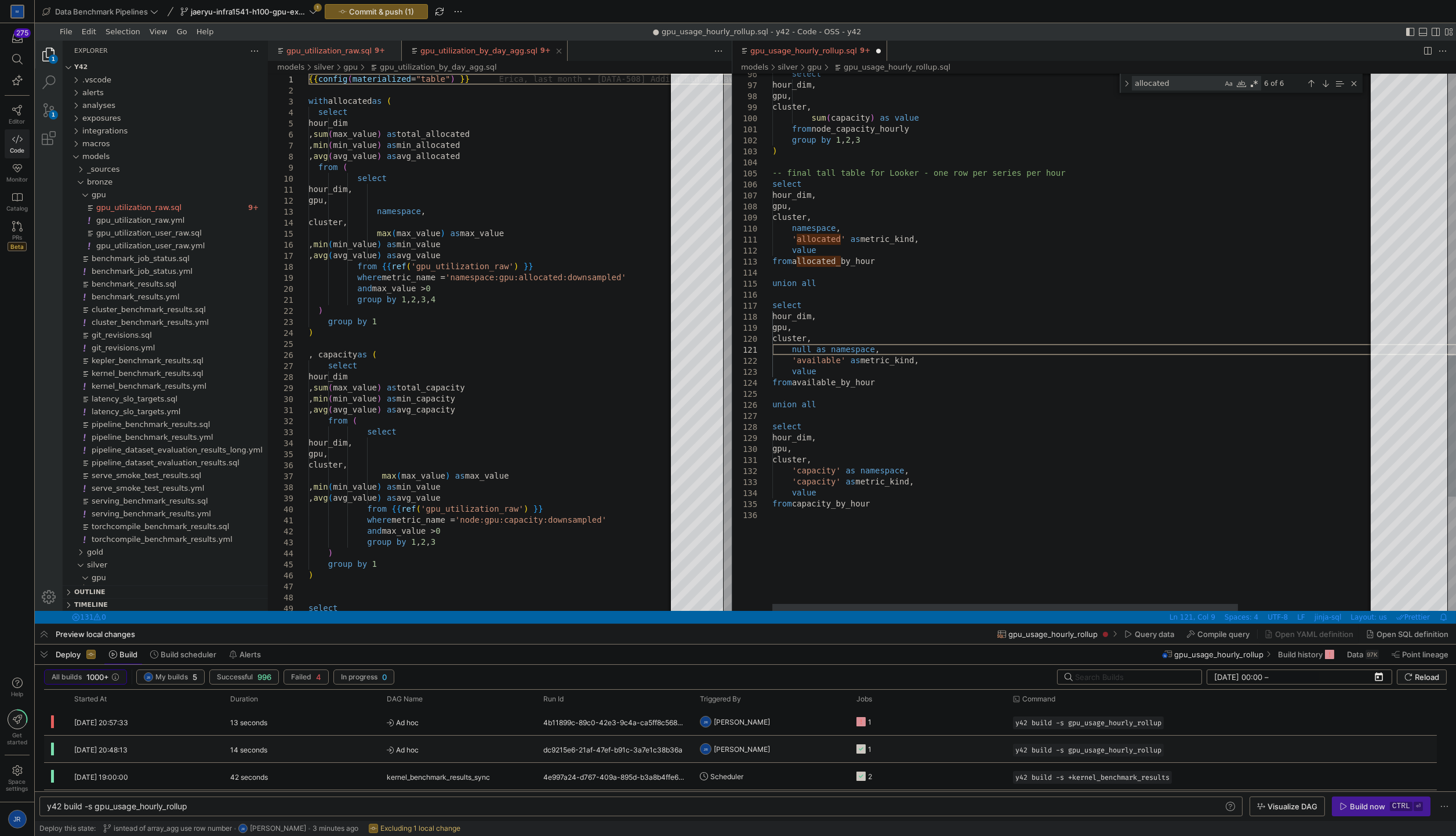
click at [838, 471] on div "select hour_dim, gpu, cluster, sum ( capacity ) as value from node_capacity_hou…" at bounding box center [1161, 25] width 779 height 2044
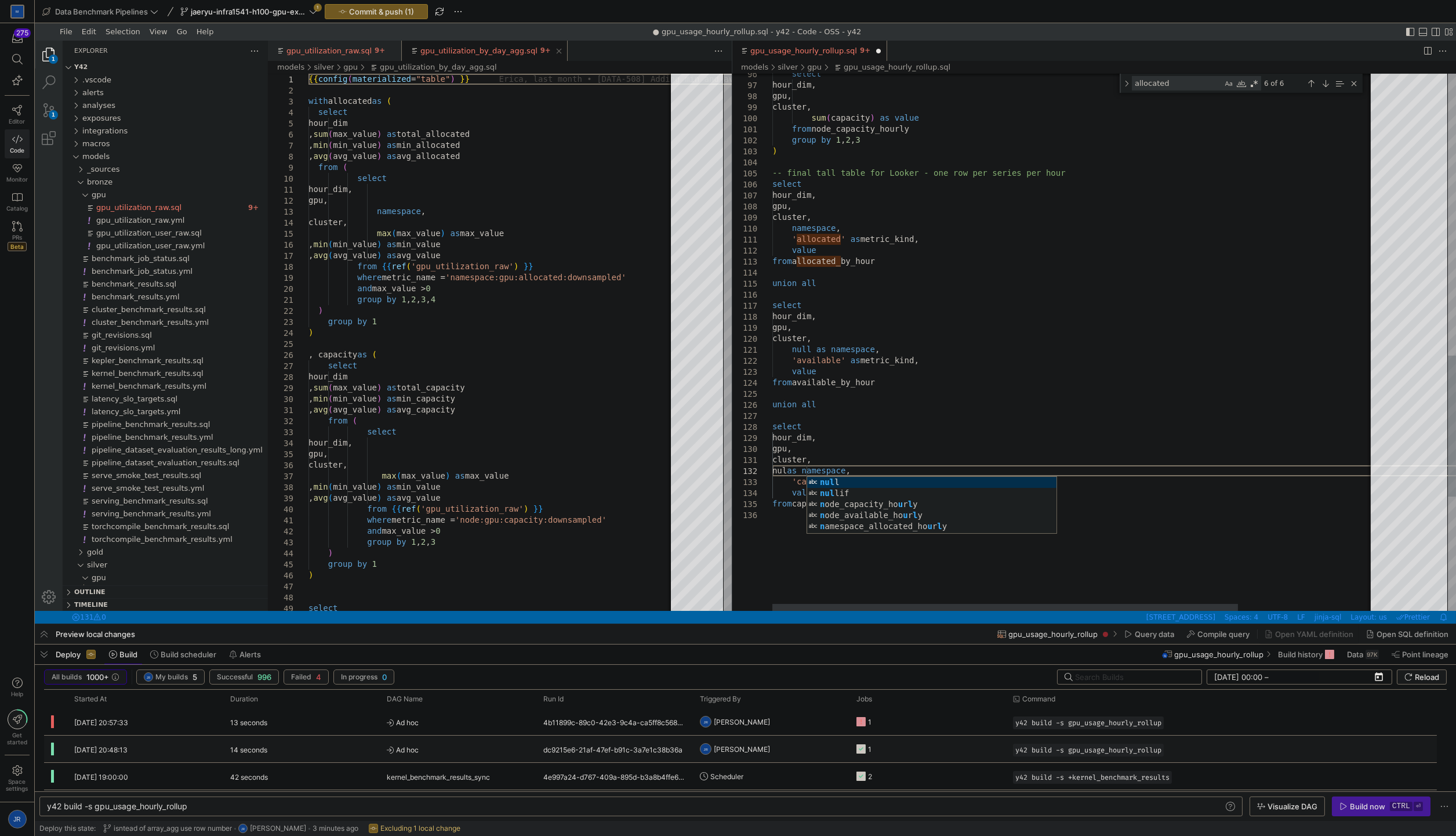
scroll to position [11, 39]
click at [1081, 328] on div "select hour_dim, gpu, cluster, sum ( capacity ) as value from node_capacity_hou…" at bounding box center [1161, 25] width 779 height 2044
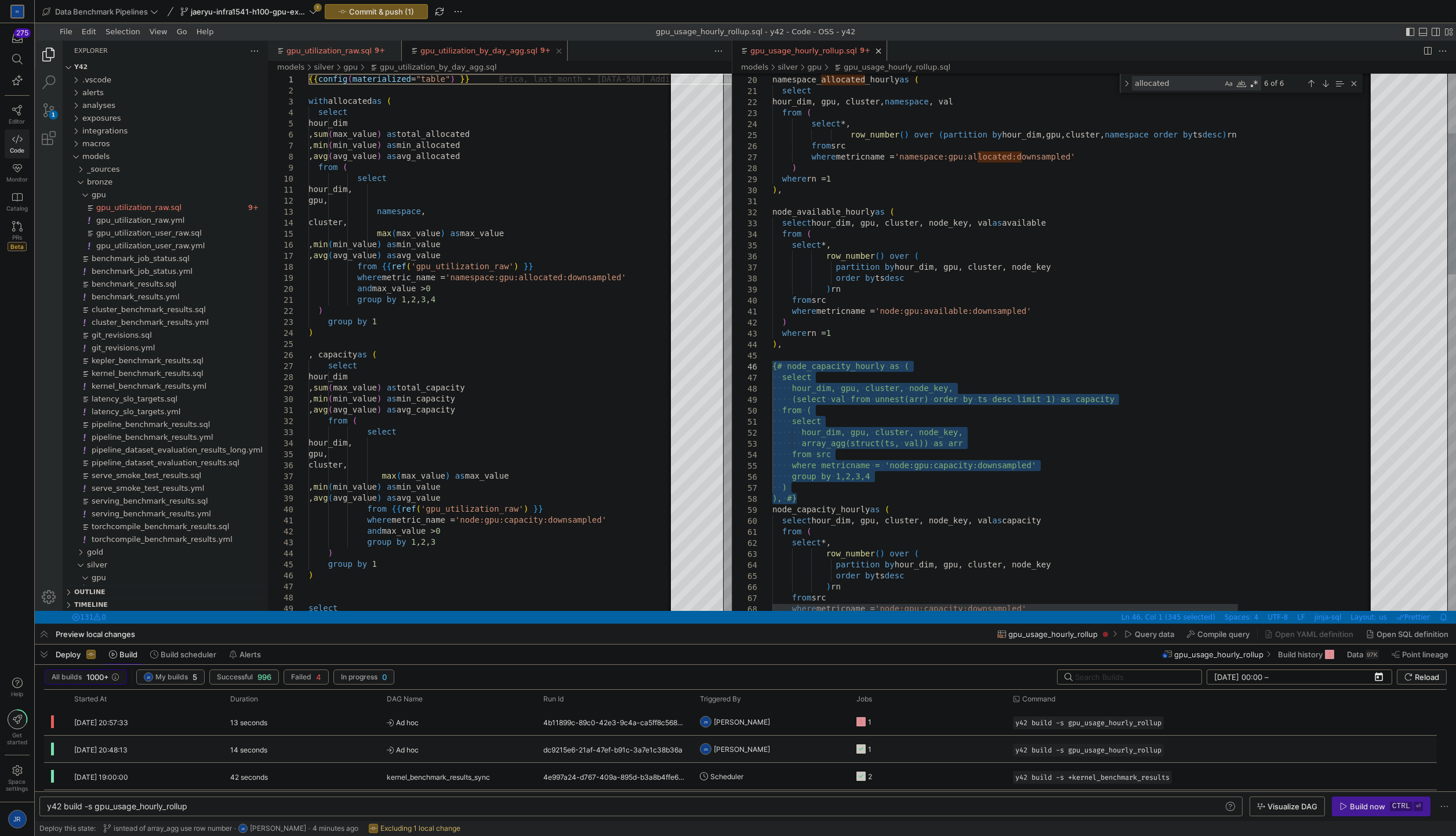
drag, startPoint x: 780, startPoint y: 472, endPoint x: 703, endPoint y: 367, distance: 130.2
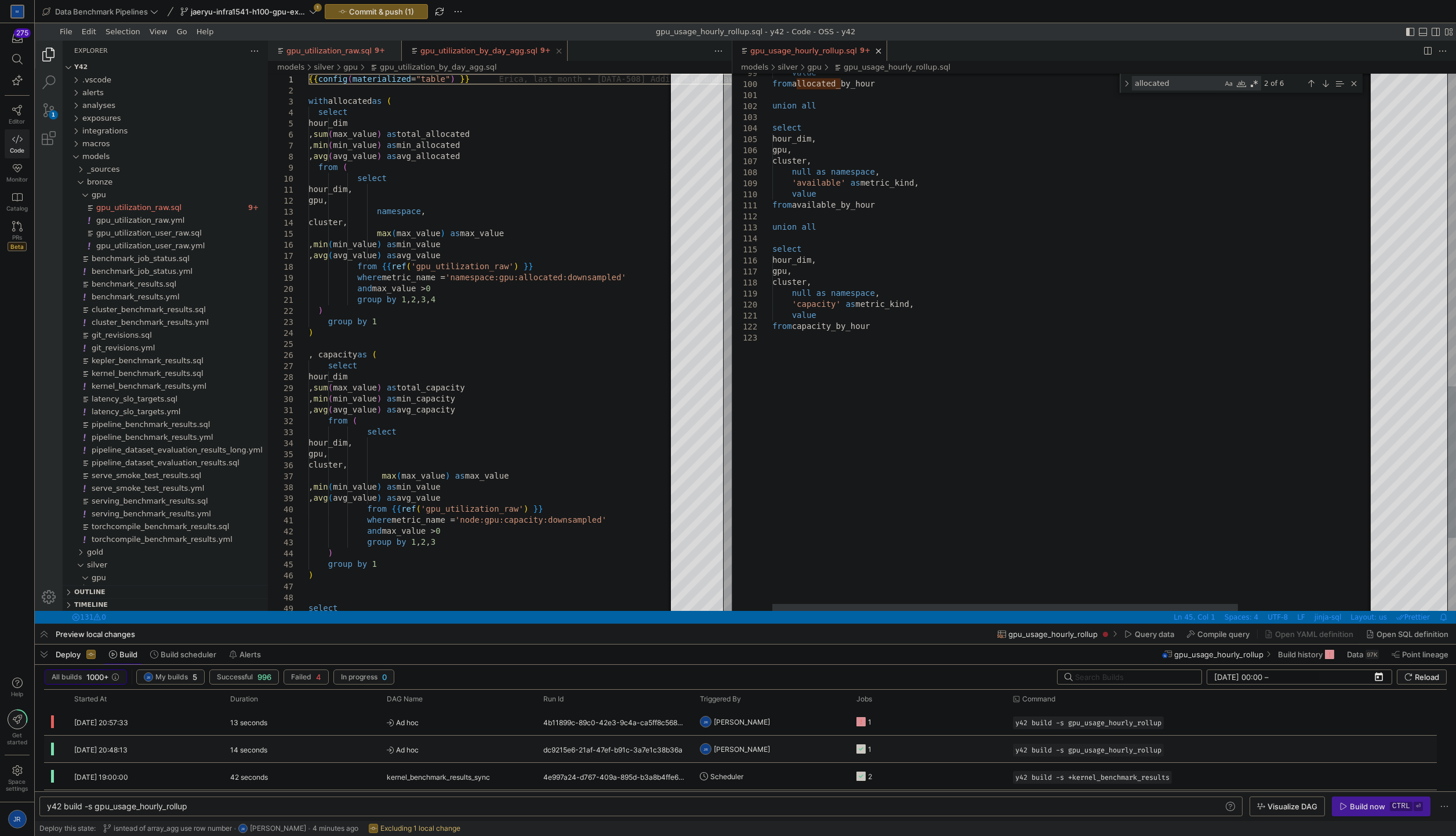
scroll to position [11, 0]
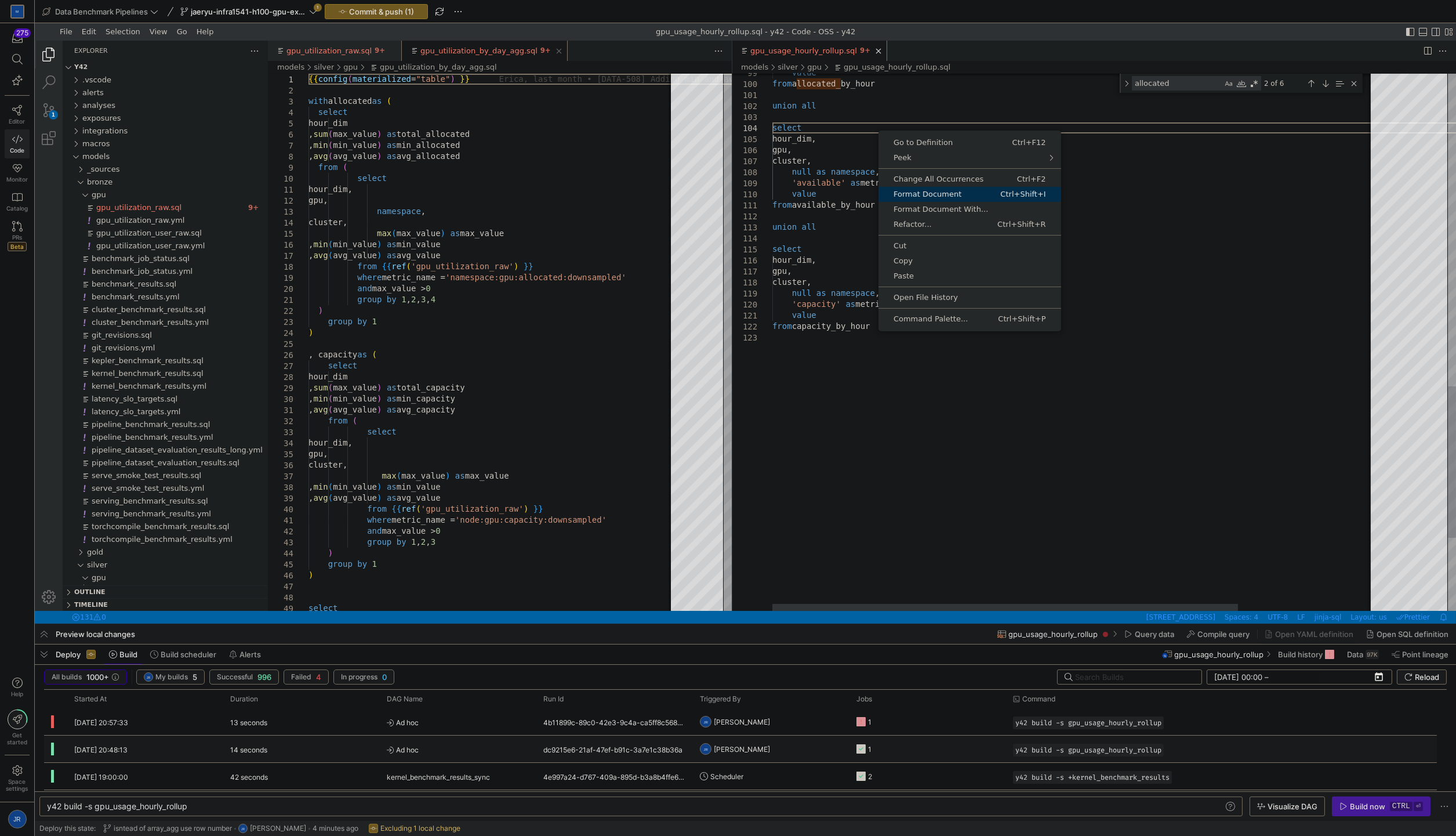
click at [931, 189] on link "Format Document Ctrl+Shift+I" at bounding box center [970, 194] width 182 height 15
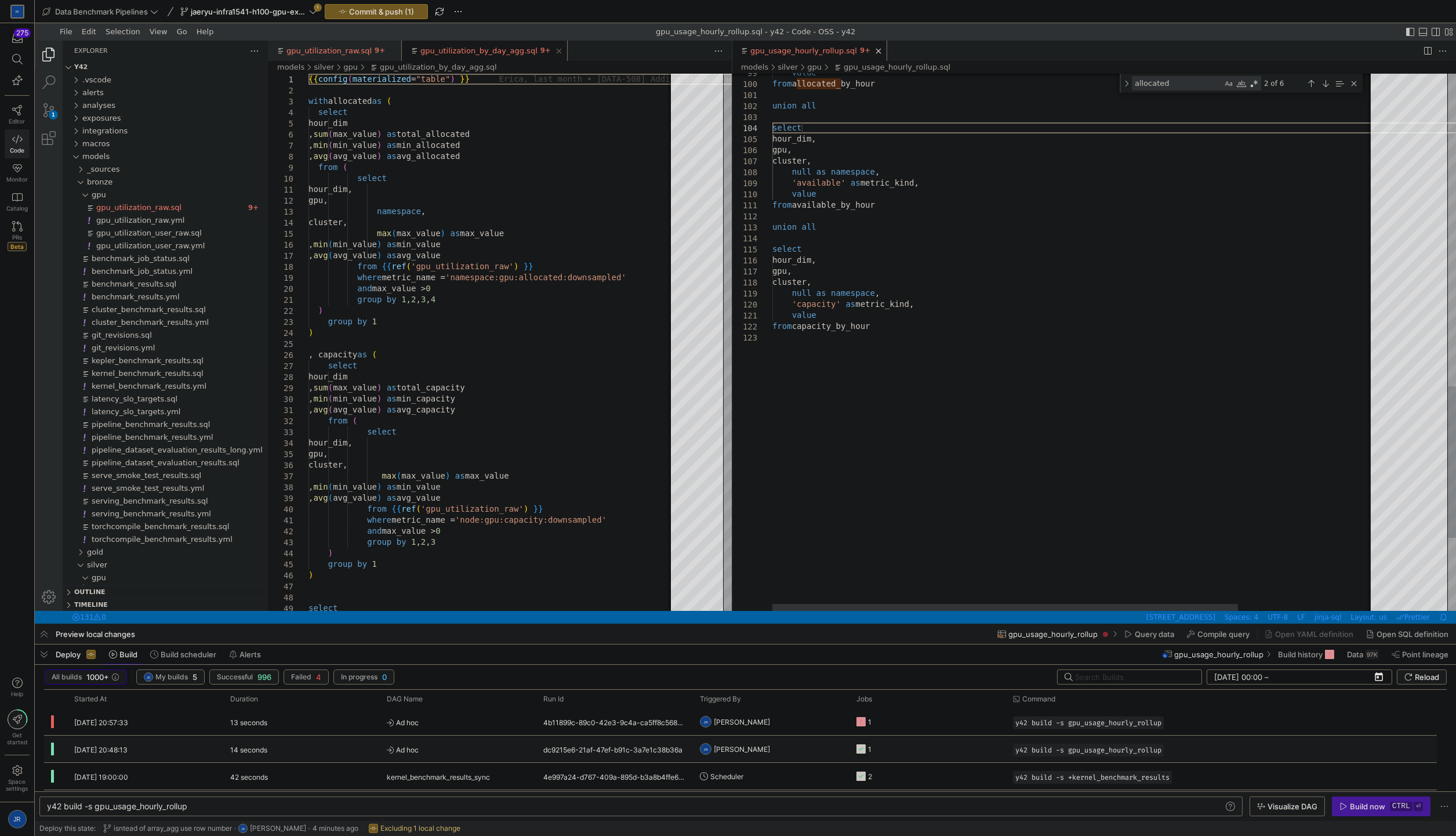
scroll to position [11, 28]
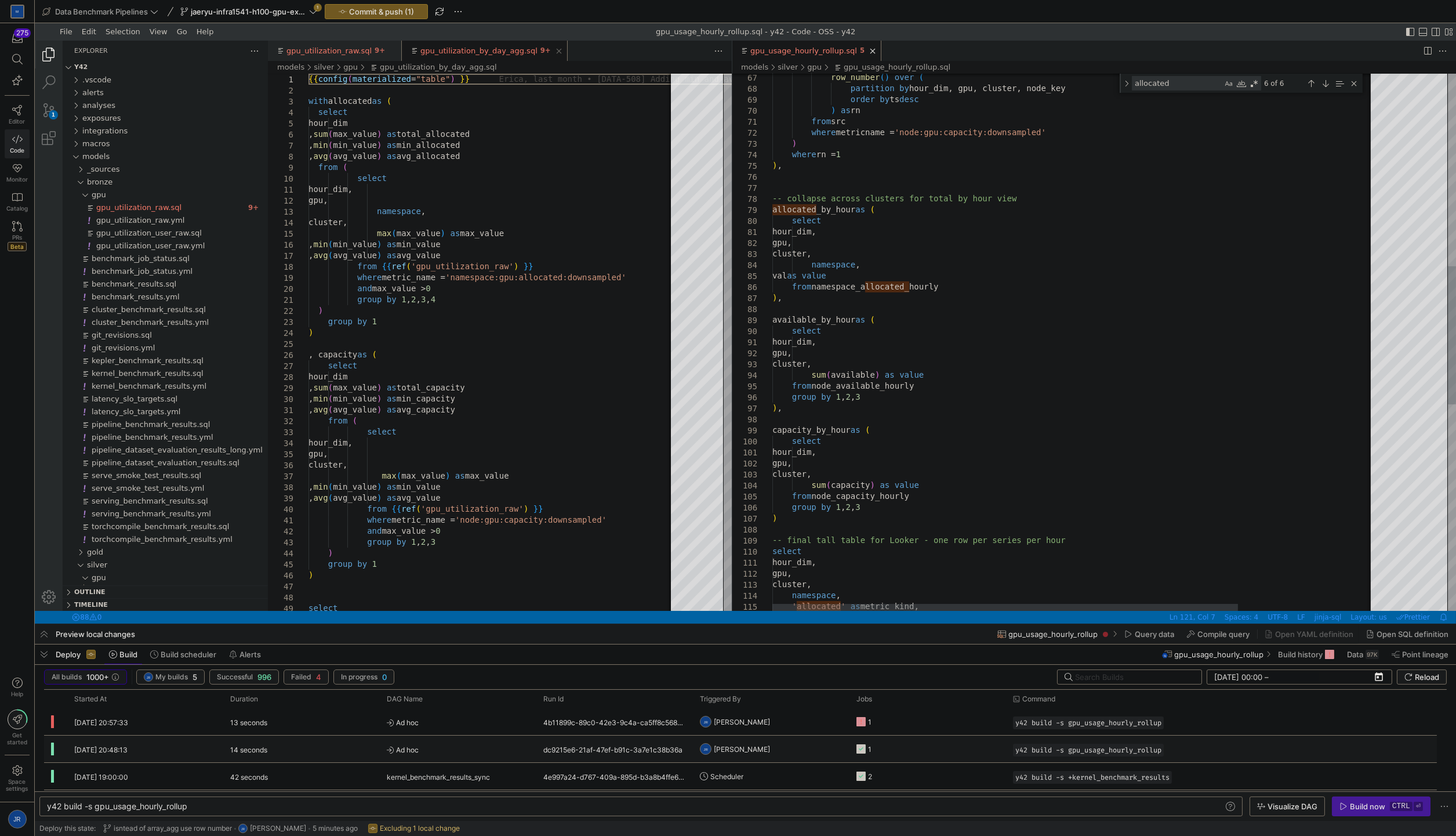
click at [930, 257] on div "capacity_by_hour as ( select hour_dim, gpu, cluster, sum ( capacity ) as value …" at bounding box center [1161, 369] width 779 height 2088
click at [923, 262] on div "capacity_by_hour as ( select hour_dim, gpu, cluster, sum ( capacity ) as value …" at bounding box center [1161, 369] width 779 height 2088
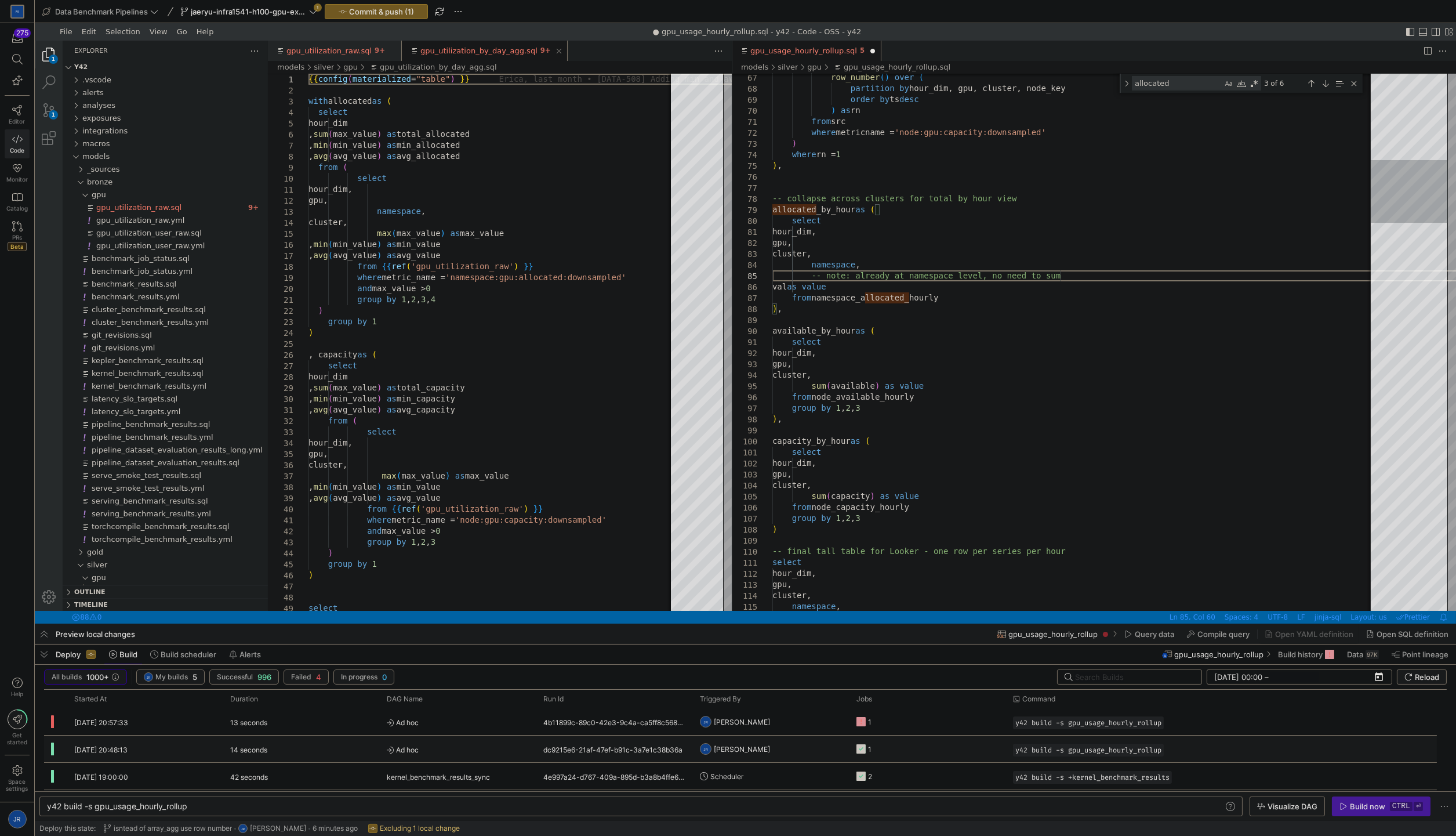
scroll to position [44, 287]
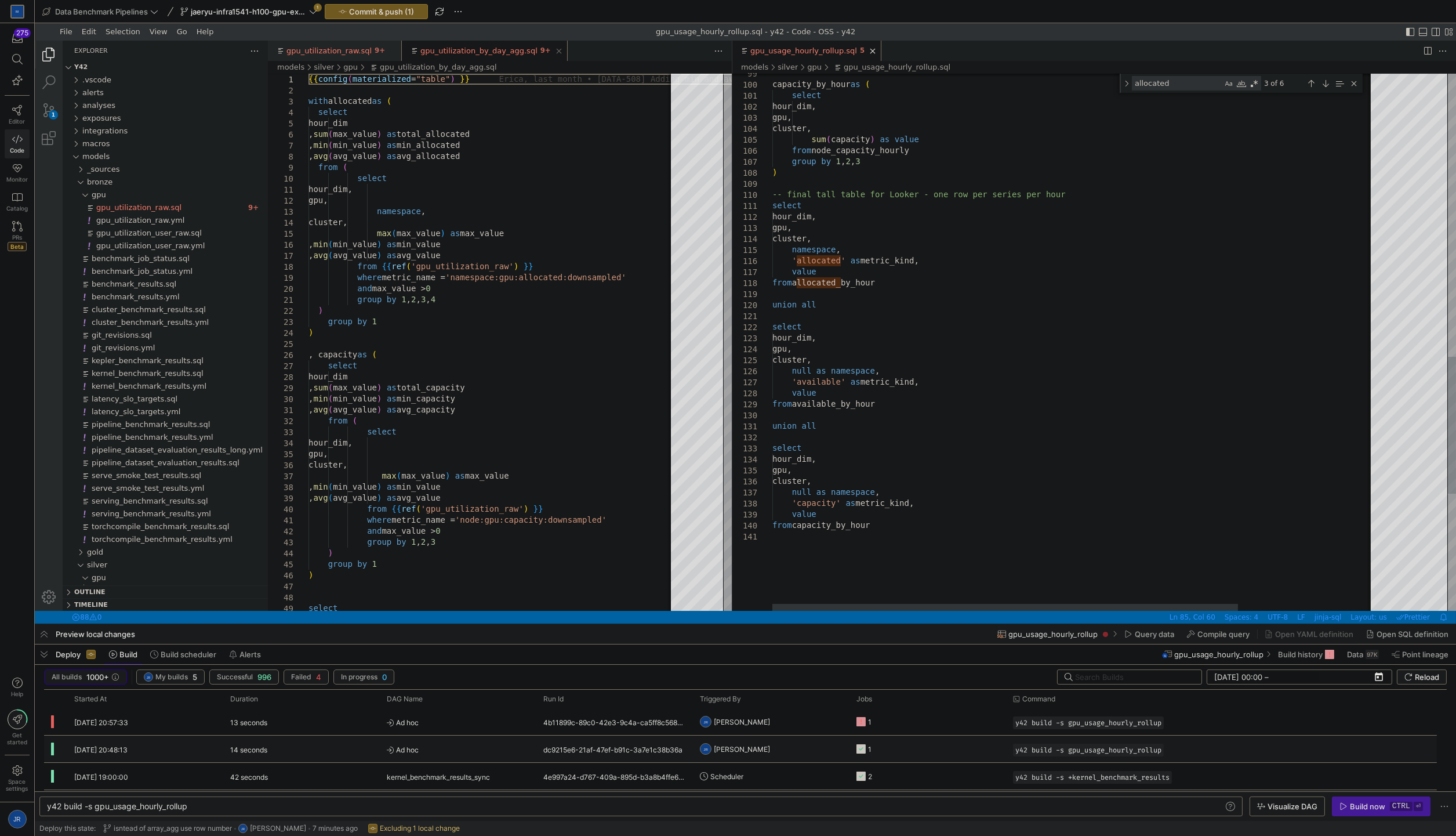
click at [1170, 376] on div "hour_dim, gpu, cluster, sum ( capacity ) as value from node_capacity_hourly gro…" at bounding box center [1161, 18] width 779 height 2099
type textarea "select hour_dim, gpu, cluster, null as namespace, 'available' as metric_kind, v…"
click at [382, 15] on span "button" at bounding box center [377, 12] width 102 height 14
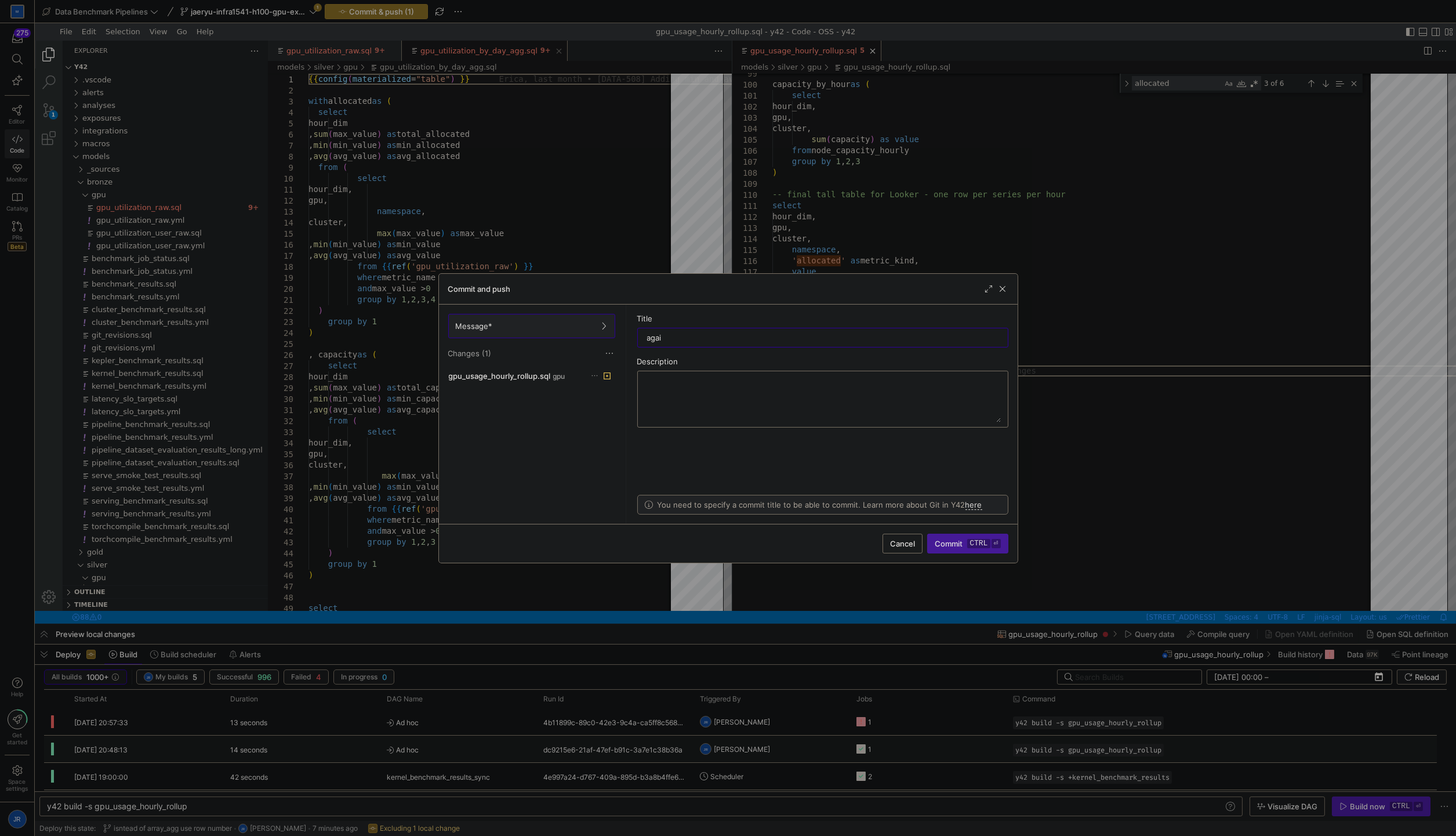
type input "again"
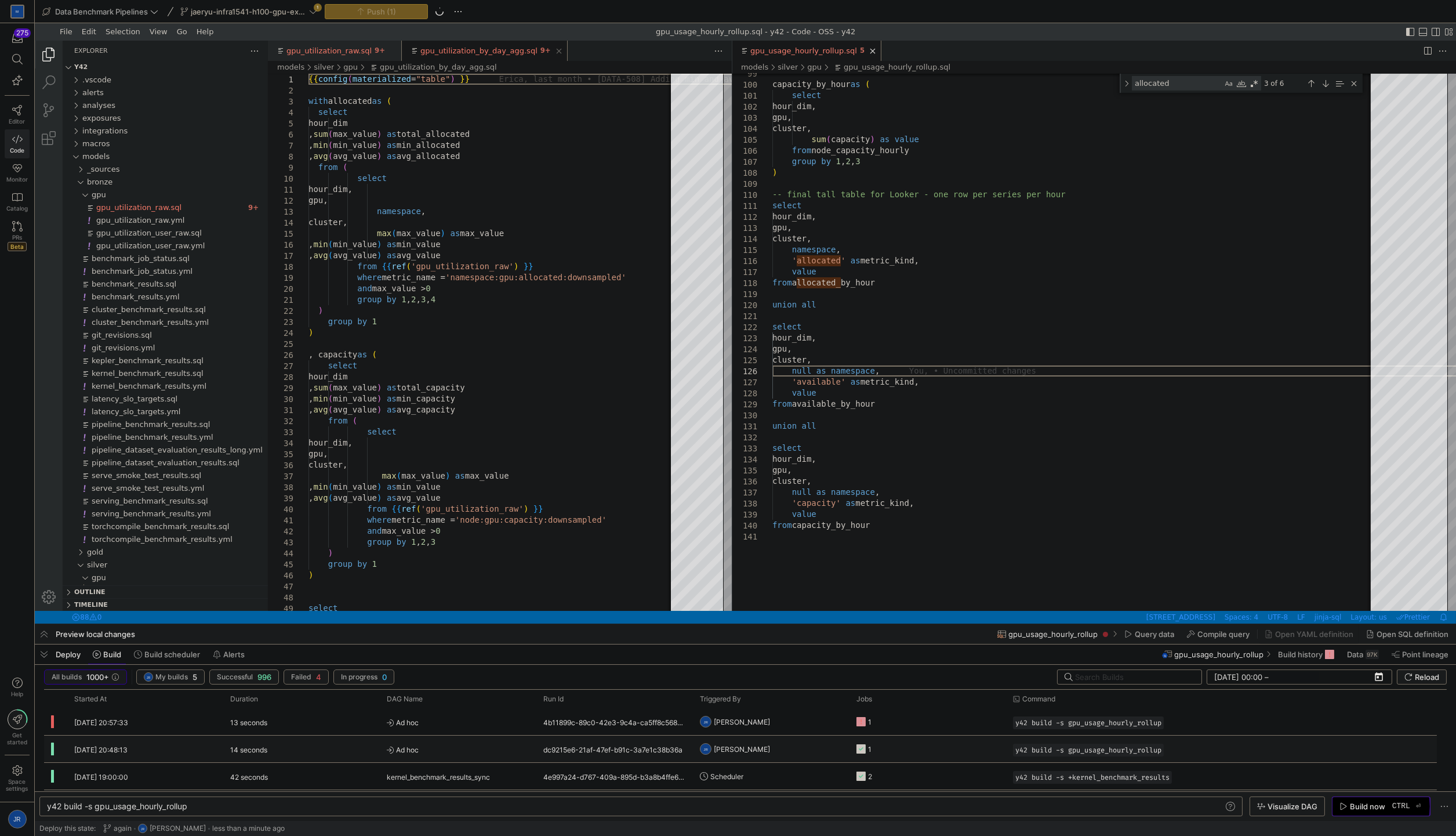
click at [1349, 806] on span "Build now ctrl ⏎" at bounding box center [1381, 806] width 83 height 9
click at [943, 732] on y42-job-status-cell-renderer "Press SPACE to select this row." at bounding box center [927, 722] width 142 height 25
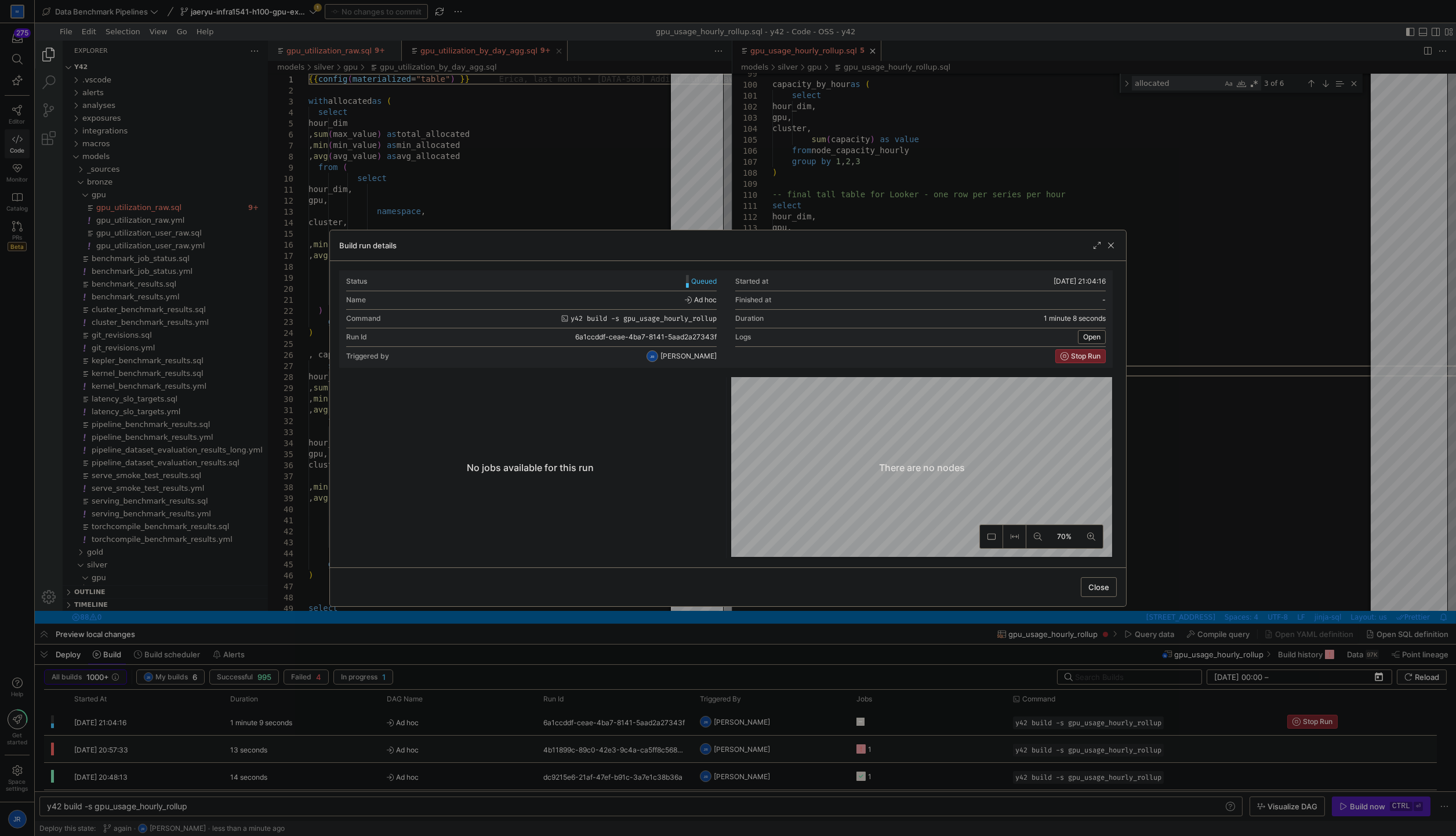
click at [1201, 392] on div at bounding box center [728, 418] width 1456 height 836
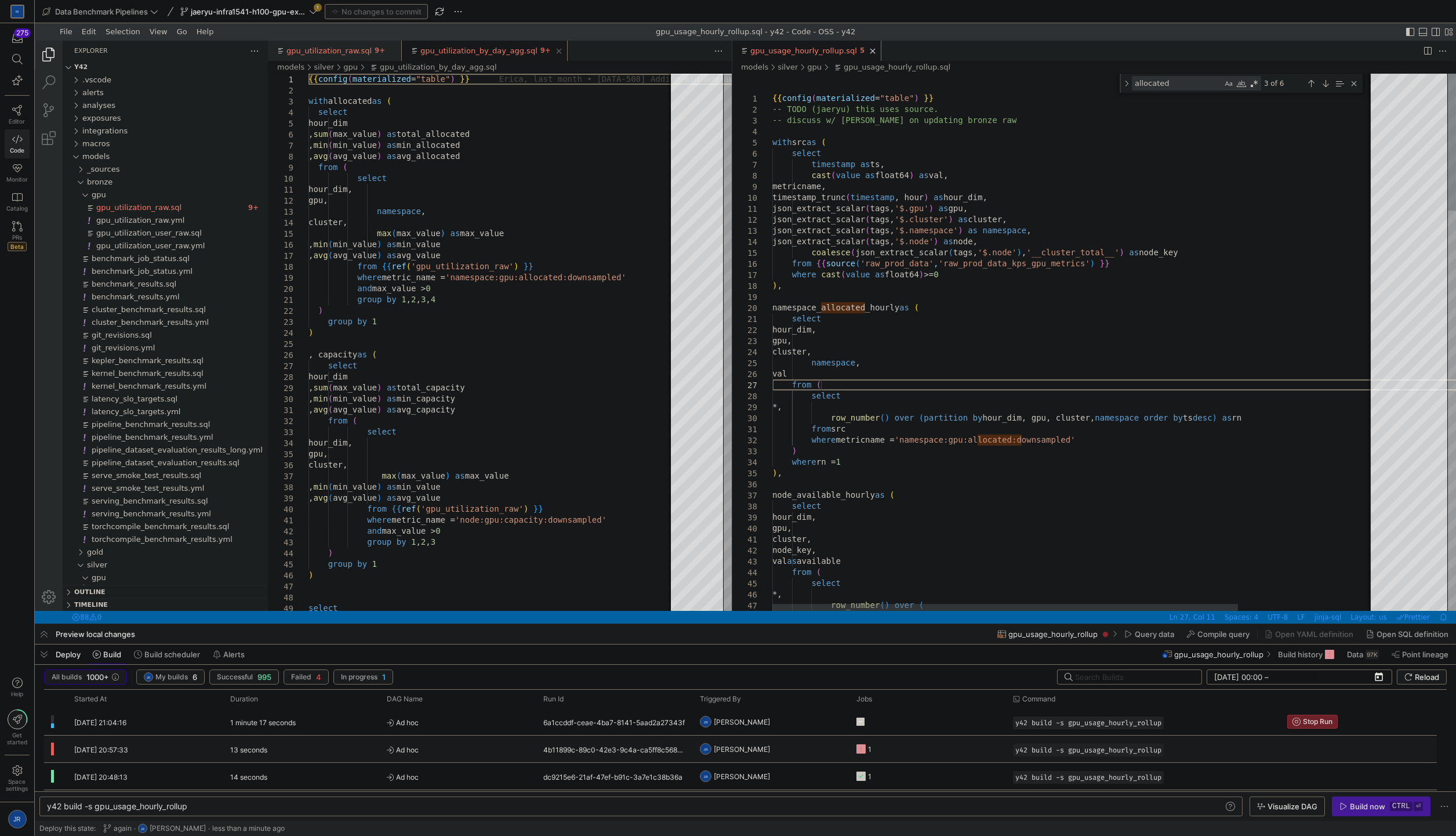
scroll to position [44, 106]
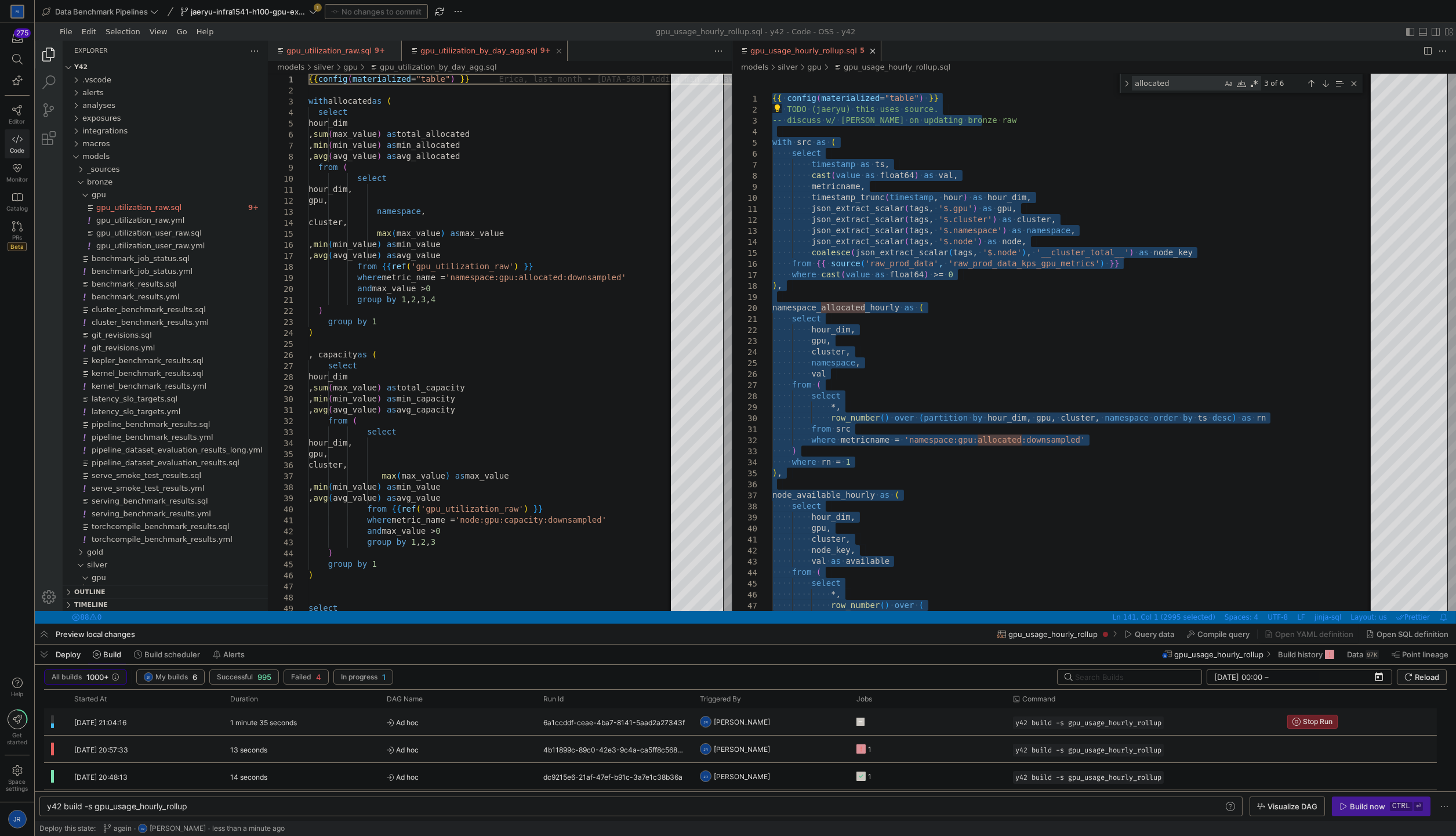
click at [860, 722] on icon "Press SPACE to select this row." at bounding box center [861, 722] width 8 height 8
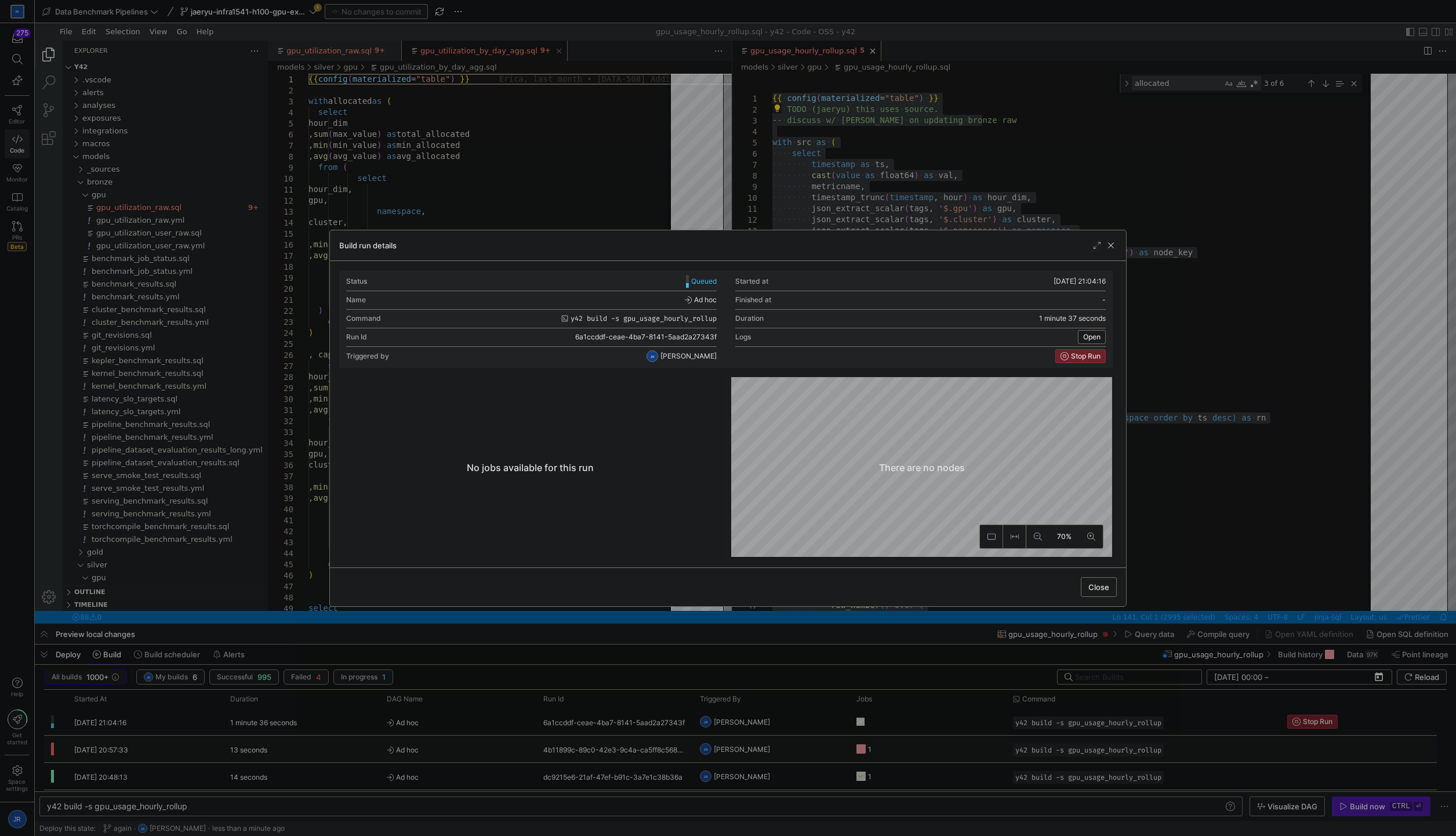
click at [1253, 436] on div at bounding box center [728, 418] width 1456 height 836
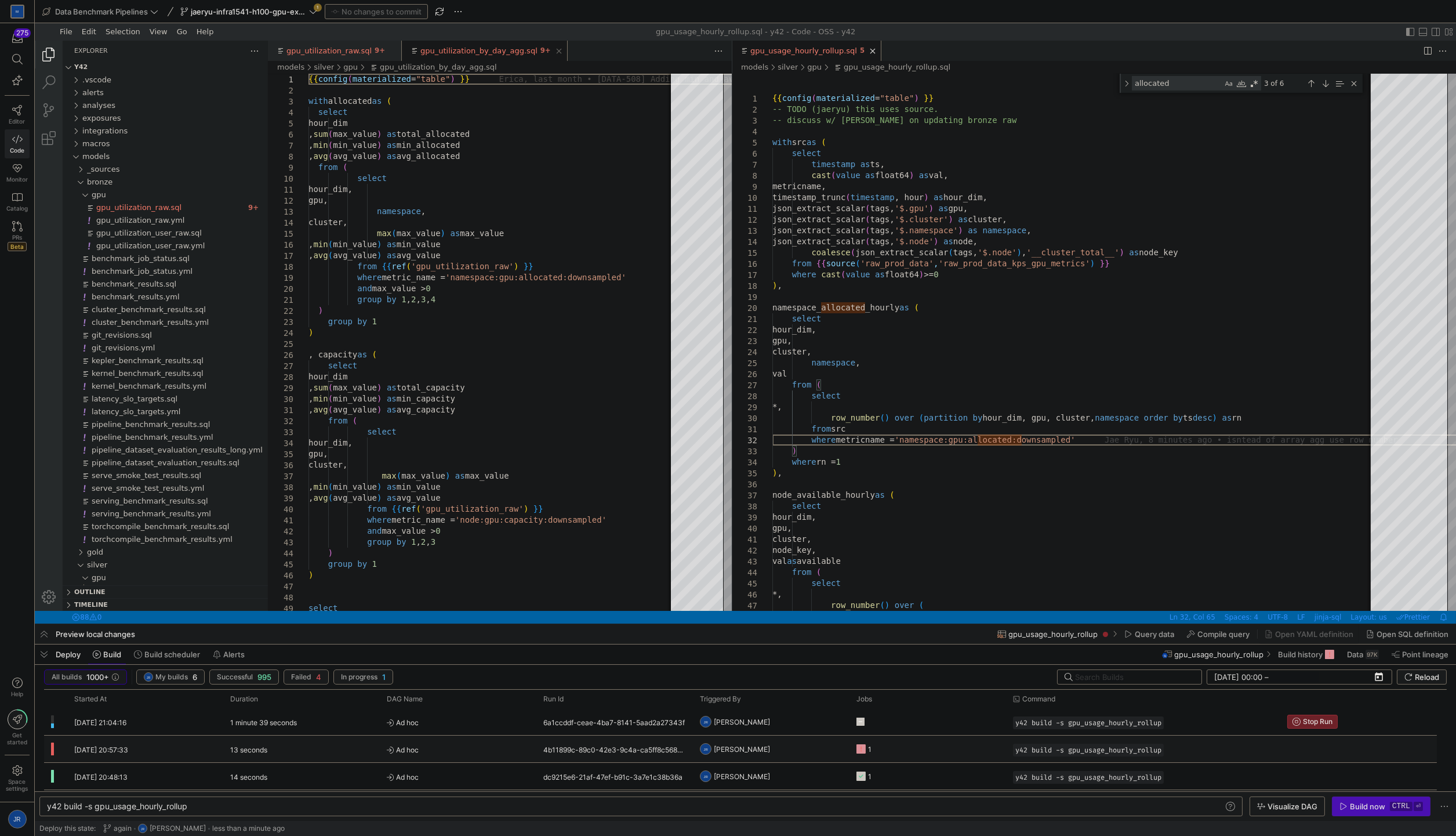
click at [1376, 807] on div "Build now" at bounding box center [1368, 806] width 35 height 9
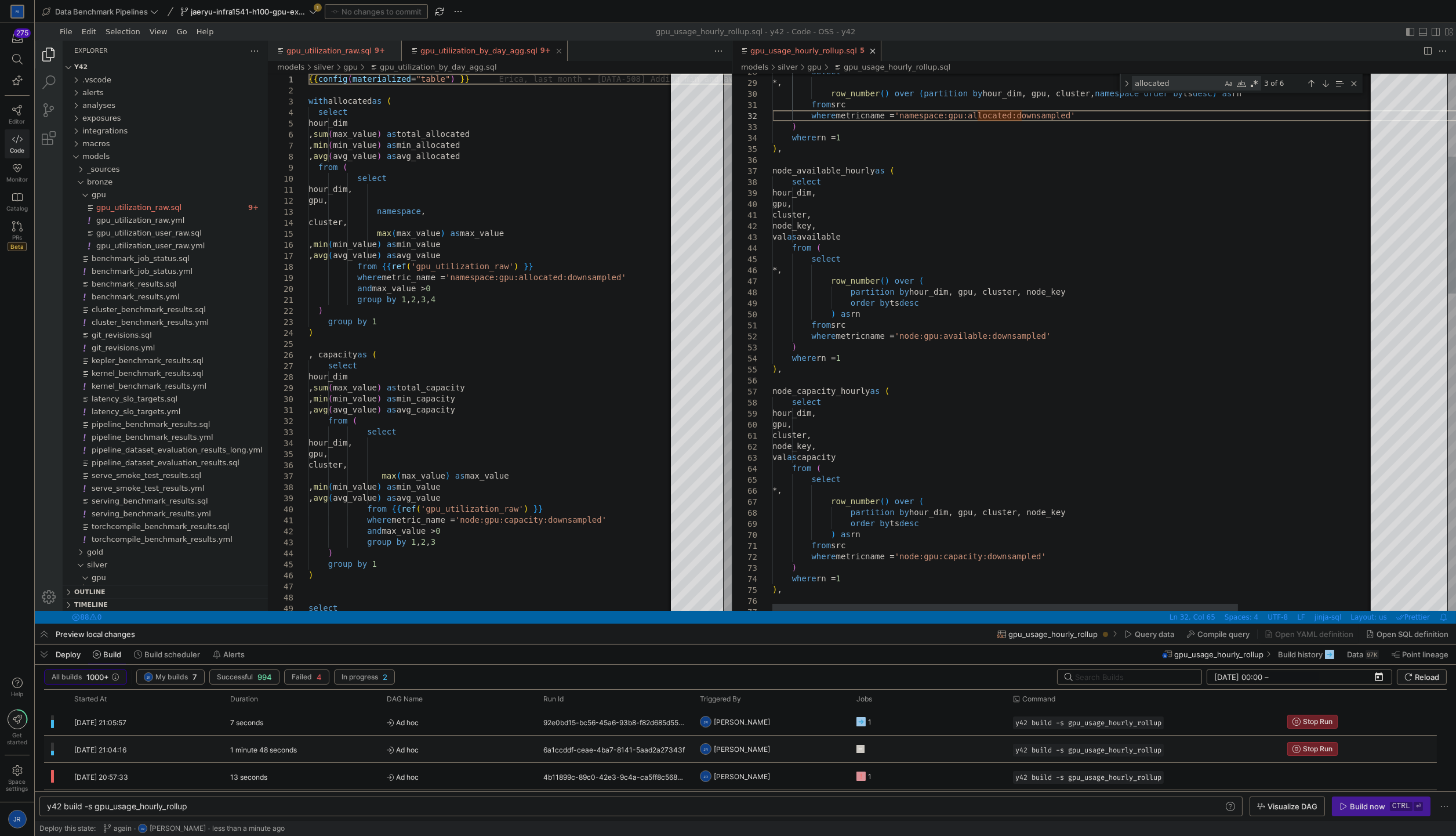
click at [877, 456] on div "*, row_number ( ) over ( val as available from ( select select hour_dim, gpu, c…" at bounding box center [1161, 799] width 779 height 2099
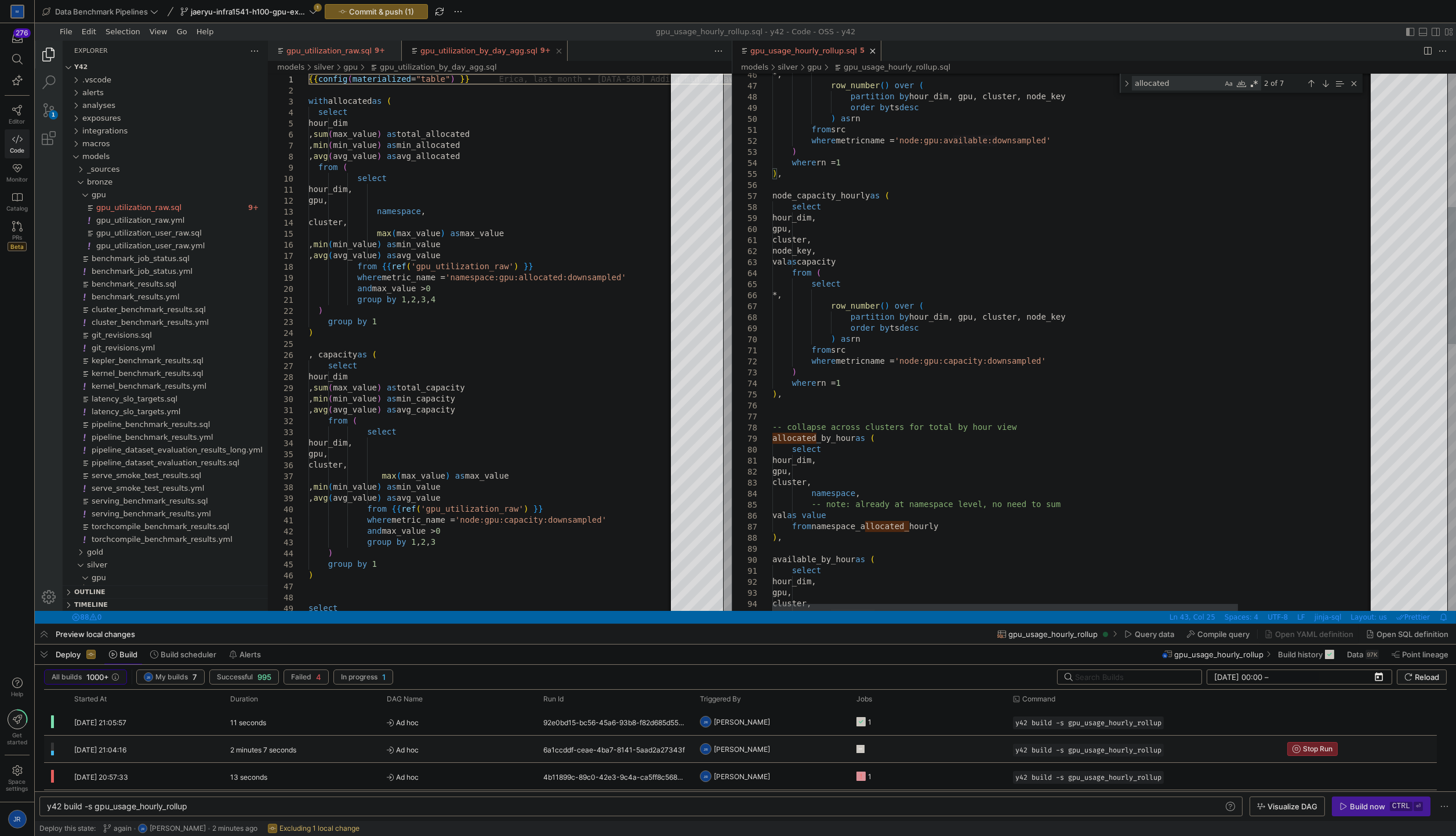
click at [820, 517] on div "*, row_number ( ) over ( partition by hour_dim, gpu, cluster, node_key order by…" at bounding box center [1161, 603] width 779 height 2099
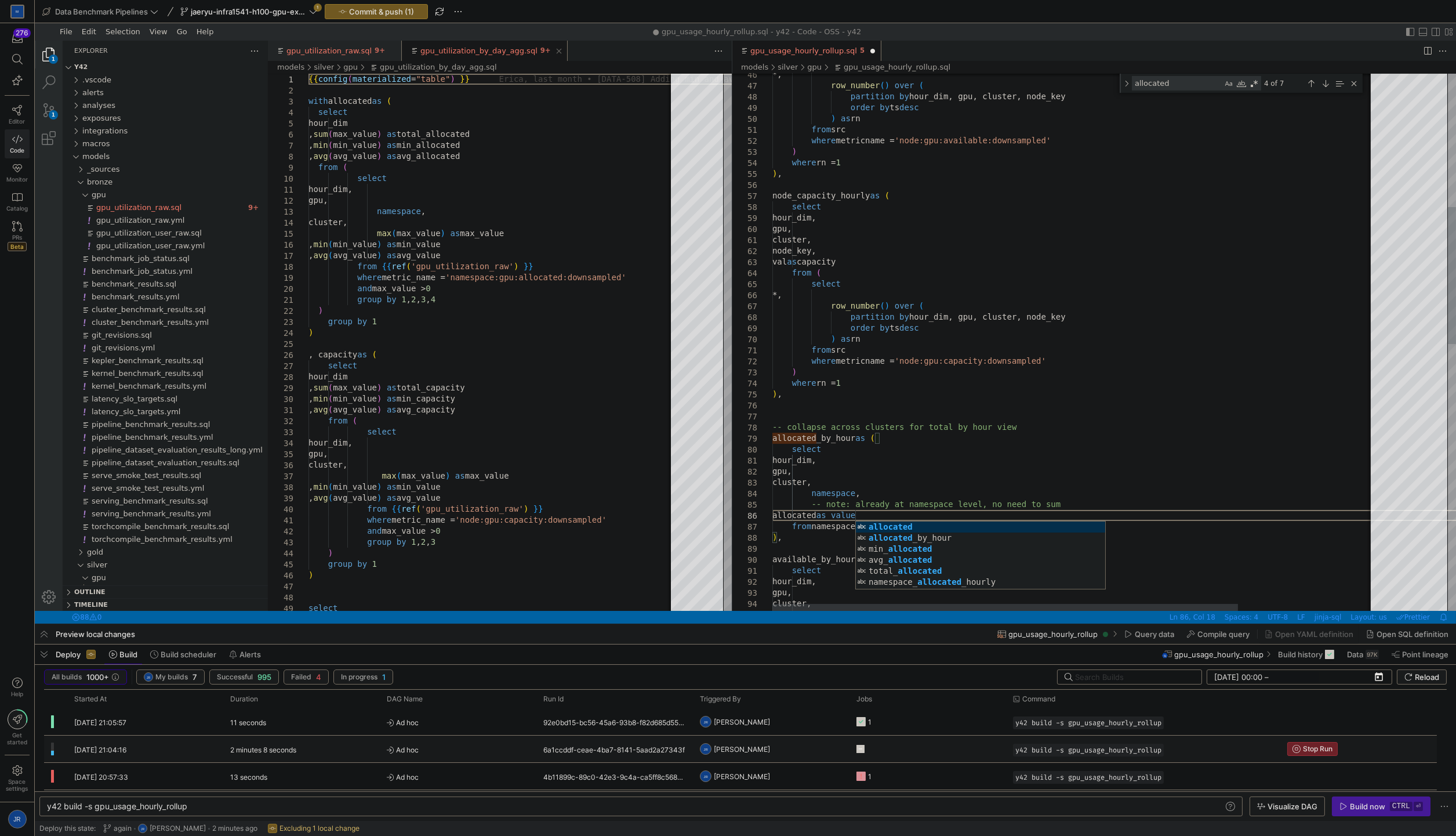
scroll to position [55, 82]
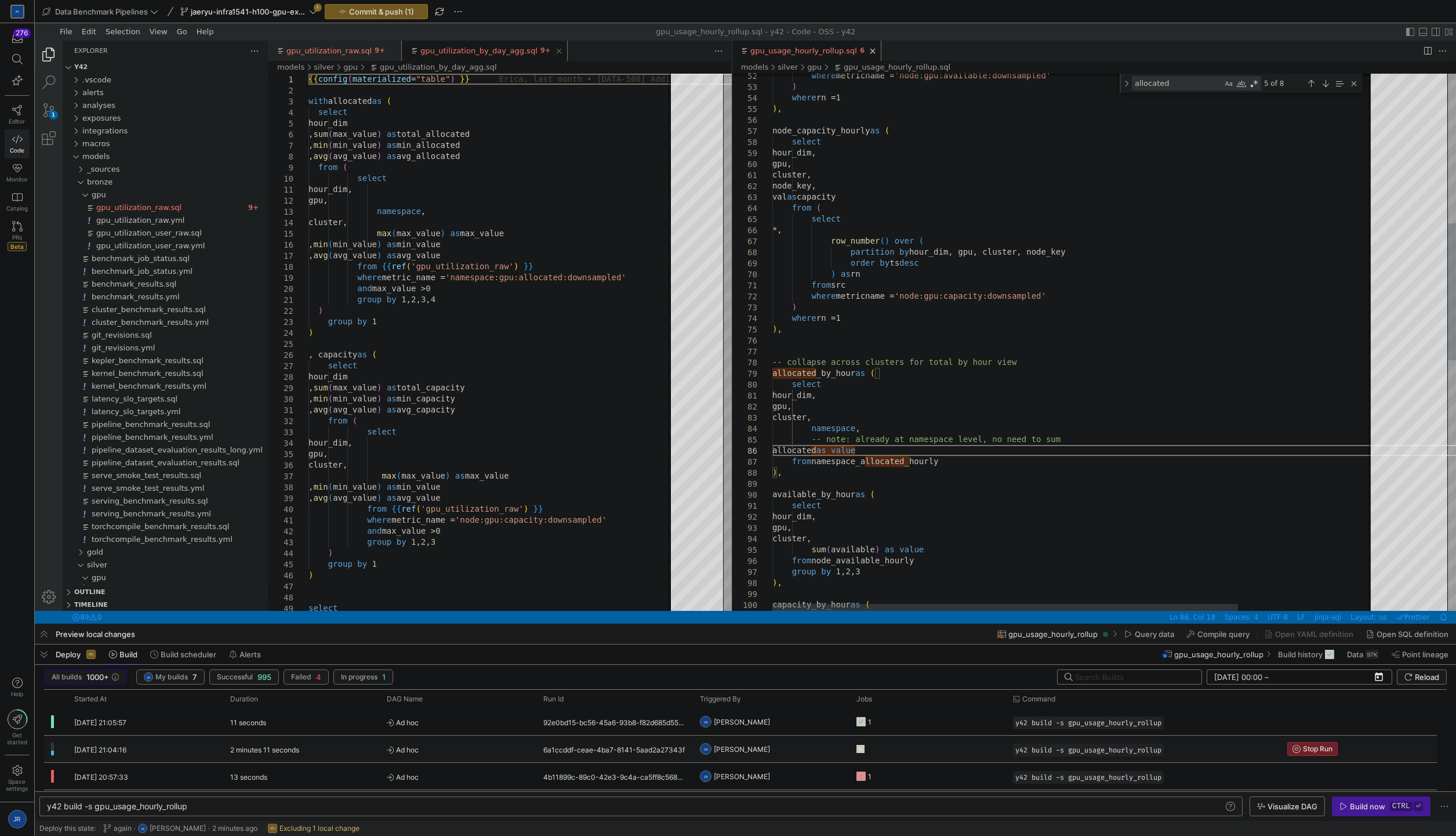
click at [952, 458] on div "where metricname = 'node:gpu:available:downsampled' ) where rn = 1 ) , node_cap…" at bounding box center [1161, 538] width 779 height 2099
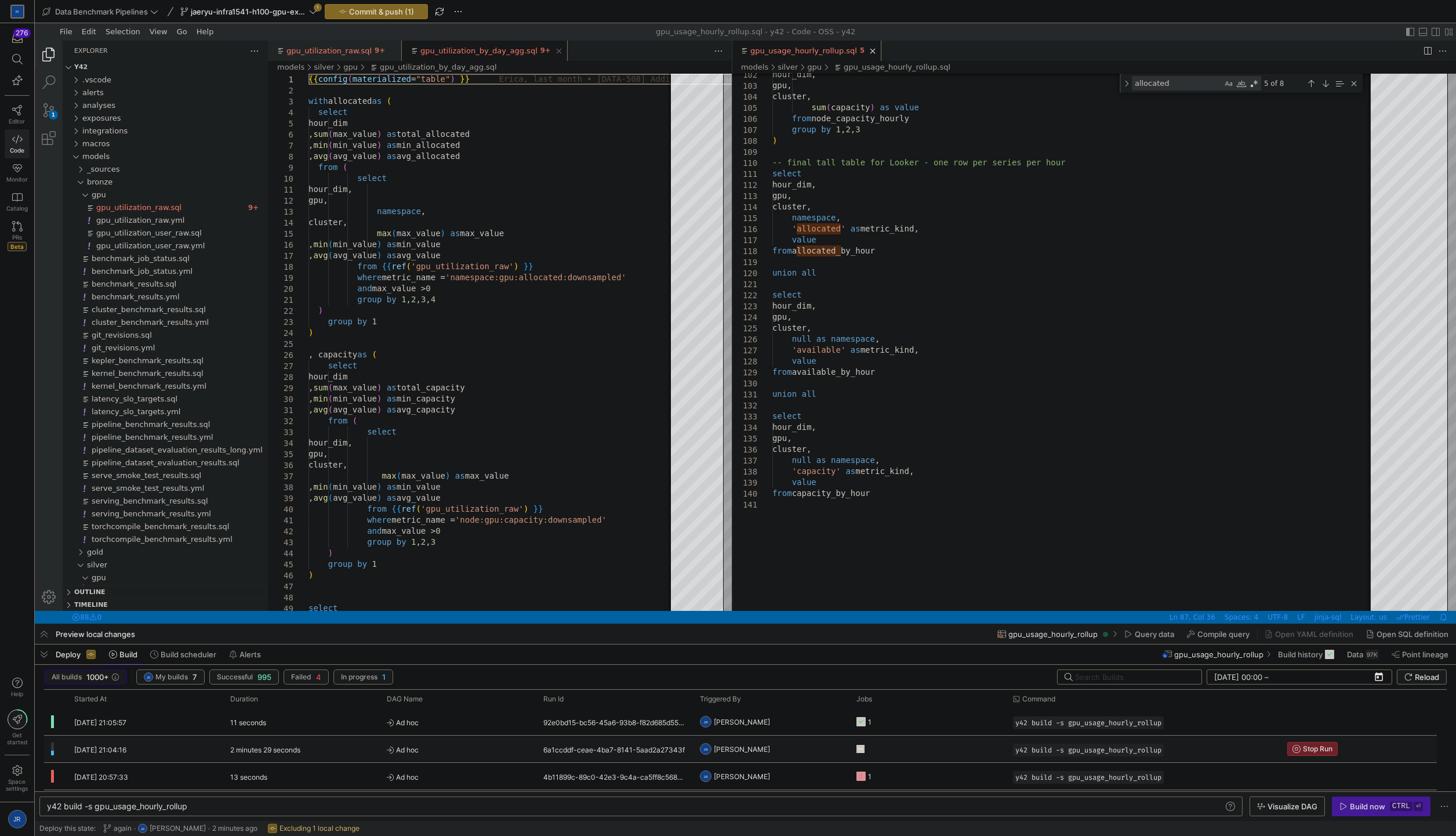
type textarea "hour_dim, gpu, cluster, namespace, -- note: already at namespace level, no need…"
click at [414, 8] on span "Commit & push (1)" at bounding box center [382, 11] width 65 height 9
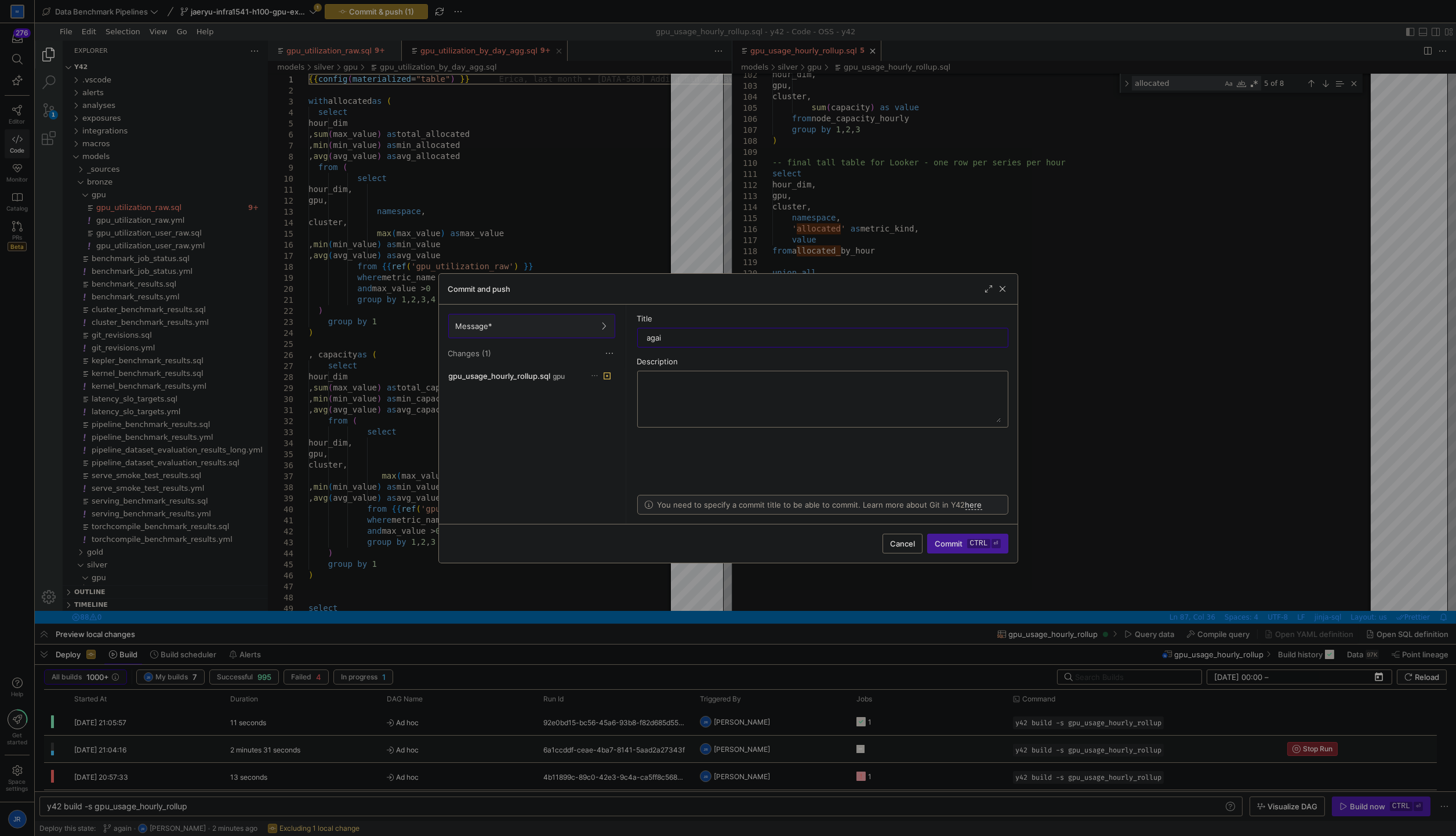
type input "again"
type input "typo"
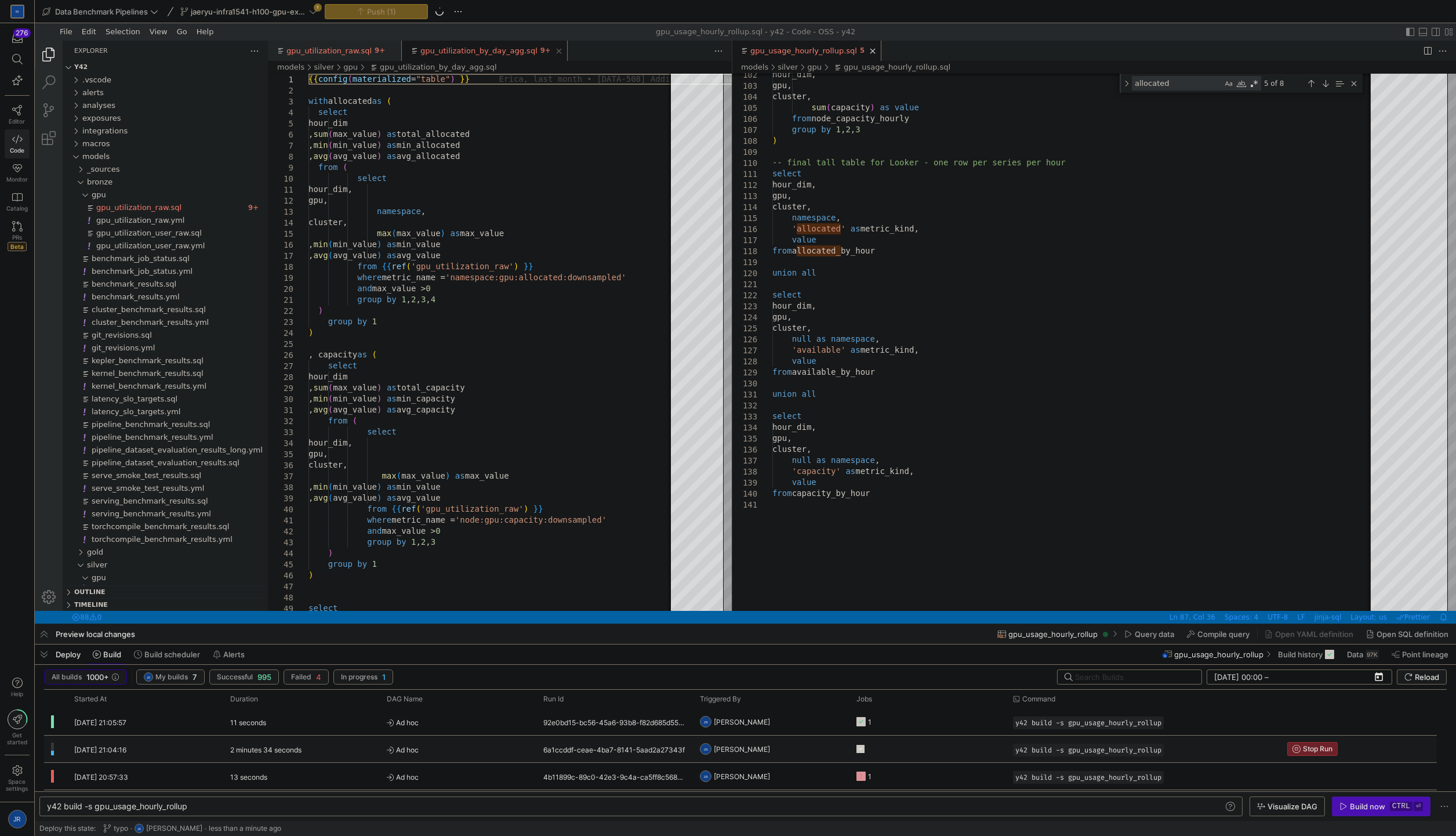
click at [1367, 808] on div "Build now" at bounding box center [1368, 806] width 35 height 9
click at [964, 726] on y42-job-status-cell-renderer "1" at bounding box center [927, 722] width 142 height 25
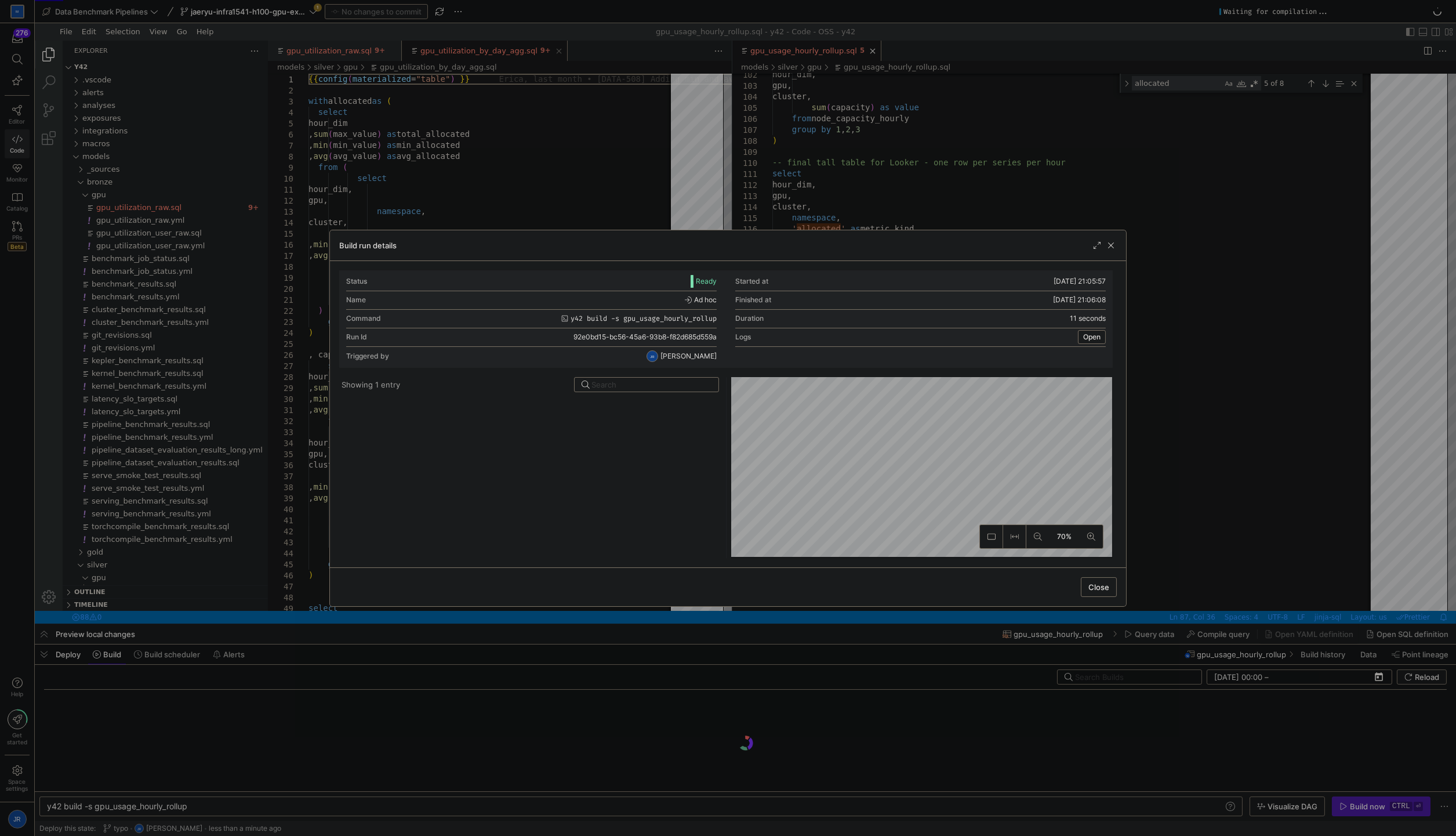
click at [1235, 426] on div at bounding box center [728, 418] width 1456 height 836
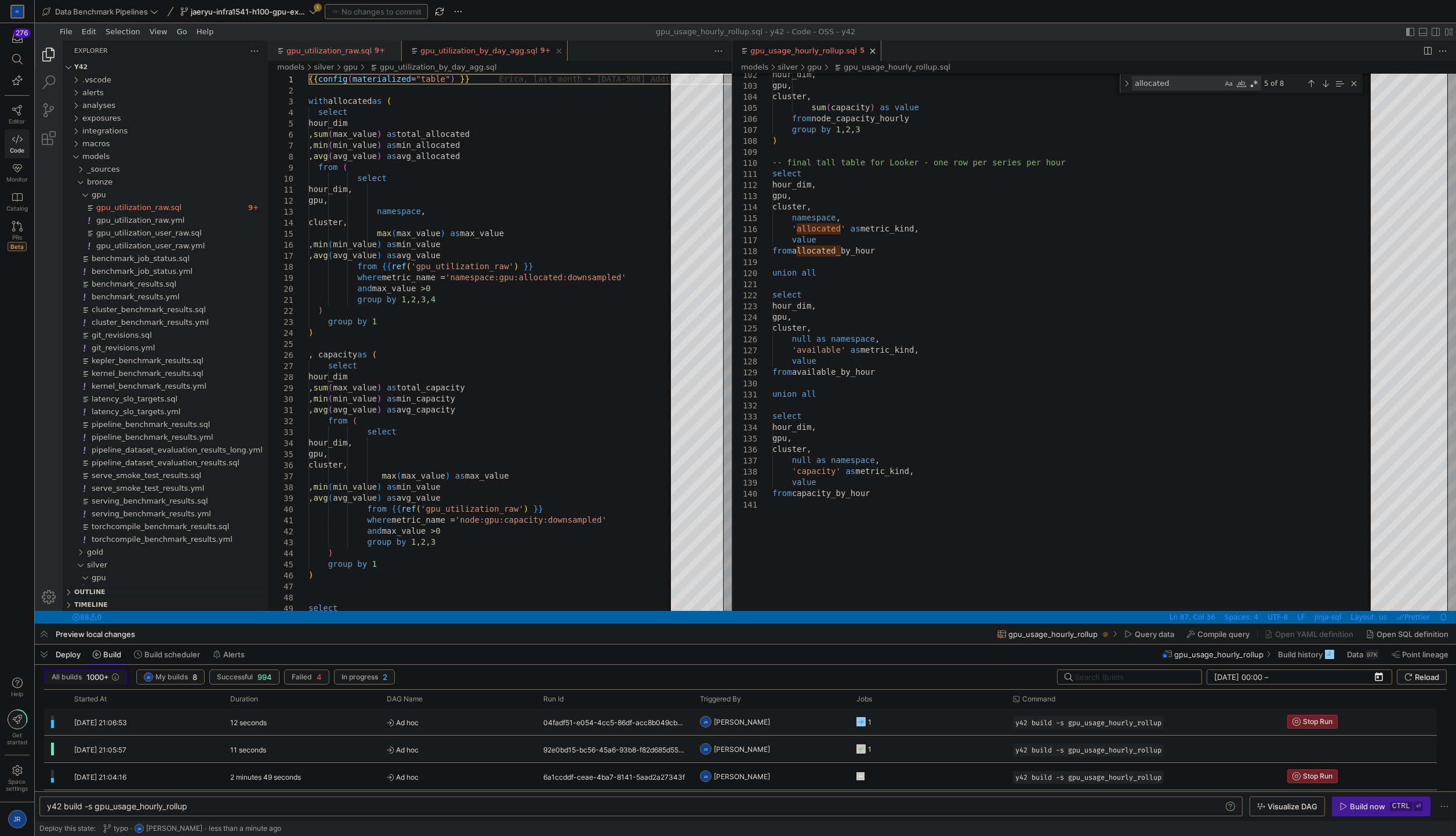
click at [980, 717] on y42-job-status-cell-renderer "1" at bounding box center [927, 722] width 142 height 25
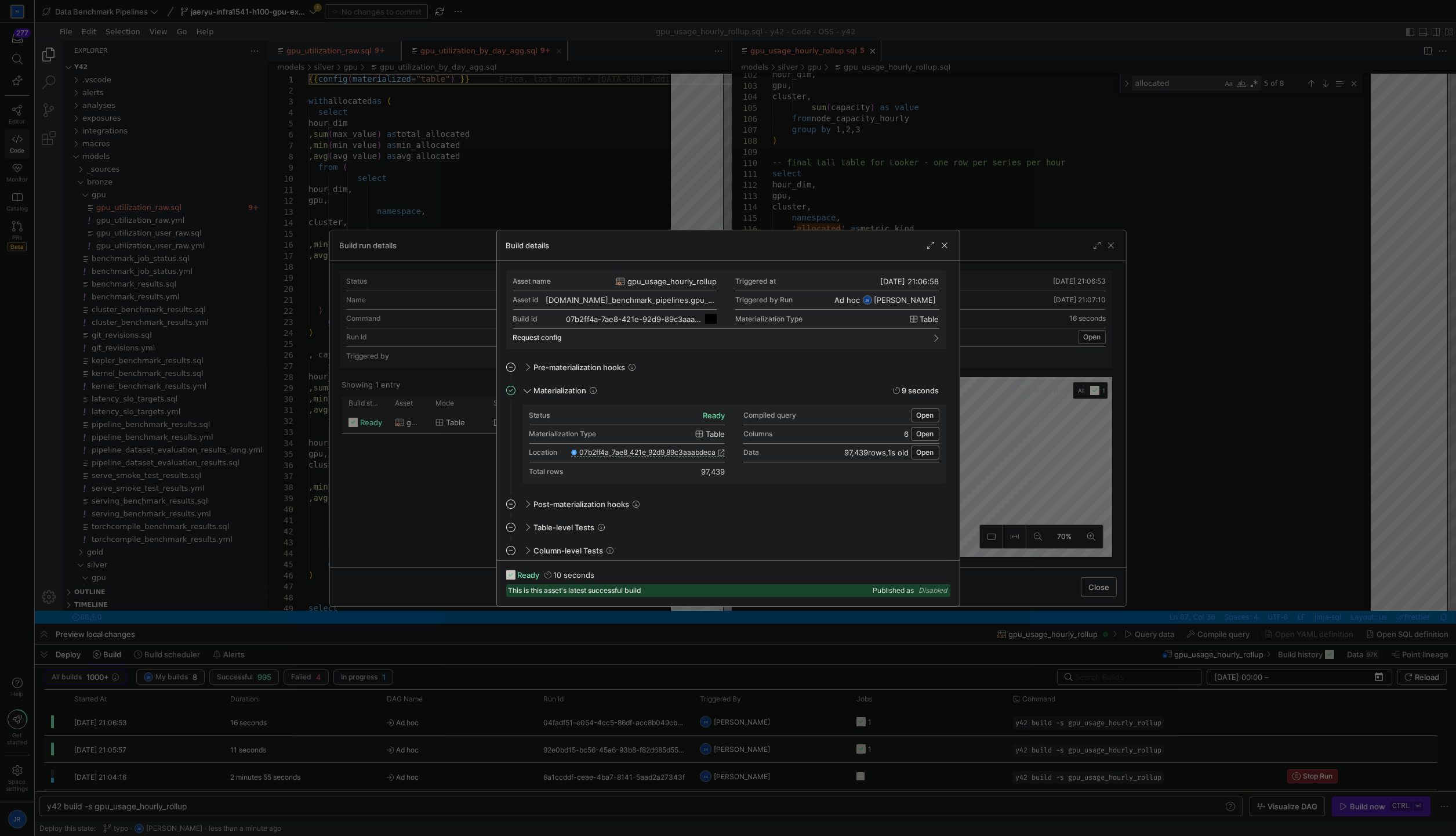
click at [710, 319] on span "button" at bounding box center [711, 319] width 12 height 12
click at [1004, 133] on div at bounding box center [728, 418] width 1456 height 836
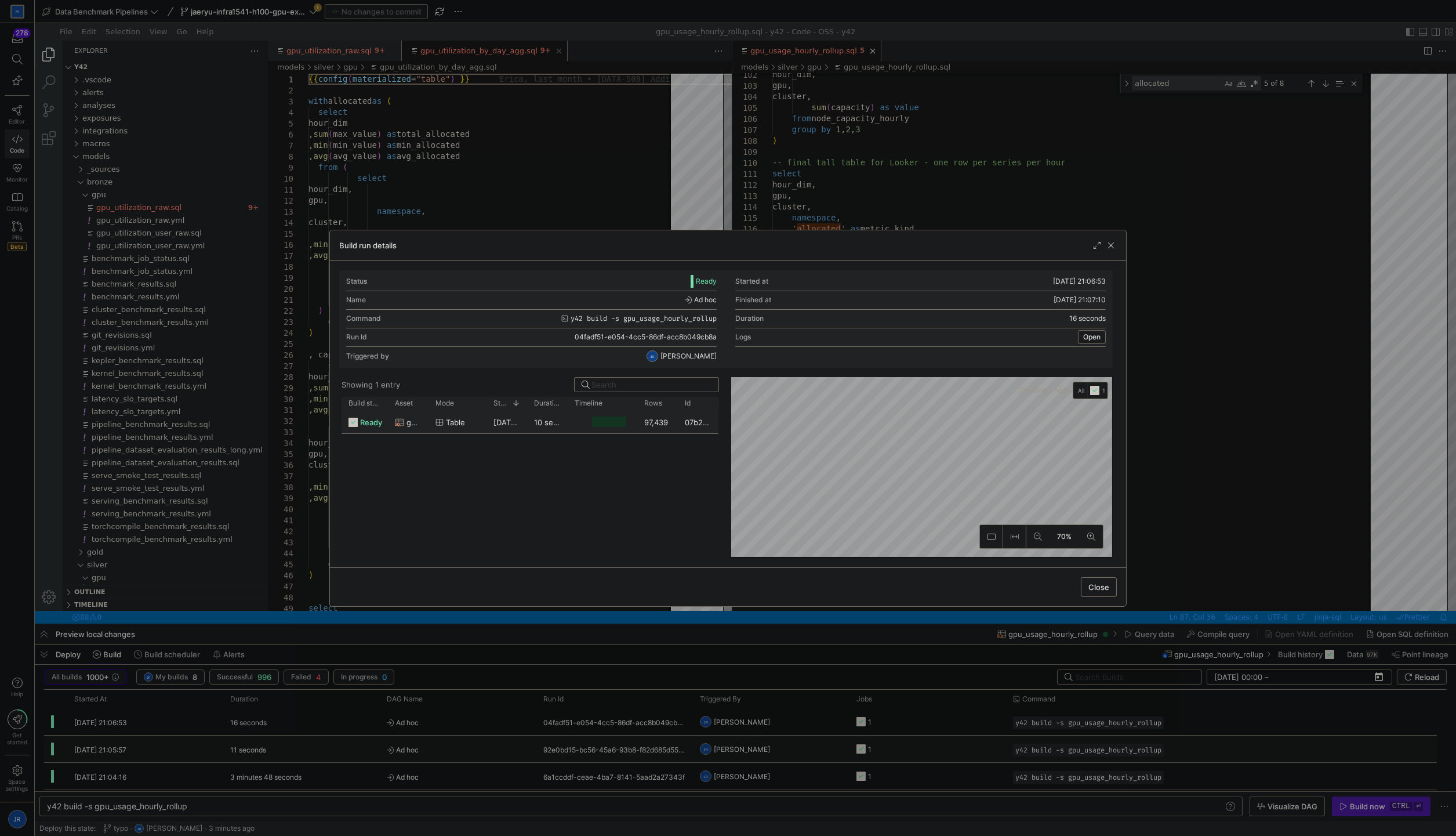
click at [999, 165] on div at bounding box center [728, 418] width 1456 height 836
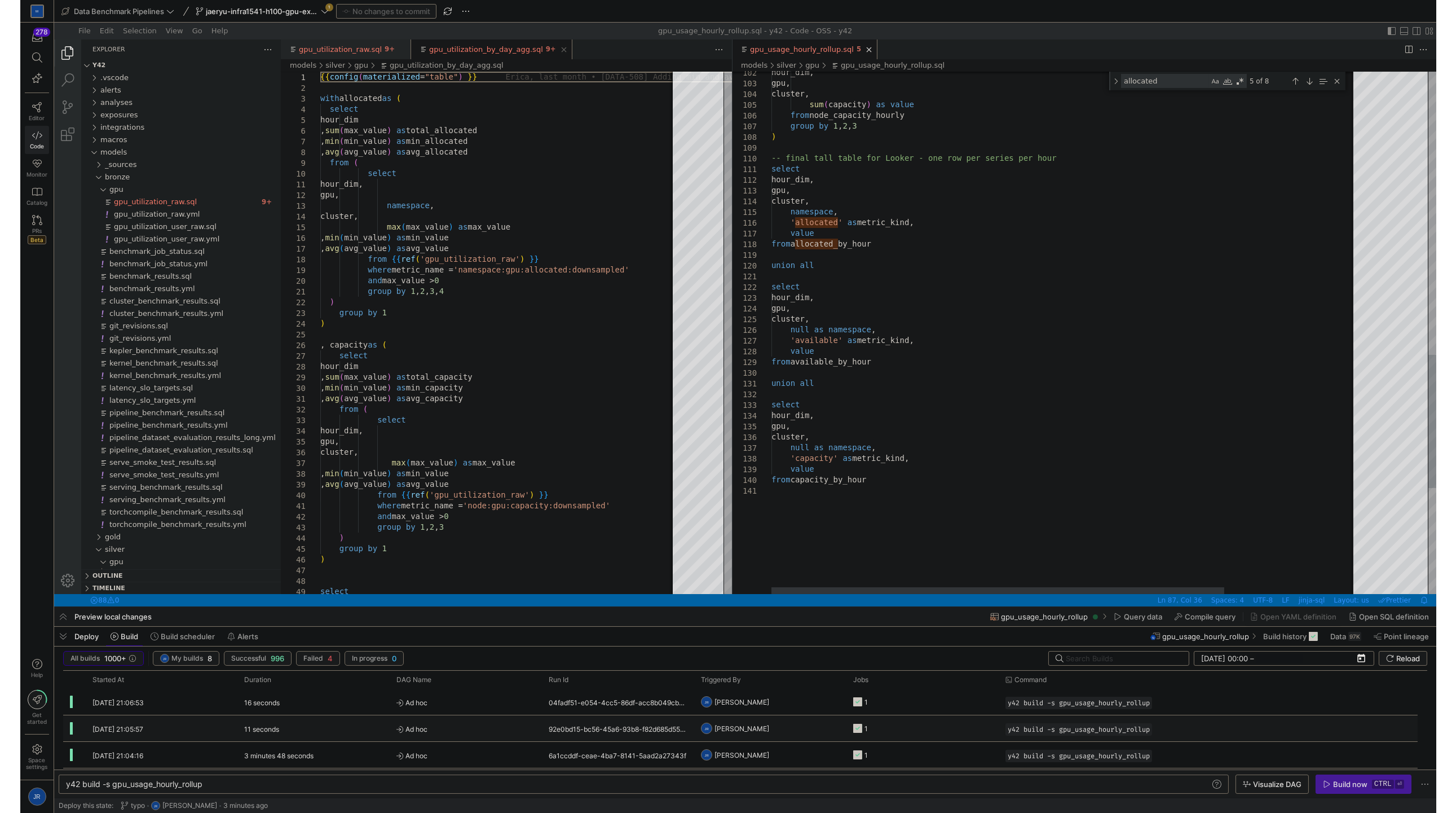
scroll to position [54, 165]
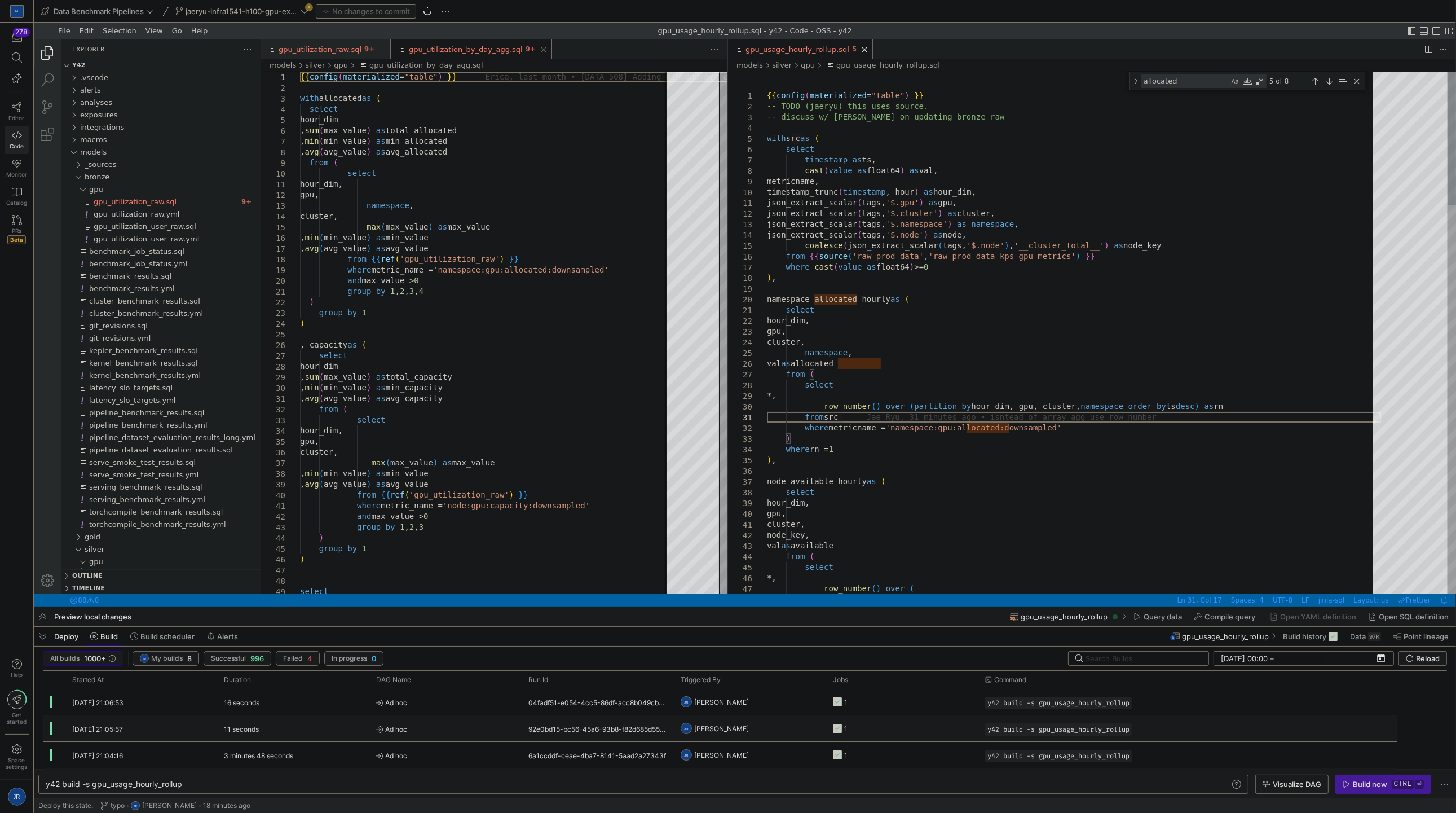
type textarea "{{ config(materialized="table") }} -- TODO (jaeryu) this uses source. -- discus…"
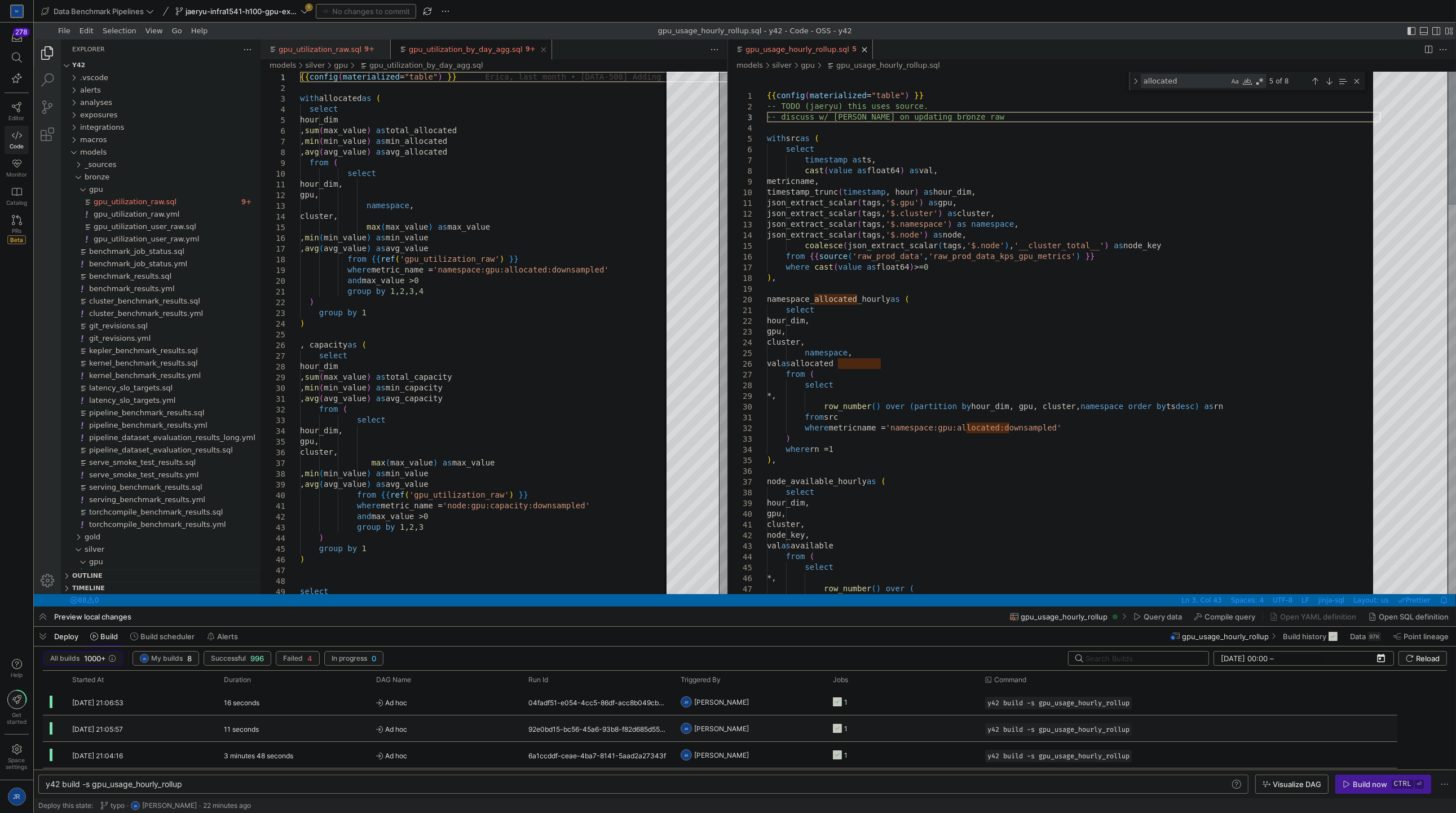
click at [326, 46] on link "gpu_utilization_raw.sql" at bounding box center [321, 49] width 83 height 8
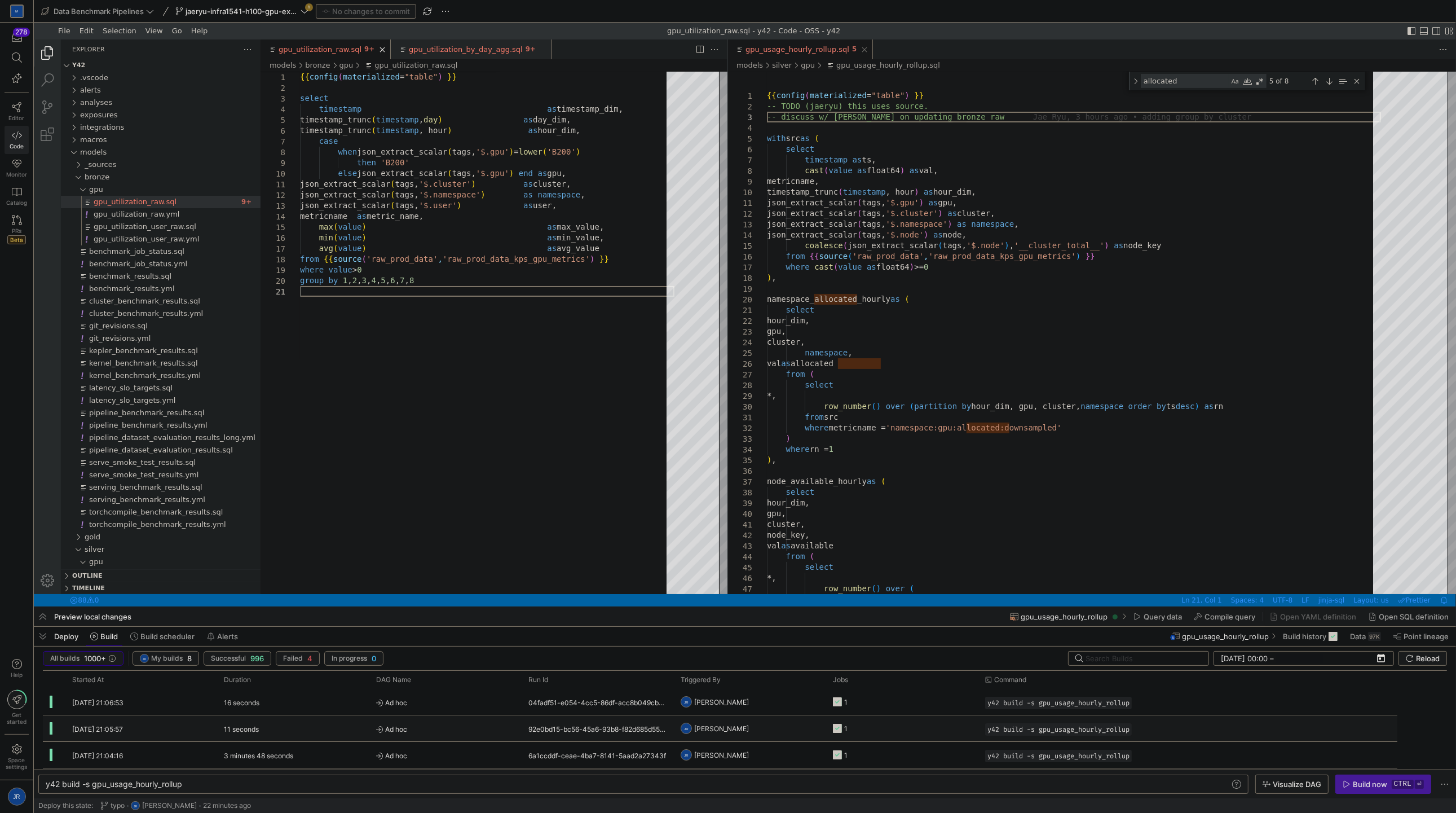
type textarea "y42 build -s gpu_utilization_raw"
click at [413, 93] on div "{{ config ( materialized = "table" ) }} select timestamp as timestamp_dim, time…" at bounding box center [487, 440] width 374 height 737
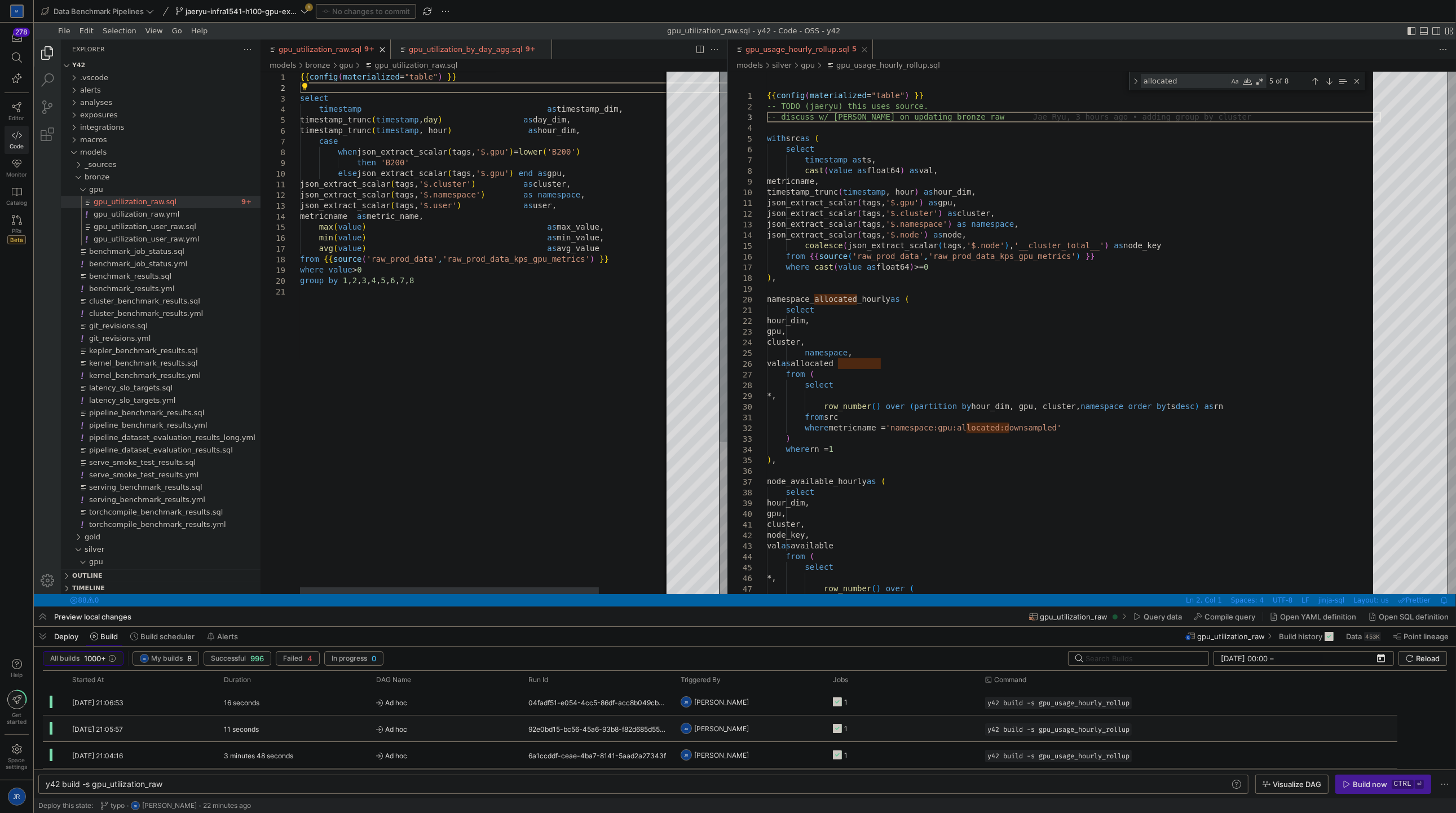
click at [433, 87] on div "{{ config ( materialized = "table" ) }} select timestamp as timestamp_dim, time…" at bounding box center [529, 440] width 459 height 737
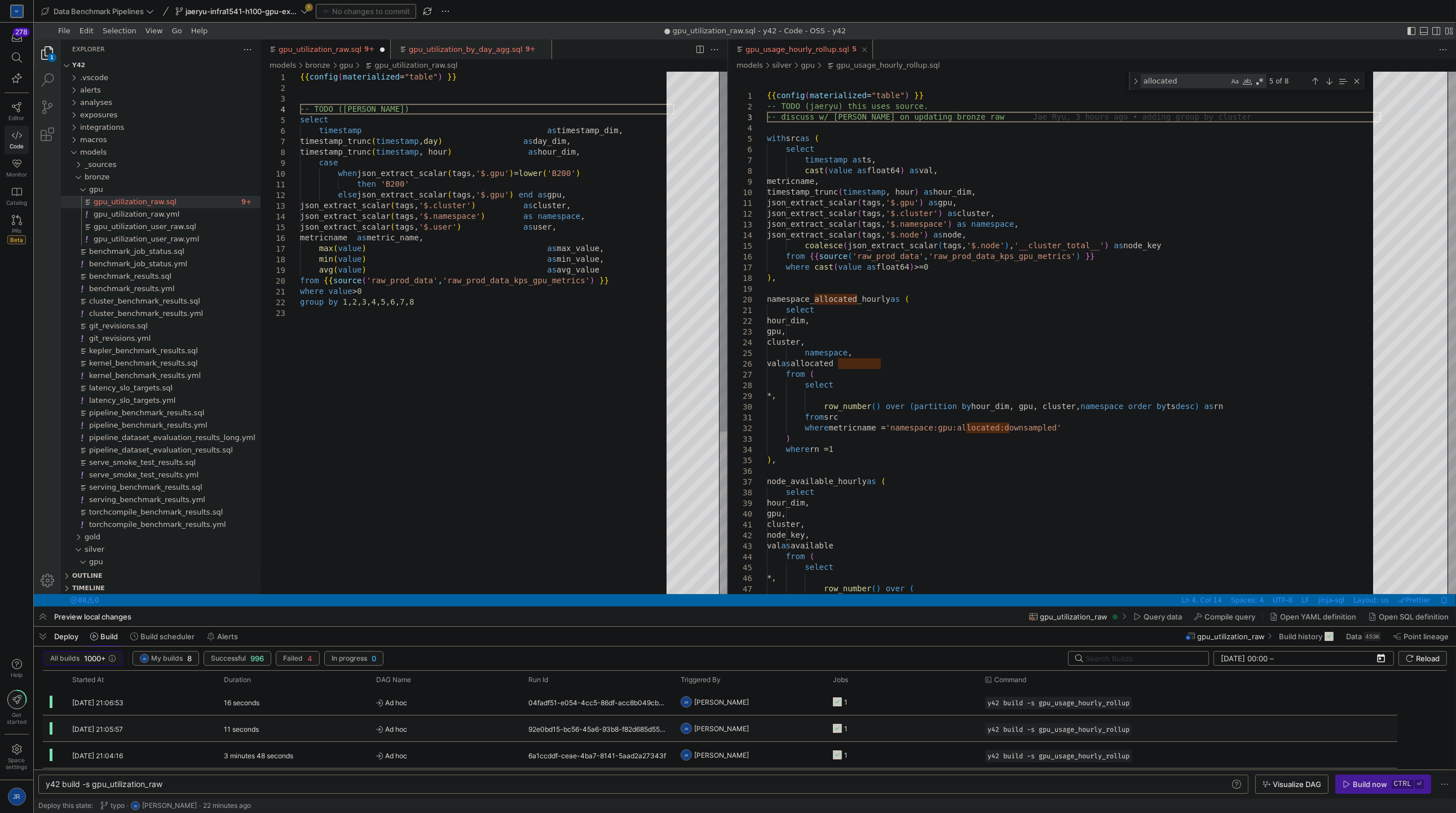
scroll to position [32, 70]
type textarea "{{ config(materialized="table") }} -- TODO ([PERSON_NAME]) select timestamp as …"
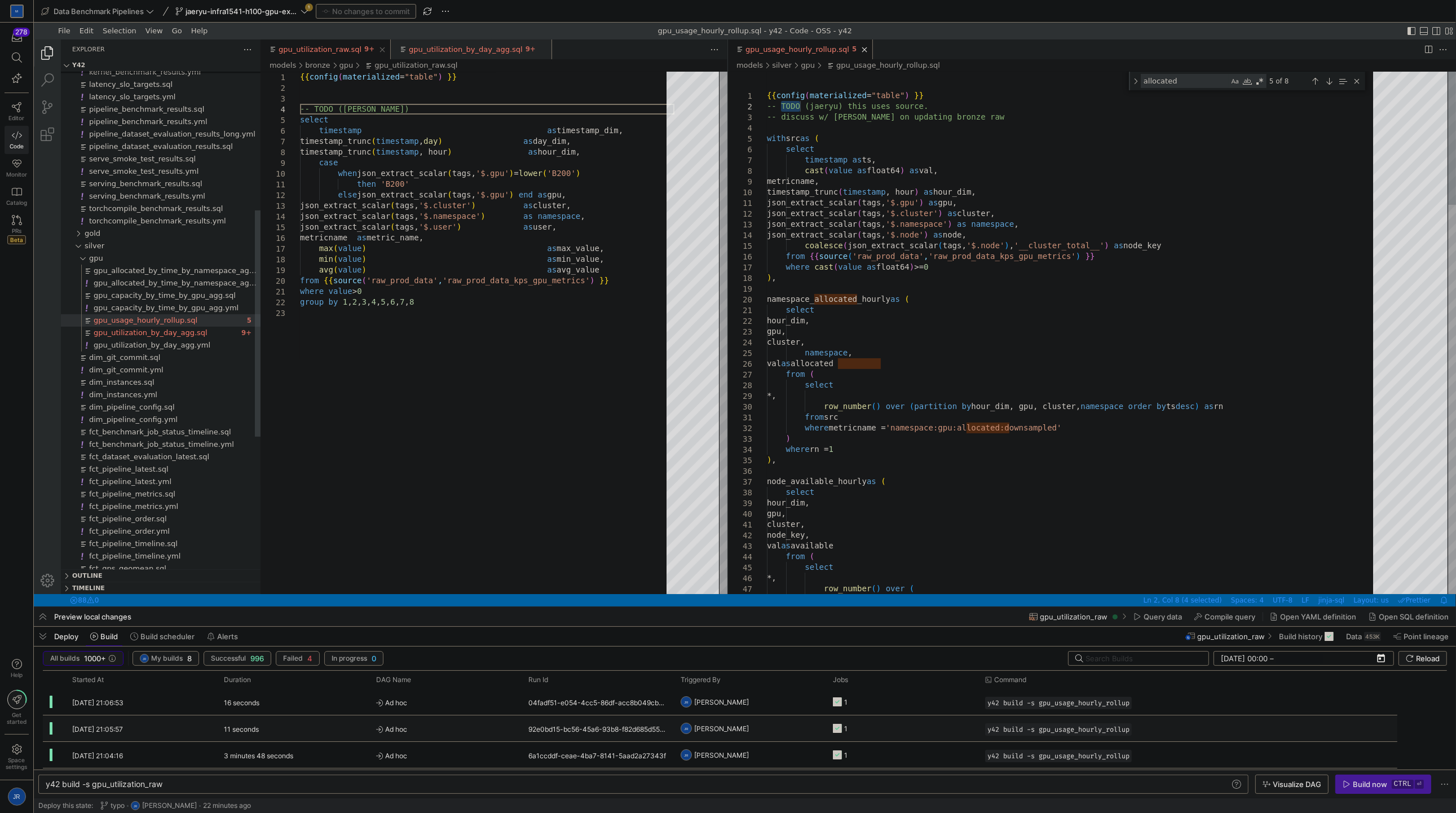
type textarea "y42 build -s gpu_usage_hourly_rollup"
type textarea "{{ config(materialized="table") }} -- NOTE (jaeryu) this uses source. -- discus…"
click at [398, 115] on div "{{ config ( materialized = "table" ) }} select timestamp as timestamp_dim, time…" at bounding box center [487, 450] width 374 height 758
type textarea "y42 build -s gpu_utilization_raw"
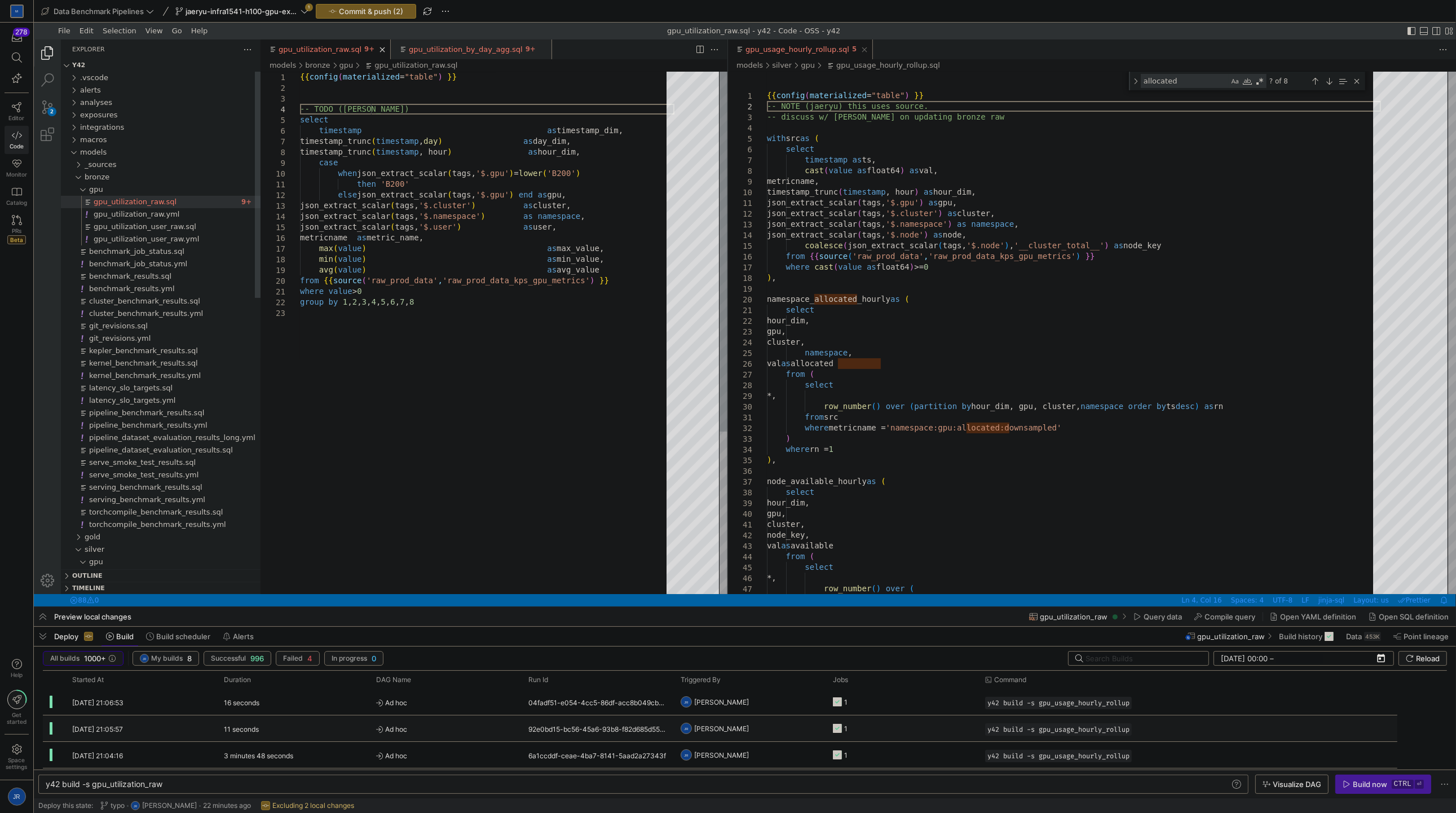
click at [401, 111] on div "{{ config ( materialized = "table" ) }} select timestamp as timestamp_dim, time…" at bounding box center [487, 450] width 374 height 758
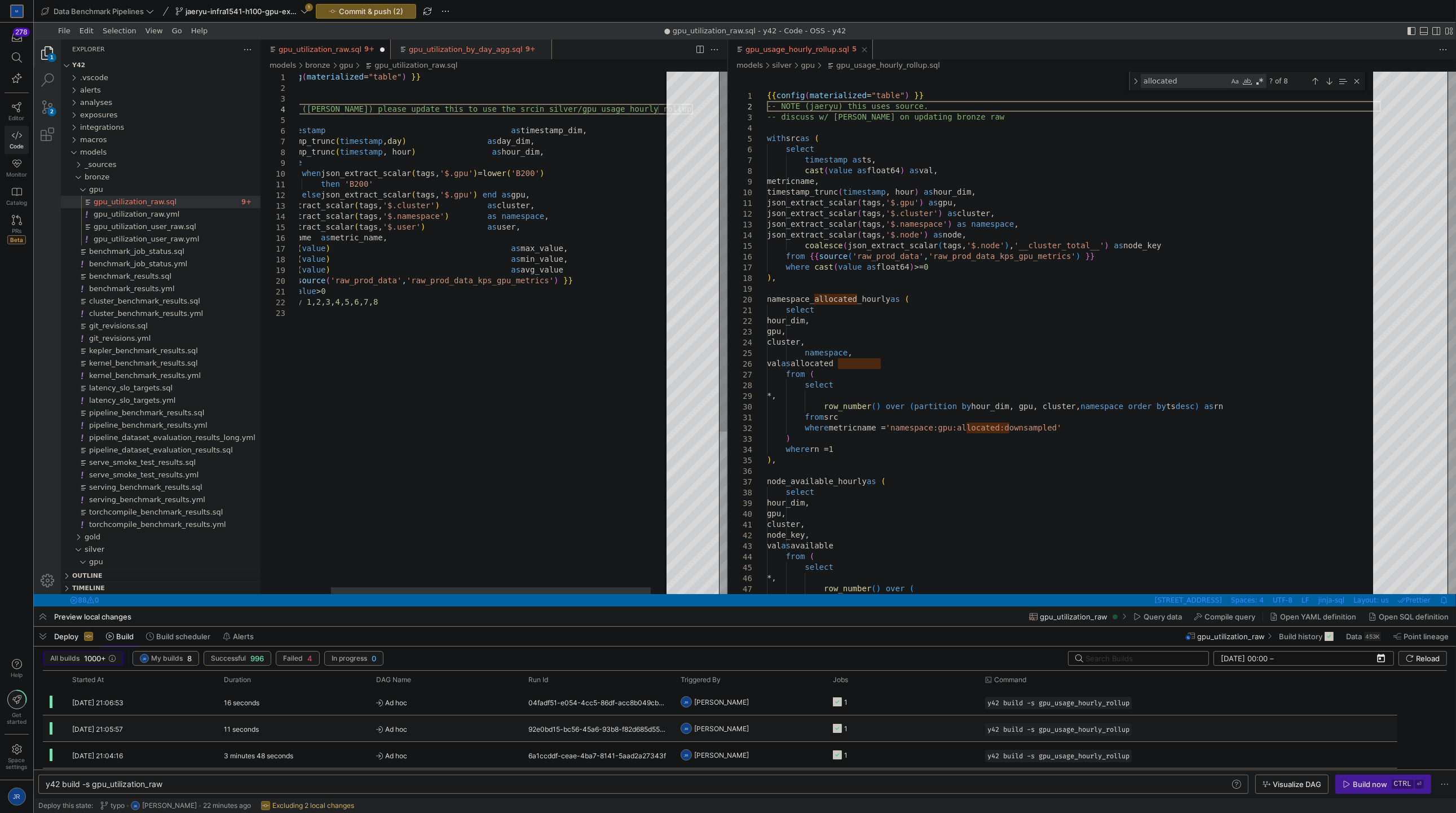
scroll to position [32, 393]
type textarea "{{ config(materialized="table") }} -- TODO ([PERSON_NAME]) please update this t…"
type textarea "y42 build -s gpu_usage_hourly_rollup"
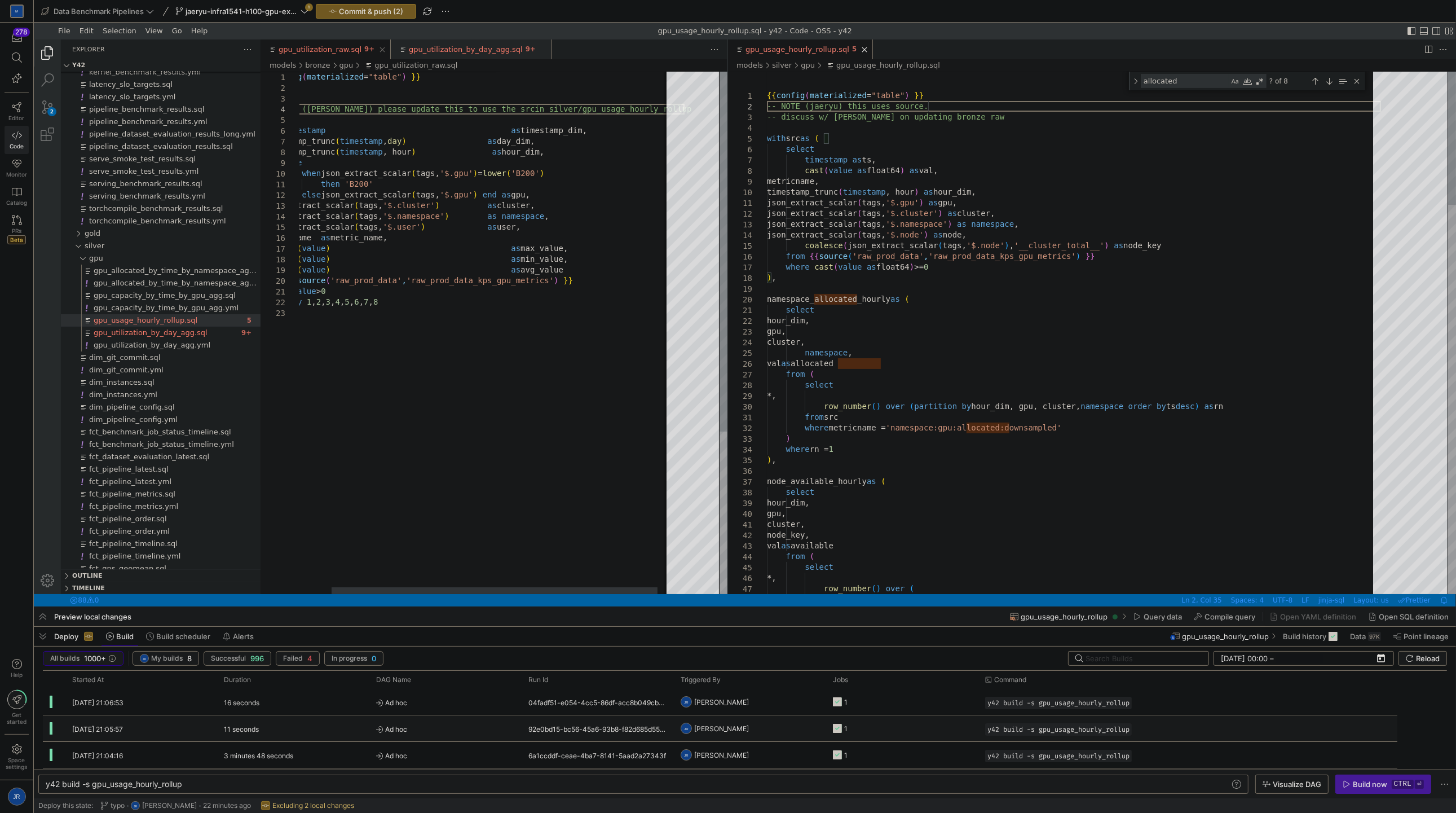
type textarea "where value > 0 group by 1,2,3,4,5,6,7,8"
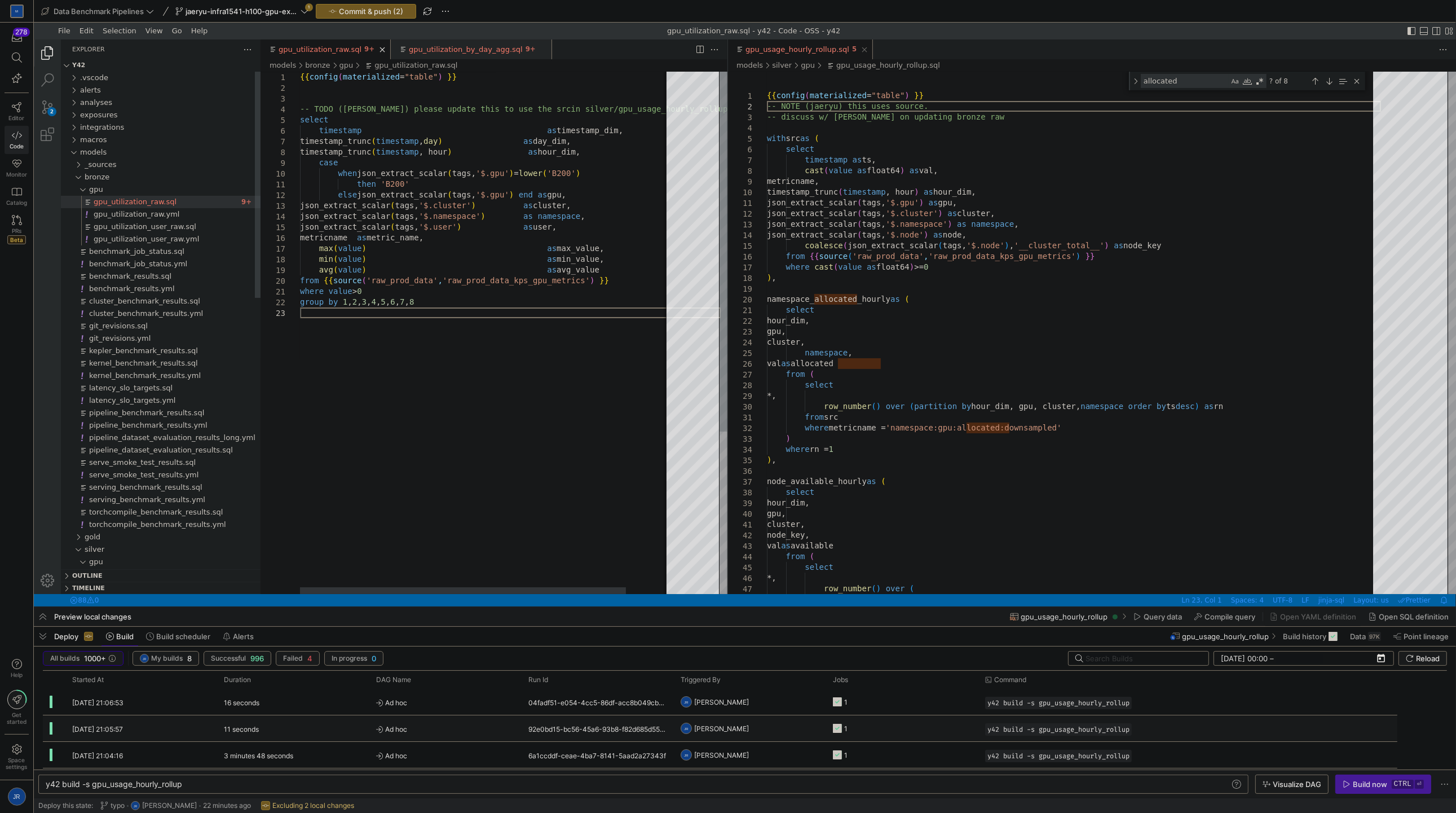
type textarea "y42 build -s gpu_utilization_raw"
type textarea "{{ config(materialized="table") }} -- TODO ([PERSON_NAME]) please update this t…"
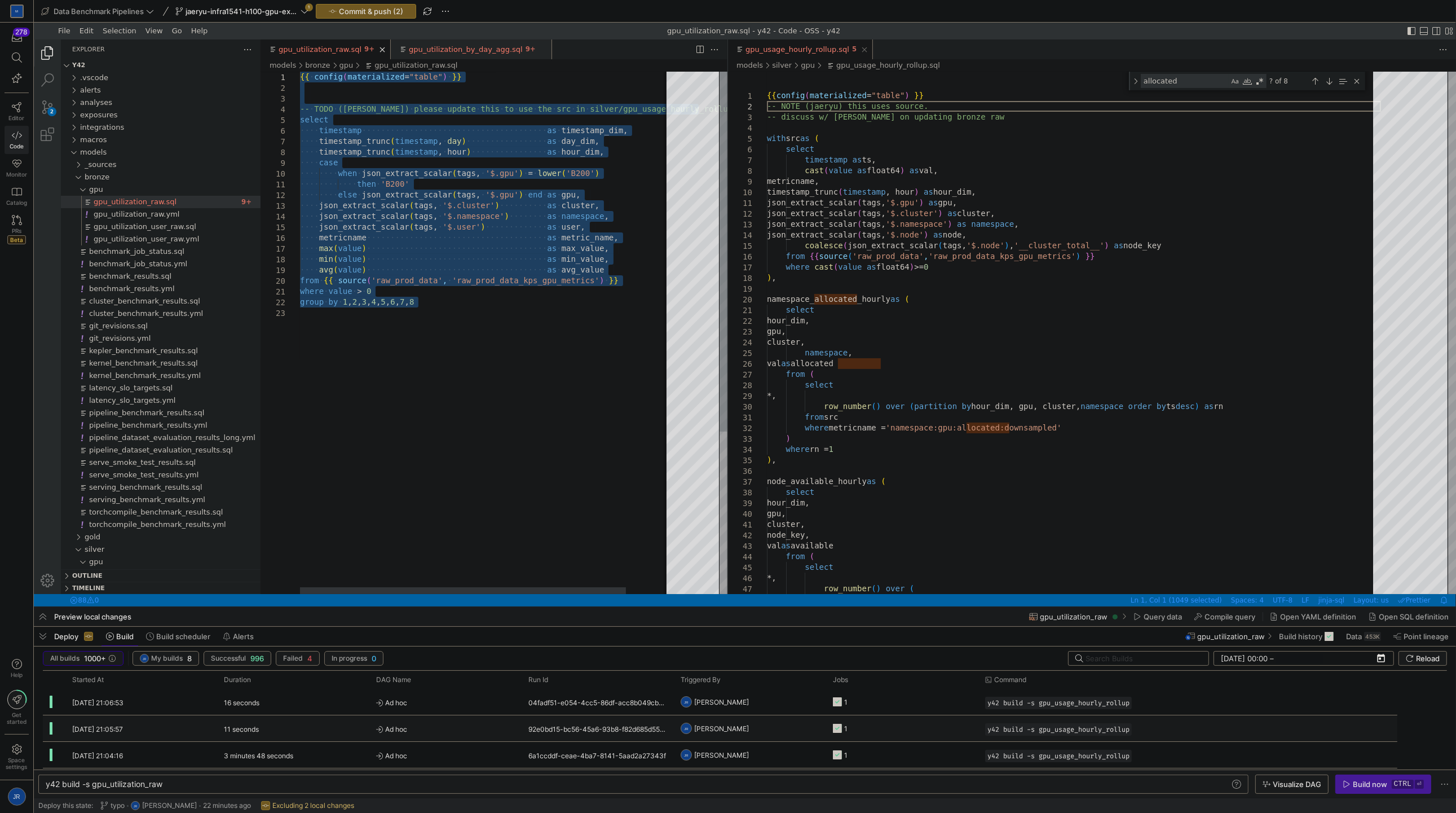
drag, startPoint x: 329, startPoint y: 334, endPoint x: 224, endPoint y: 7, distance: 343.4
click at [300, 72] on div "{{ ·‌ config ( materialized = "table" ) ·‌ }} select ·‌·‌·‌·‌ timestamp ·‌·‌·‌·…" at bounding box center [510, 450] width 421 height 758
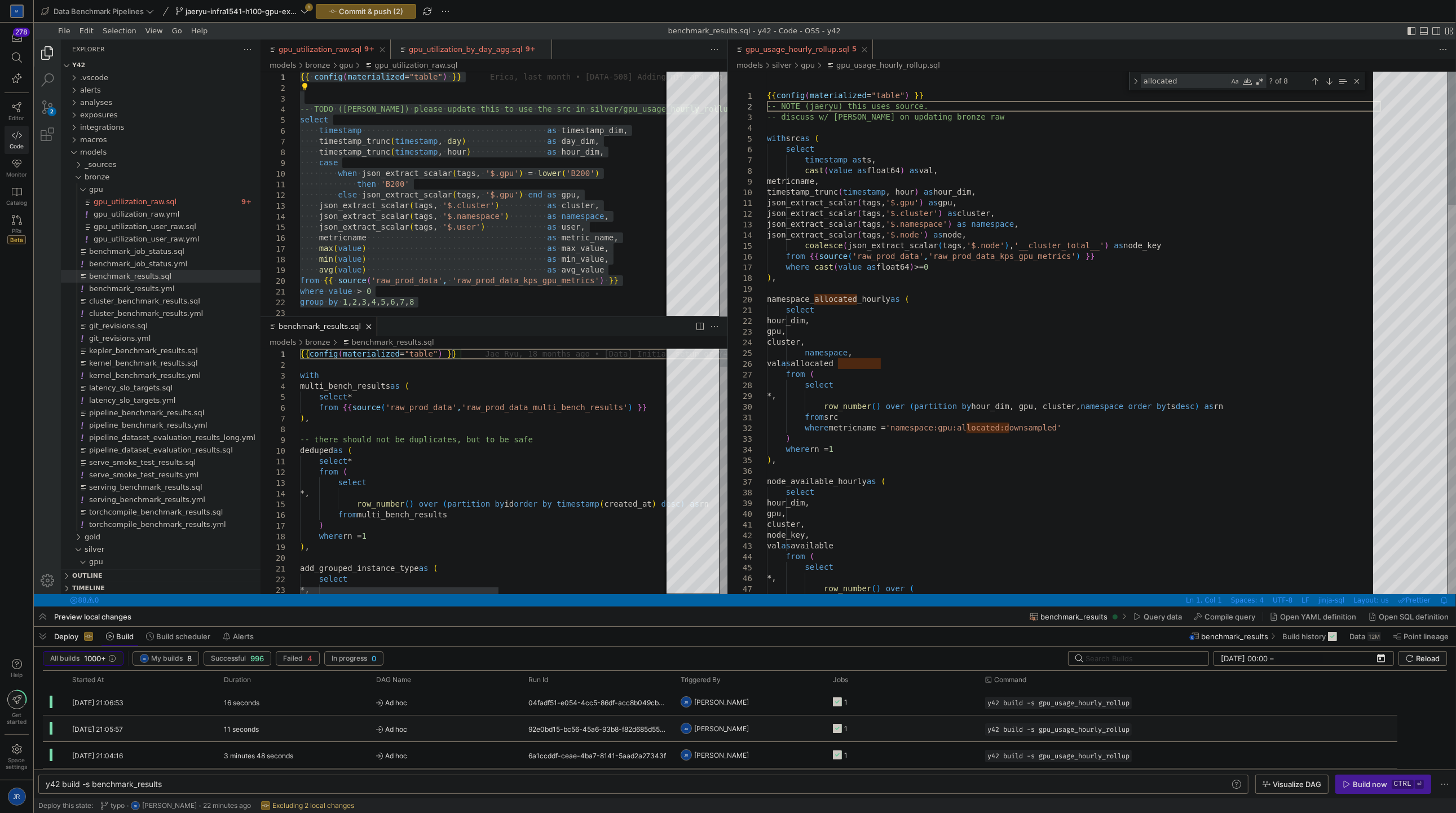
type textarea "y42 build -s gpu_usage_hourly_rollup"
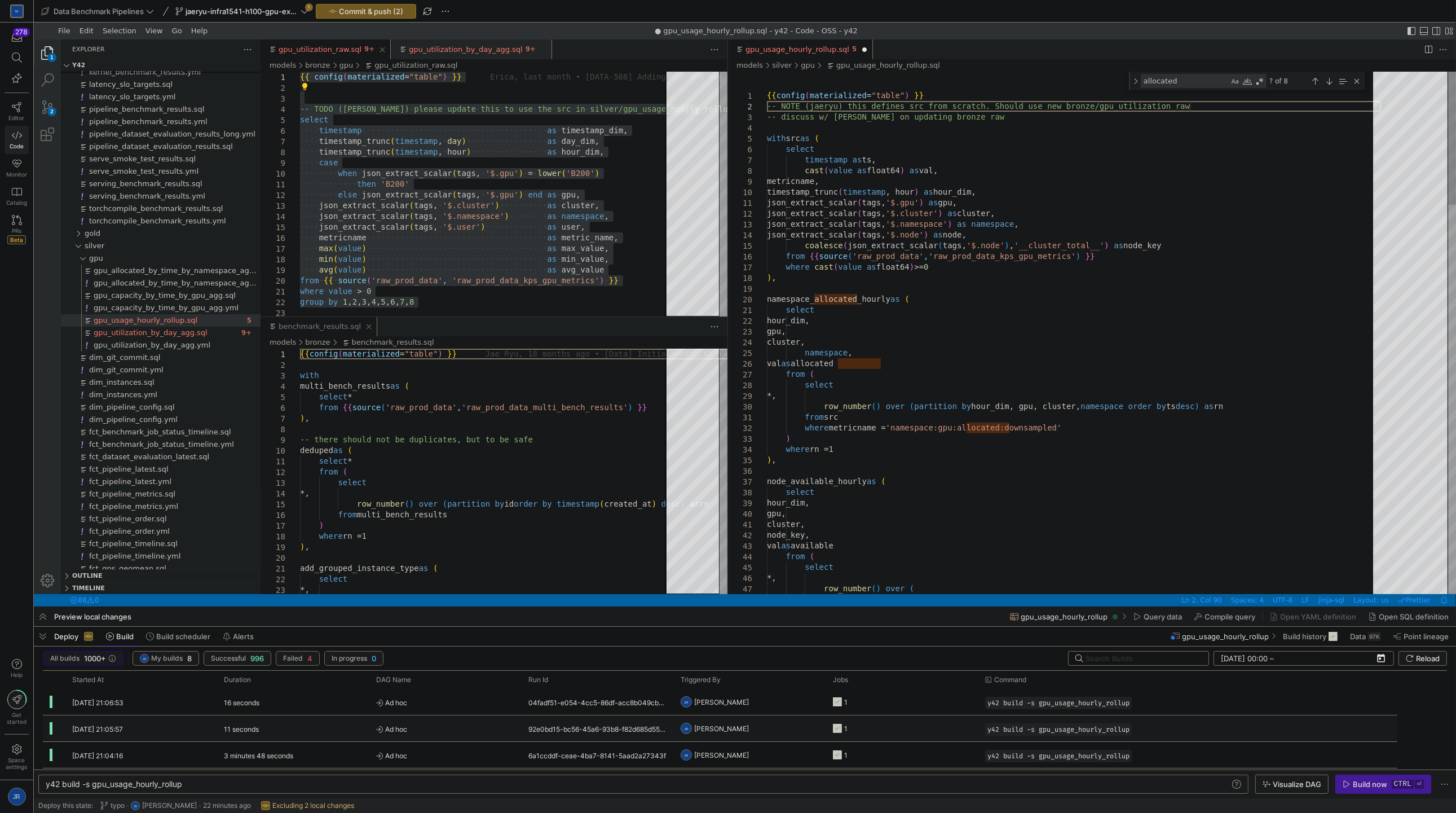
scroll to position [20, 421]
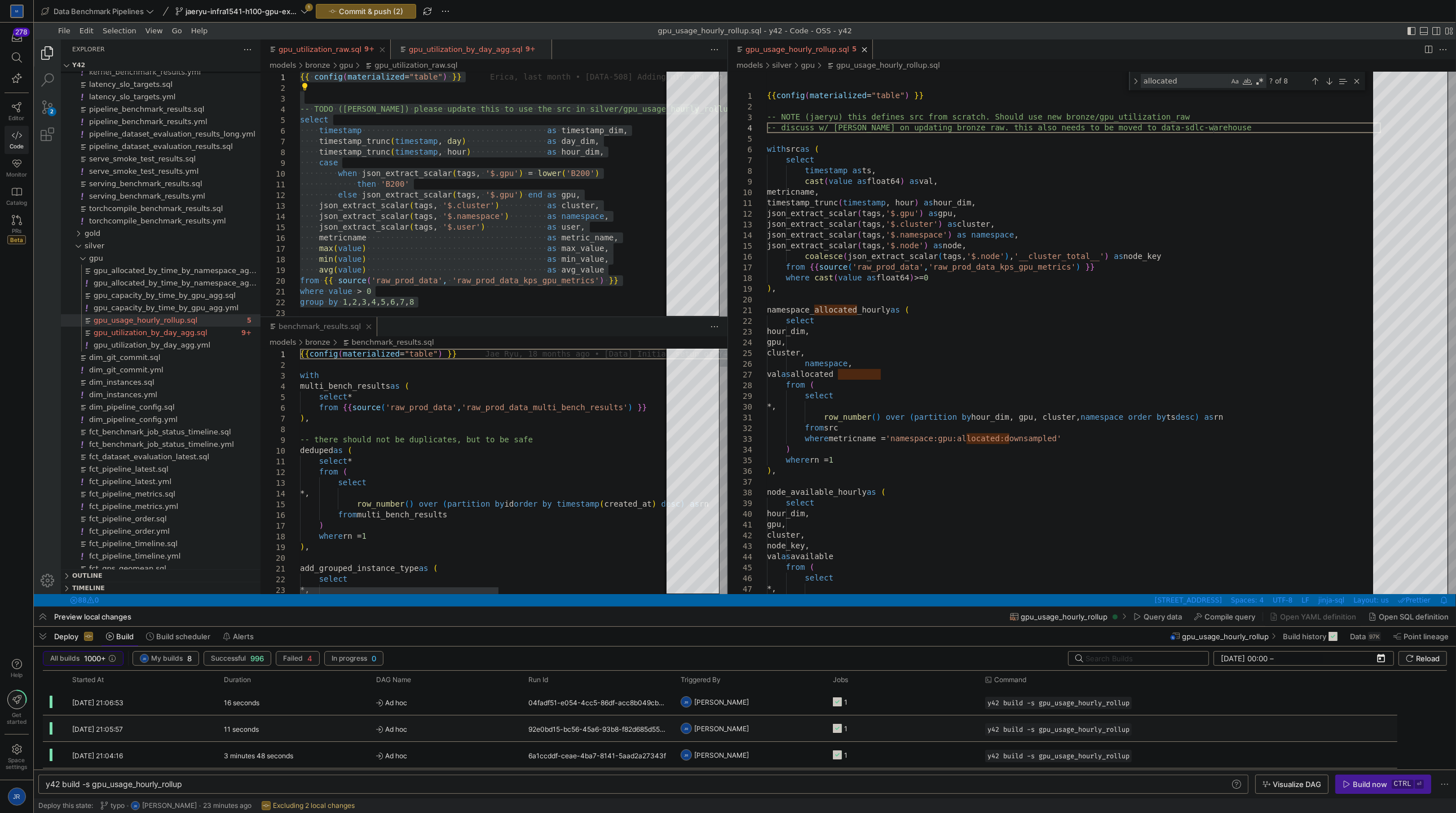
type textarea "{{ config(materialized="table") }} -- NOTE (jaeryu) this defines src from scrat…"
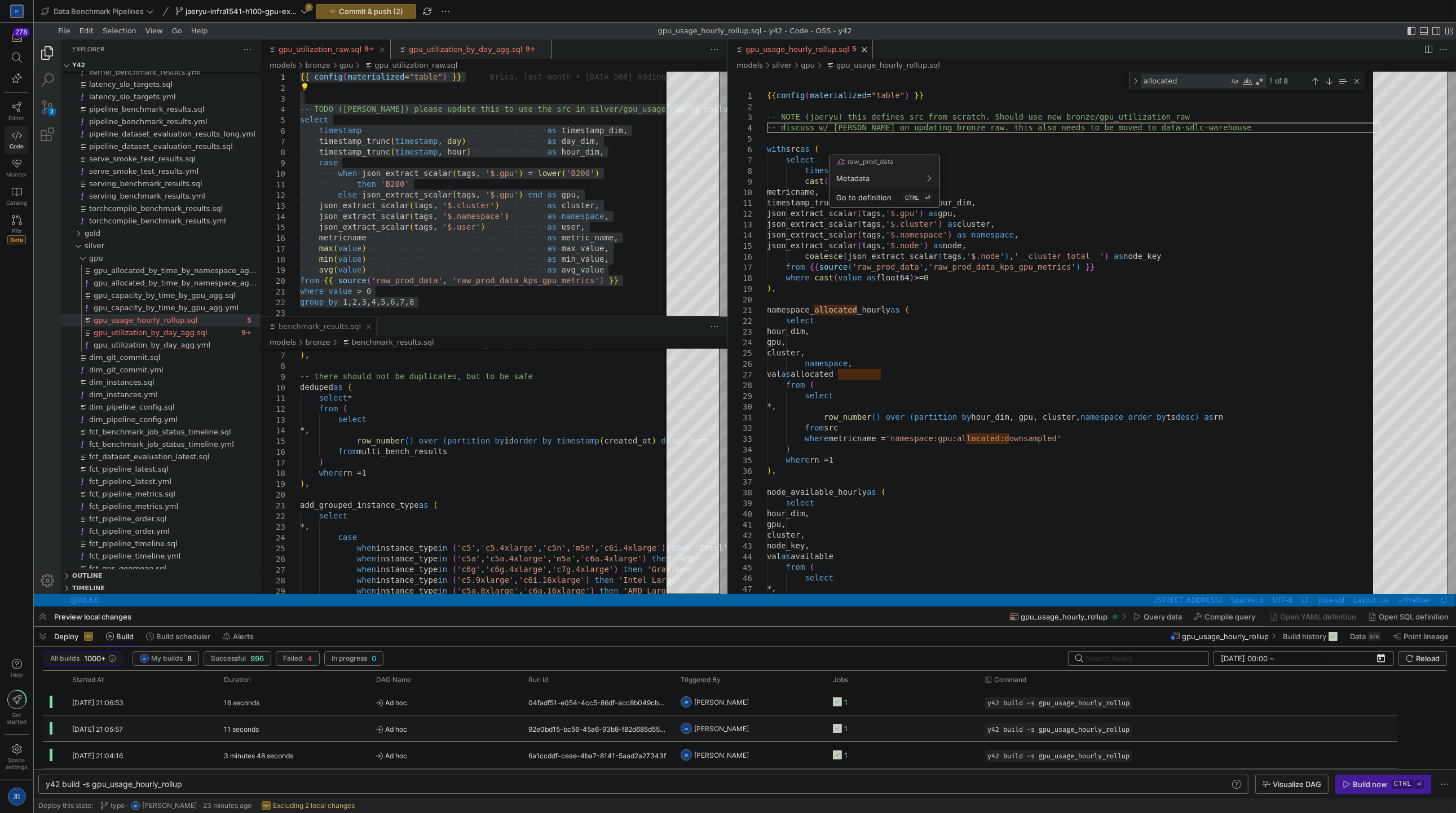
click at [539, 479] on div at bounding box center [728, 406] width 1456 height 813
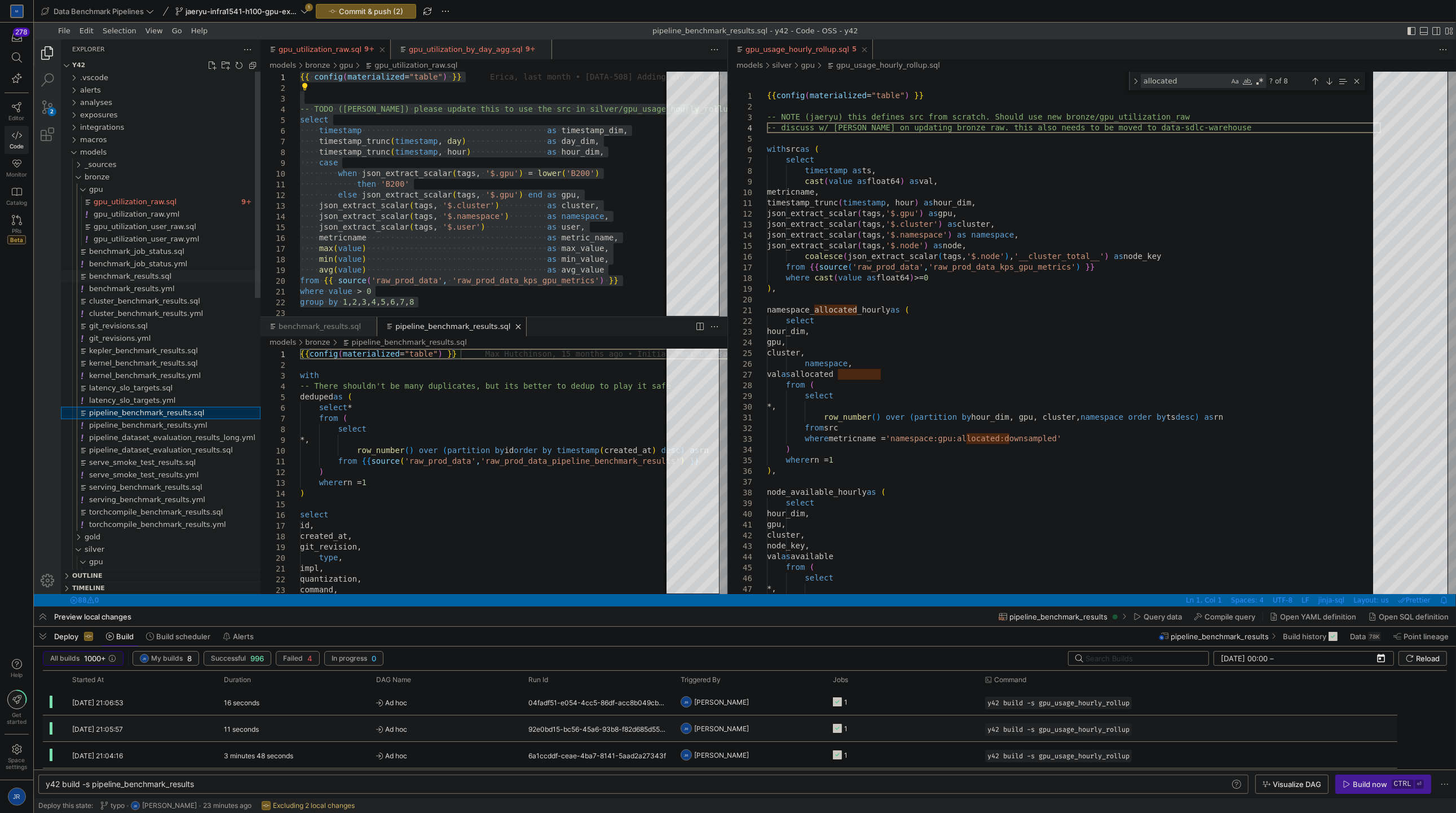
click at [122, 278] on span "benchmark_results.sql" at bounding box center [130, 276] width 83 height 8
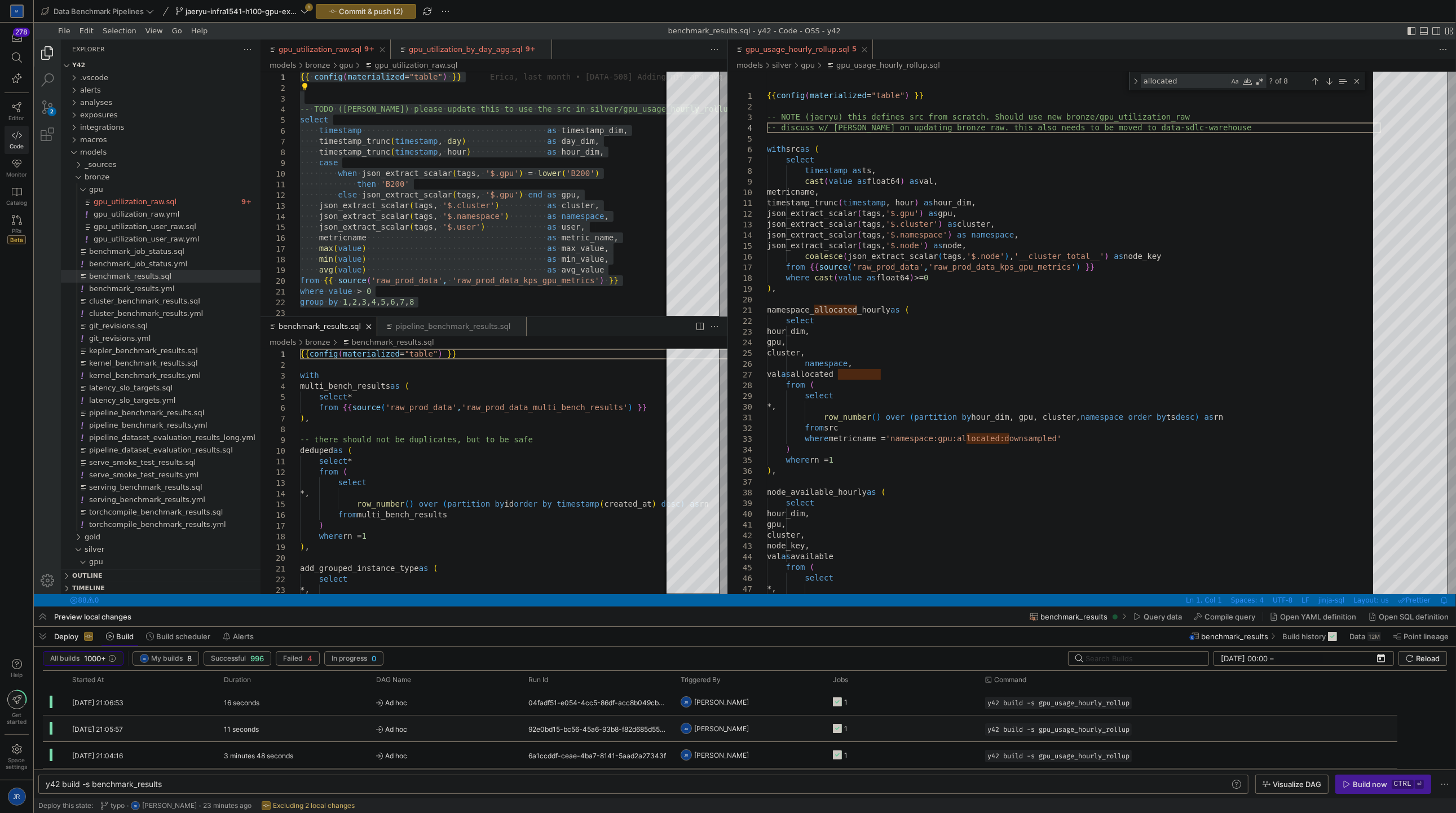
click at [364, 322] on link "Close (Ctrl+W)" at bounding box center [369, 327] width 12 height 12
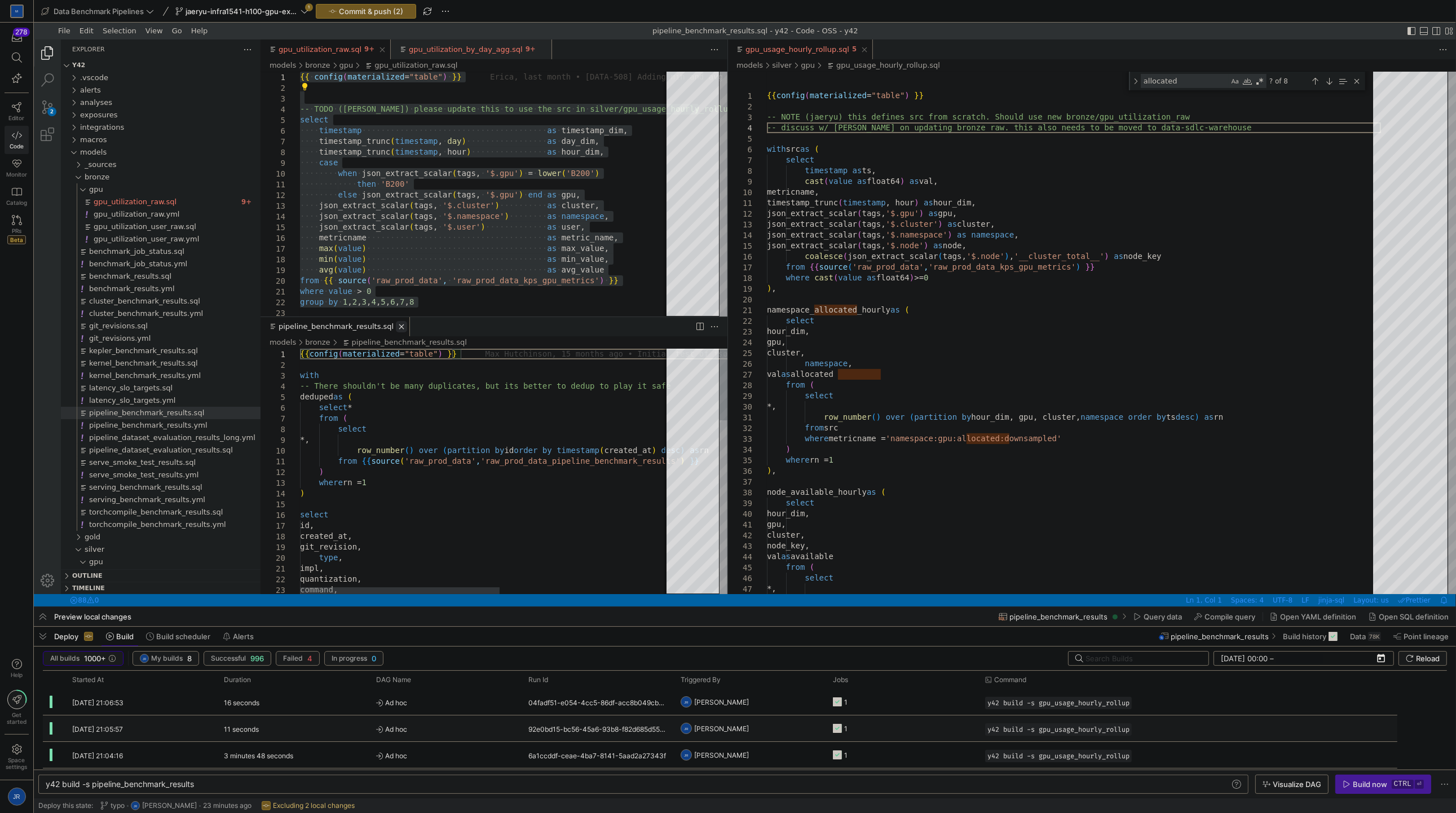
click at [396, 323] on link "Close (Ctrl+W)" at bounding box center [402, 327] width 12 height 12
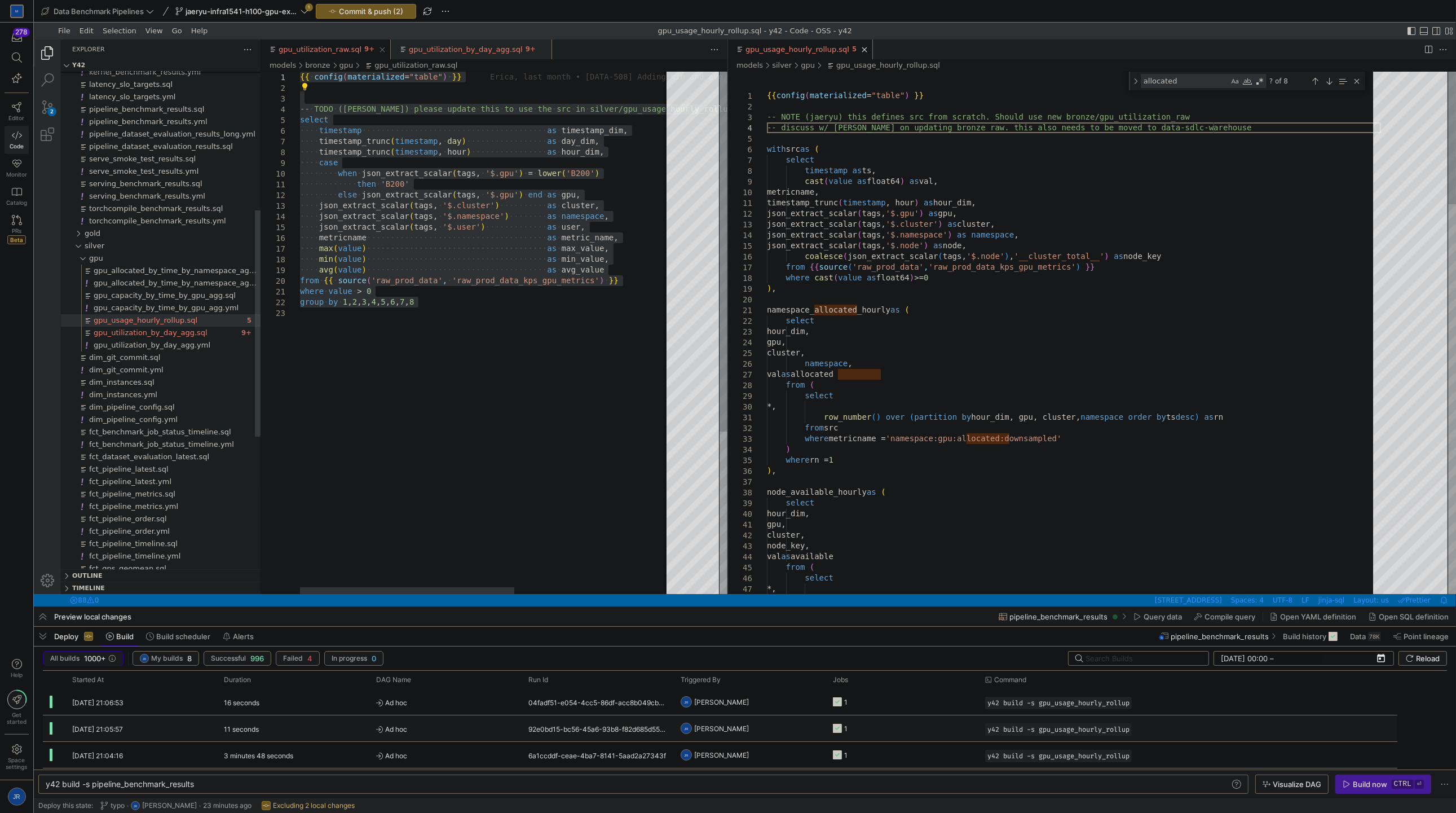
type textarea "y42 build -s gpu_usage_hourly_rollup"
type textarea "namespace_allocated_hourly as ( select hour_dim, gpu, cluster, namespace, val a…"
click at [409, 17] on span "button" at bounding box center [366, 12] width 100 height 14
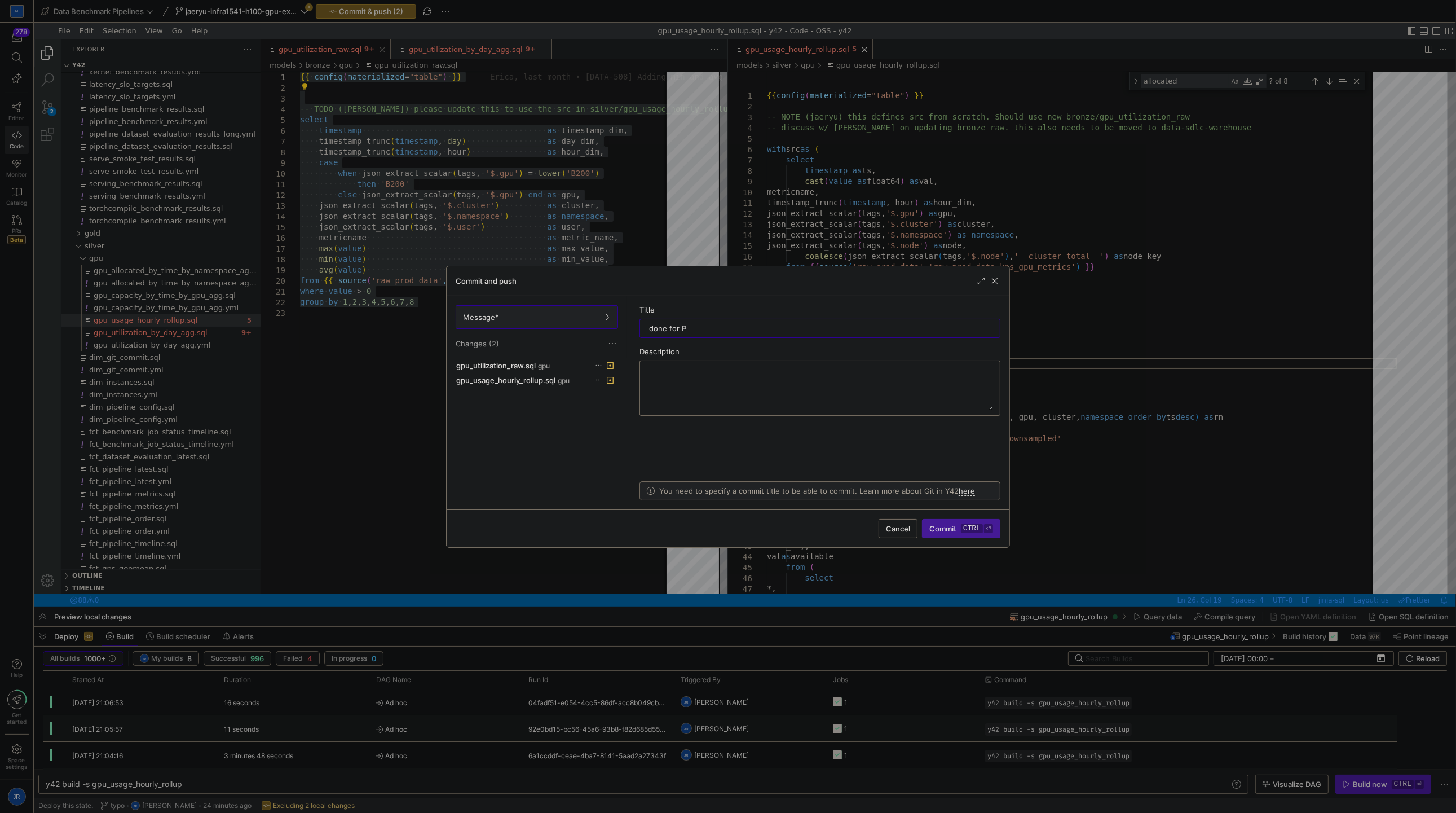
type input "done for PR"
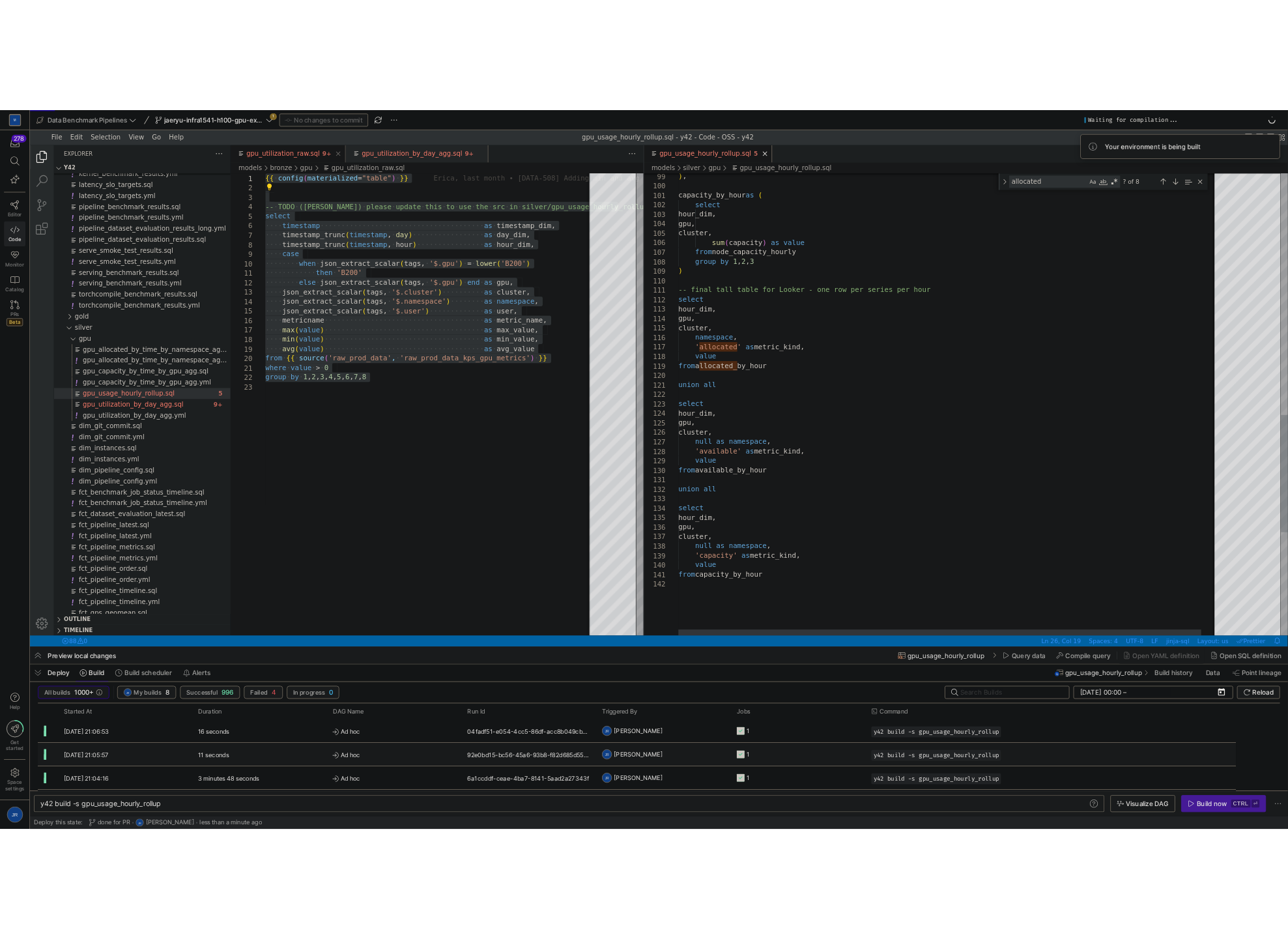
scroll to position [37, 98]
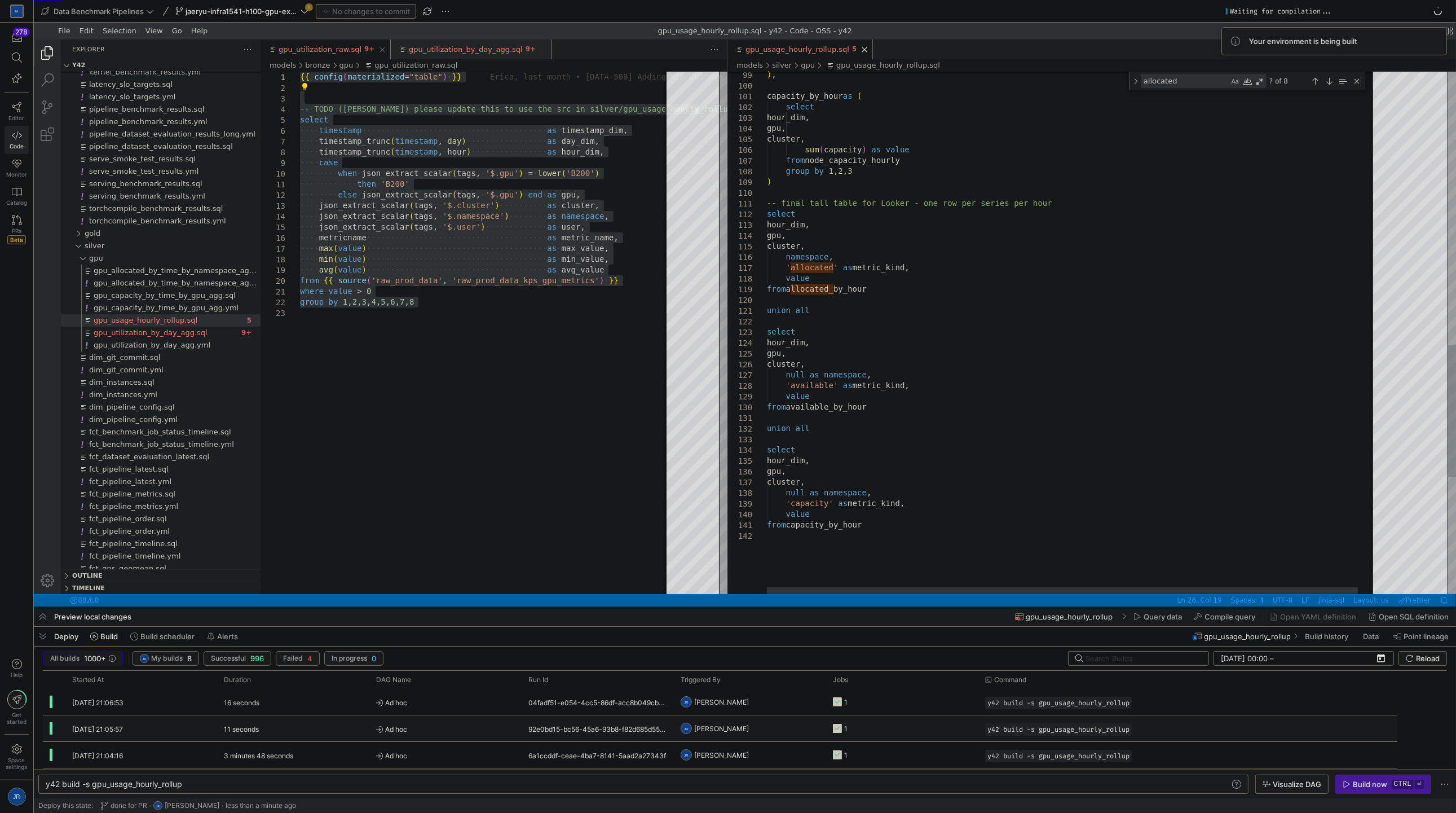
click at [1036, 333] on div ") , capacity_by_hour as ( select hour_dim, gpu, cluster, sum ( capacity ) as va…" at bounding box center [1082, 27] width 630 height 2052
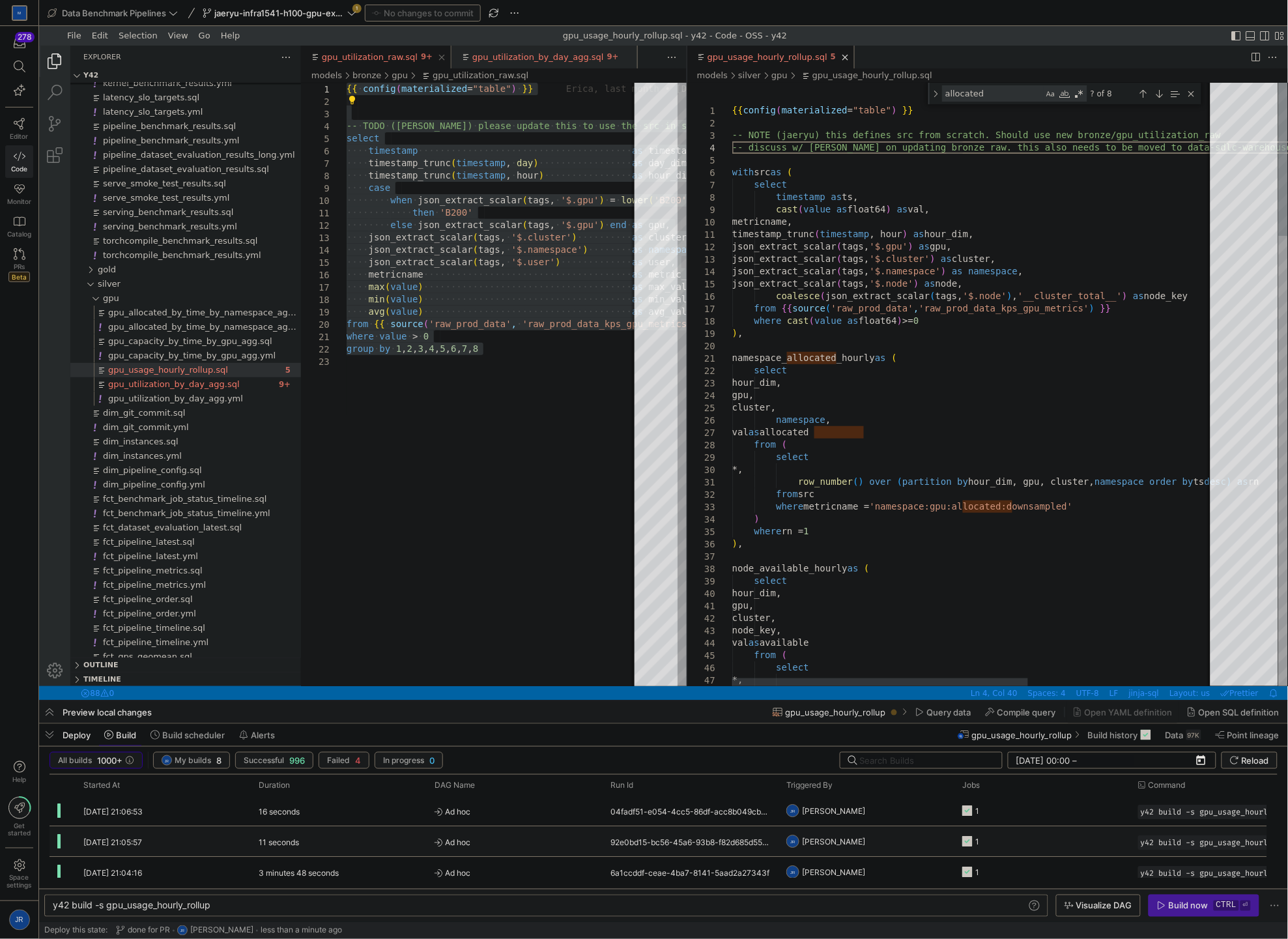
scroll to position [24, 98]
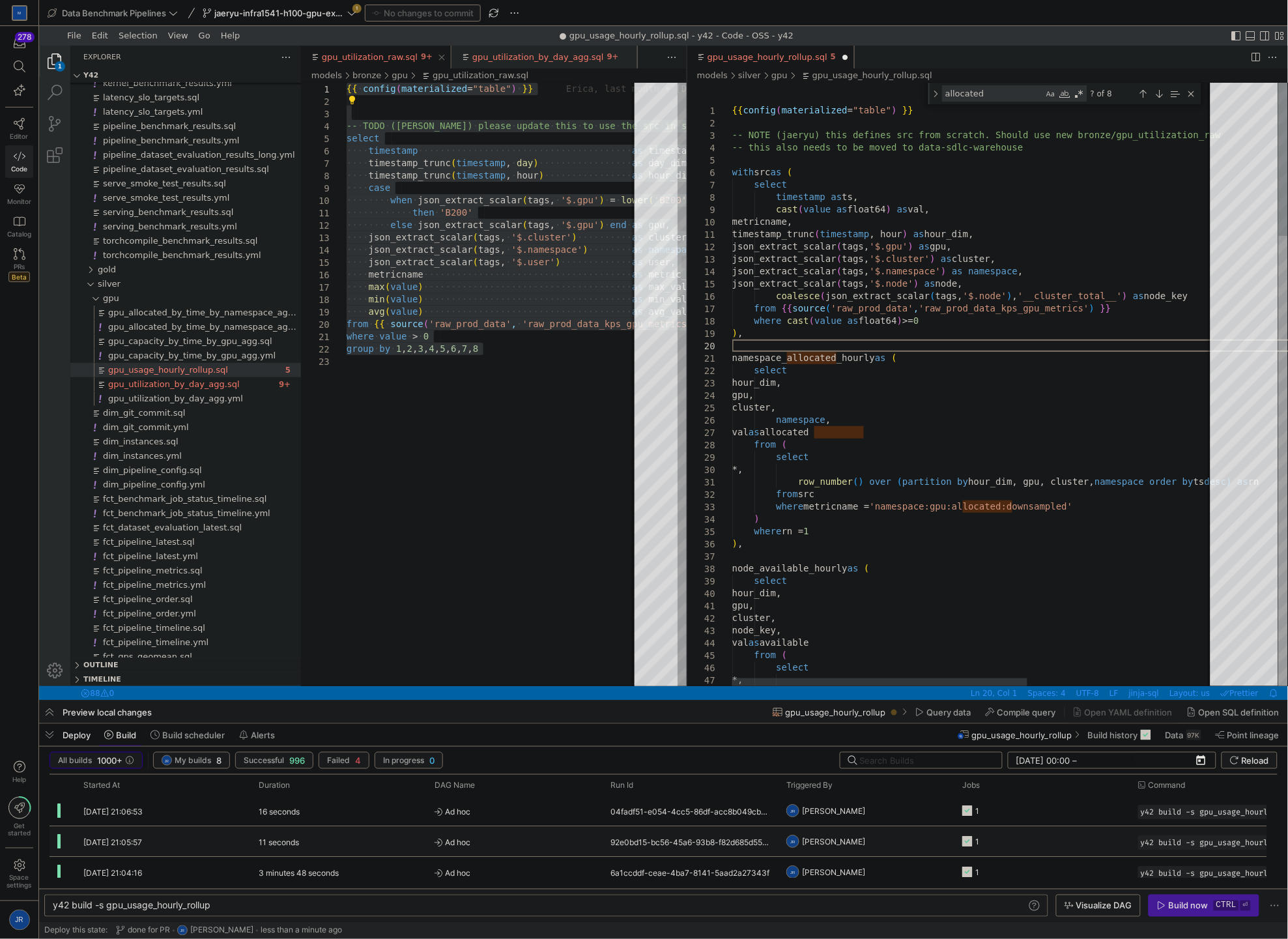
scroll to position [10, 0]
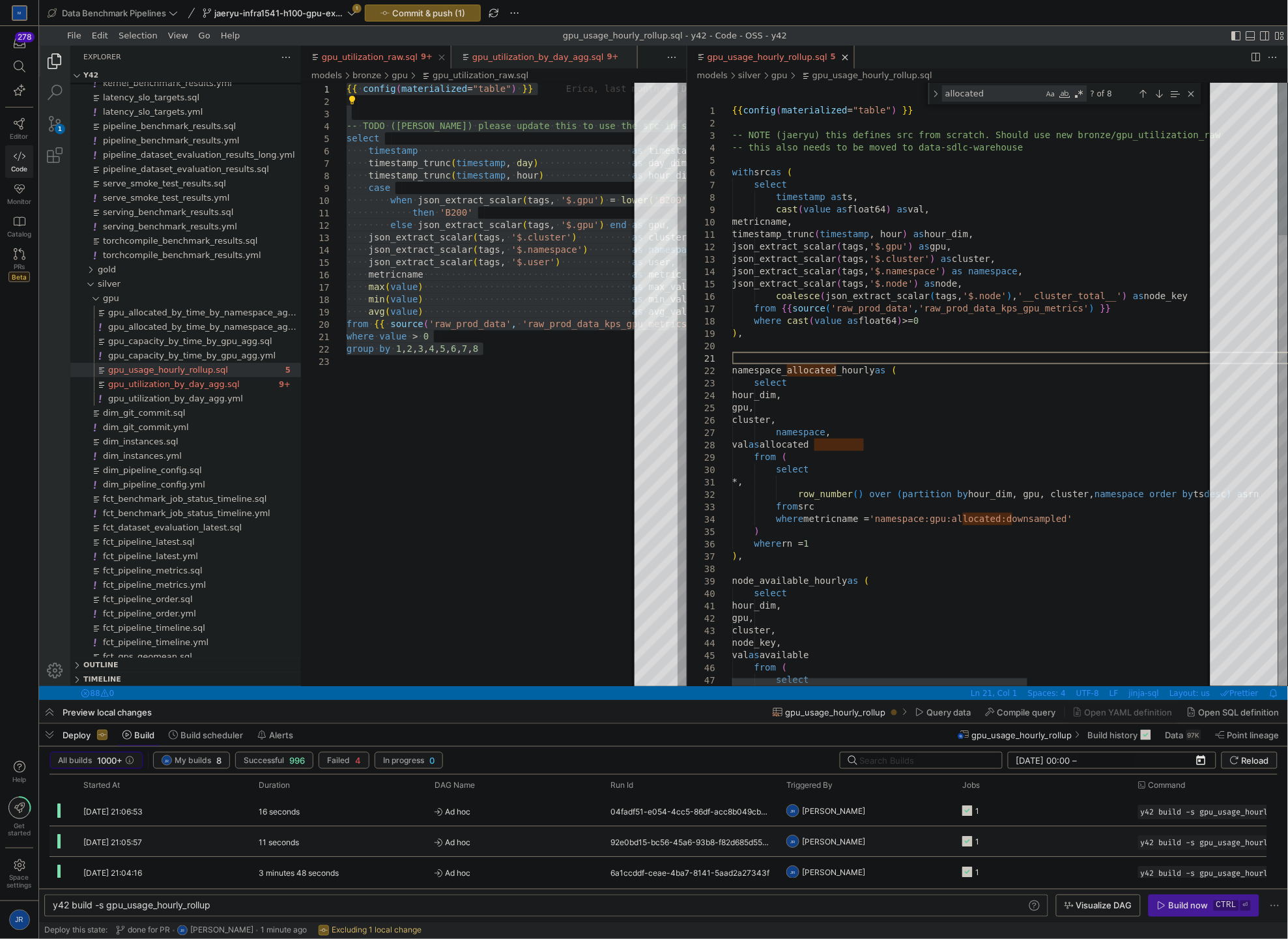
drag, startPoint x: 1182, startPoint y: 363, endPoint x: 1113, endPoint y: 359, distance: 69.1
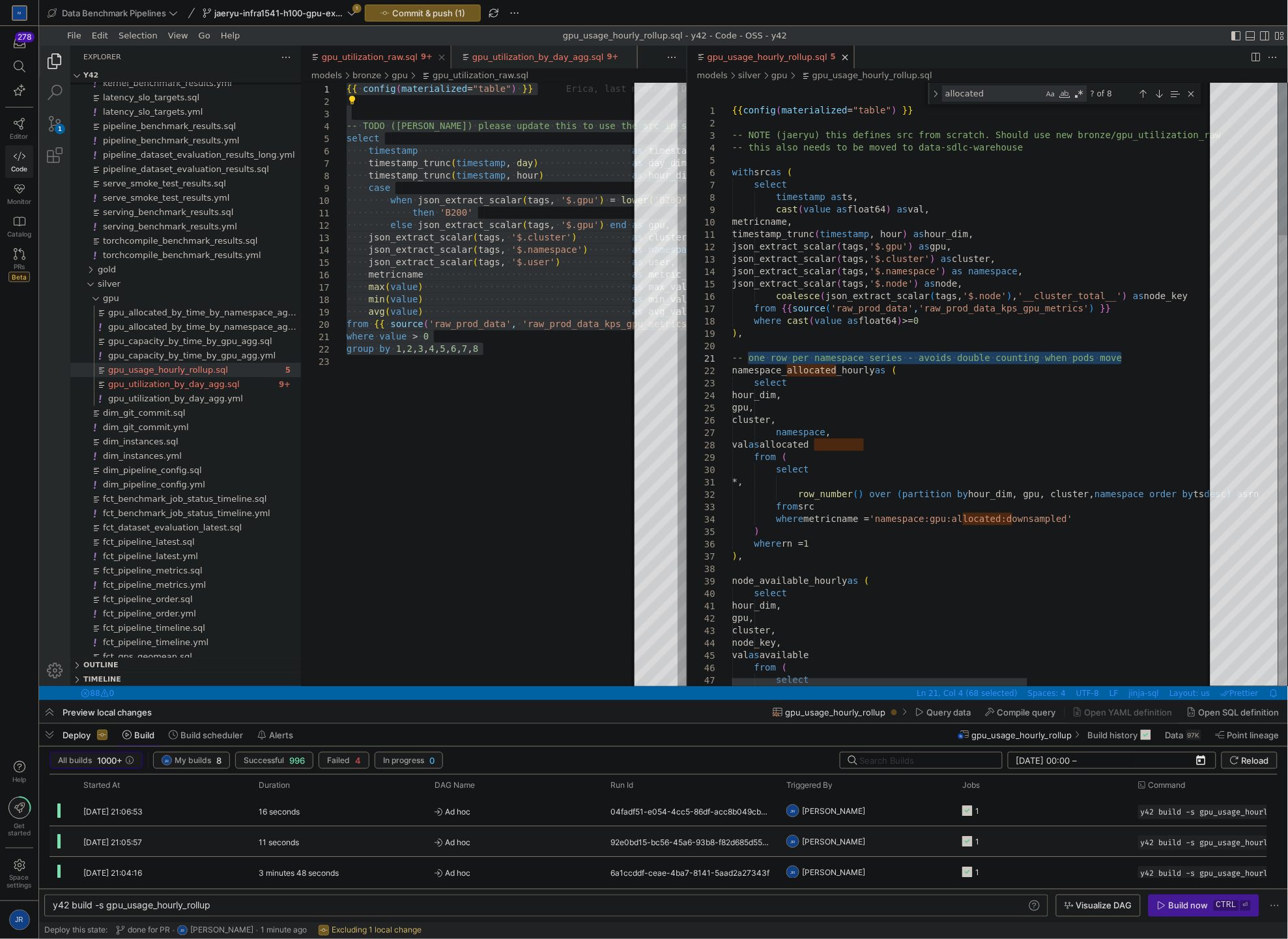
drag, startPoint x: 1141, startPoint y: 356, endPoint x: 751, endPoint y: 354, distance: 390.0
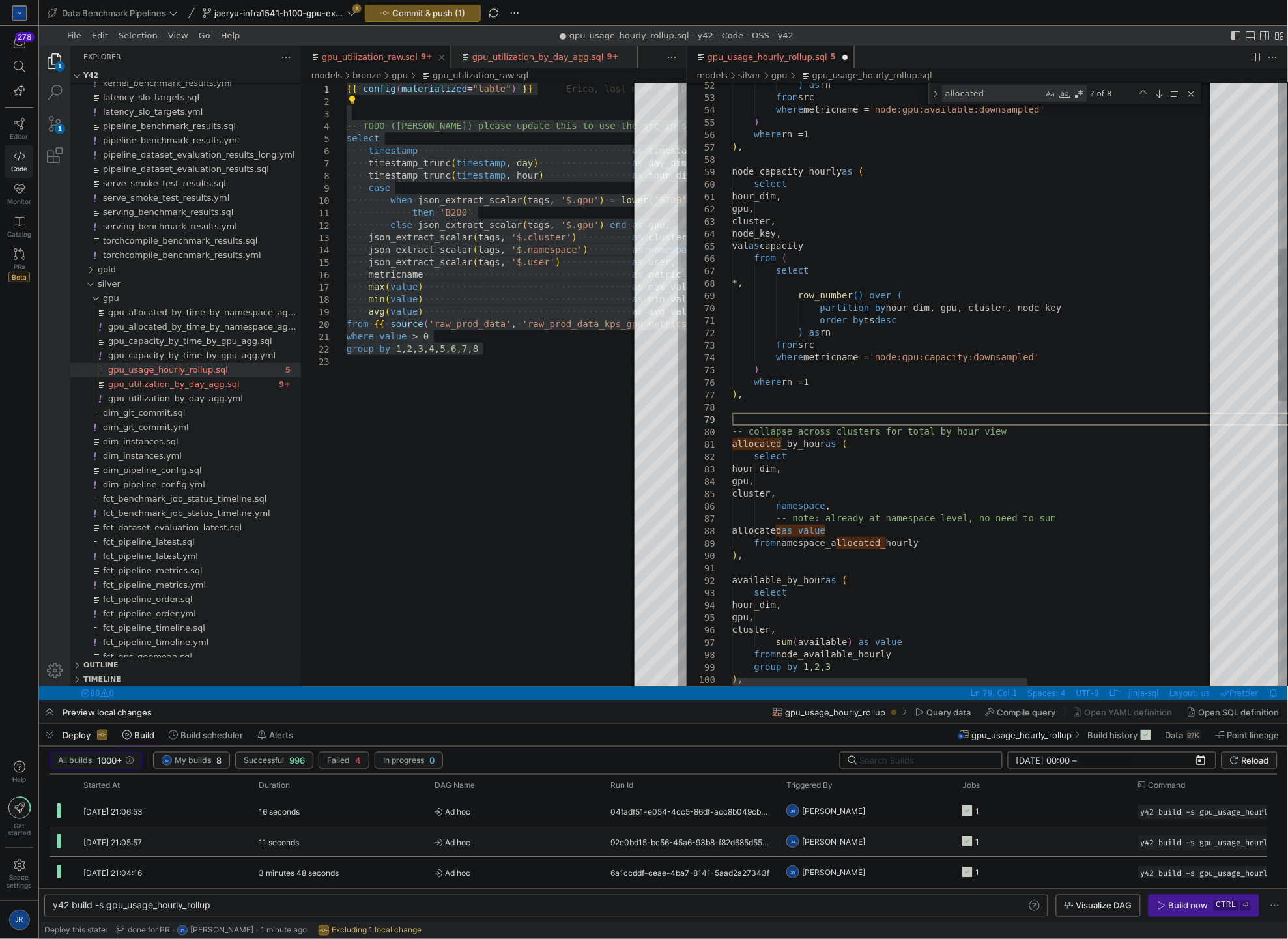
click at [941, 418] on div ") as rn from src where metricname = 'node:gpu:available:downsampled' ) where rn…" at bounding box center [1126, 617] width 789 height 2382
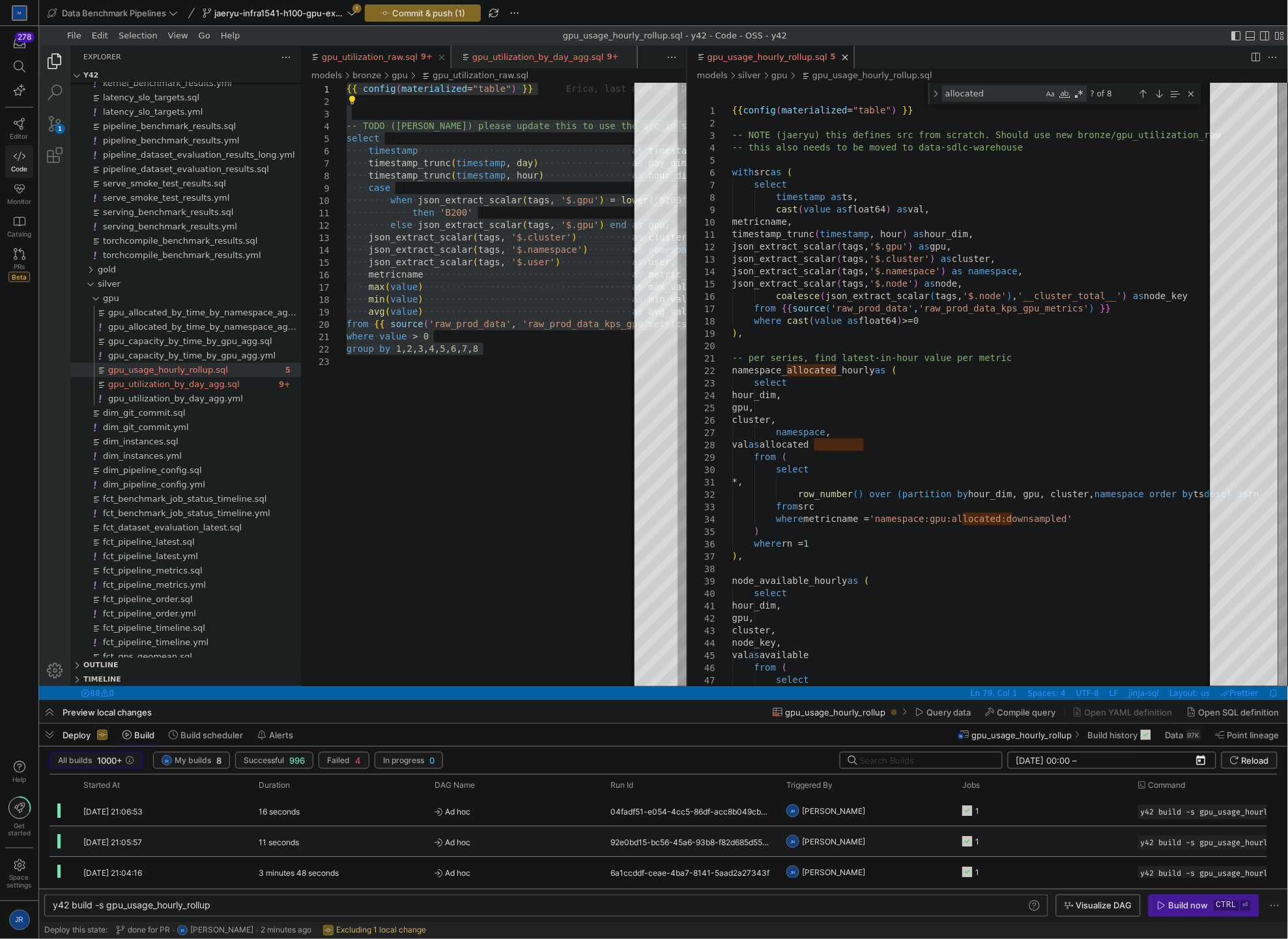
type textarea "order by ts desc ) as rn from src where metricname = 'node:gpu:capacity:downsam…"
click at [450, 17] on span "button" at bounding box center [423, 13] width 115 height 16
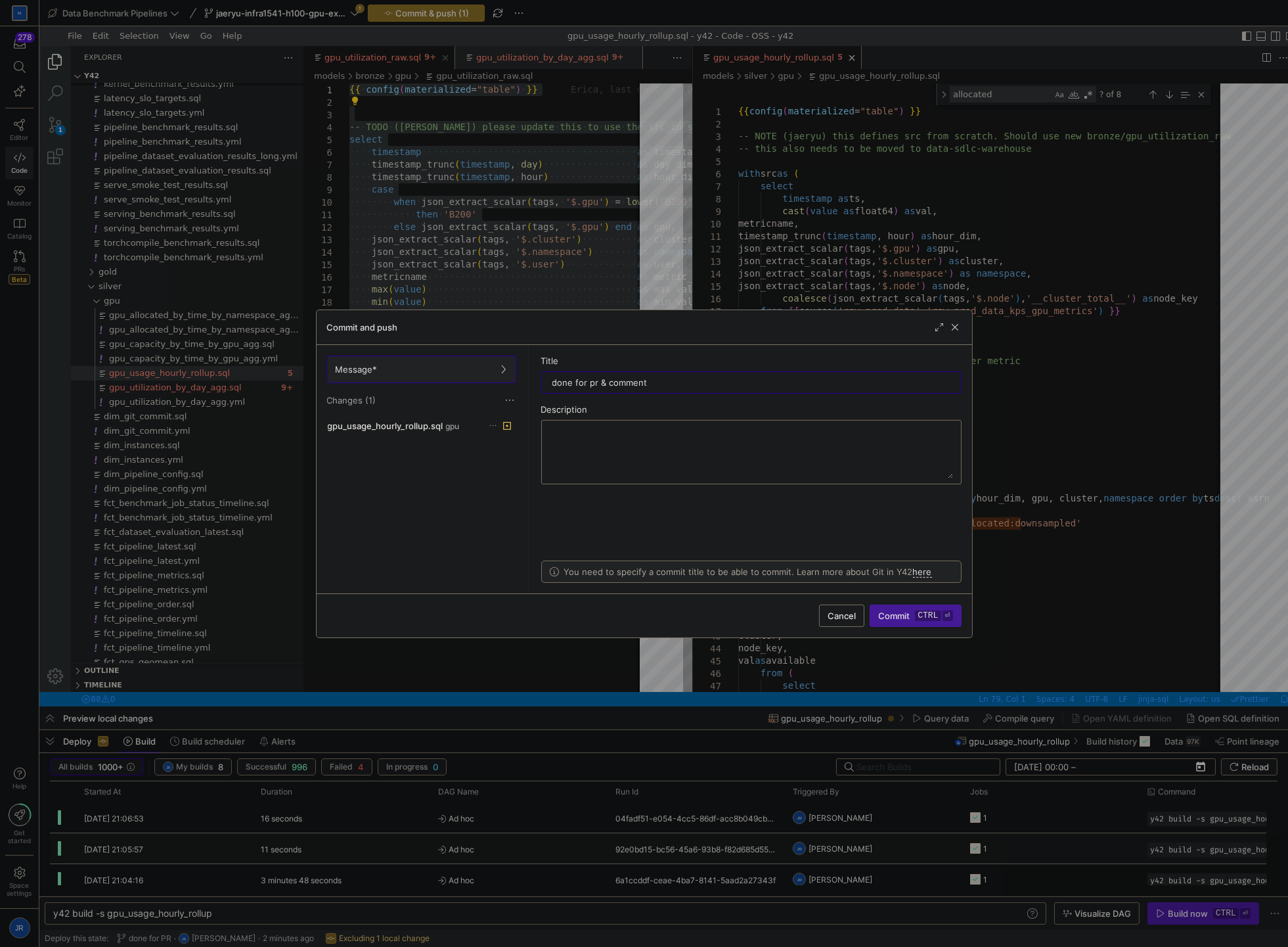
type input "done for pr & comments"
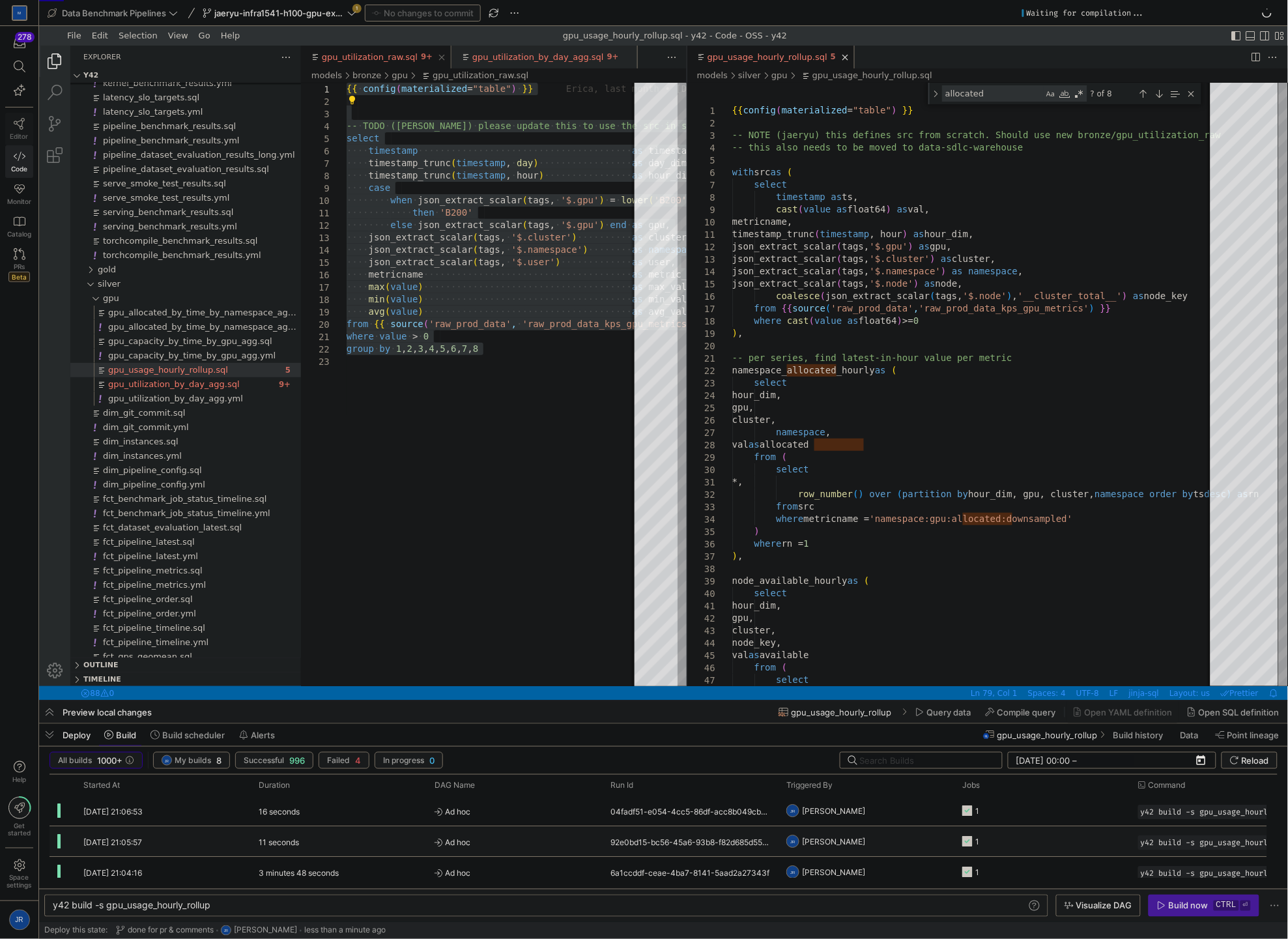
click at [20, 129] on icon at bounding box center [19, 124] width 11 height 12
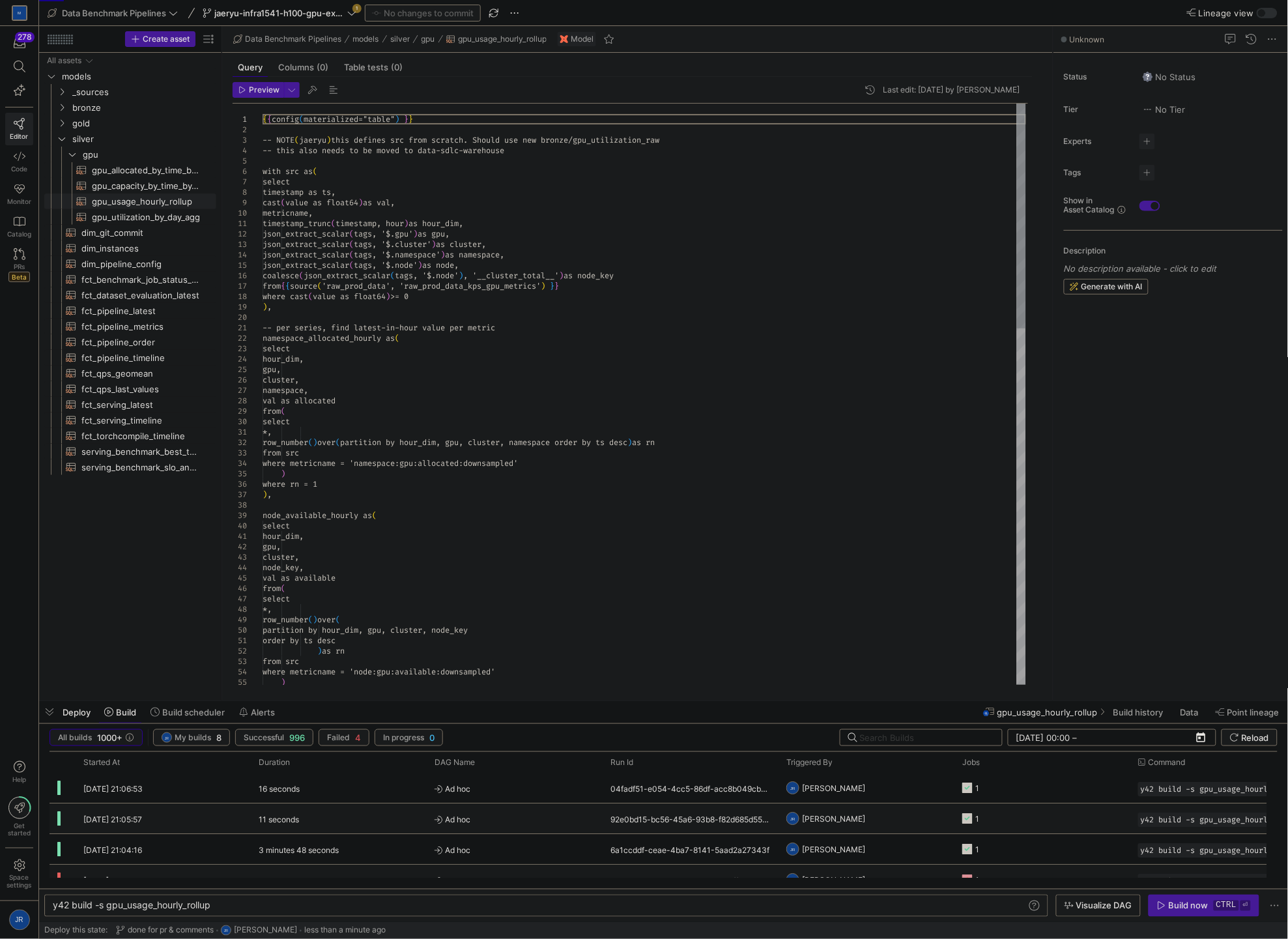
click at [380, 183] on div "{ { config ( materialized="table" ) } } -- NOTE ( jaeryu ) this defines src fro…" at bounding box center [644, 853] width 763 height 1501
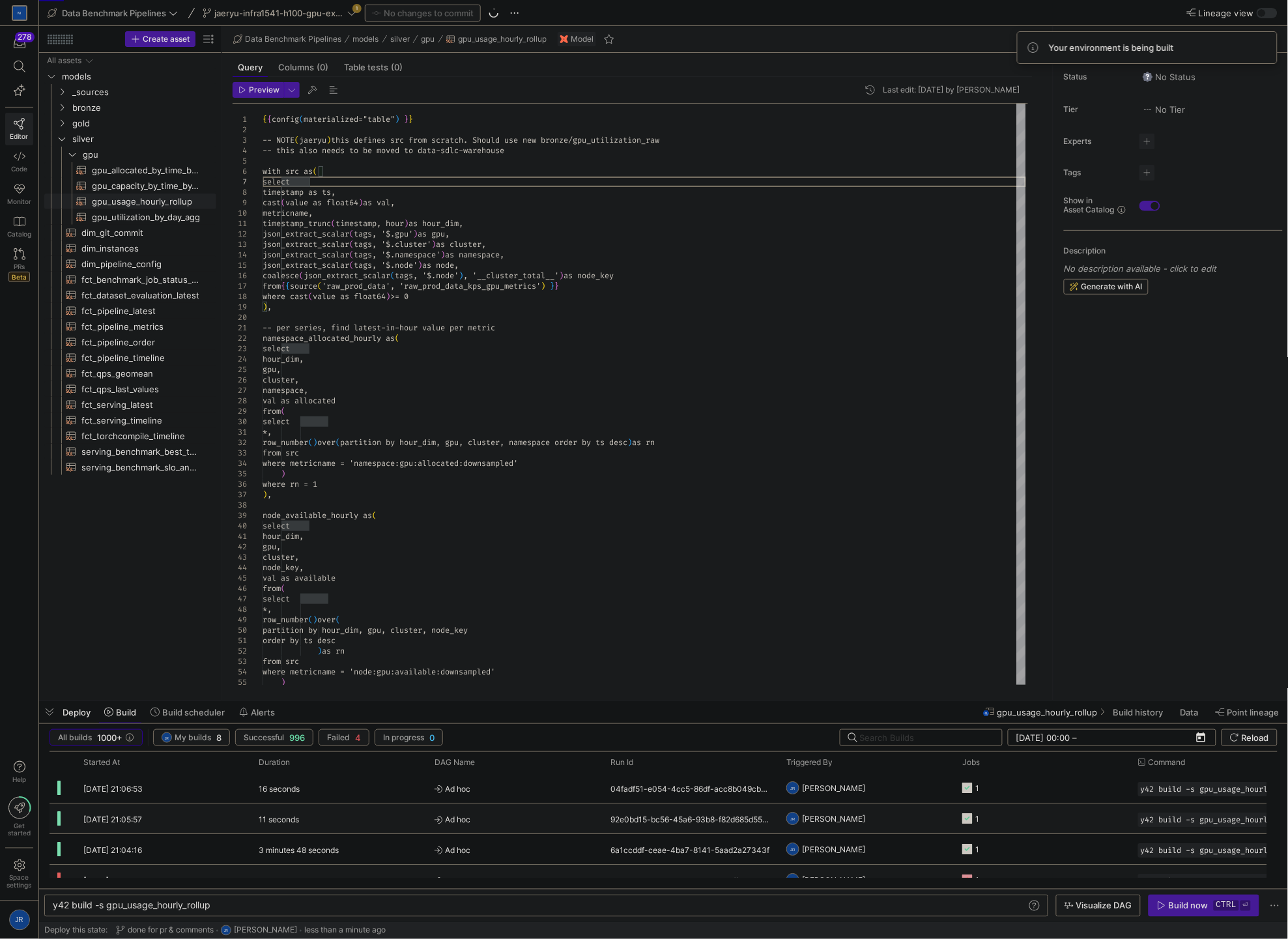
click at [296, 65] on span "Columns (0)" at bounding box center [303, 67] width 50 height 9
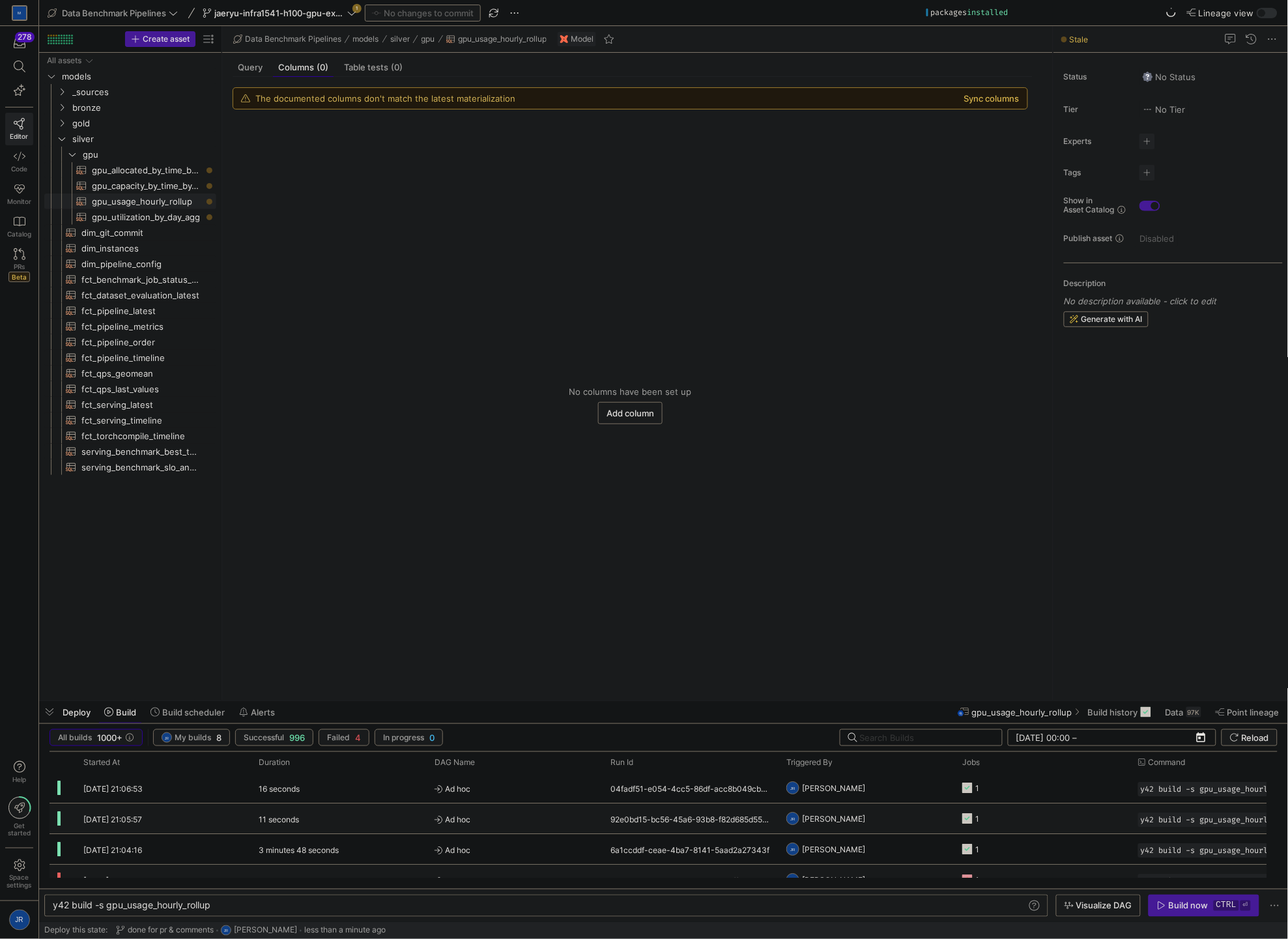
click at [1015, 98] on button "Sync columns" at bounding box center [992, 98] width 55 height 10
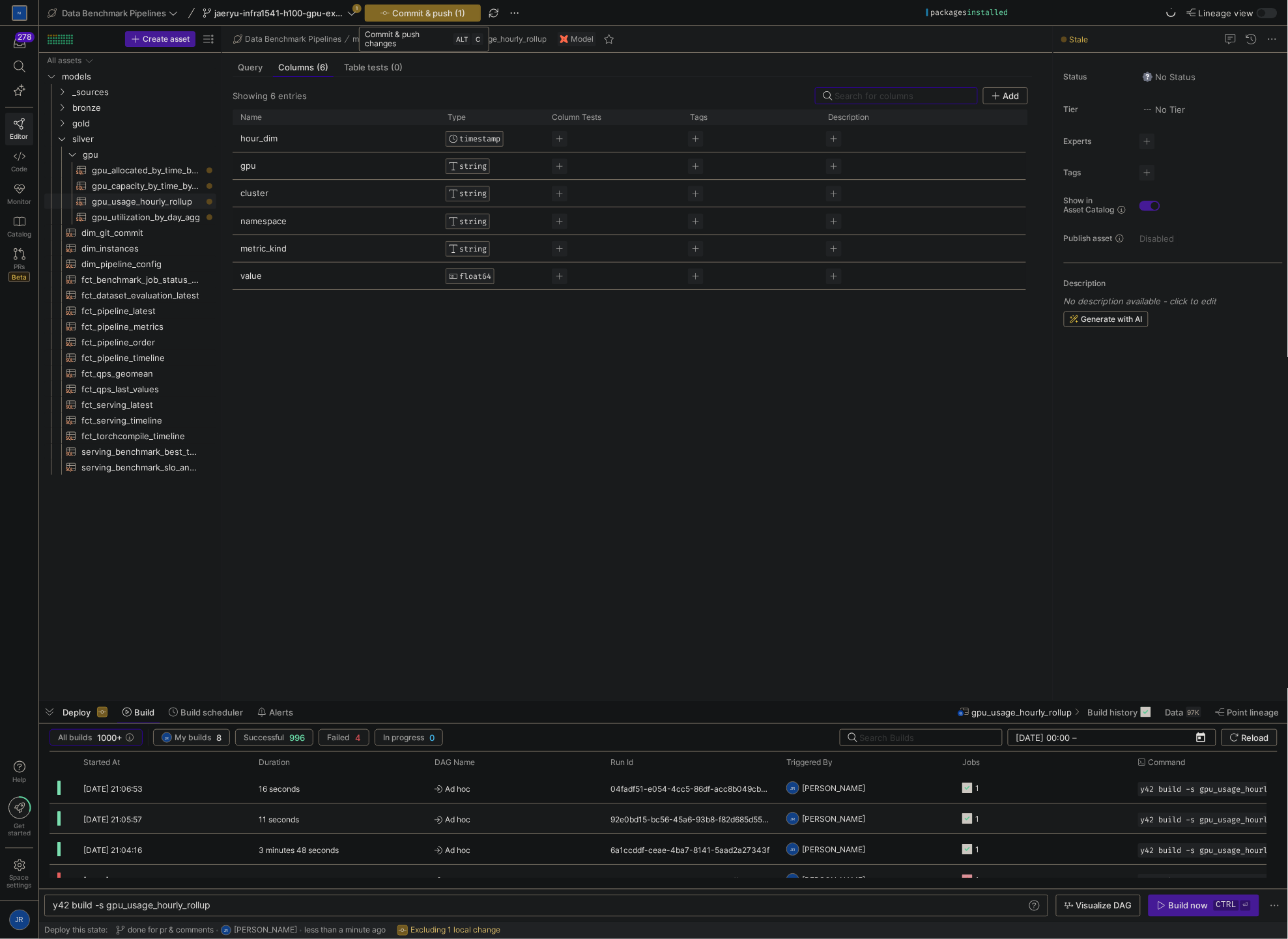
click at [440, 17] on span "Commit & push (1)" at bounding box center [429, 13] width 73 height 10
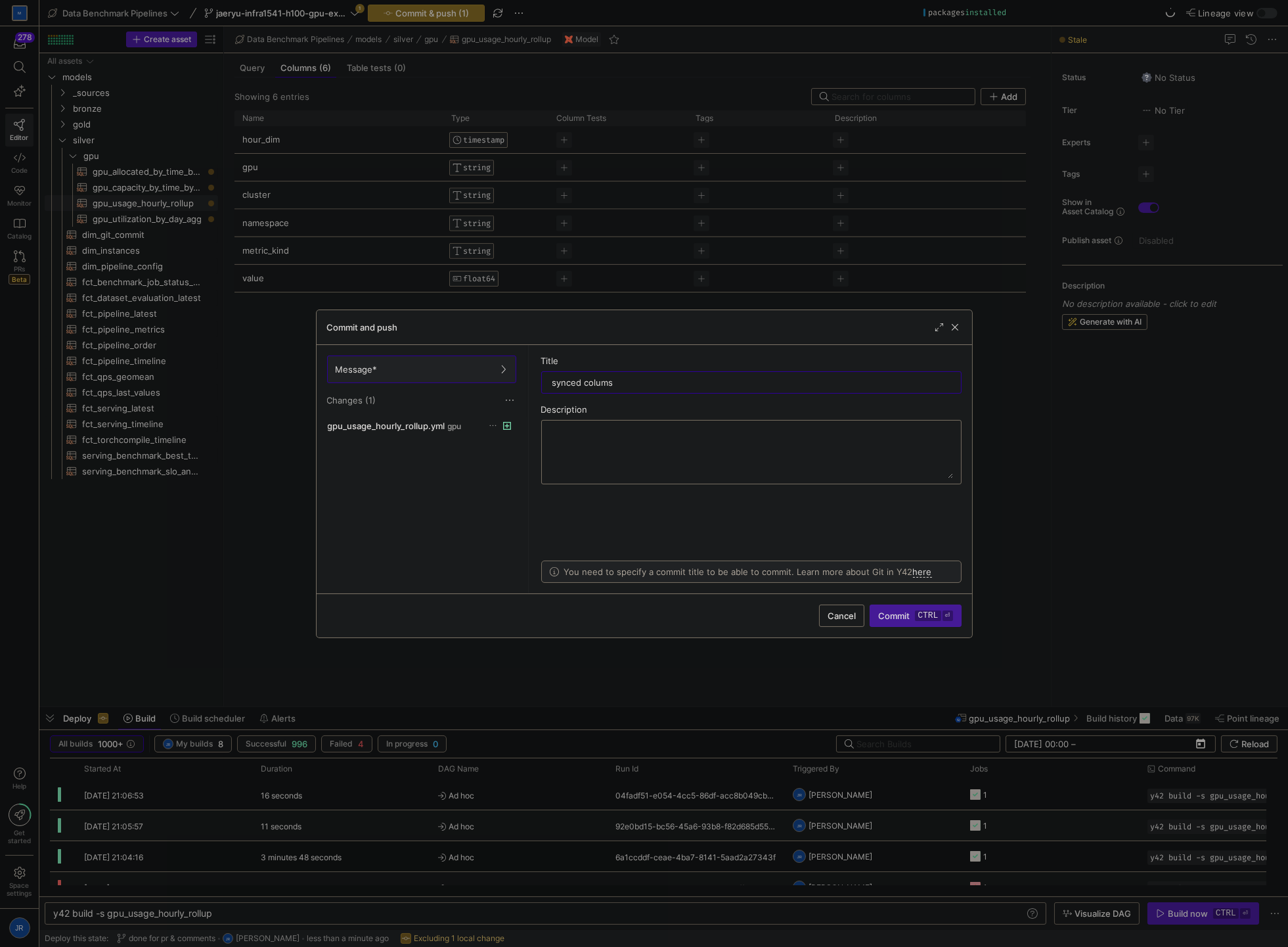
type input "synced columsn"
